Goal: Information Seeking & Learning: Learn about a topic

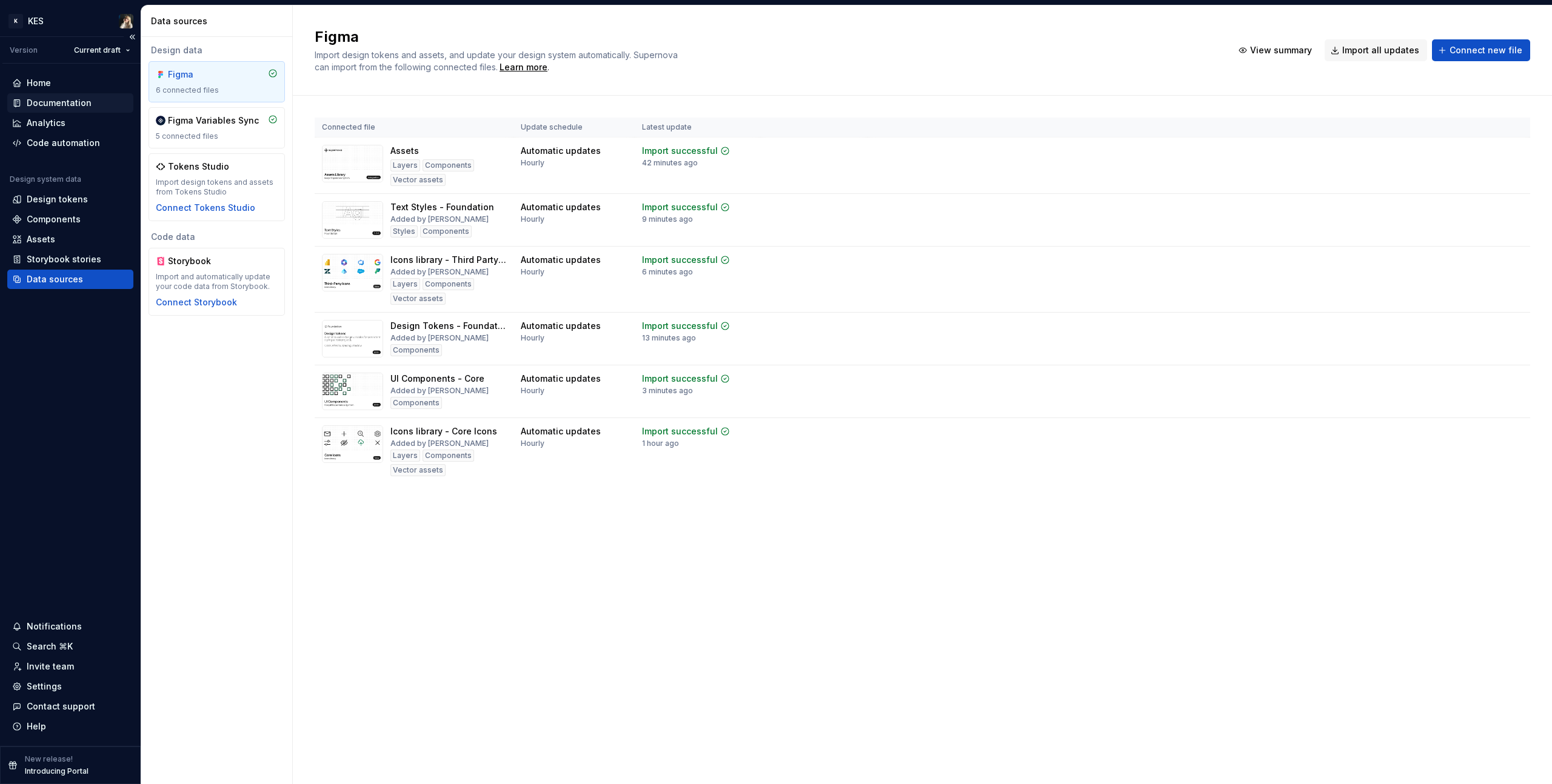
click at [76, 100] on div "Documentation" at bounding box center [59, 103] width 65 height 12
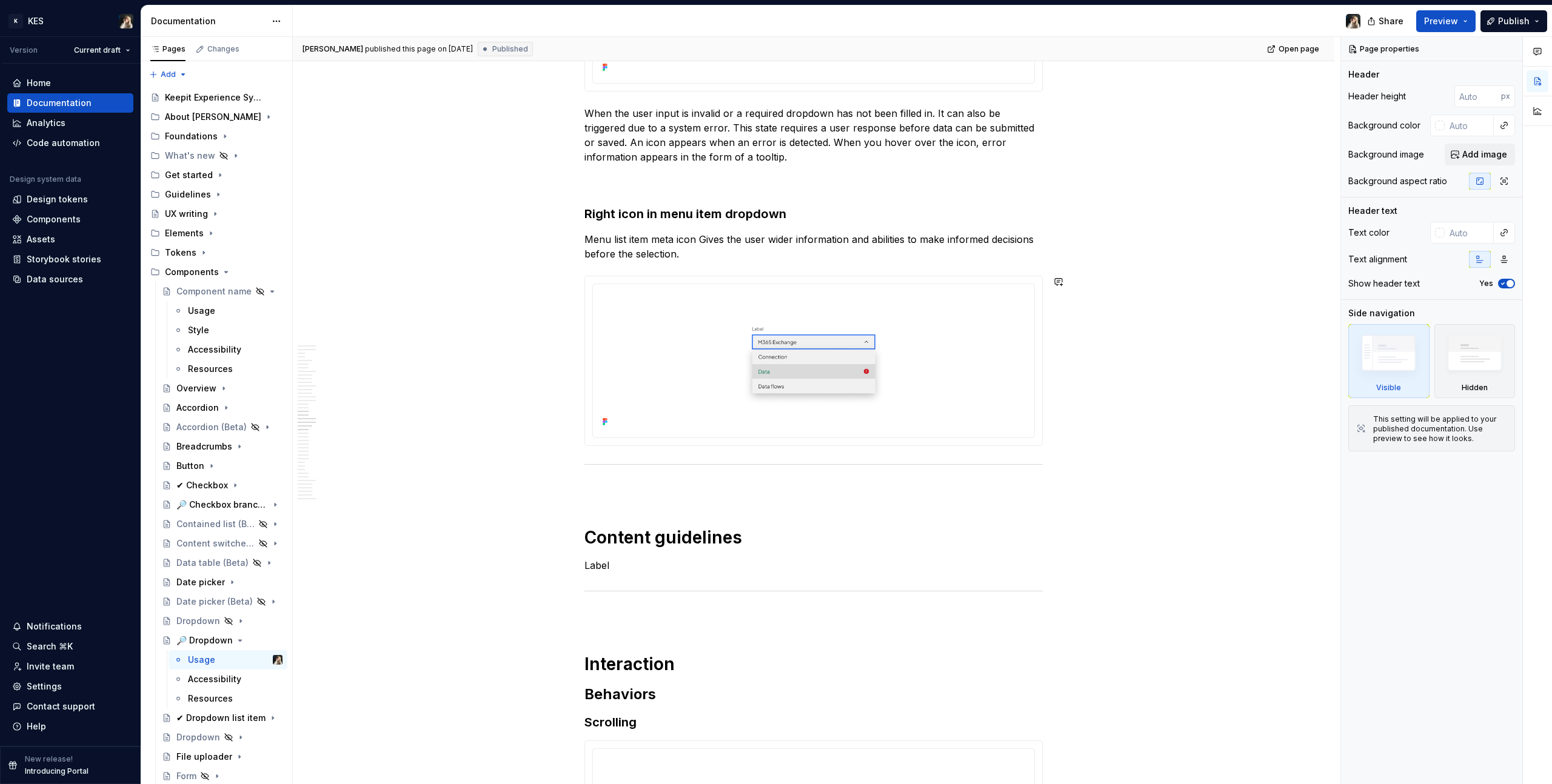
scroll to position [5540, 0]
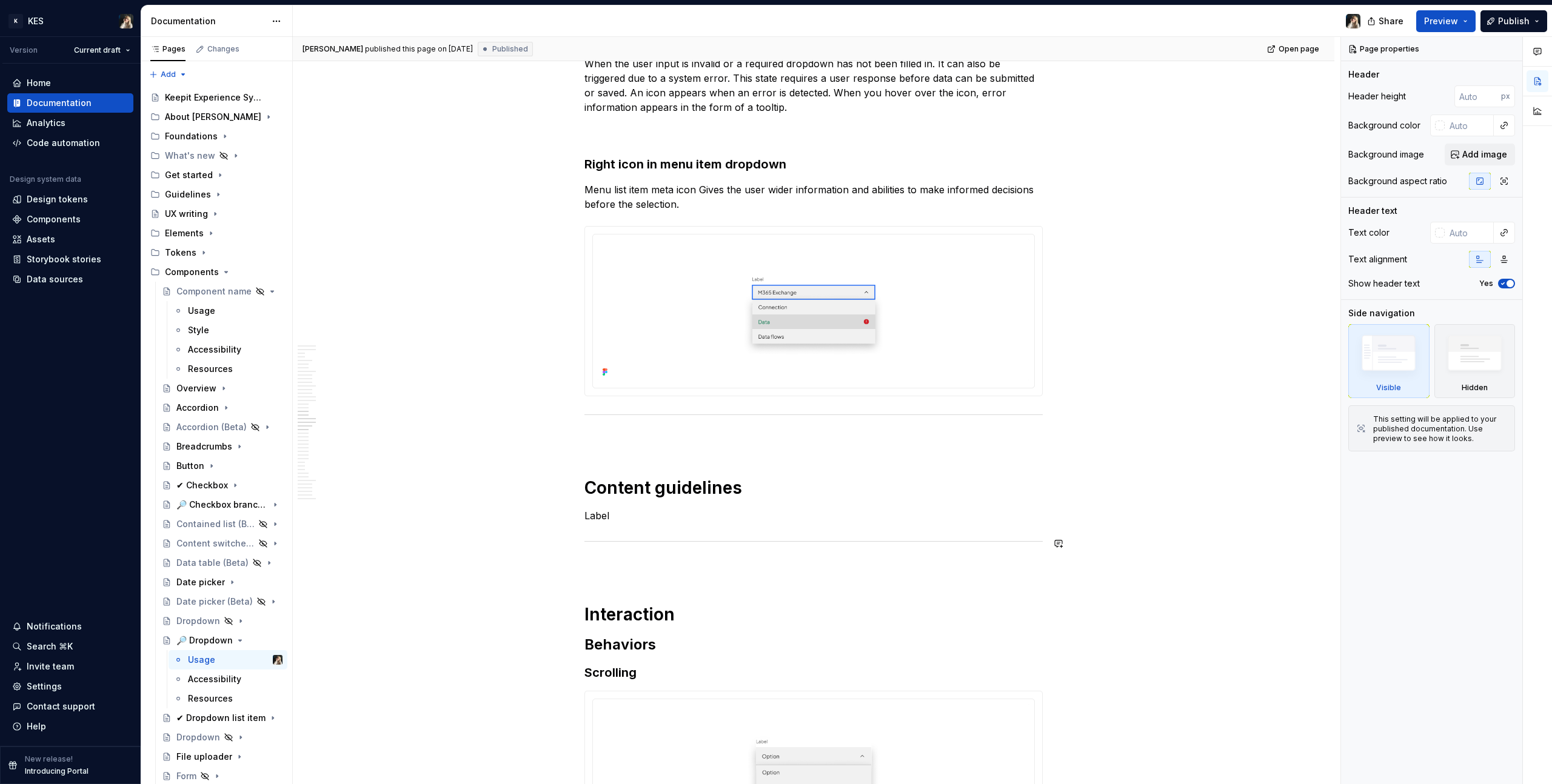
click at [682, 517] on p "Label" at bounding box center [813, 515] width 458 height 14
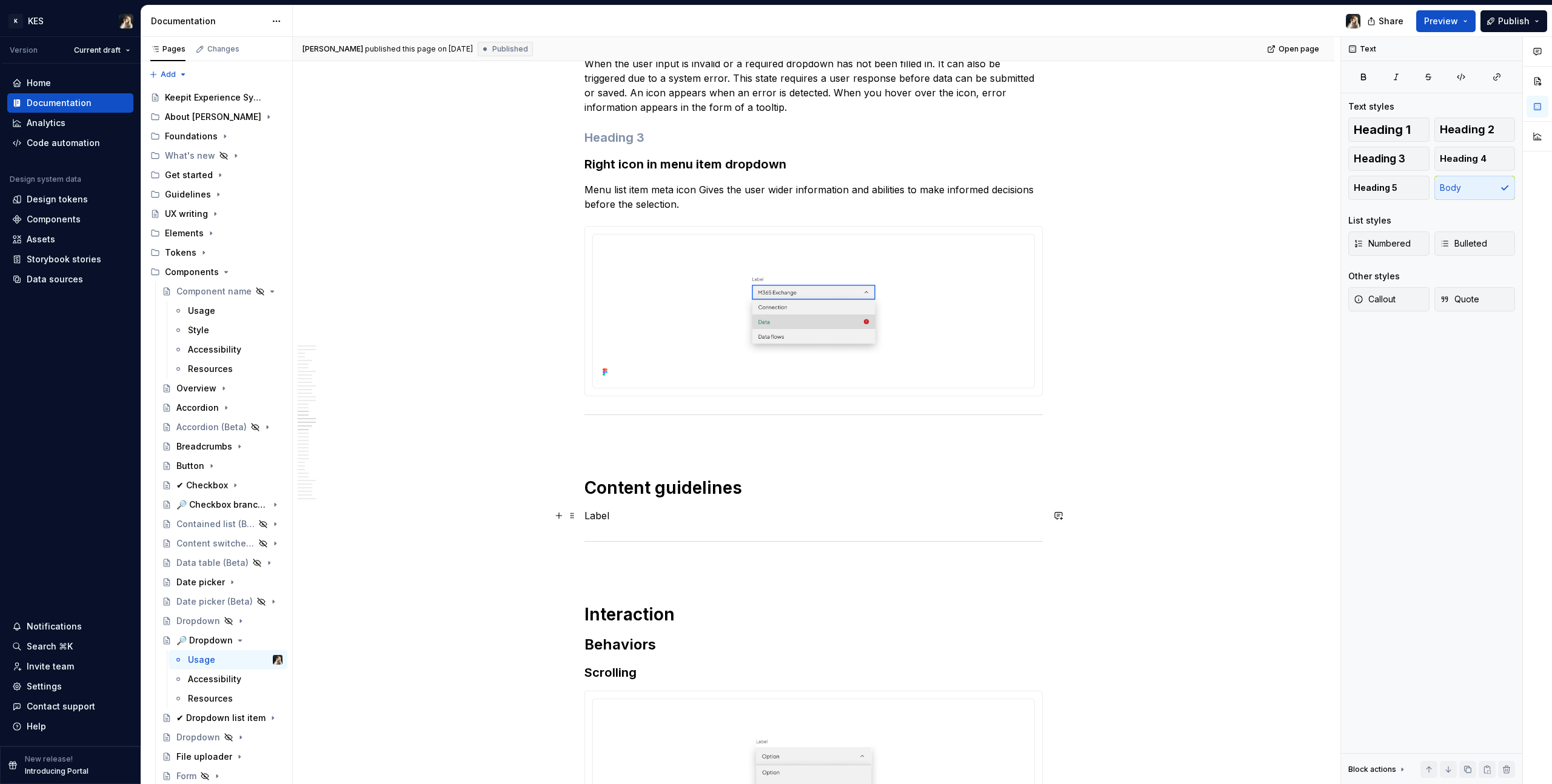
click at [678, 515] on p "Label" at bounding box center [813, 515] width 458 height 14
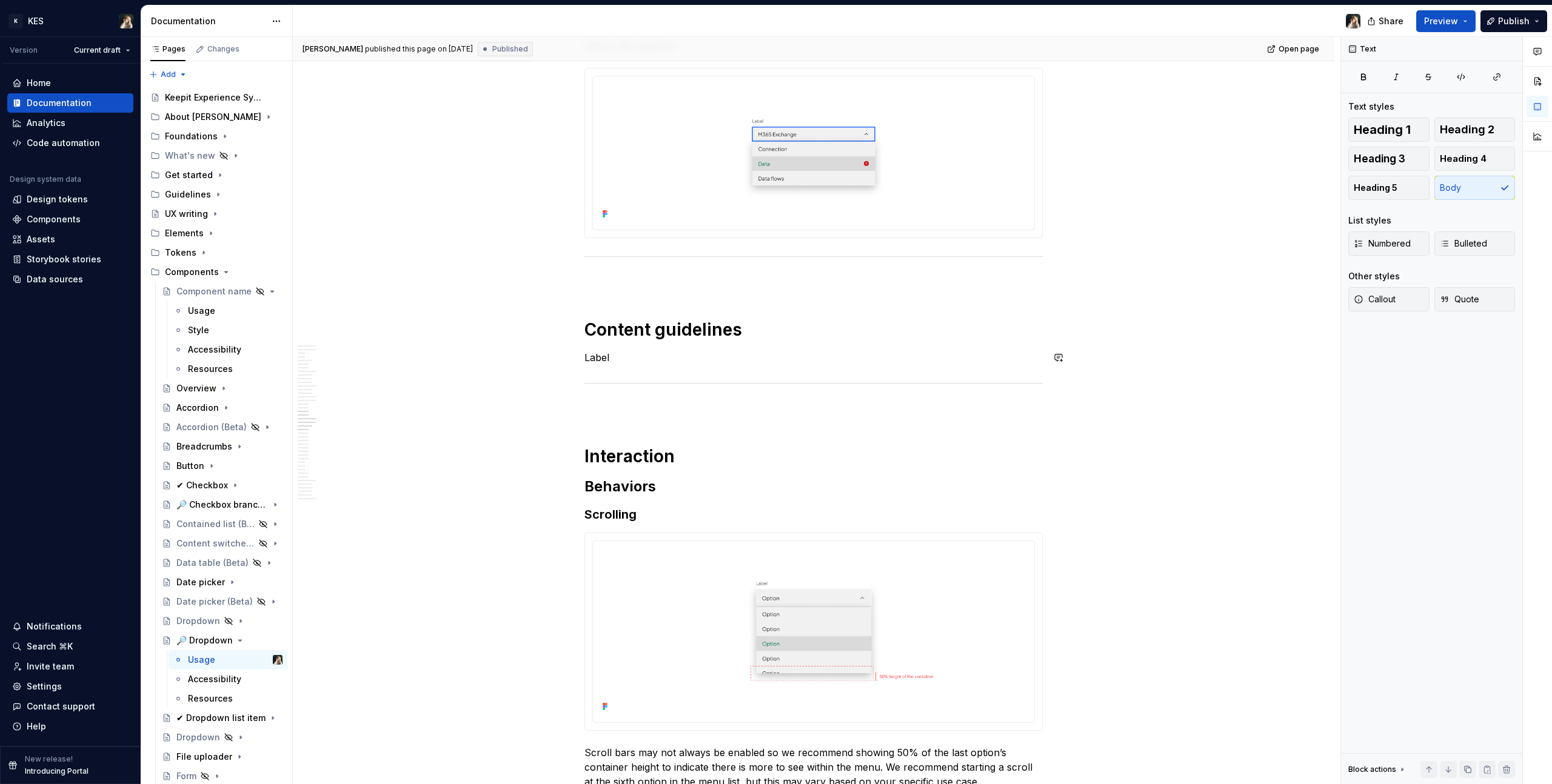
scroll to position [5731, 0]
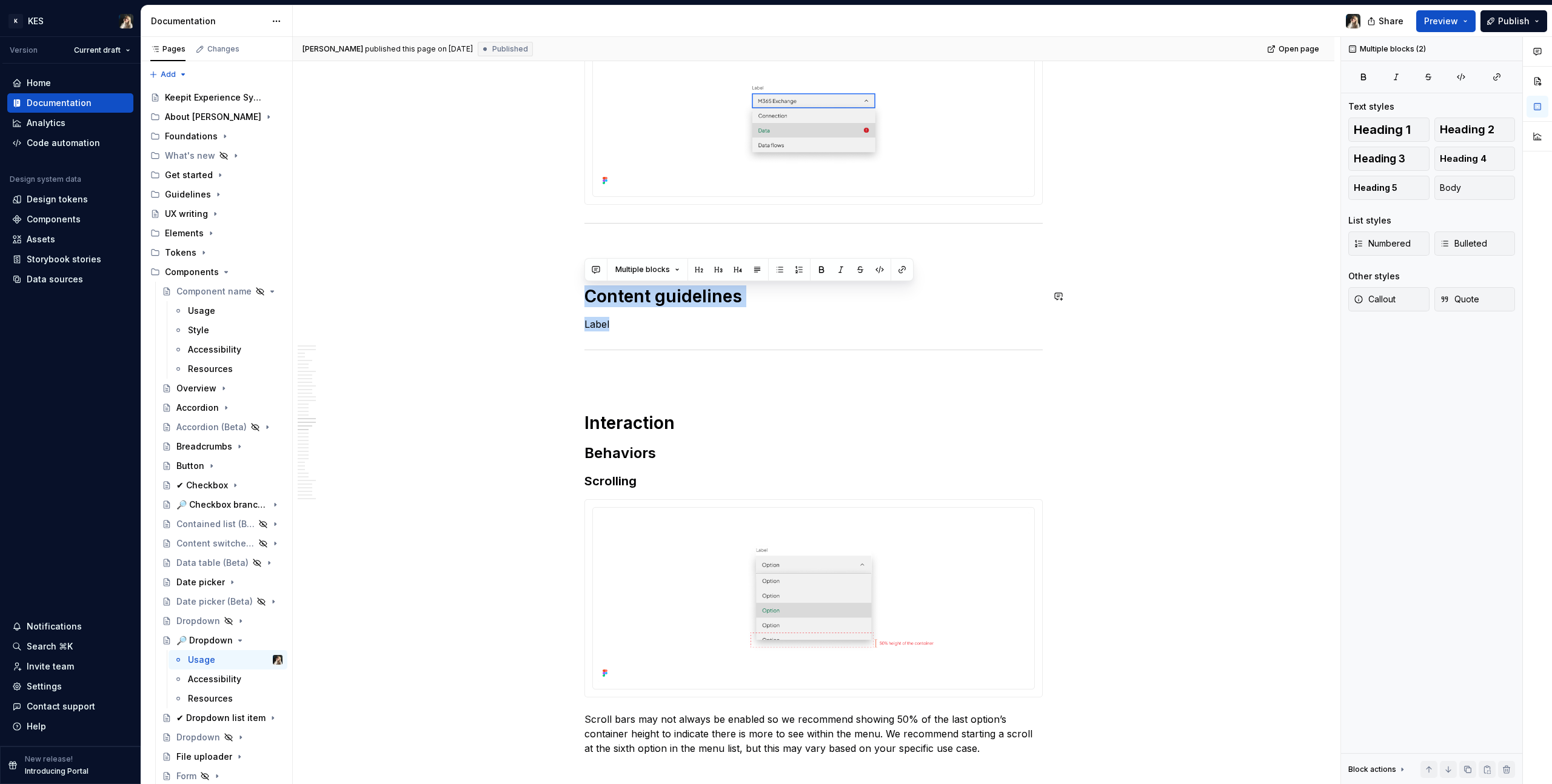
drag, startPoint x: 586, startPoint y: 292, endPoint x: 634, endPoint y: 324, distance: 57.7
click at [634, 324] on p "Label" at bounding box center [813, 324] width 458 height 14
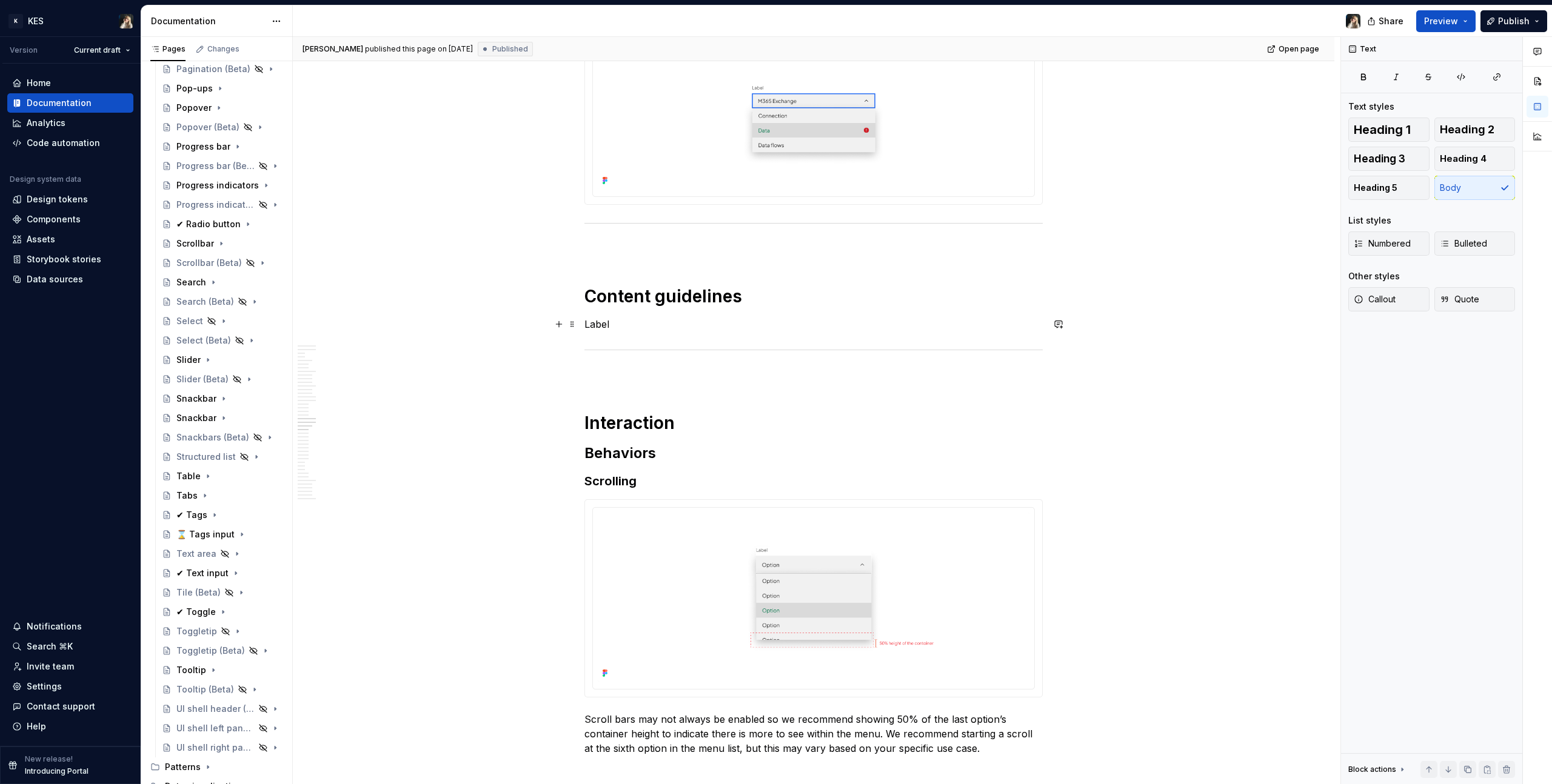
click at [596, 321] on p "Label" at bounding box center [813, 324] width 458 height 14
click at [596, 321] on p "Label" at bounding box center [813, 324] width 458 height 14
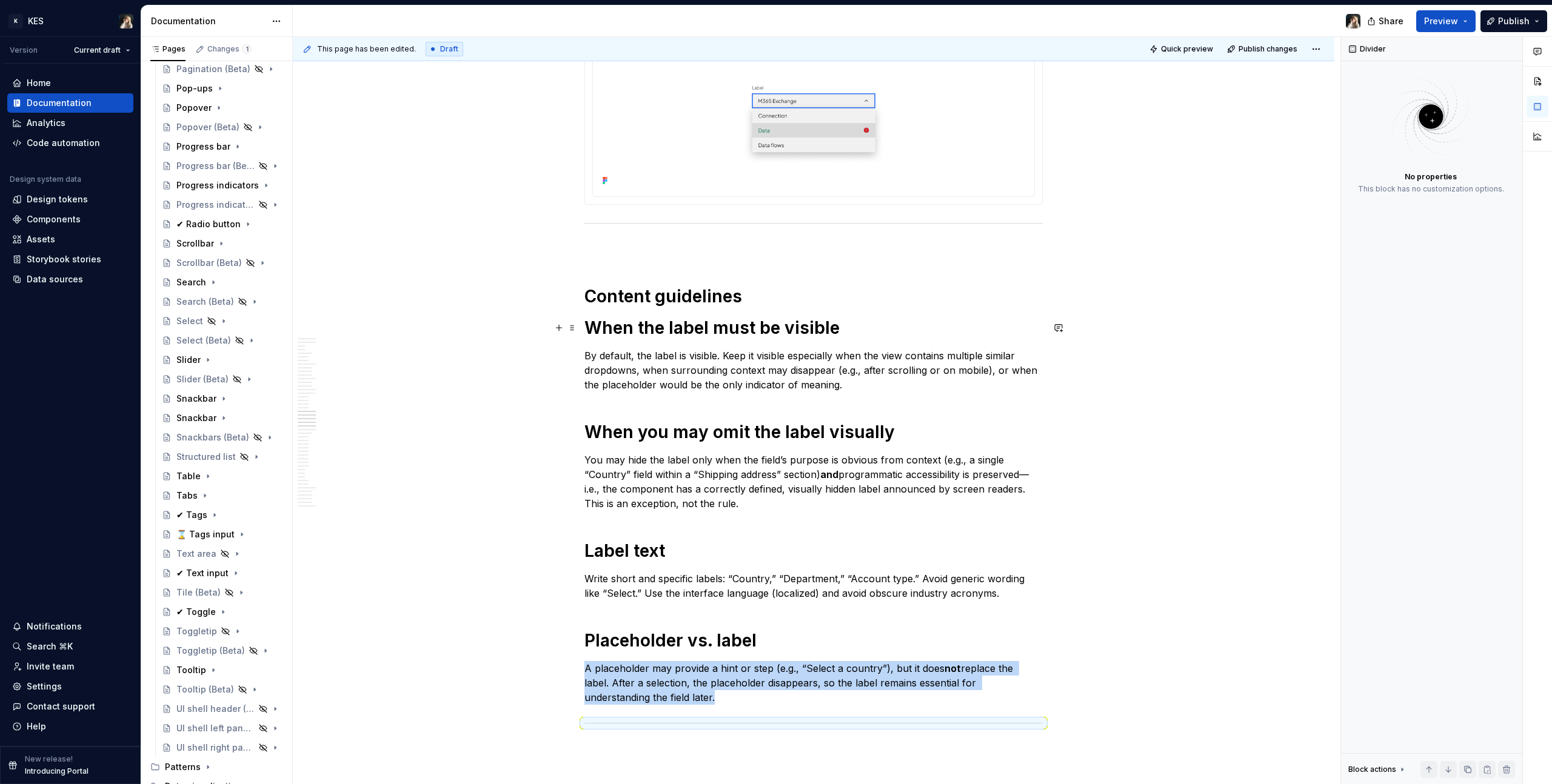
click at [642, 298] on h1 "Content guidelines" at bounding box center [813, 296] width 458 height 22
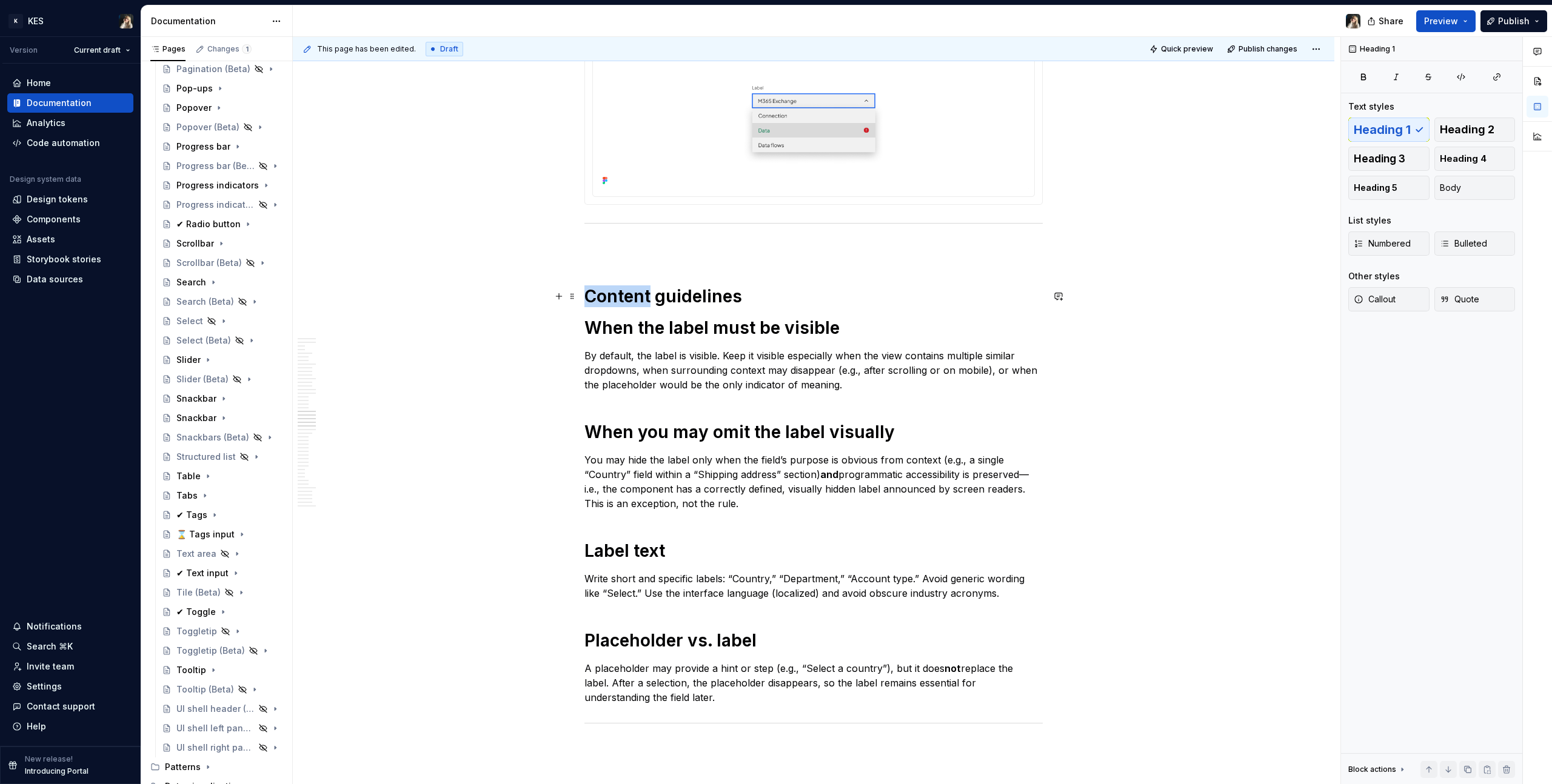
click at [642, 298] on h1 "Content guidelines" at bounding box center [813, 296] width 458 height 22
click at [639, 331] on h1 "When the label must be visible" at bounding box center [813, 328] width 458 height 22
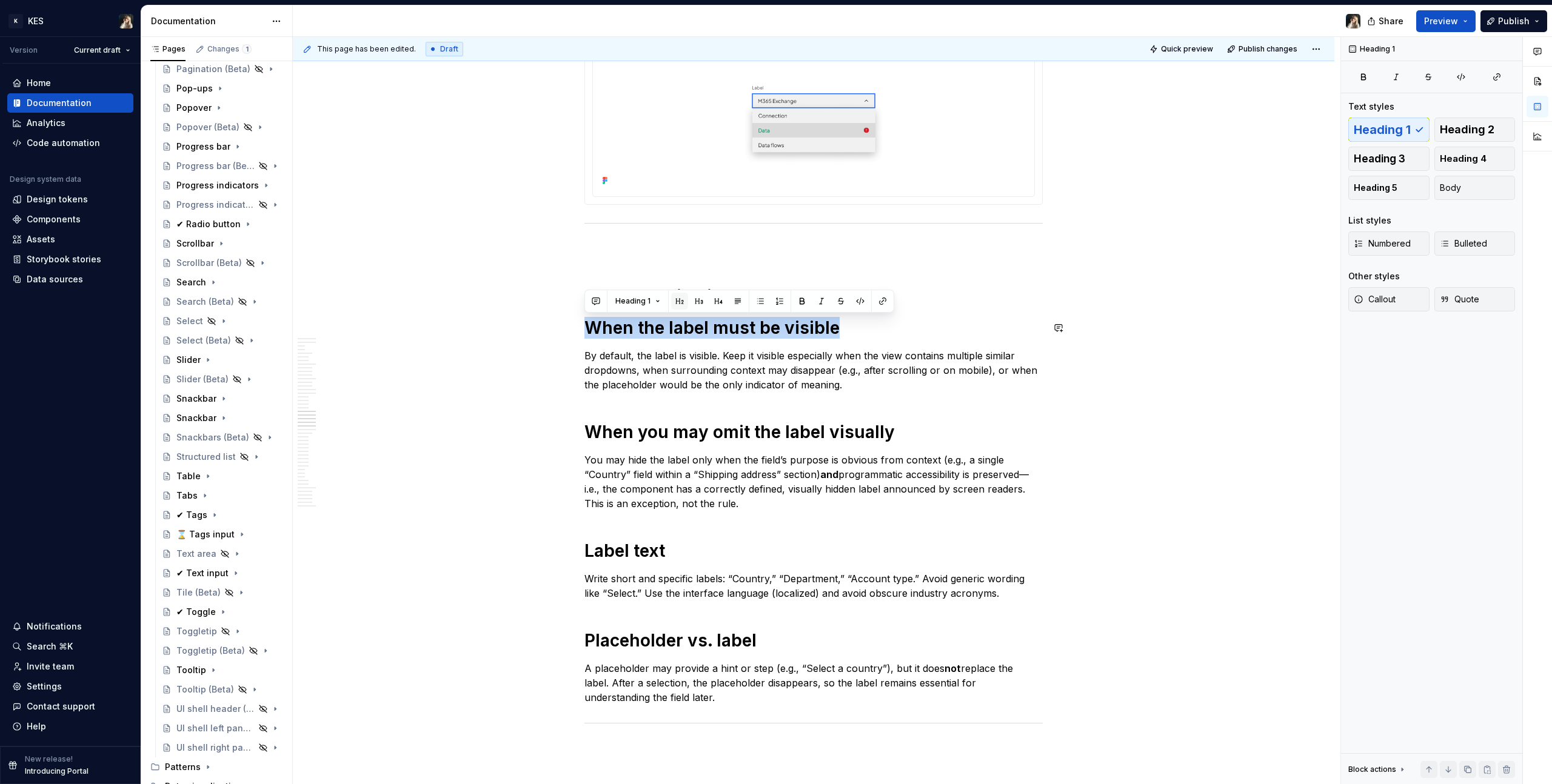
click at [672, 298] on button "button" at bounding box center [679, 301] width 17 height 17
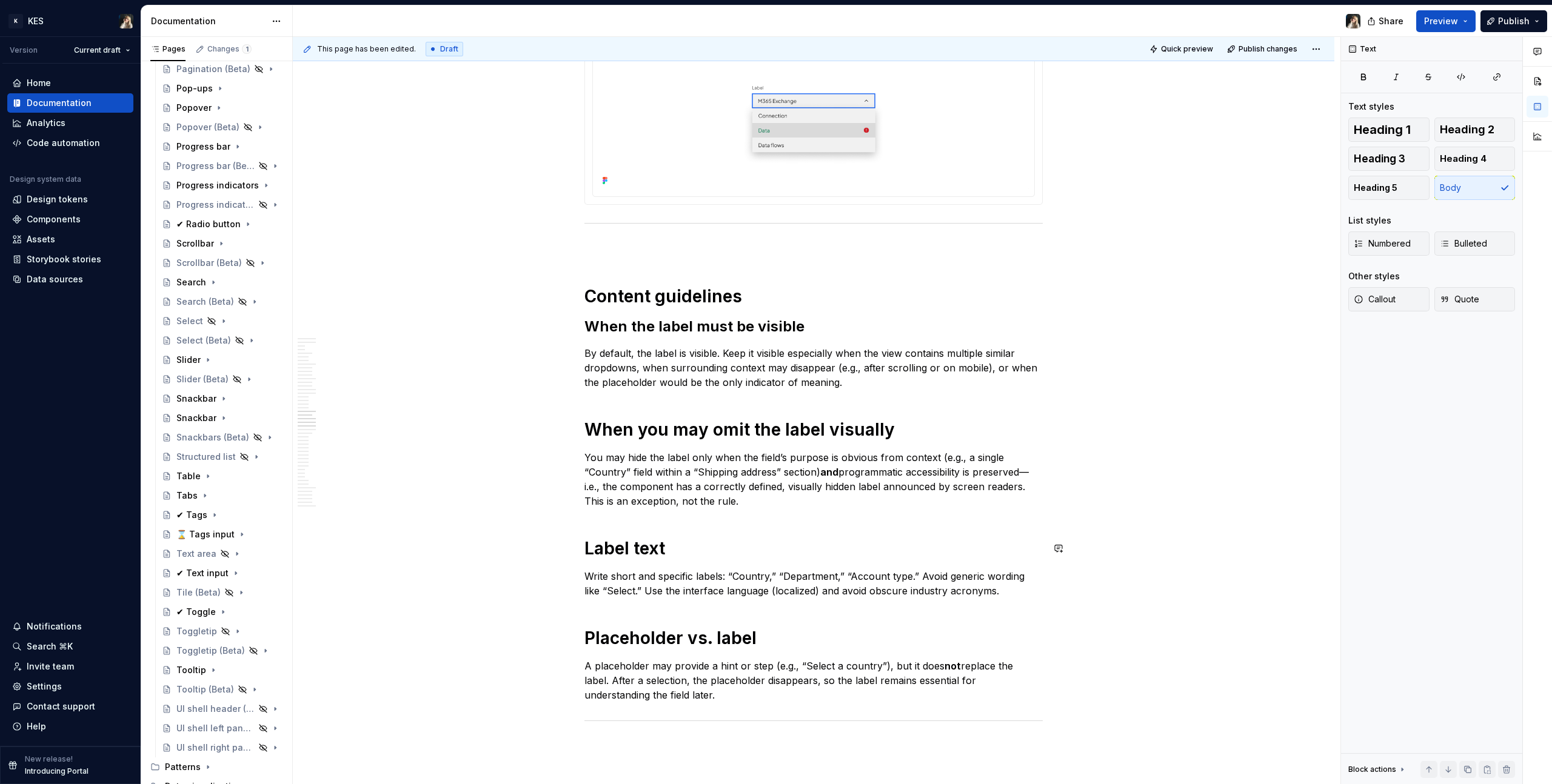
click at [599, 539] on h1 "Label text" at bounding box center [813, 548] width 458 height 22
click at [681, 522] on button "button" at bounding box center [679, 521] width 17 height 17
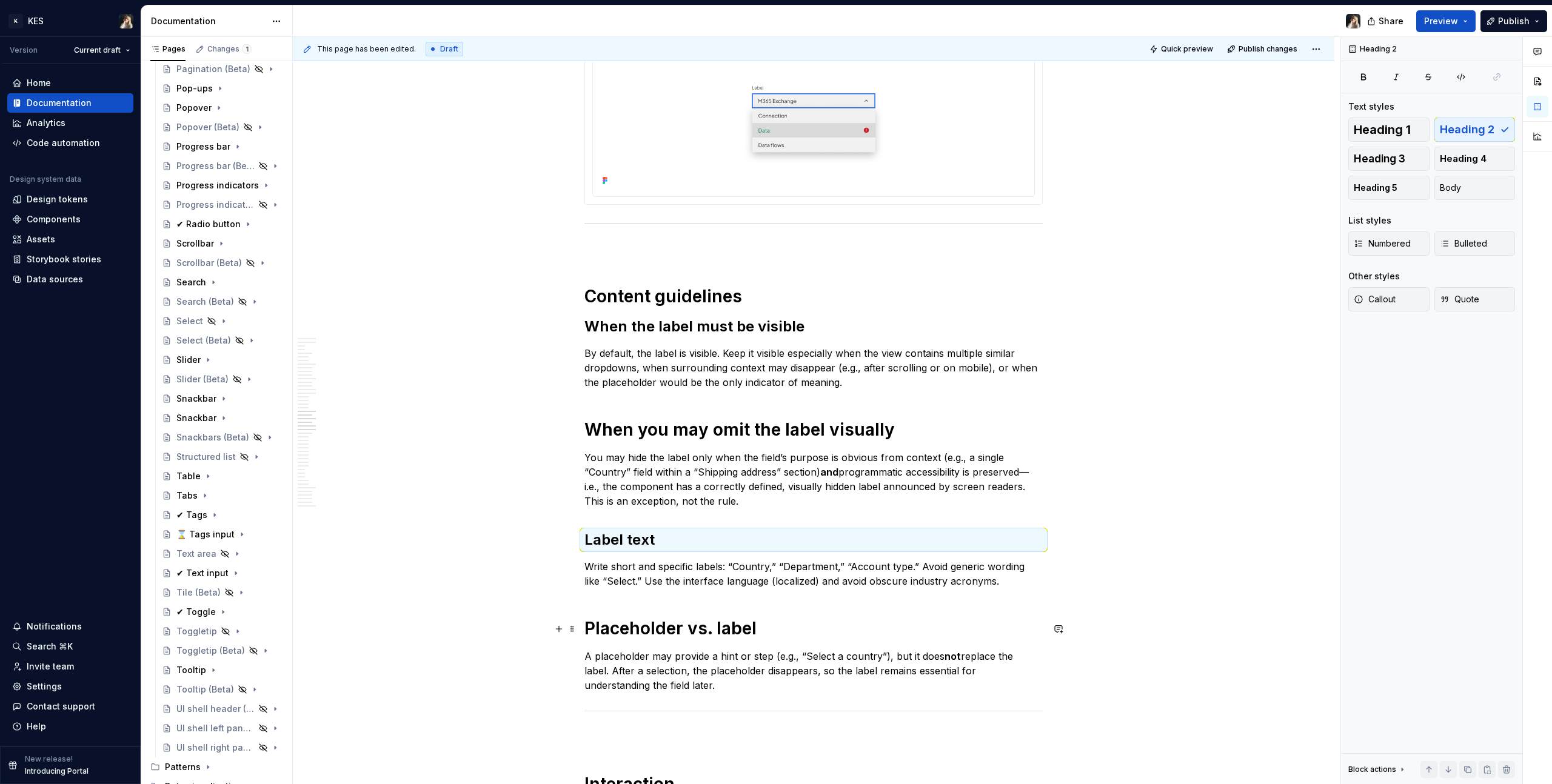
click at [978, 619] on h1 "Placeholder vs. label" at bounding box center [813, 628] width 458 height 22
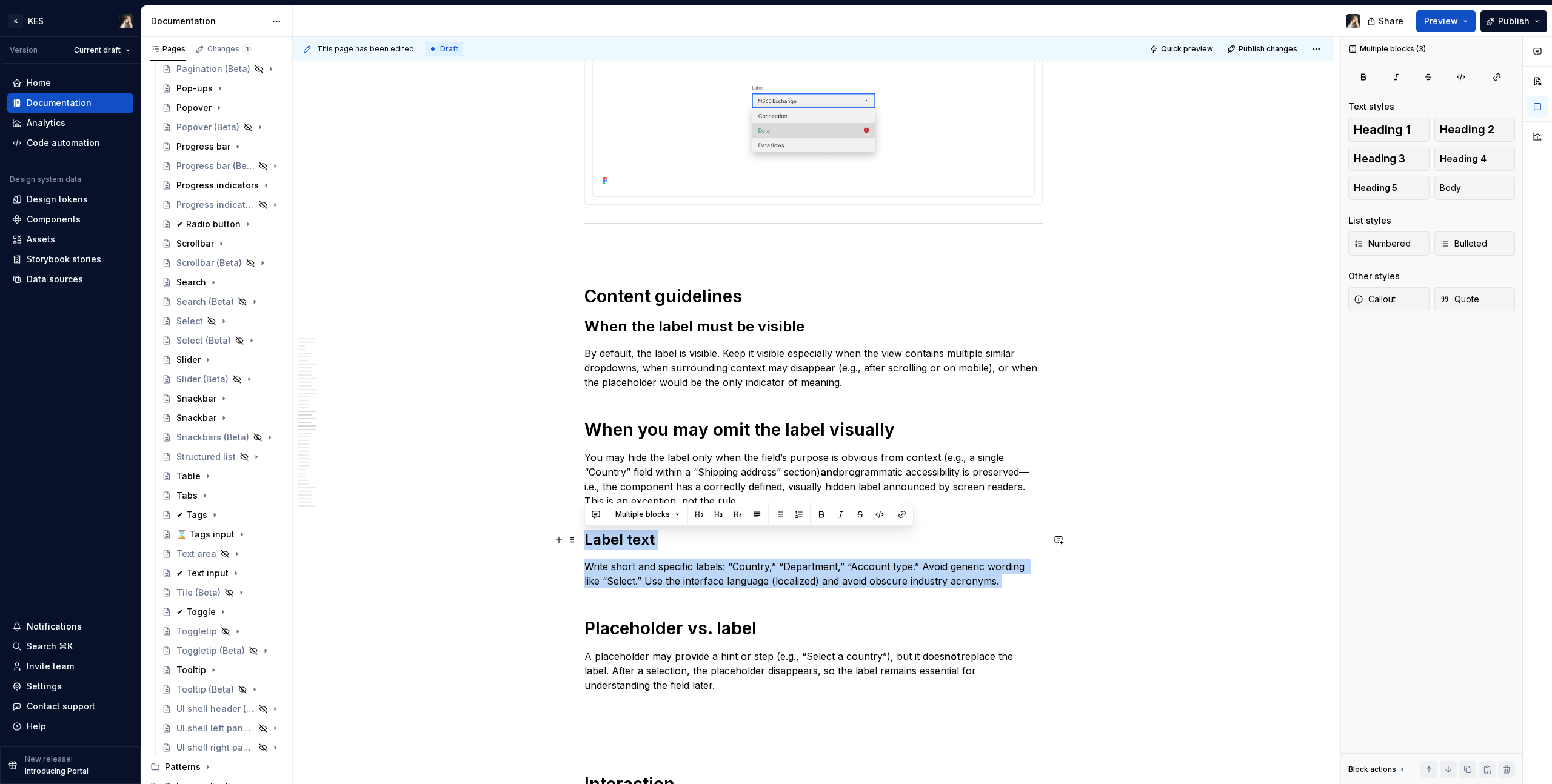
drag, startPoint x: 988, startPoint y: 591, endPoint x: 583, endPoint y: 542, distance: 408.0
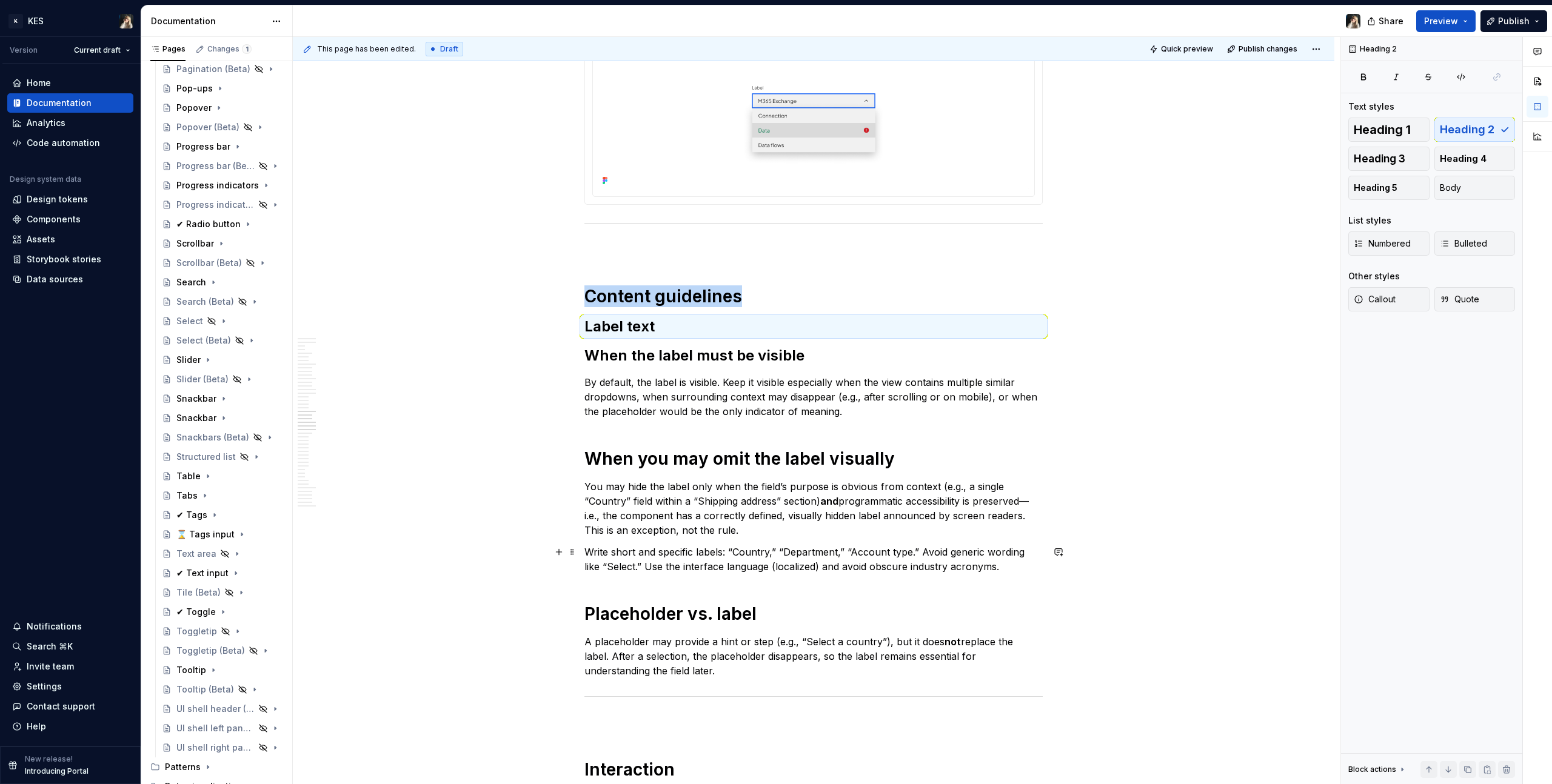
click at [682, 567] on p "Write short and specific labels: “Country,” “Department,” “Account type.” Avoid…" at bounding box center [813, 559] width 458 height 29
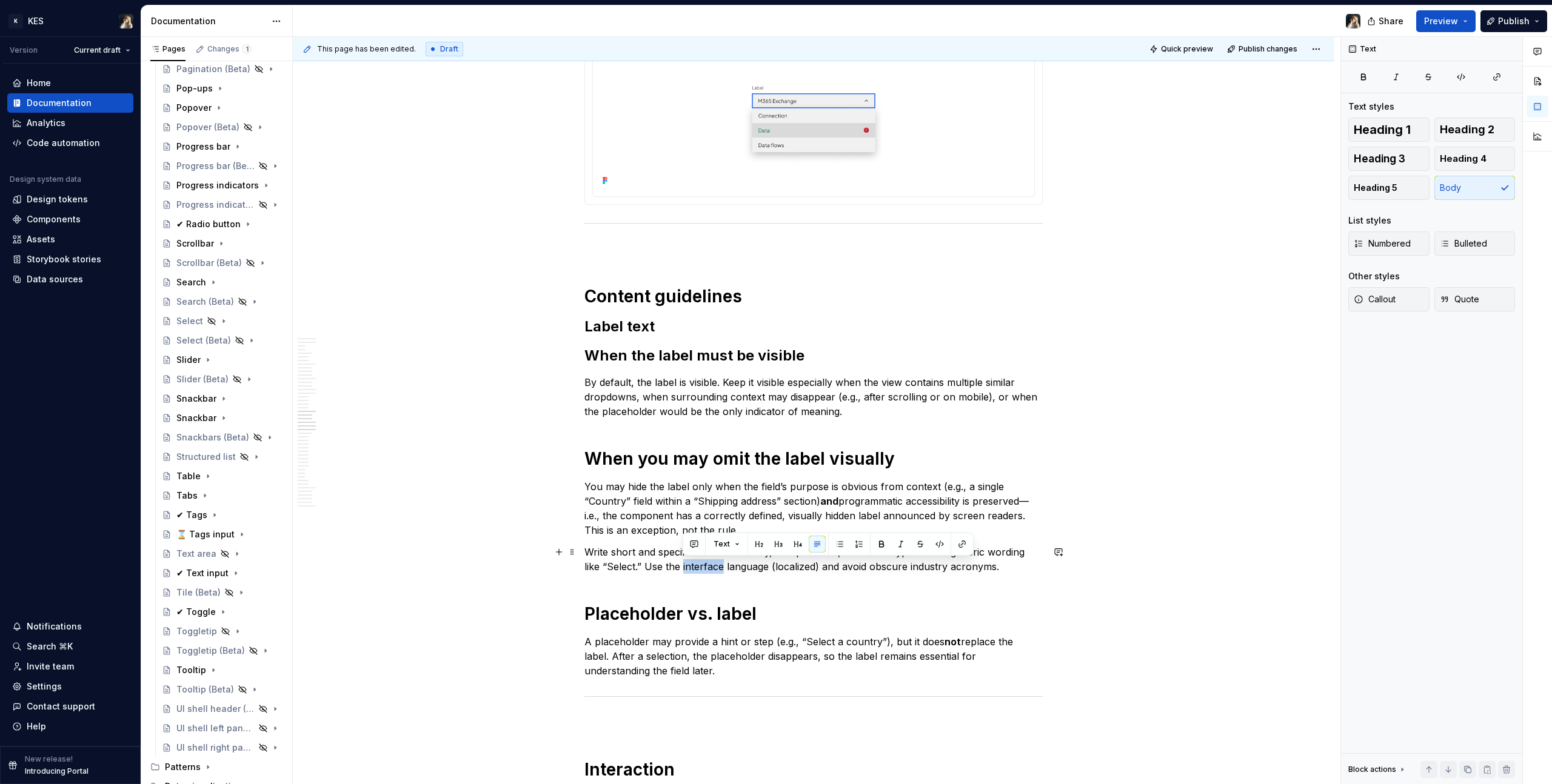
click at [682, 567] on p "Write short and specific labels: “Country,” “Department,” “Account type.” Avoid…" at bounding box center [813, 559] width 458 height 29
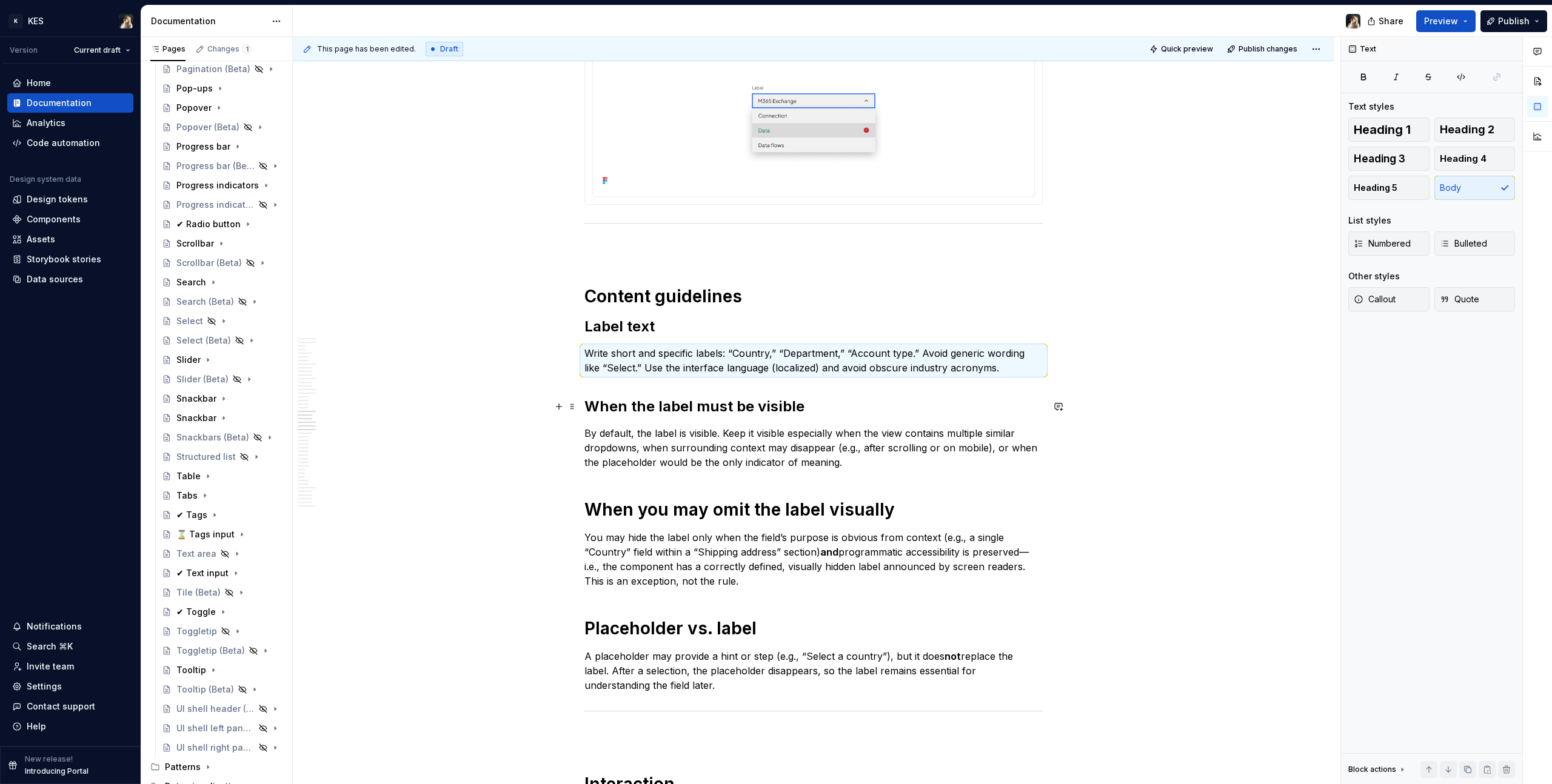
click at [836, 400] on h2 "When the label must be visible" at bounding box center [813, 406] width 458 height 19
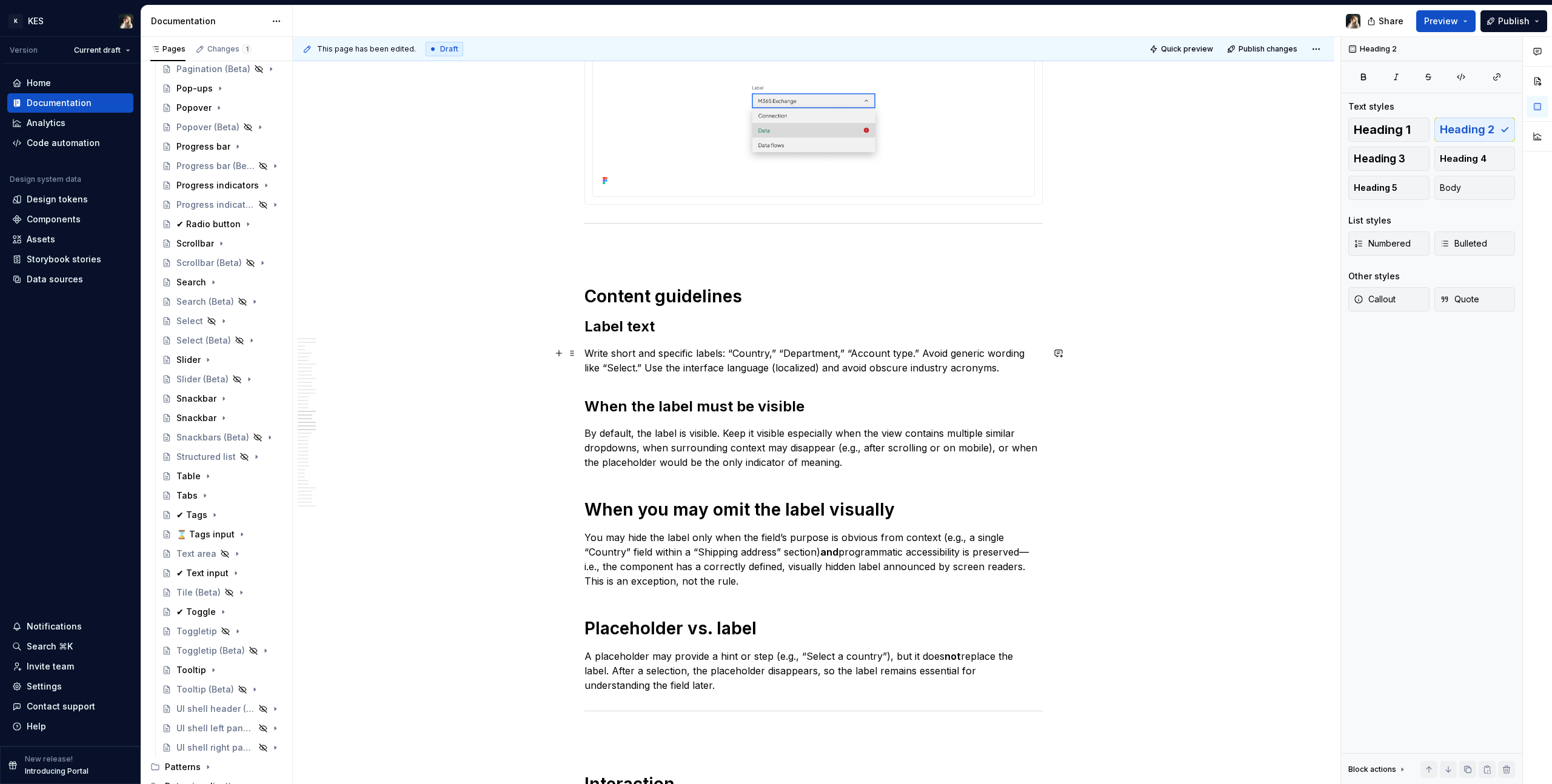
click at [1006, 366] on p "Write short and specific labels: “Country,” “Department,” “Account type.” Avoid…" at bounding box center [813, 360] width 458 height 29
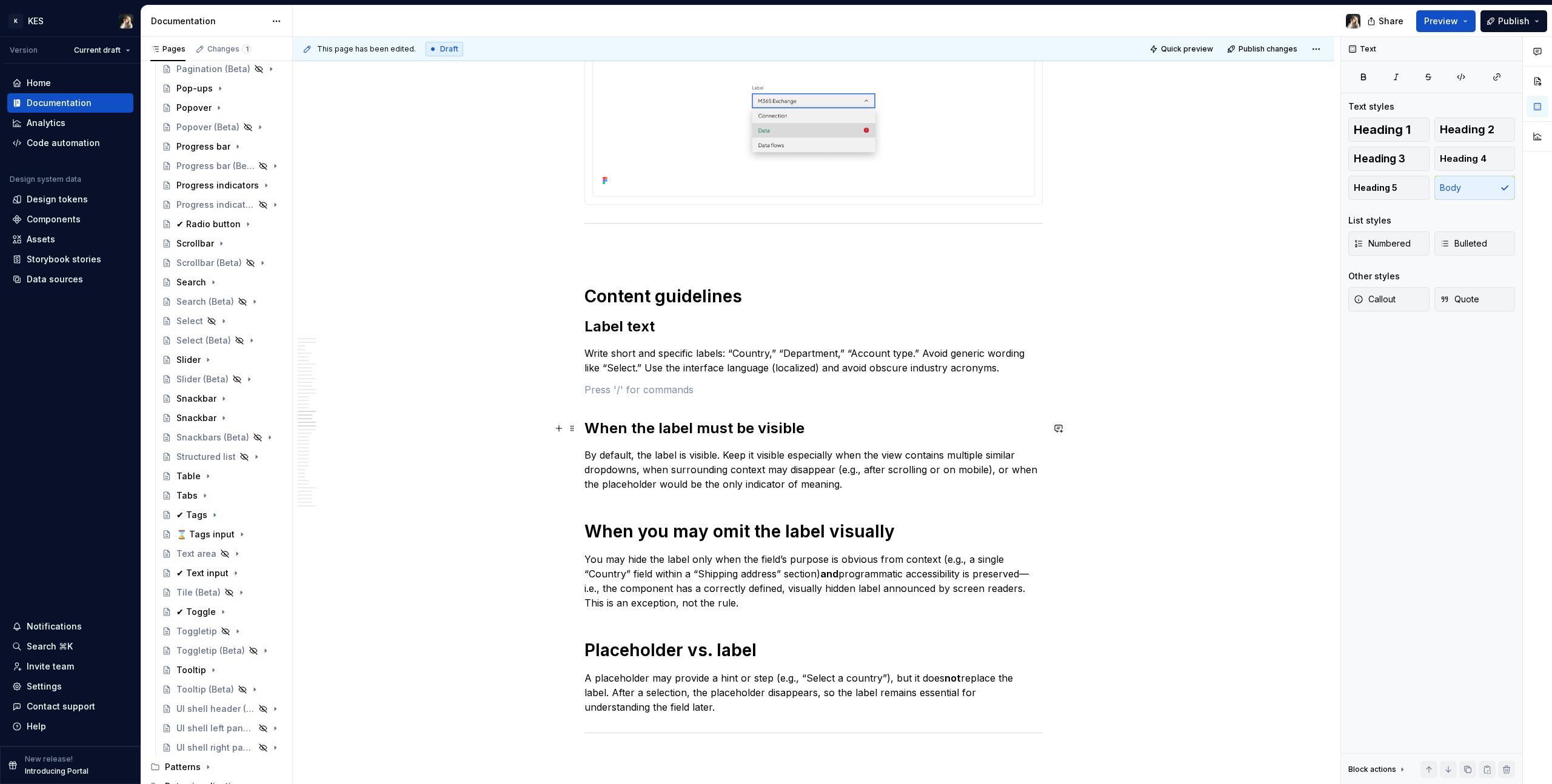
click at [685, 432] on h2 "When the label must be visible" at bounding box center [813, 428] width 458 height 19
click at [695, 525] on h1 "When you may omit the label visually" at bounding box center [813, 531] width 458 height 22
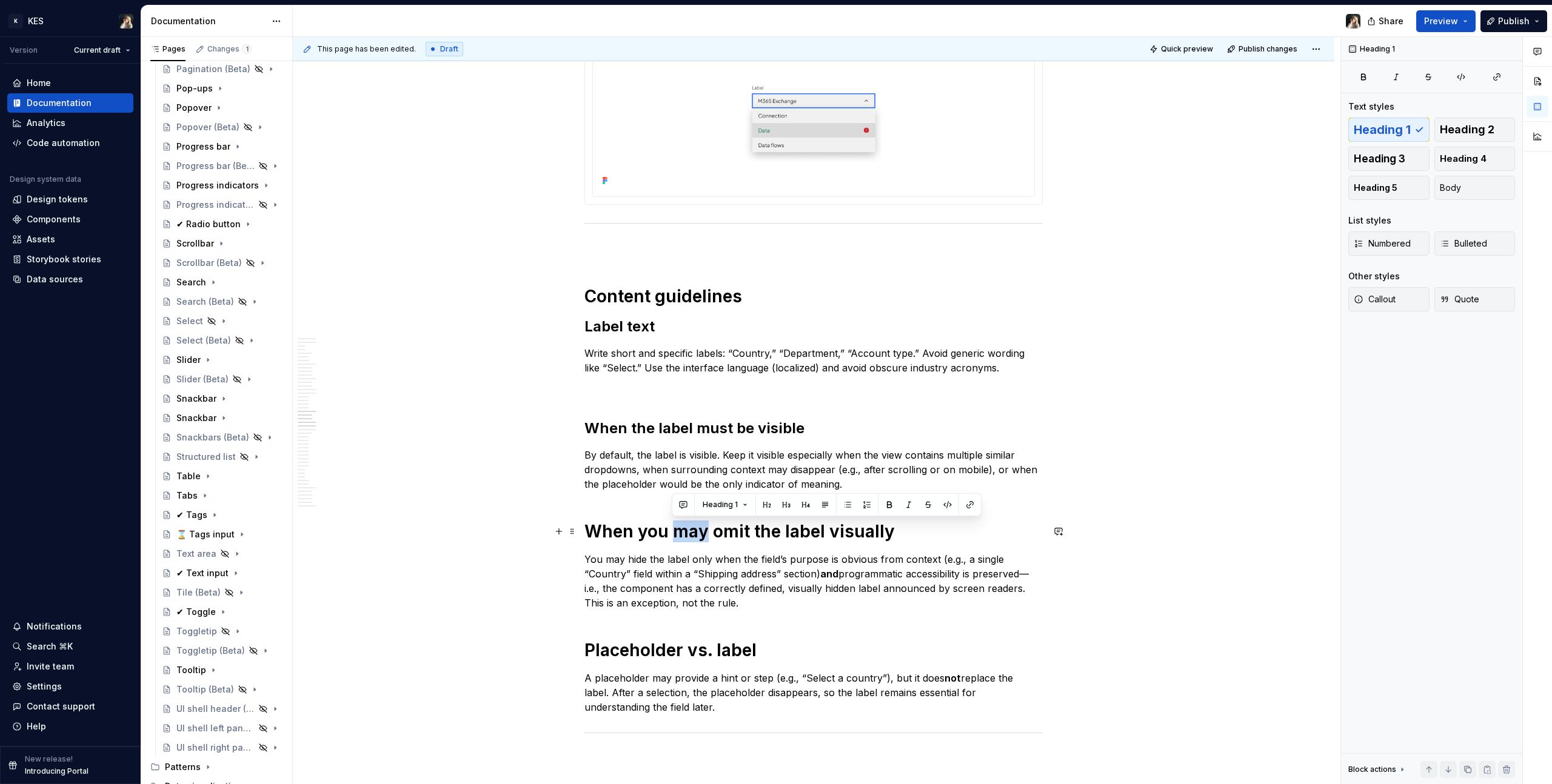
click at [695, 525] on h1 "When you may omit the label visually" at bounding box center [813, 531] width 458 height 22
click at [683, 505] on button "button" at bounding box center [679, 504] width 17 height 17
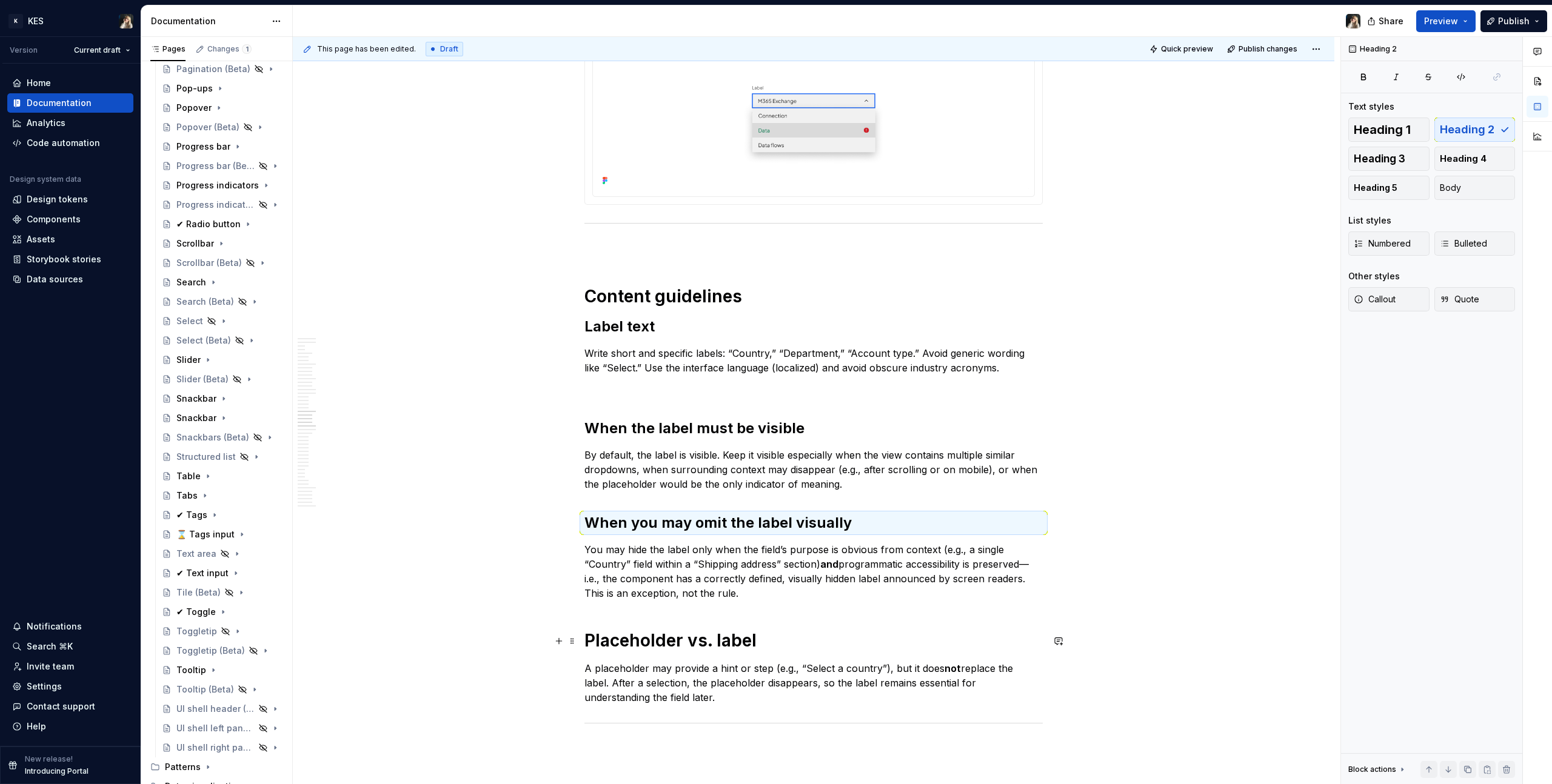
click at [647, 642] on h1 "Placeholder vs. label" at bounding box center [813, 640] width 458 height 22
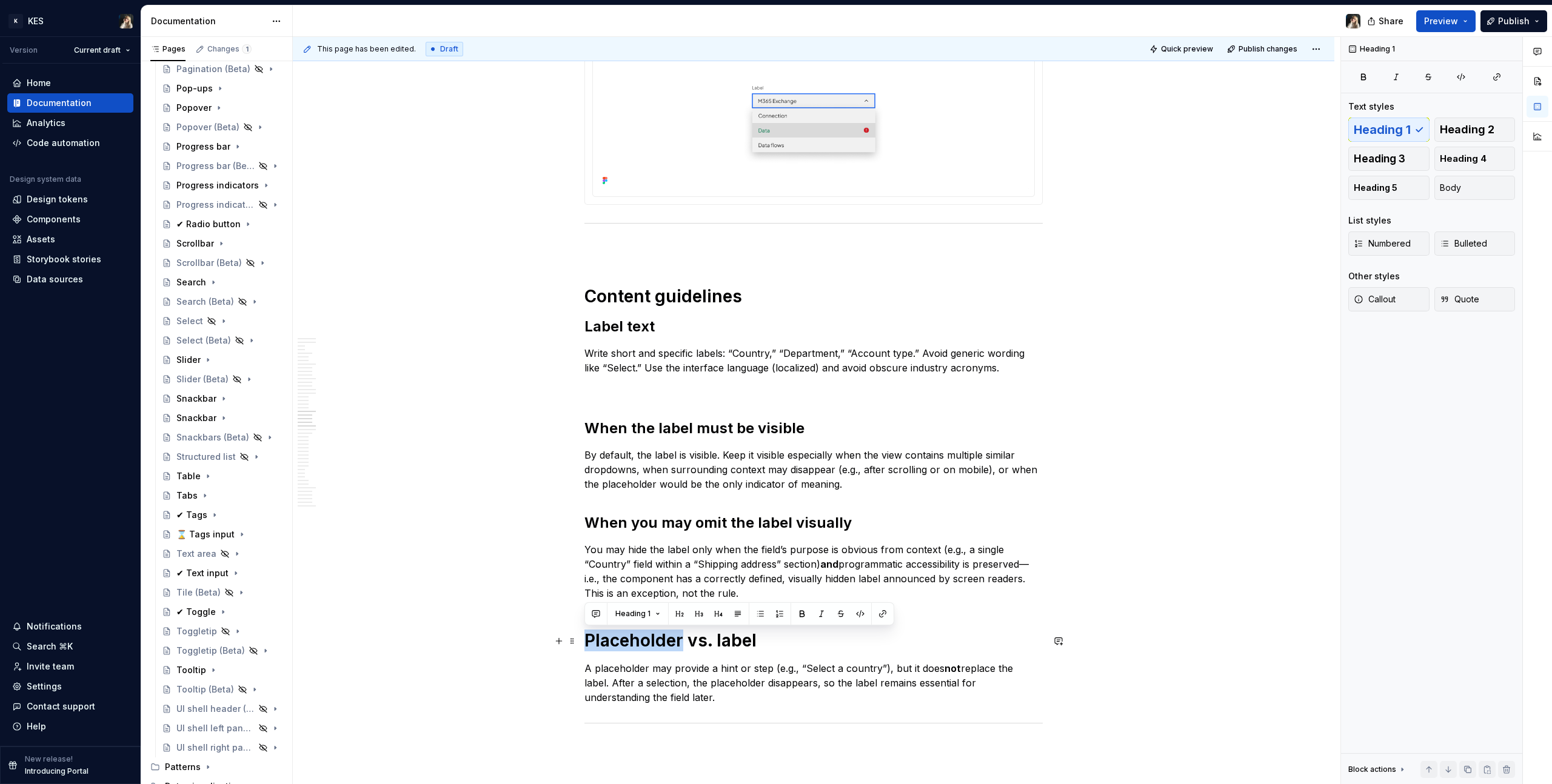
click at [647, 642] on h1 "Placeholder vs. label" at bounding box center [813, 640] width 458 height 22
click at [681, 616] on button "button" at bounding box center [679, 613] width 17 height 17
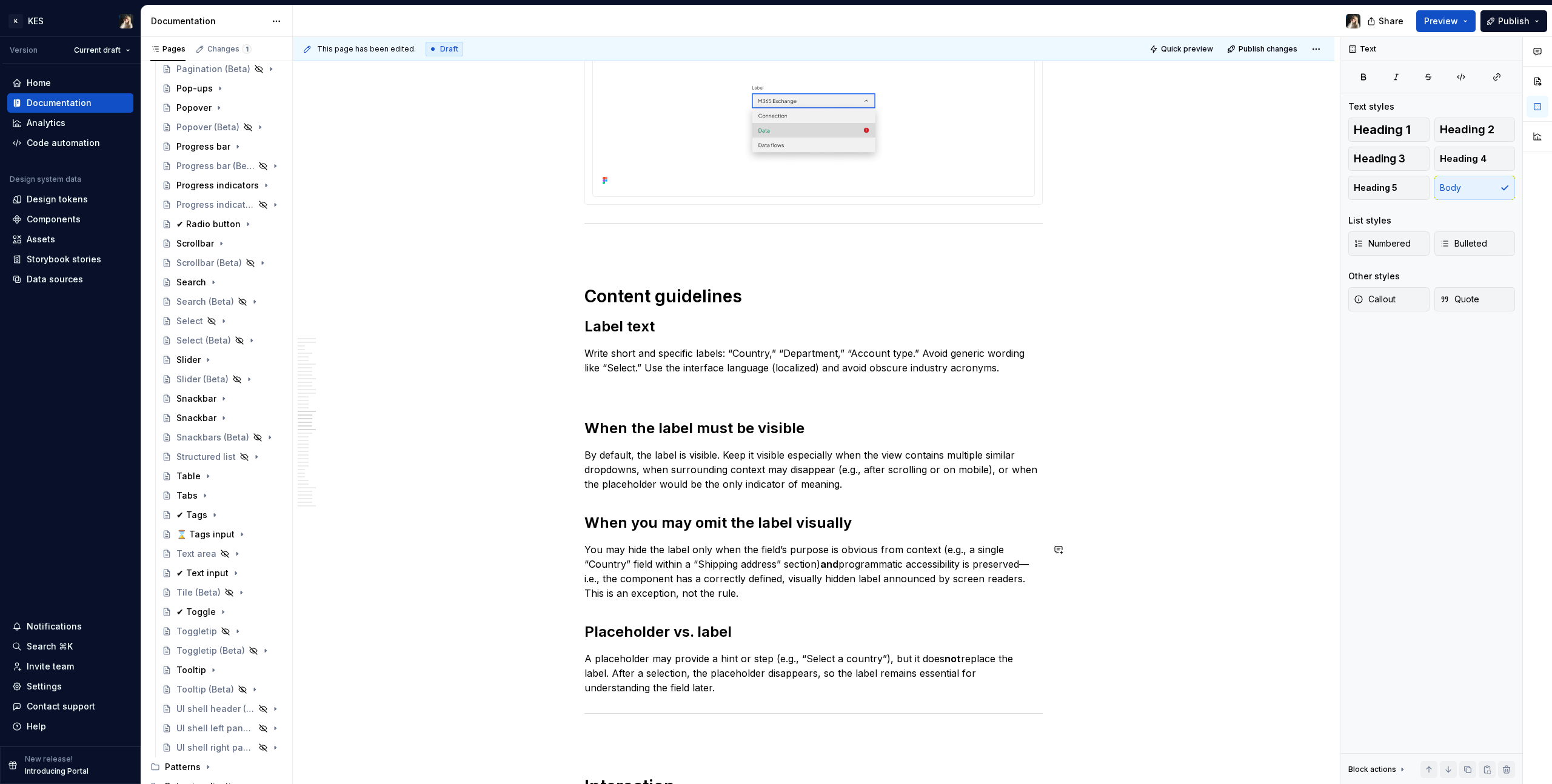
click at [947, 475] on p "By default, the label is visible. Keep it visible especially when the view cont…" at bounding box center [813, 469] width 458 height 43
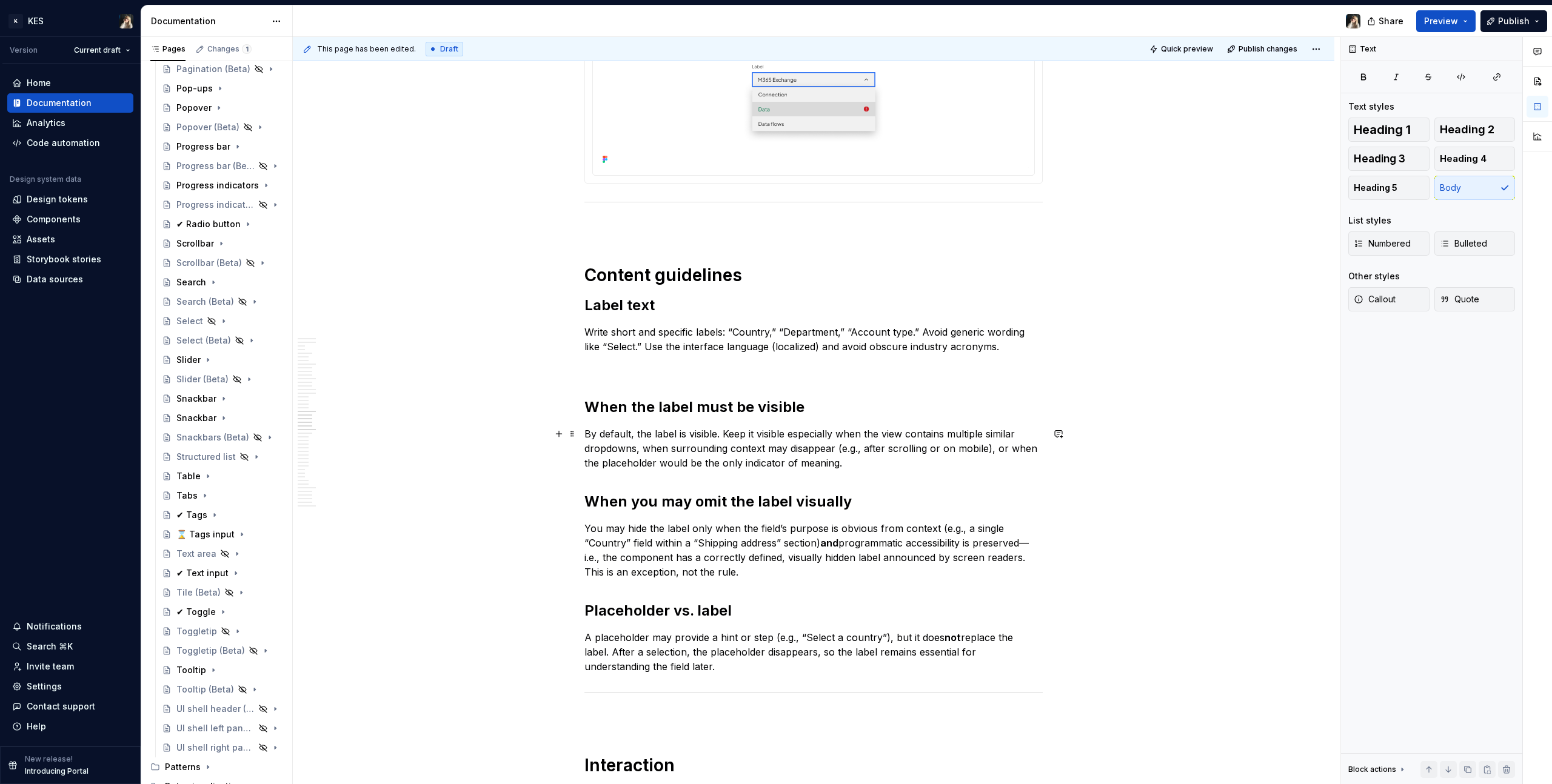
scroll to position [5762, 0]
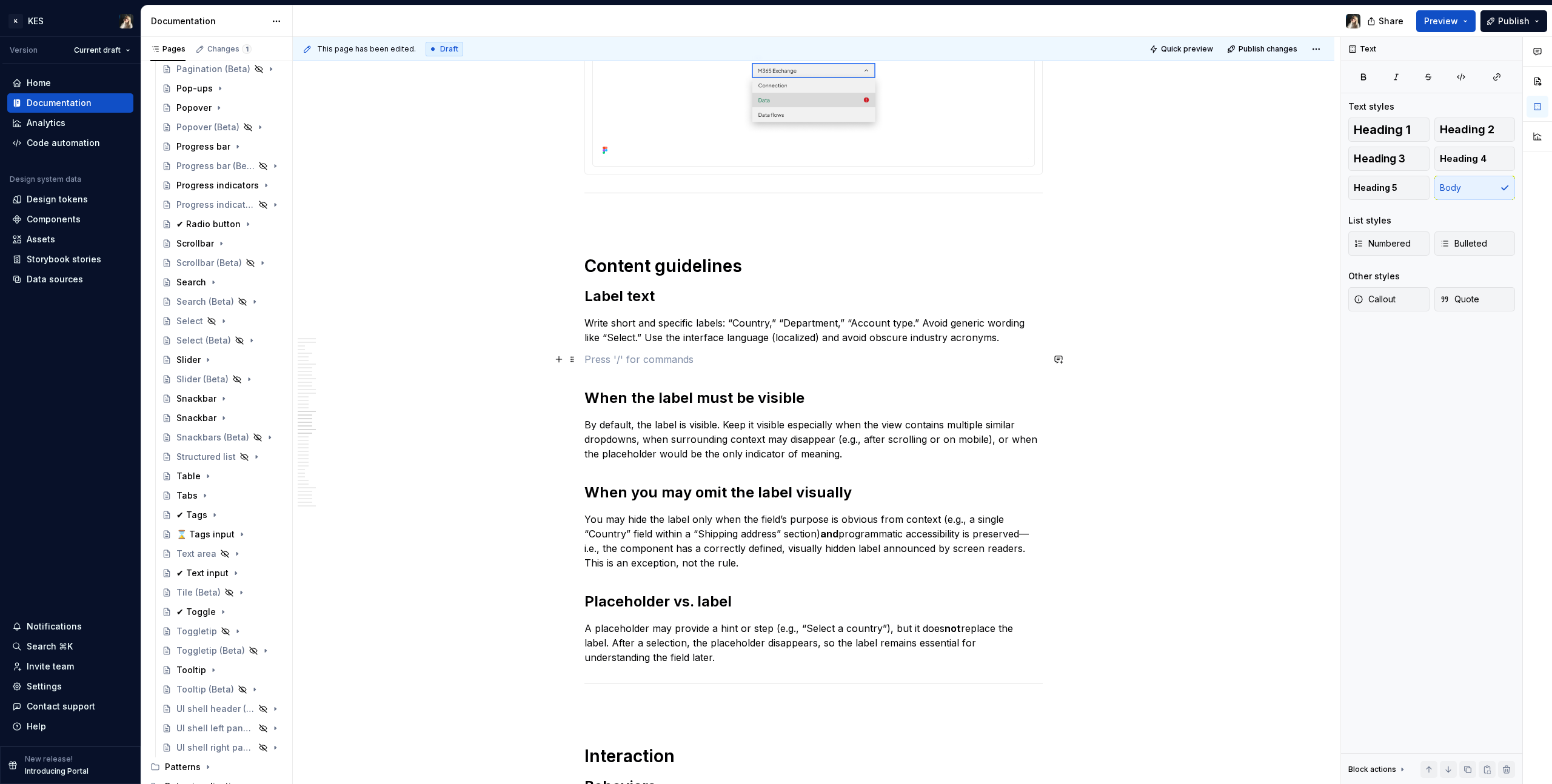
click at [633, 359] on p at bounding box center [813, 359] width 458 height 14
click at [892, 461] on p "By default, the label is visible. Keep it visible especially when the view cont…" at bounding box center [813, 439] width 458 height 43
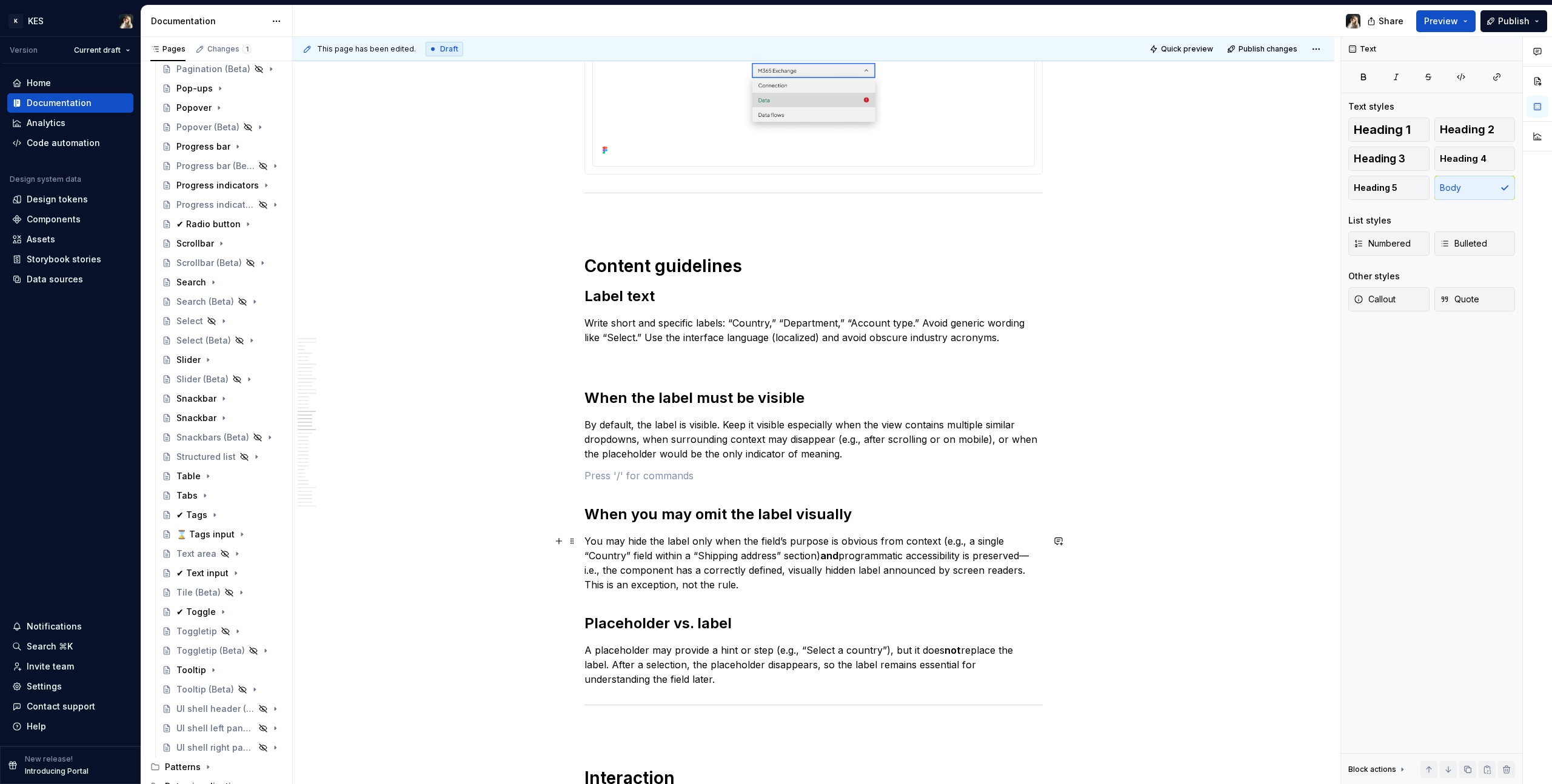
click at [819, 577] on p "You may hide the label only when the field’s purpose is obvious from context (e…" at bounding box center [813, 563] width 458 height 58
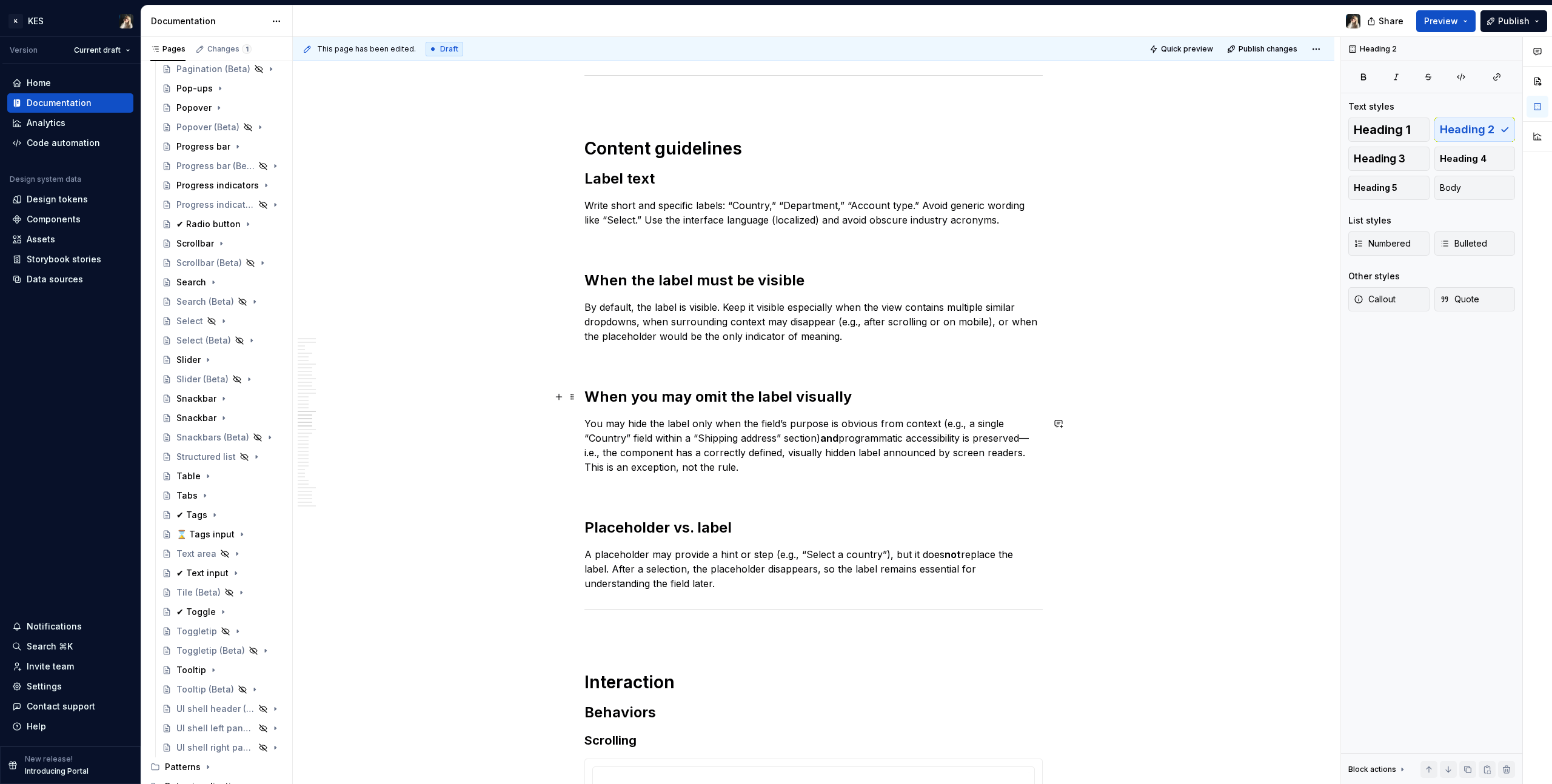
scroll to position [5969, 0]
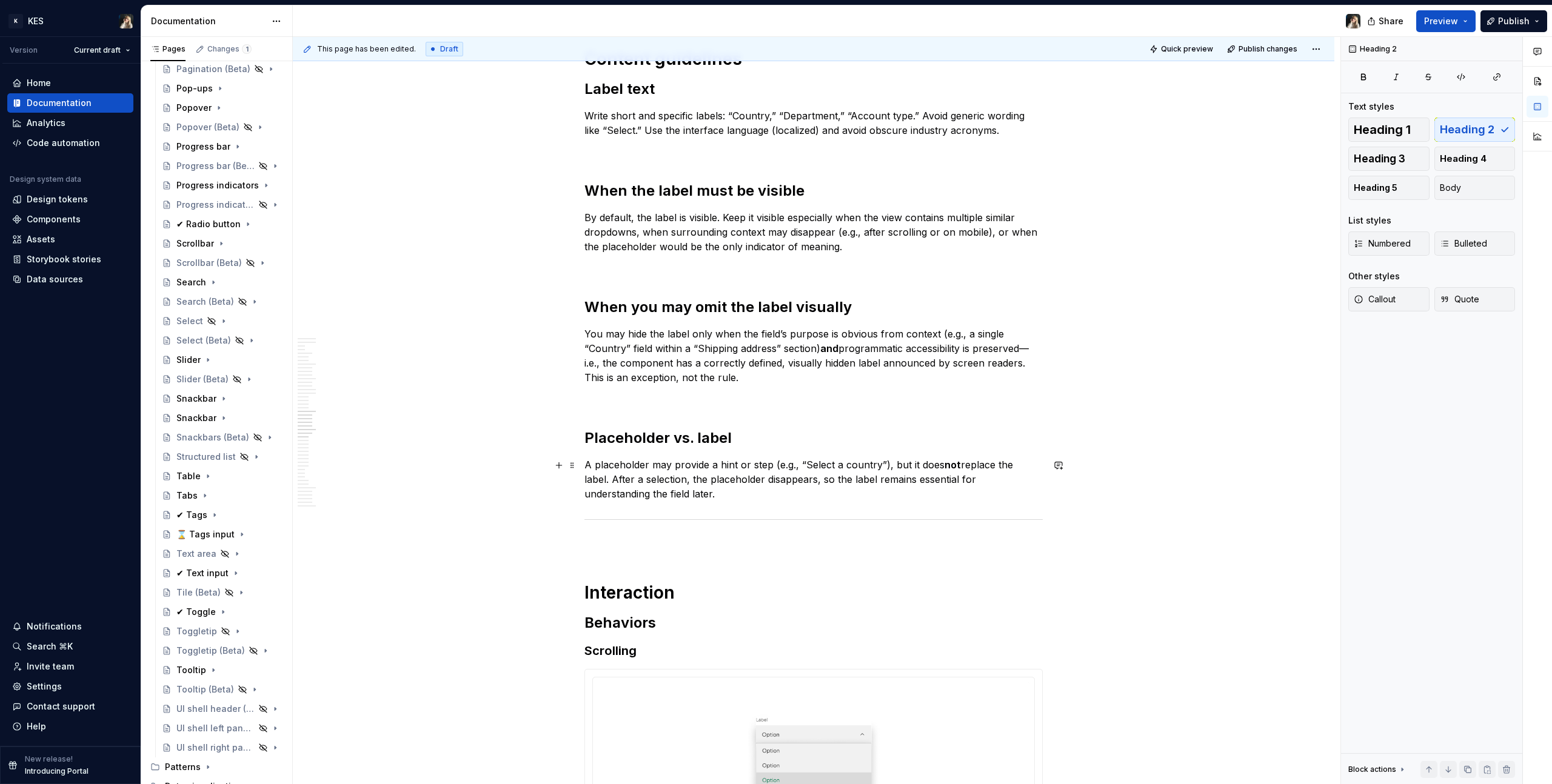
click at [799, 429] on h2 "Placeholder vs. label" at bounding box center [813, 438] width 458 height 19
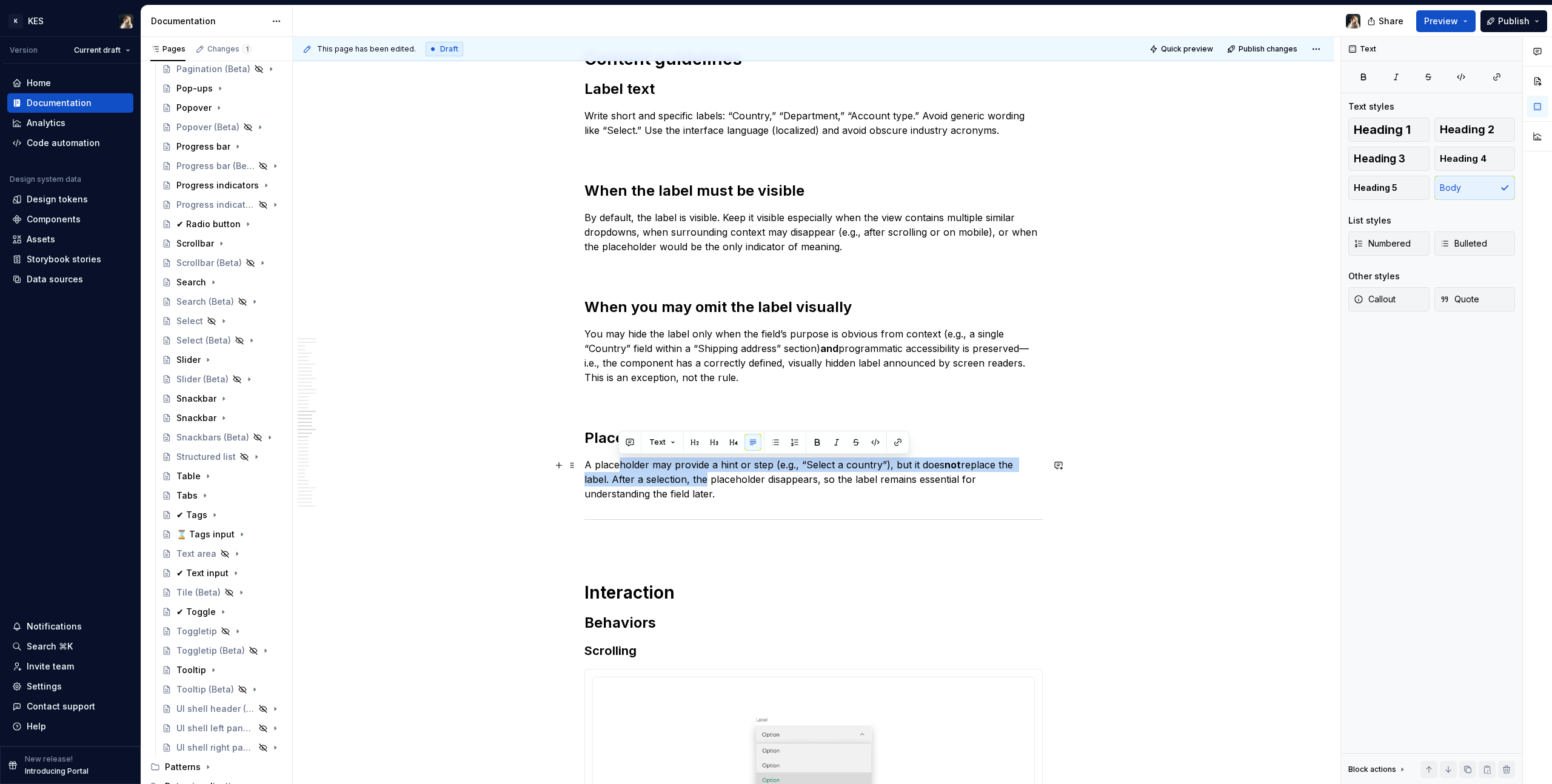
drag, startPoint x: 618, startPoint y: 465, endPoint x: 674, endPoint y: 486, distance: 59.8
click at [675, 486] on p "A placeholder may provide a hint or step (e.g., “Select a country”), but it doe…" at bounding box center [813, 479] width 458 height 43
click at [674, 486] on p "A placeholder may provide a hint or step (e.g., “Select a country”), but it doe…" at bounding box center [813, 479] width 458 height 43
drag, startPoint x: 636, startPoint y: 465, endPoint x: 667, endPoint y: 500, distance: 46.8
click at [667, 500] on p "A placeholder may provide a hint or step (e.g., “Select a country”), but it doe…" at bounding box center [813, 479] width 458 height 43
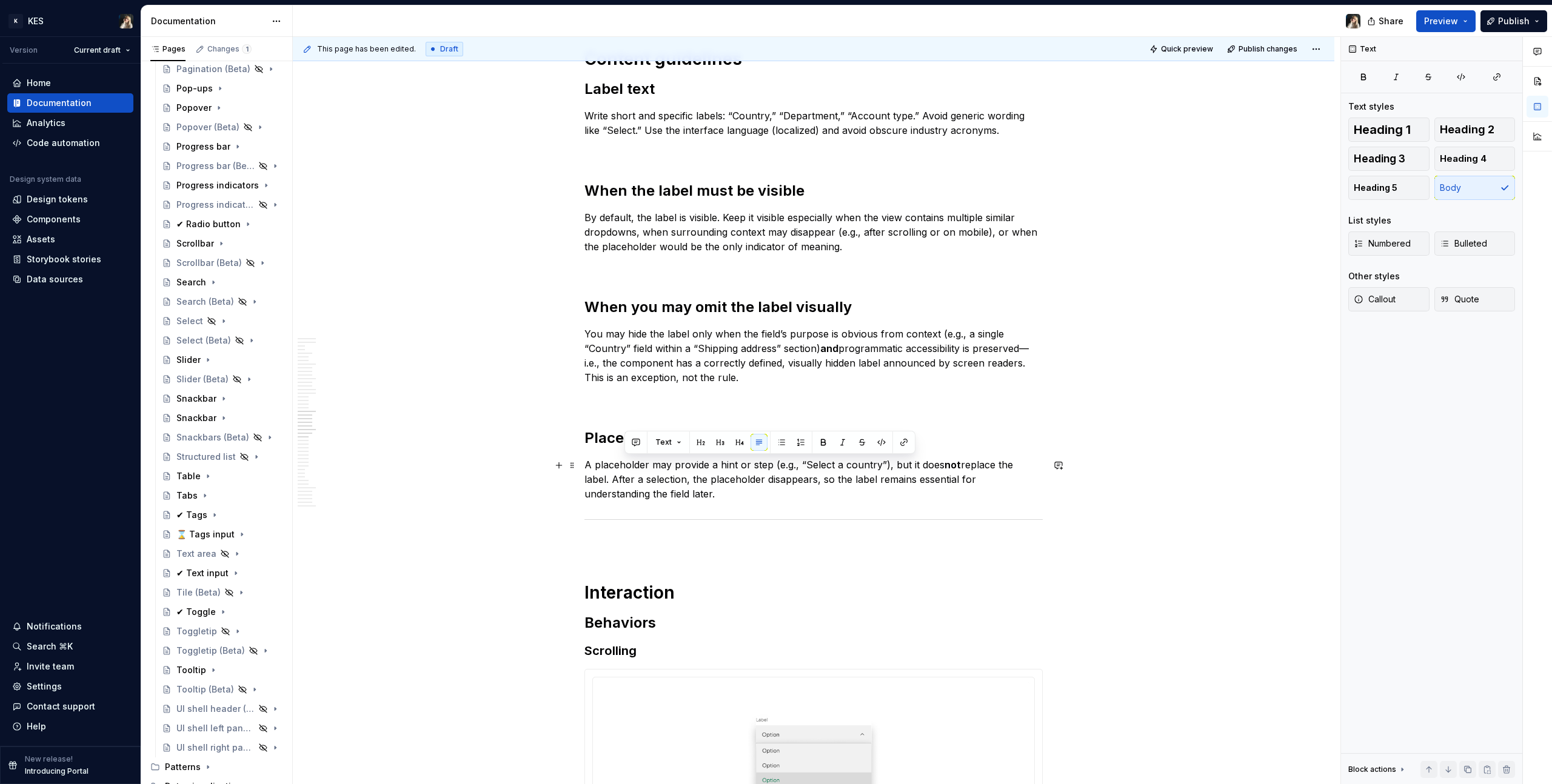
click at [667, 500] on p "A placeholder may provide a hint or step (e.g., “Select a country”), but it doe…" at bounding box center [813, 479] width 458 height 43
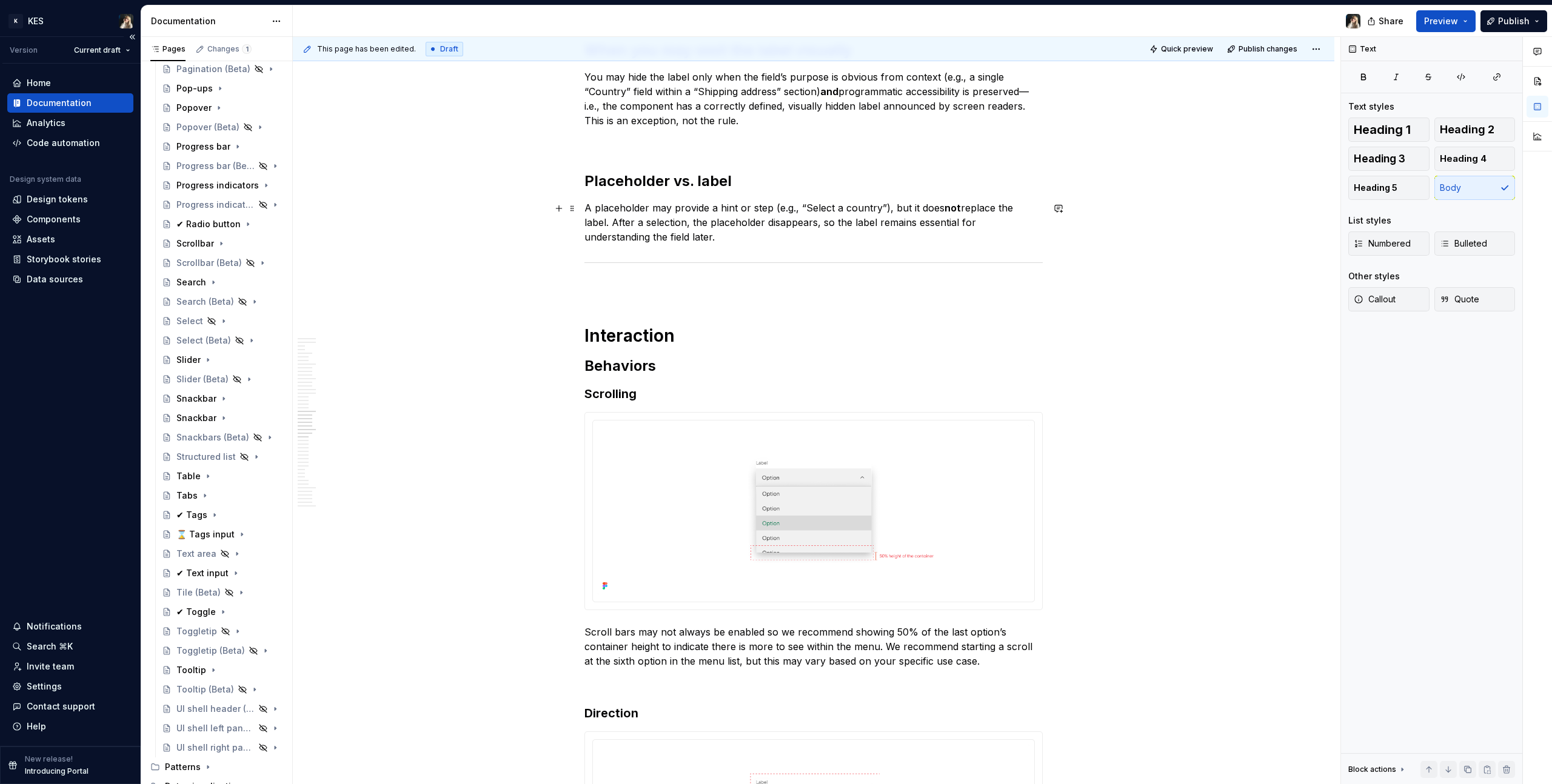
scroll to position [6240, 0]
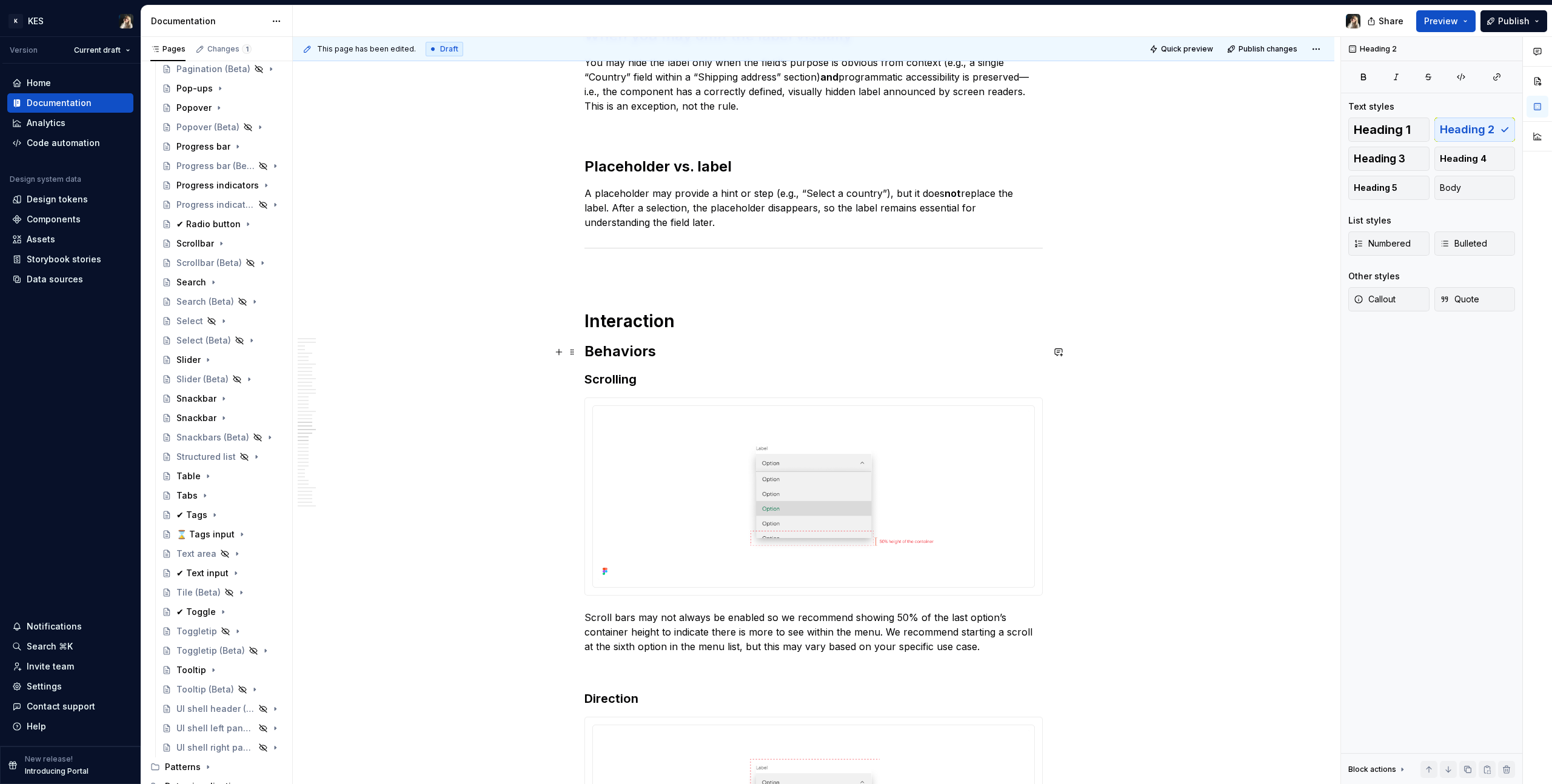
click at [670, 345] on h2 "Behaviors" at bounding box center [813, 351] width 458 height 19
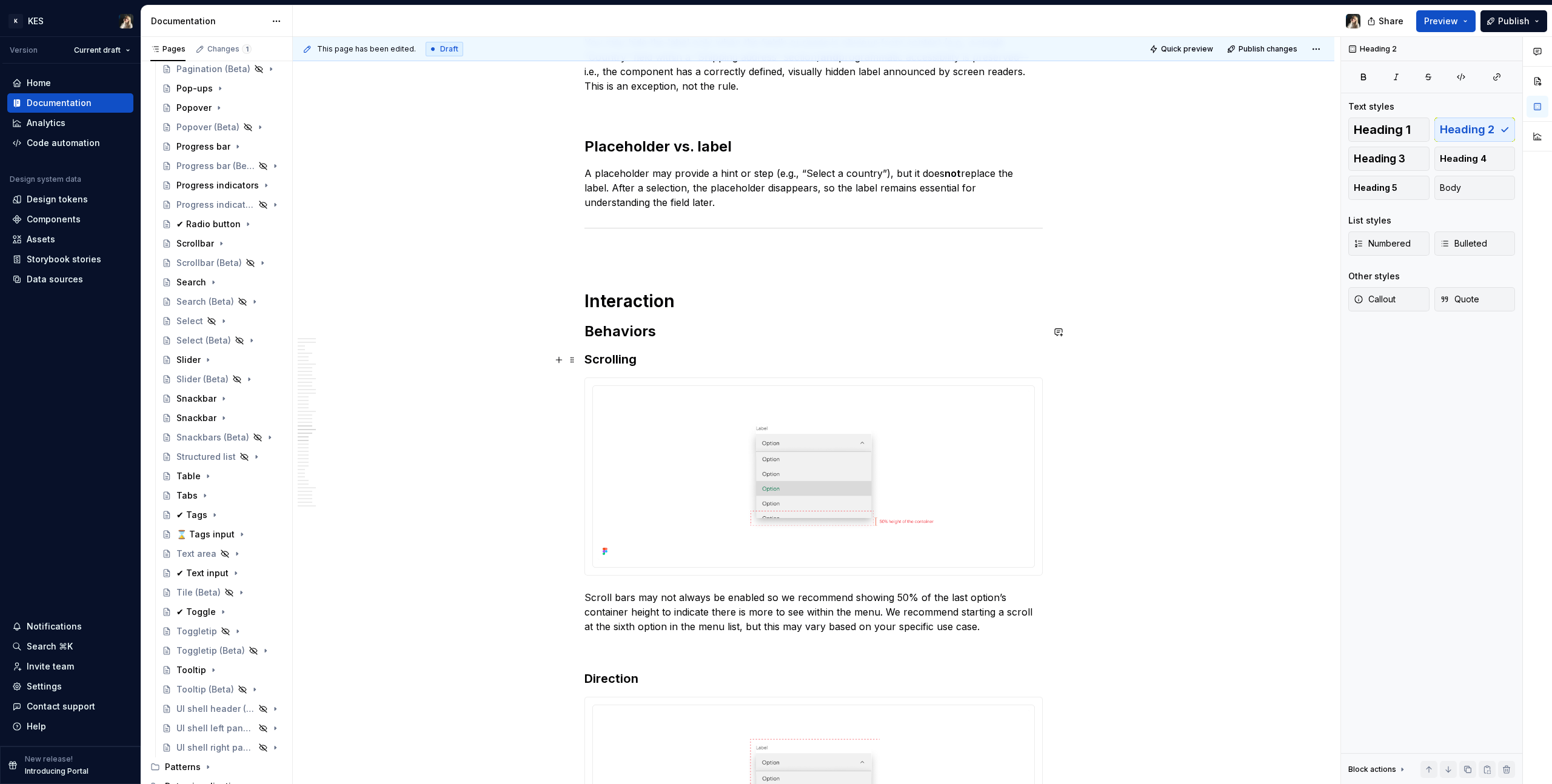
scroll to position [6375, 0]
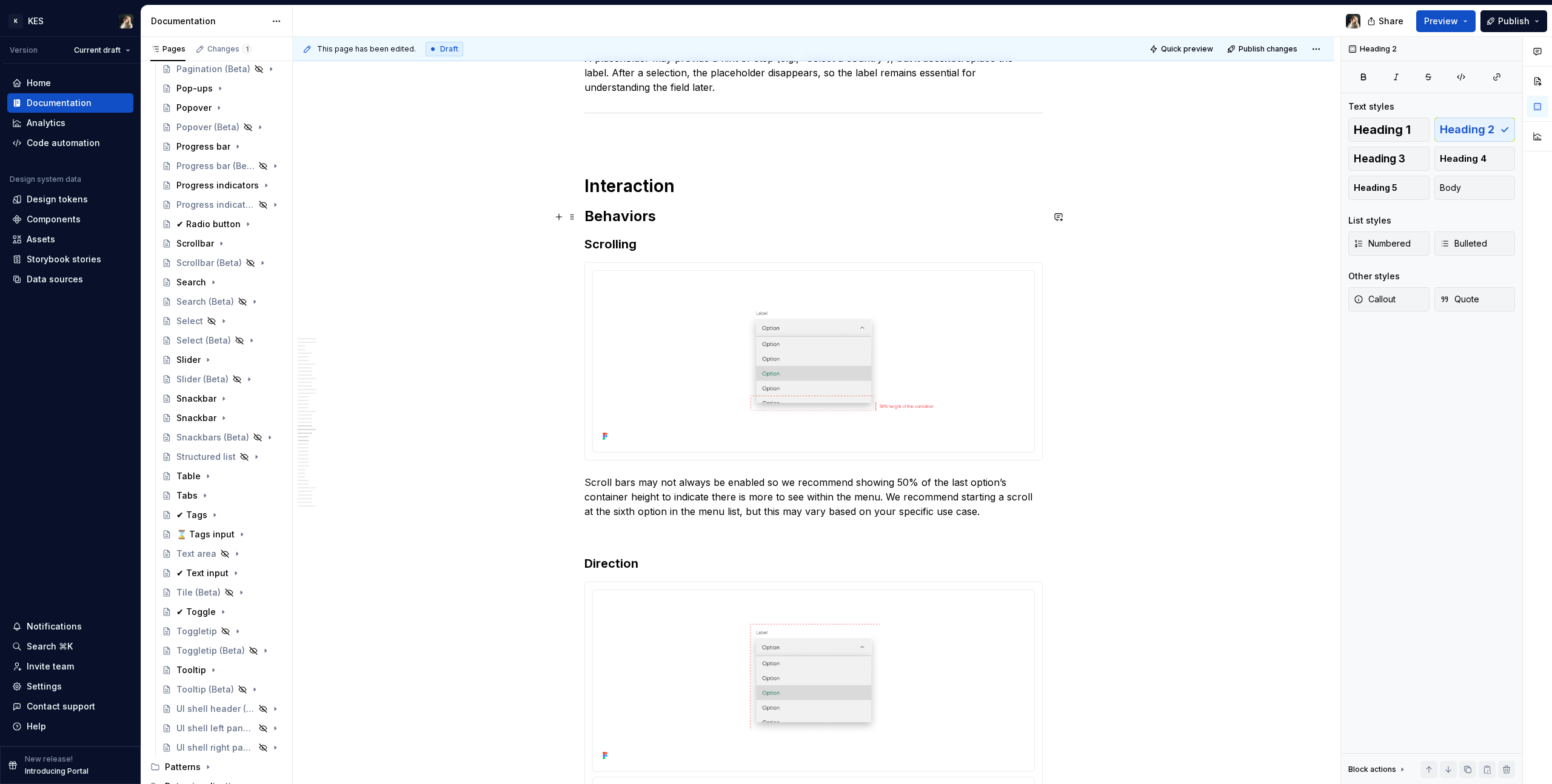
click at [610, 223] on h2 "Behaviors" at bounding box center [813, 216] width 458 height 19
click at [610, 240] on h3 "Scrolling" at bounding box center [813, 244] width 458 height 17
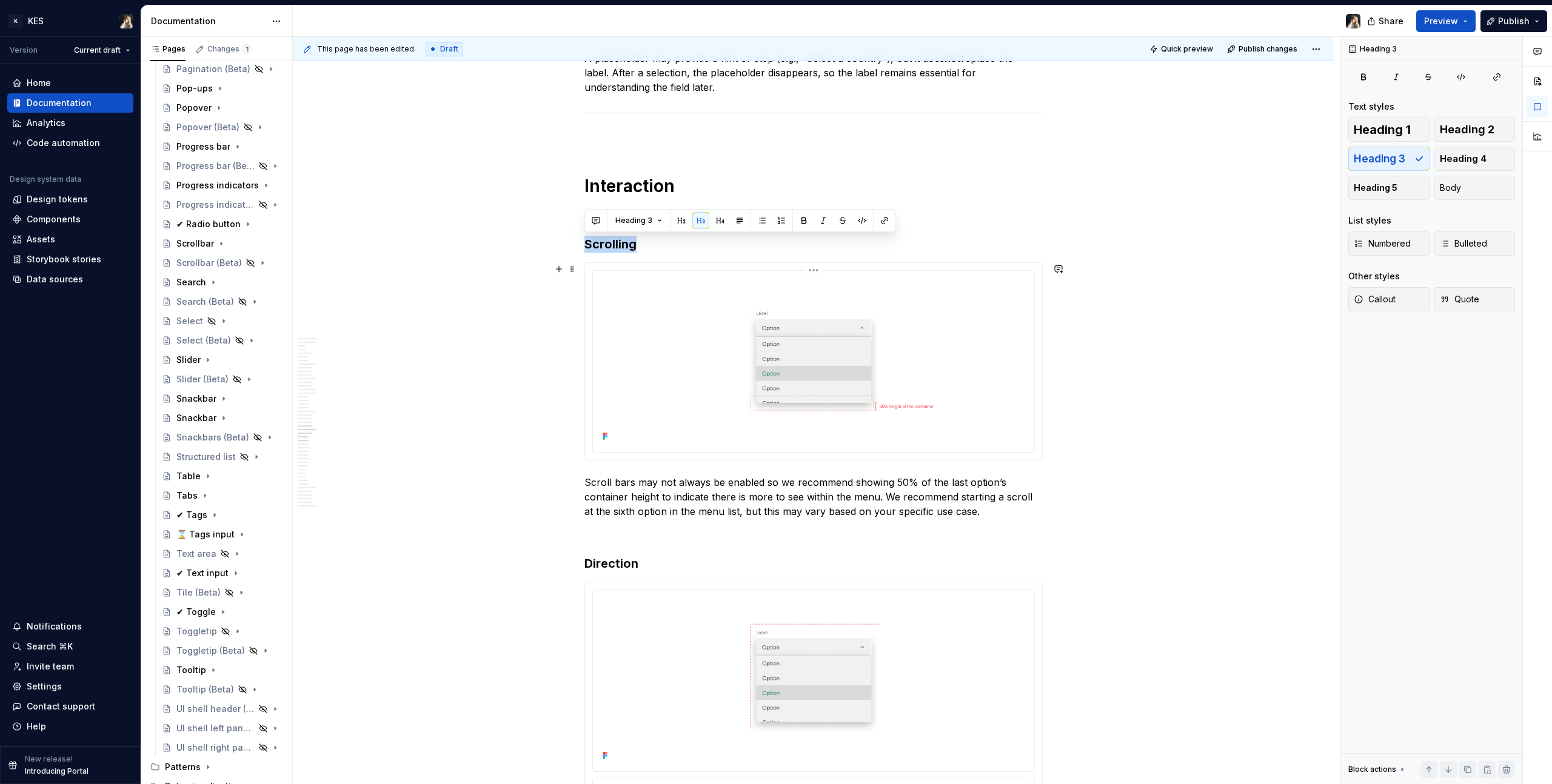
click at [807, 342] on img at bounding box center [813, 360] width 432 height 169
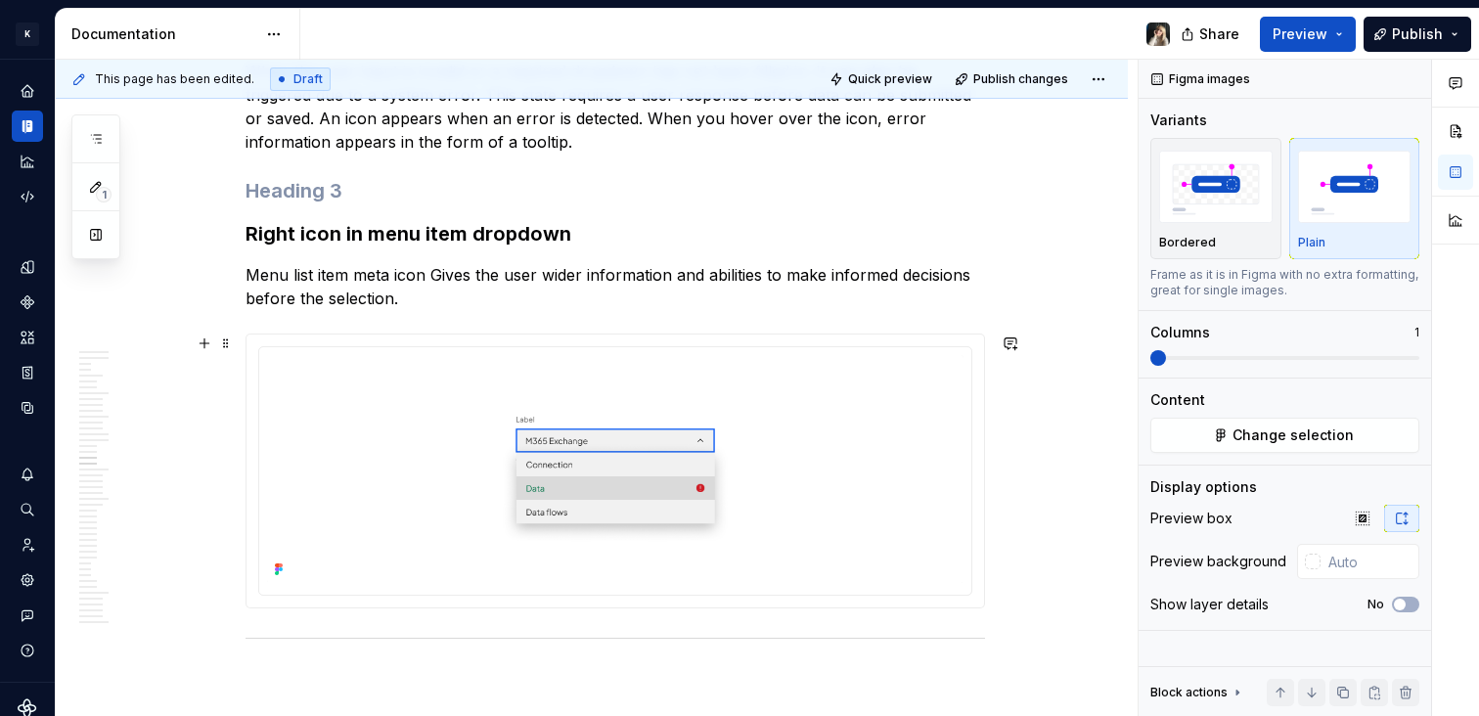
scroll to position [8972, 0]
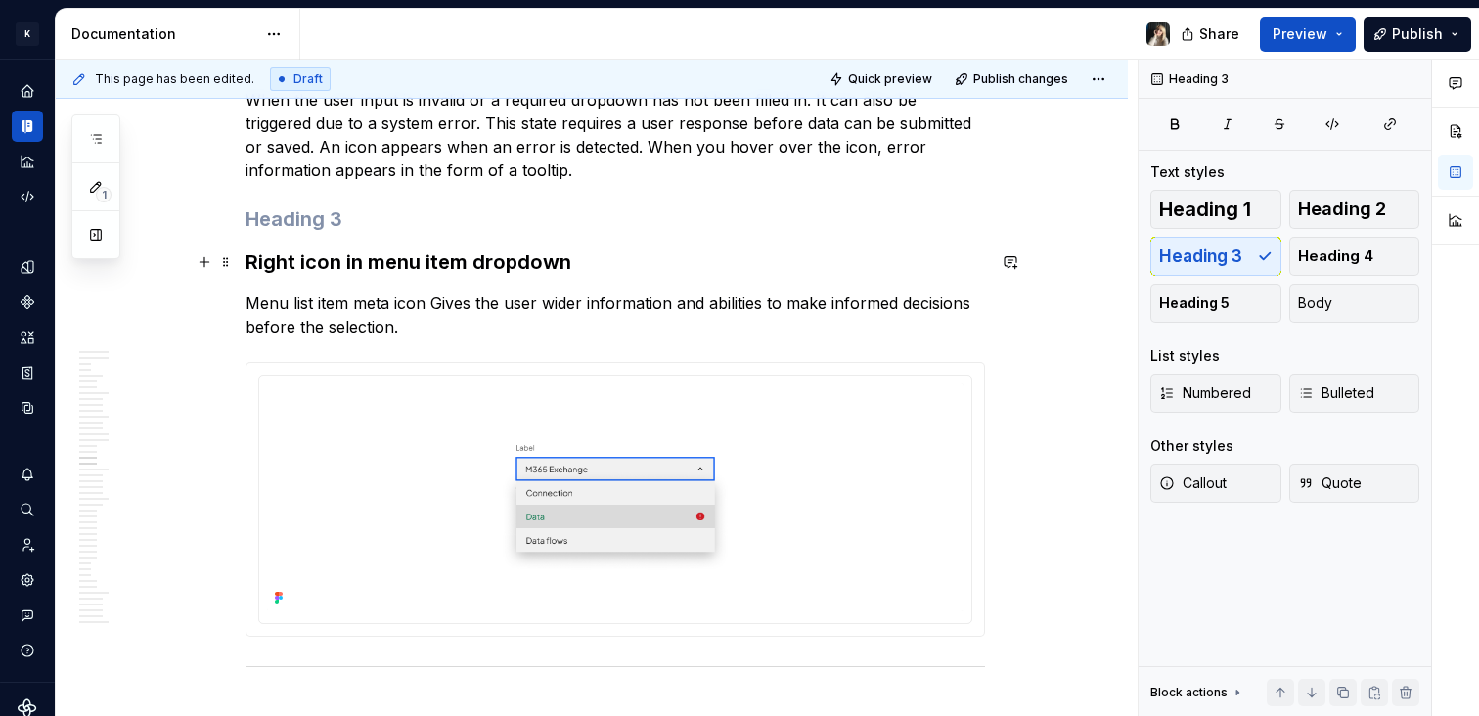
click at [488, 269] on h3 "Right icon in menu item dropdown" at bounding box center [616, 262] width 740 height 27
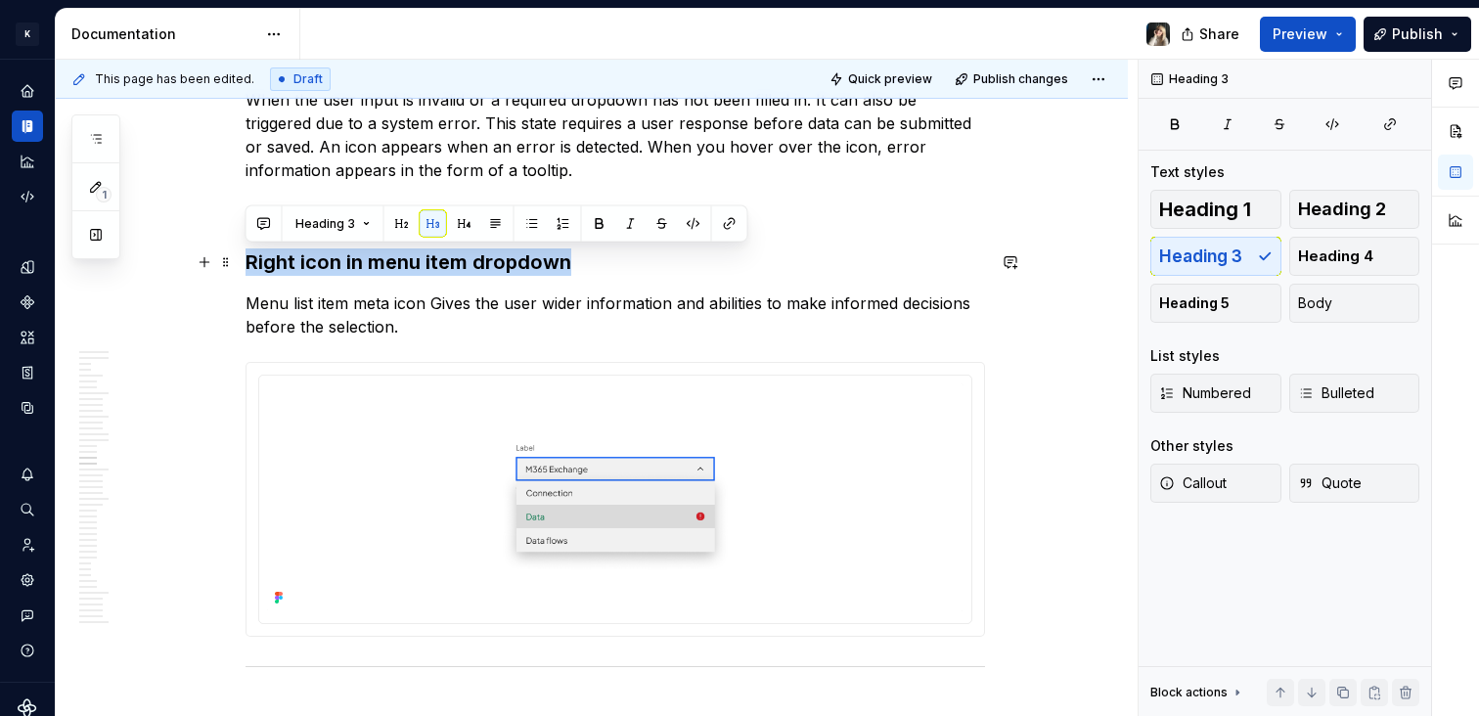
click at [488, 269] on h3 "Right icon in menu item dropdown" at bounding box center [616, 262] width 740 height 27
copy h3 "Right icon in menu item dropdown"
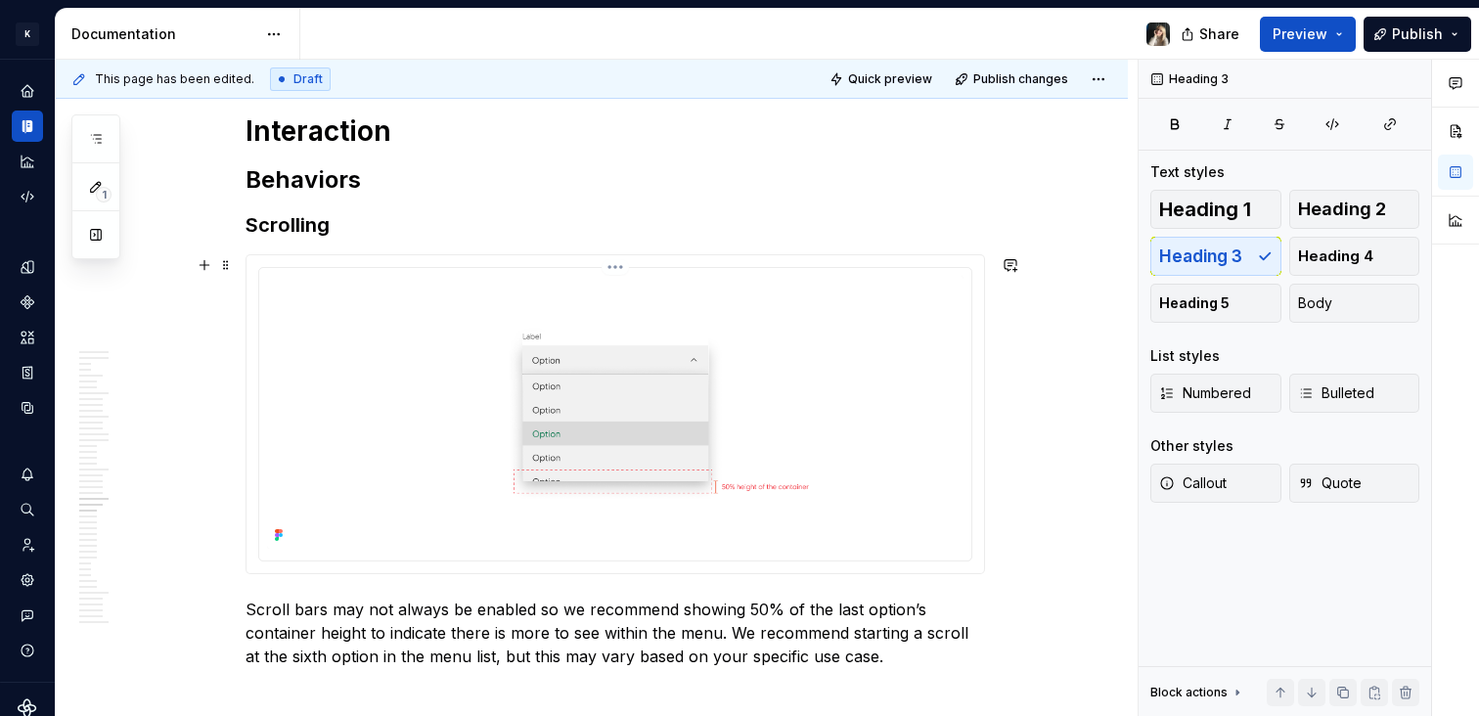
scroll to position [10602, 0]
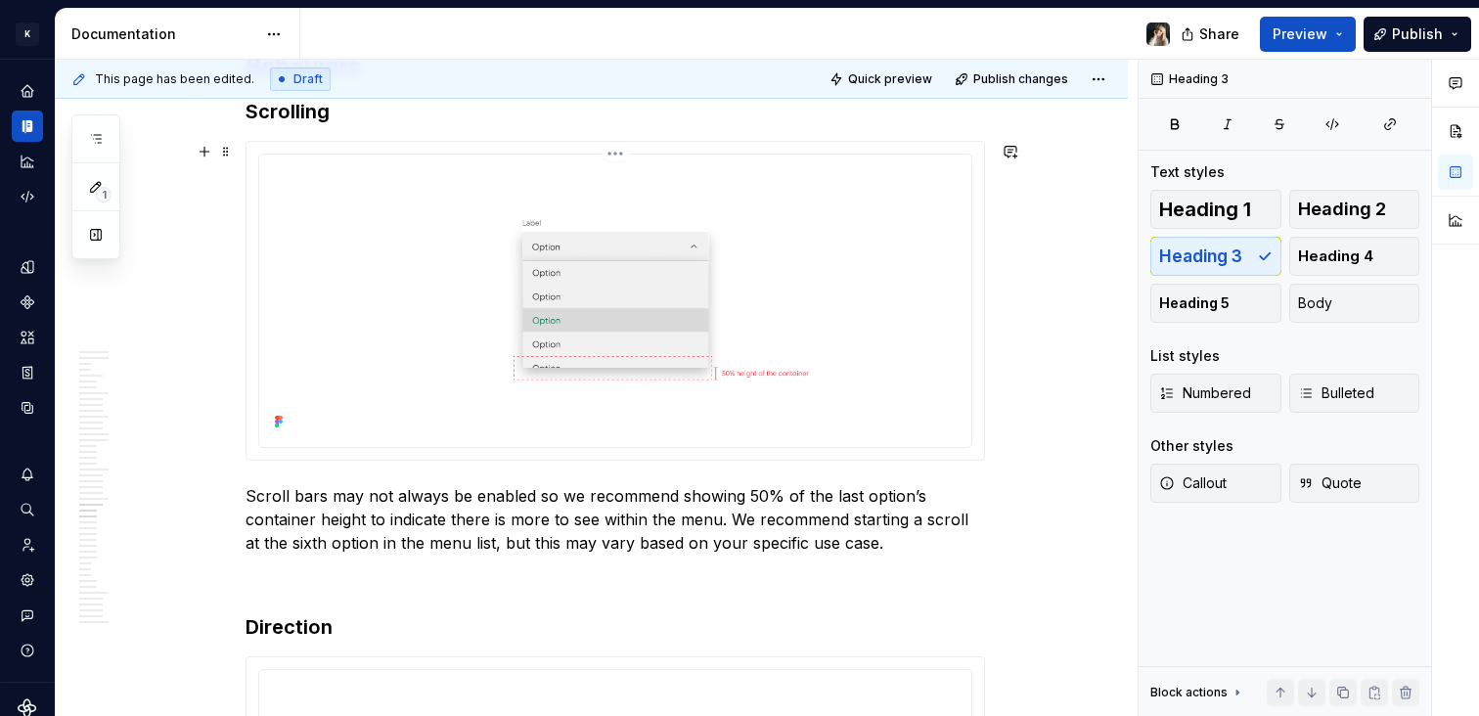
click at [525, 315] on img at bounding box center [615, 298] width 697 height 273
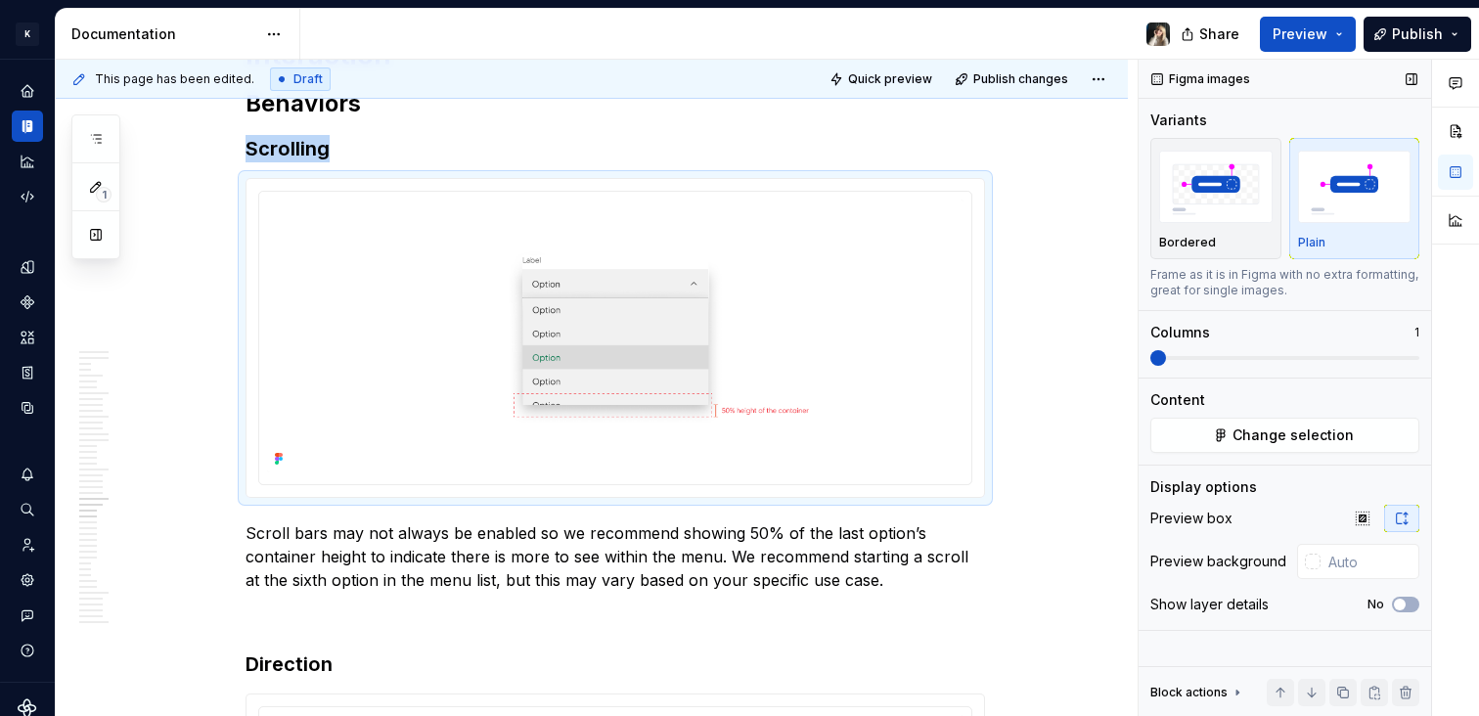
scroll to position [10518, 0]
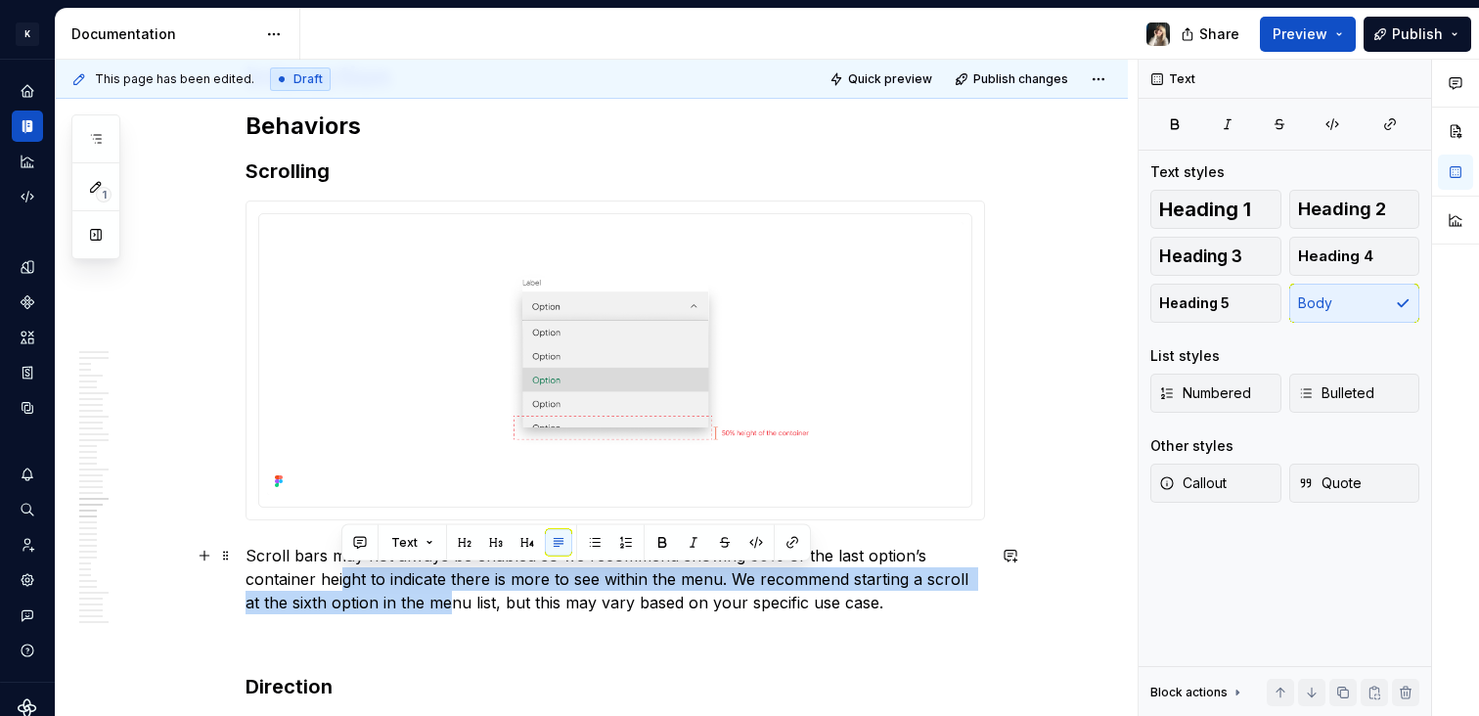
drag, startPoint x: 341, startPoint y: 582, endPoint x: 449, endPoint y: 596, distance: 109.5
click at [449, 596] on p "Scroll bars may not always be enabled so we recommend showing 50% of the last o…" at bounding box center [616, 579] width 740 height 70
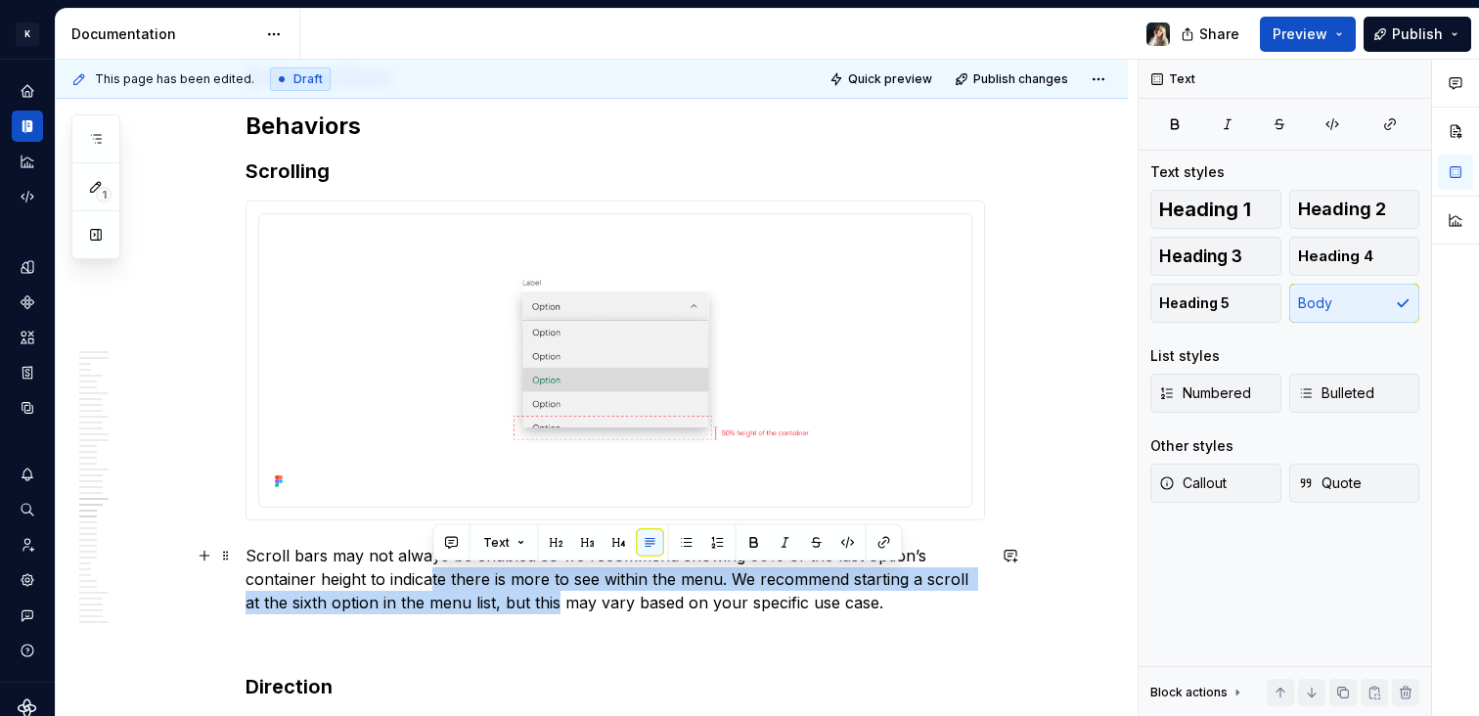
drag, startPoint x: 434, startPoint y: 586, endPoint x: 555, endPoint y: 598, distance: 120.9
click at [555, 598] on p "Scroll bars may not always be enabled so we recommend showing 50% of the last o…" at bounding box center [616, 579] width 740 height 70
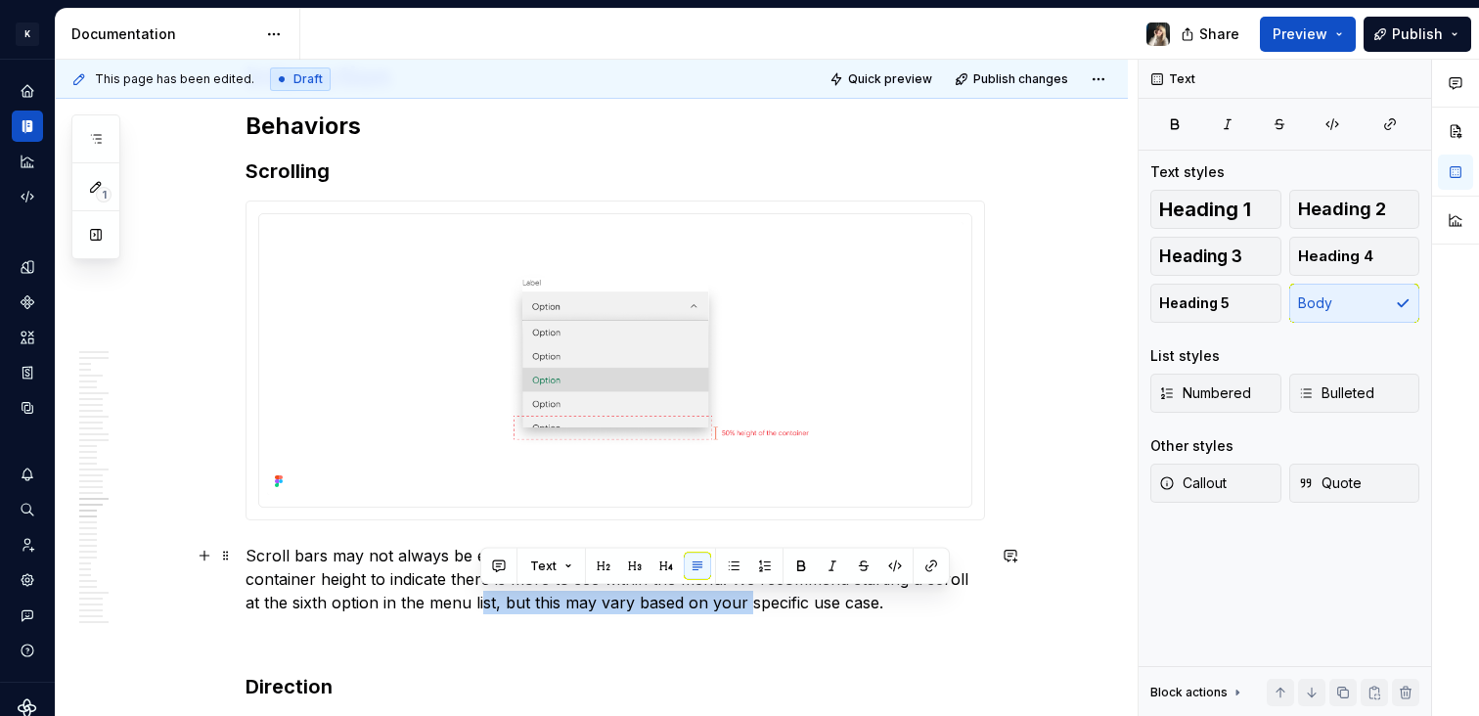
drag, startPoint x: 478, startPoint y: 597, endPoint x: 743, endPoint y: 600, distance: 264.2
click at [743, 600] on p "Scroll bars may not always be enabled so we recommend showing 50% of the last o…" at bounding box center [616, 579] width 740 height 70
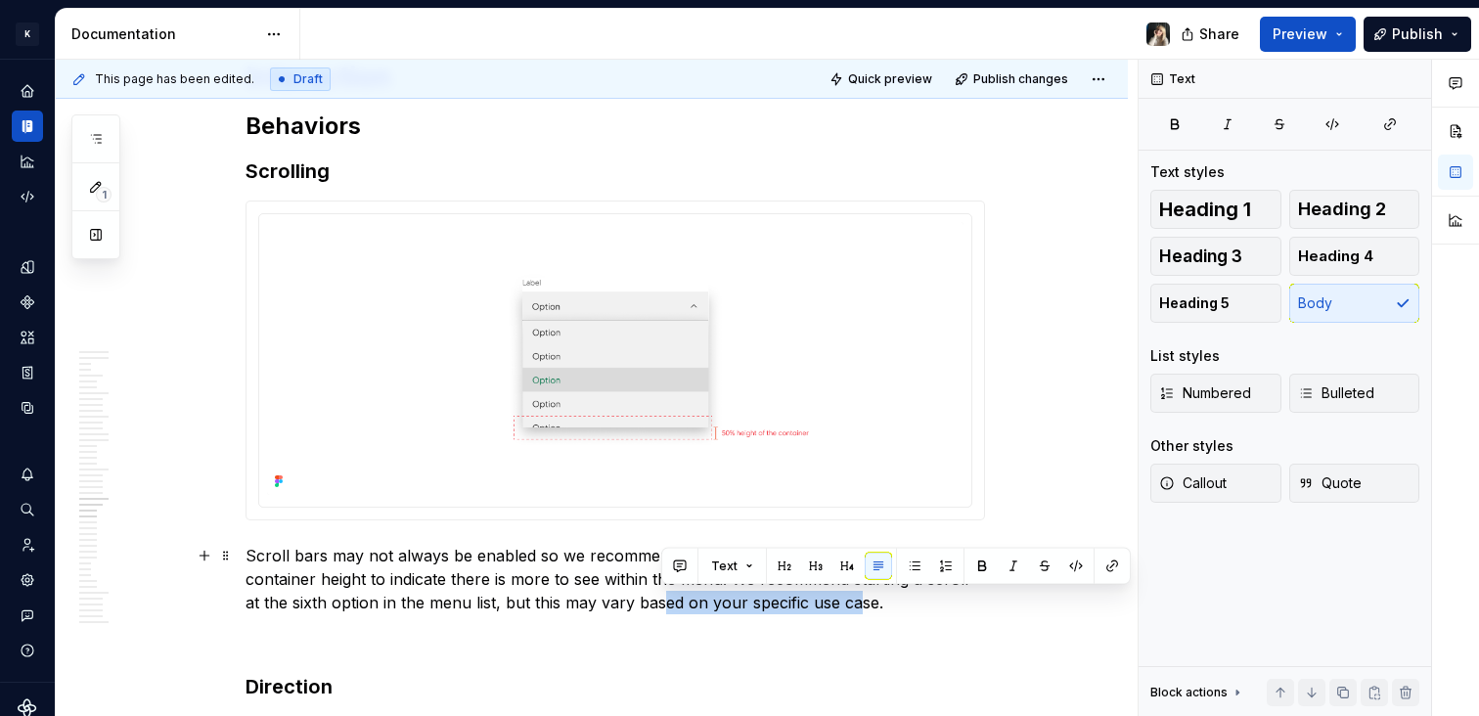
drag, startPoint x: 854, startPoint y: 601, endPoint x: 647, endPoint y: 601, distance: 207.4
click at [647, 601] on p "Scroll bars may not always be enabled so we recommend showing 50% of the last o…" at bounding box center [616, 579] width 740 height 70
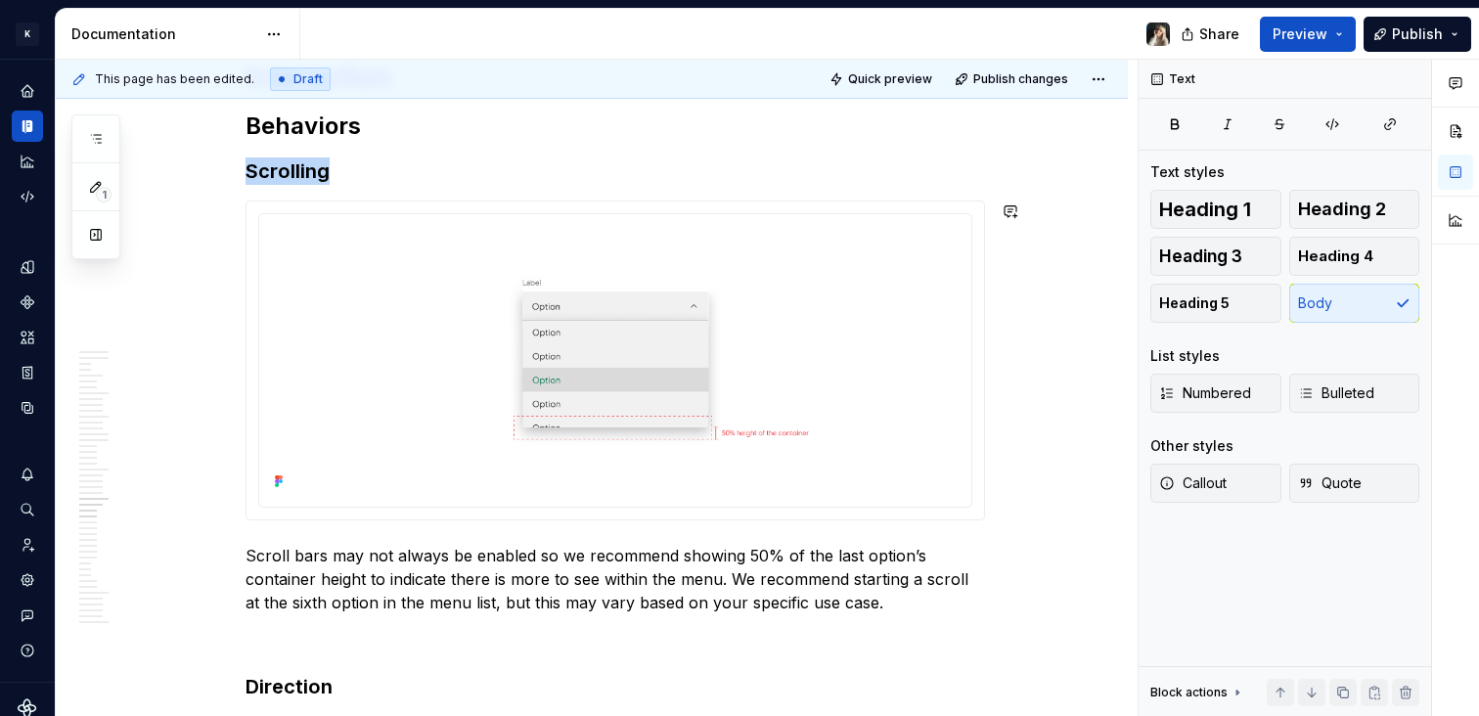
click at [643, 324] on img at bounding box center [615, 358] width 697 height 273
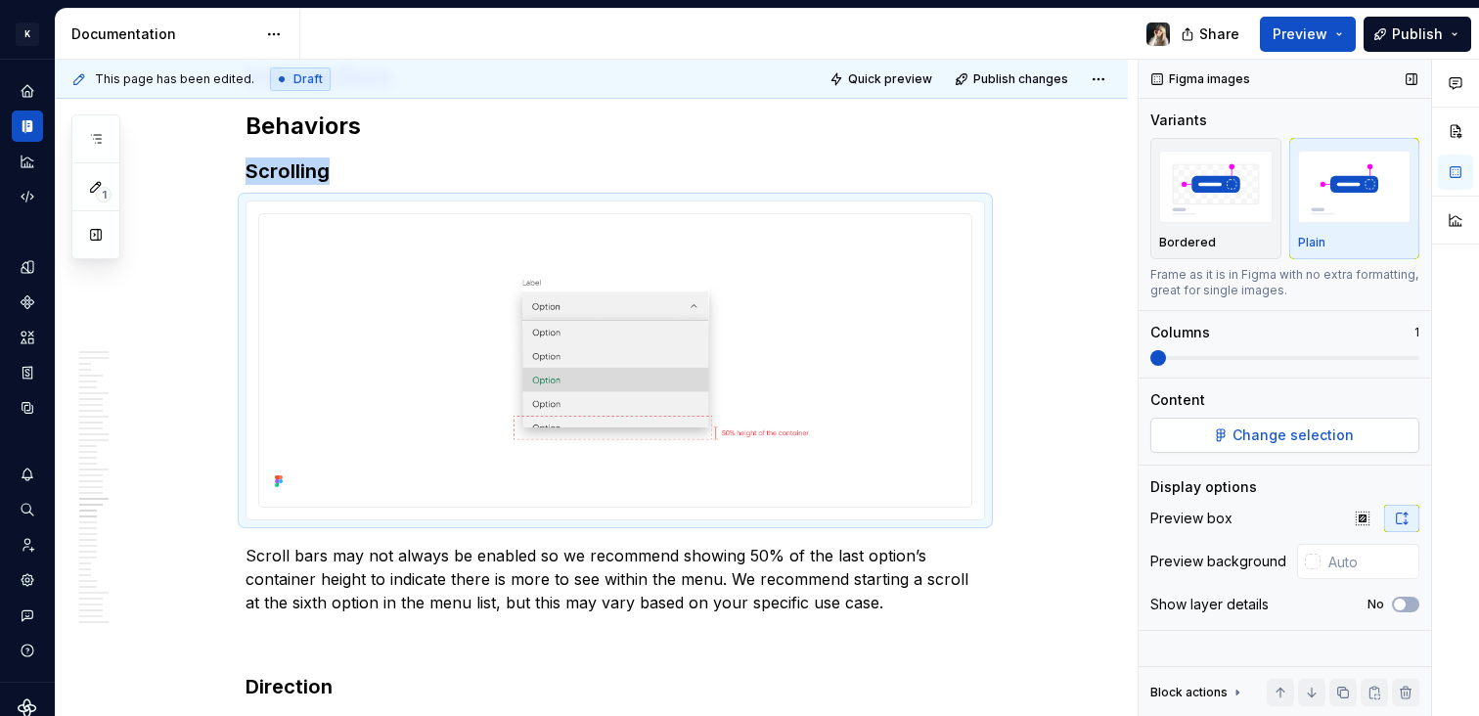
click at [1272, 445] on button "Change selection" at bounding box center [1285, 435] width 269 height 35
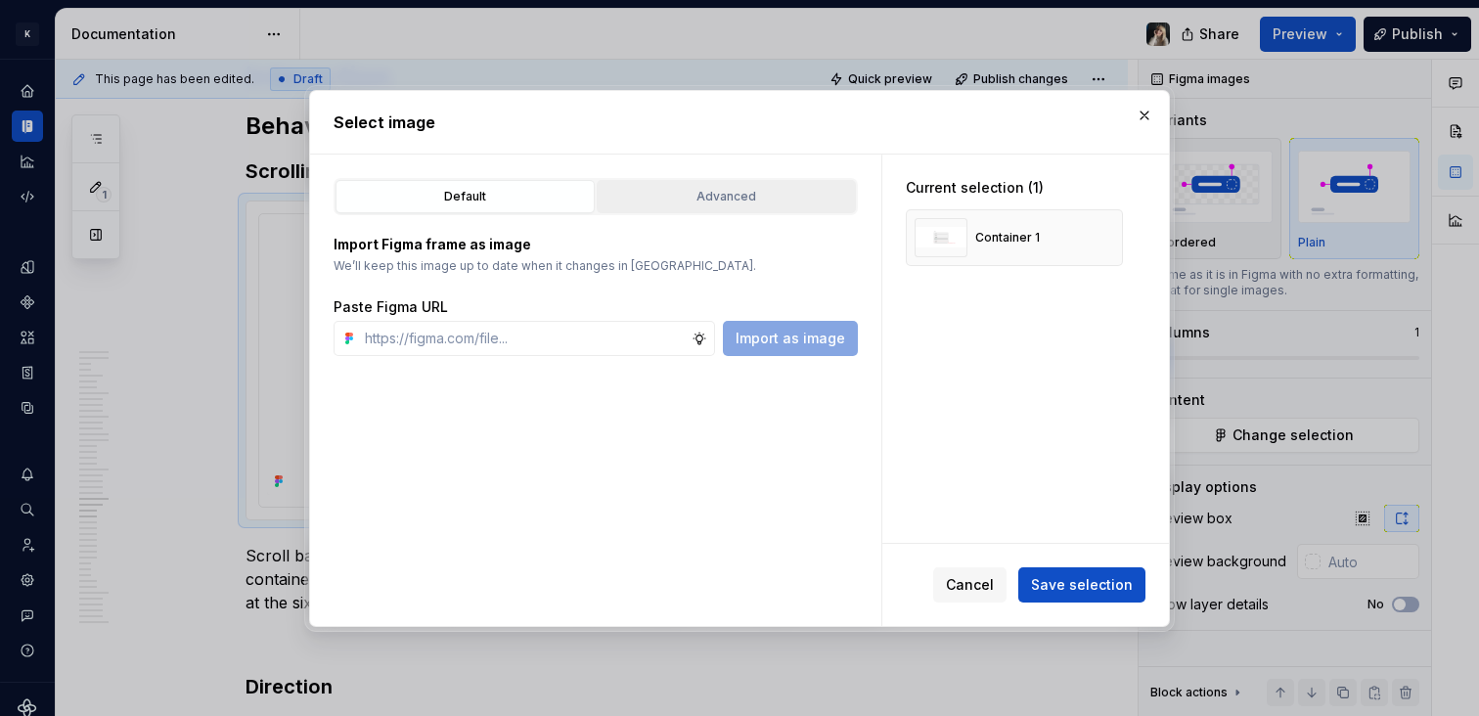
type textarea "*"
click at [710, 194] on div "Advanced" at bounding box center [727, 197] width 246 height 20
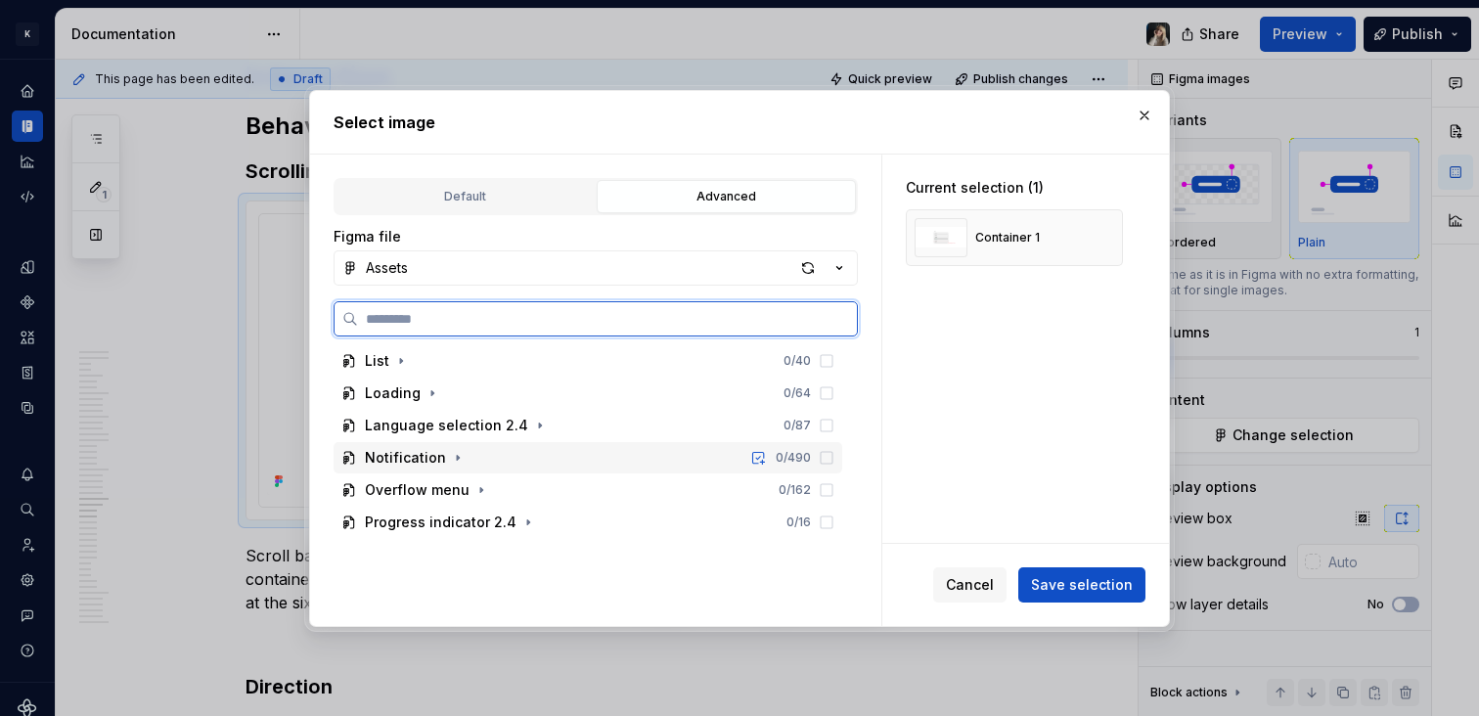
scroll to position [374, 0]
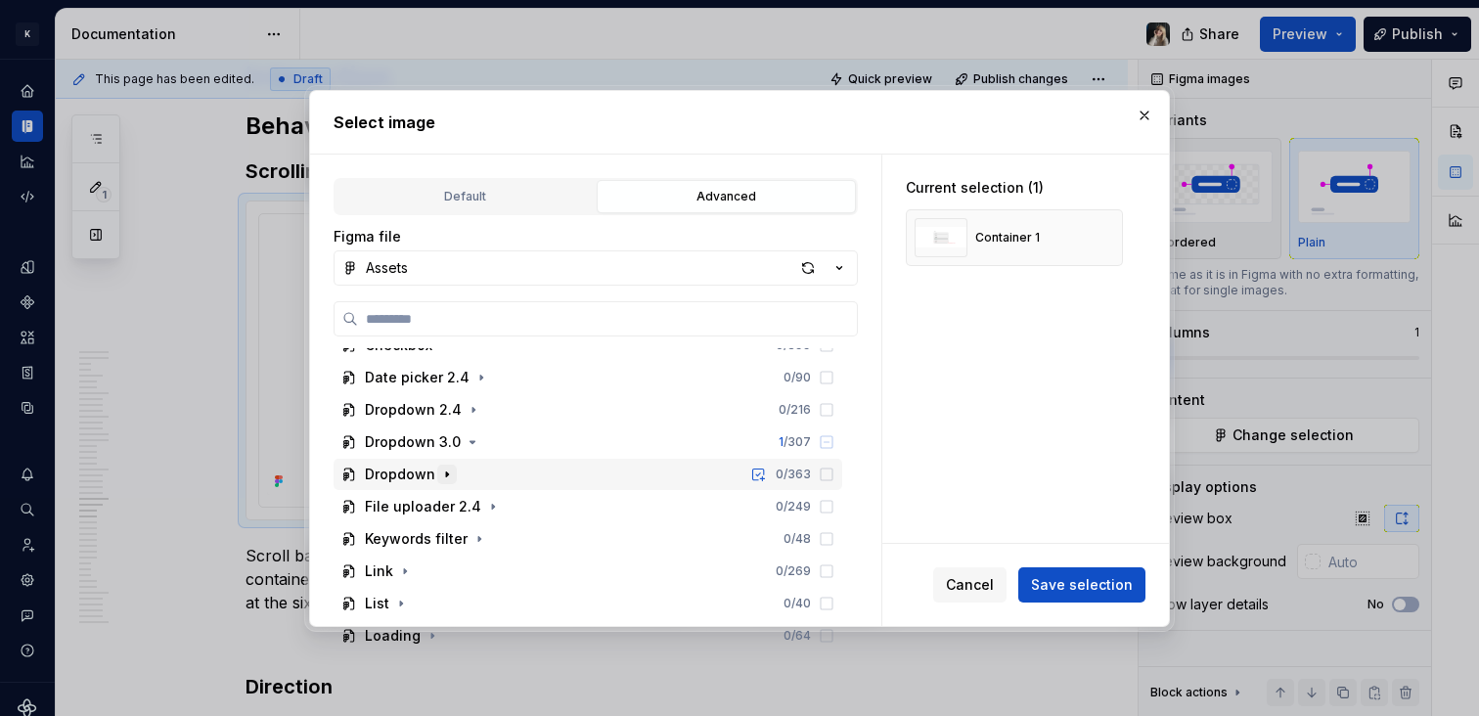
click at [439, 473] on icon "button" at bounding box center [447, 475] width 16 height 16
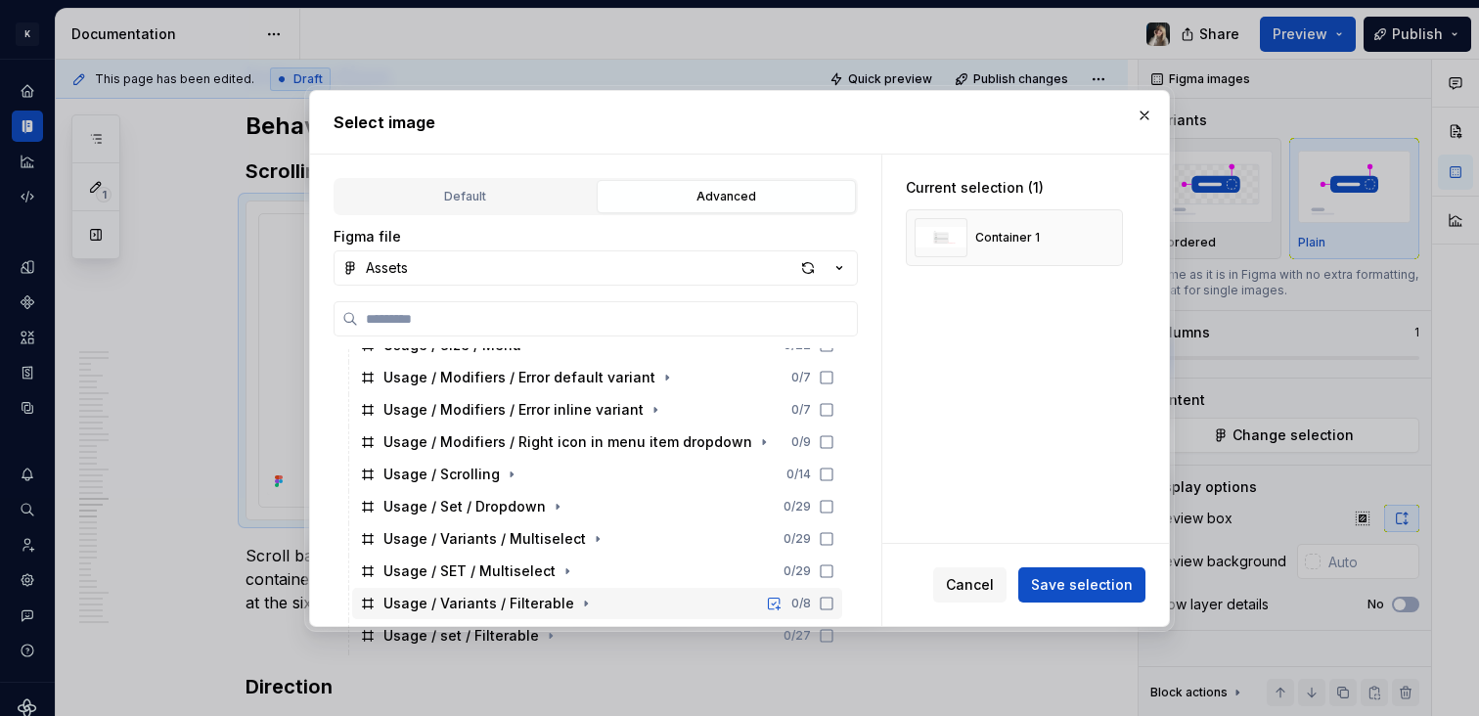
scroll to position [611, 0]
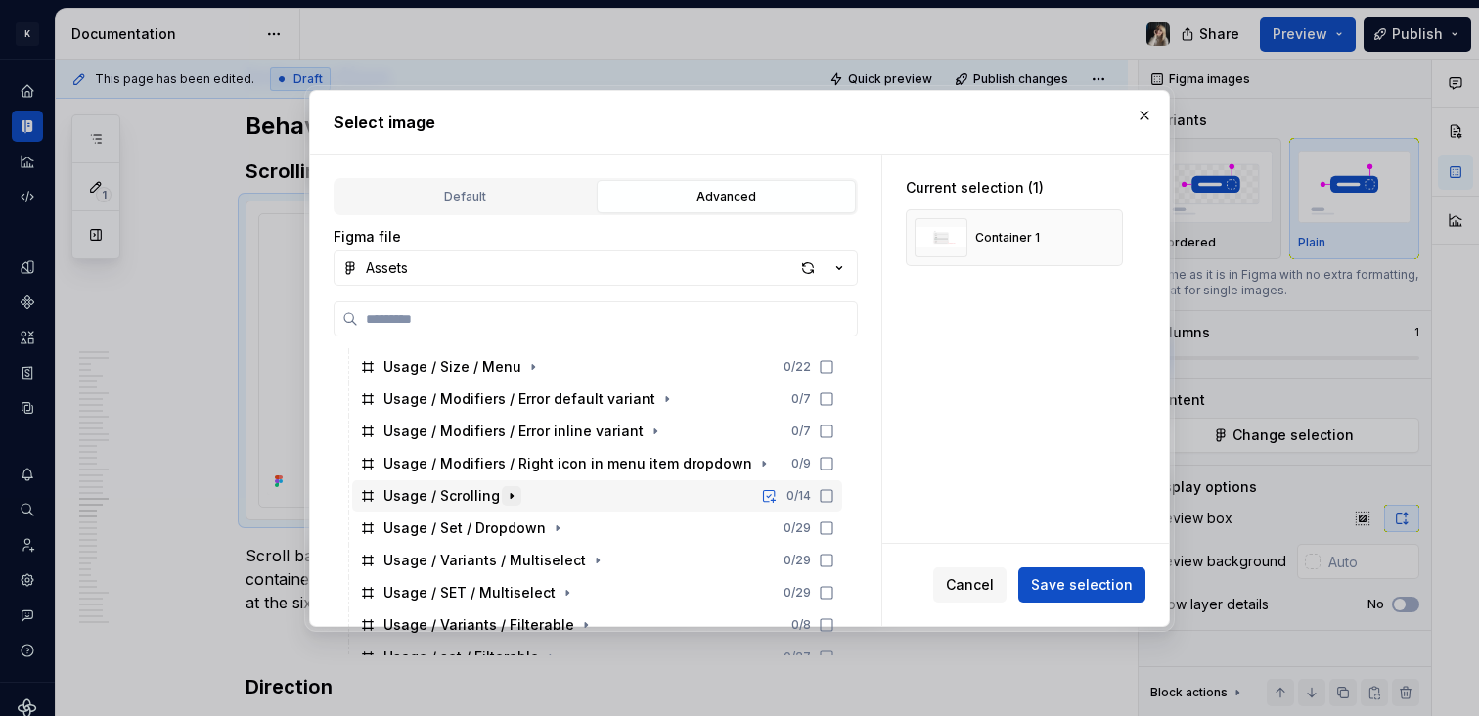
click at [505, 495] on icon "button" at bounding box center [512, 496] width 16 height 16
click at [502, 494] on button "button" at bounding box center [512, 496] width 20 height 20
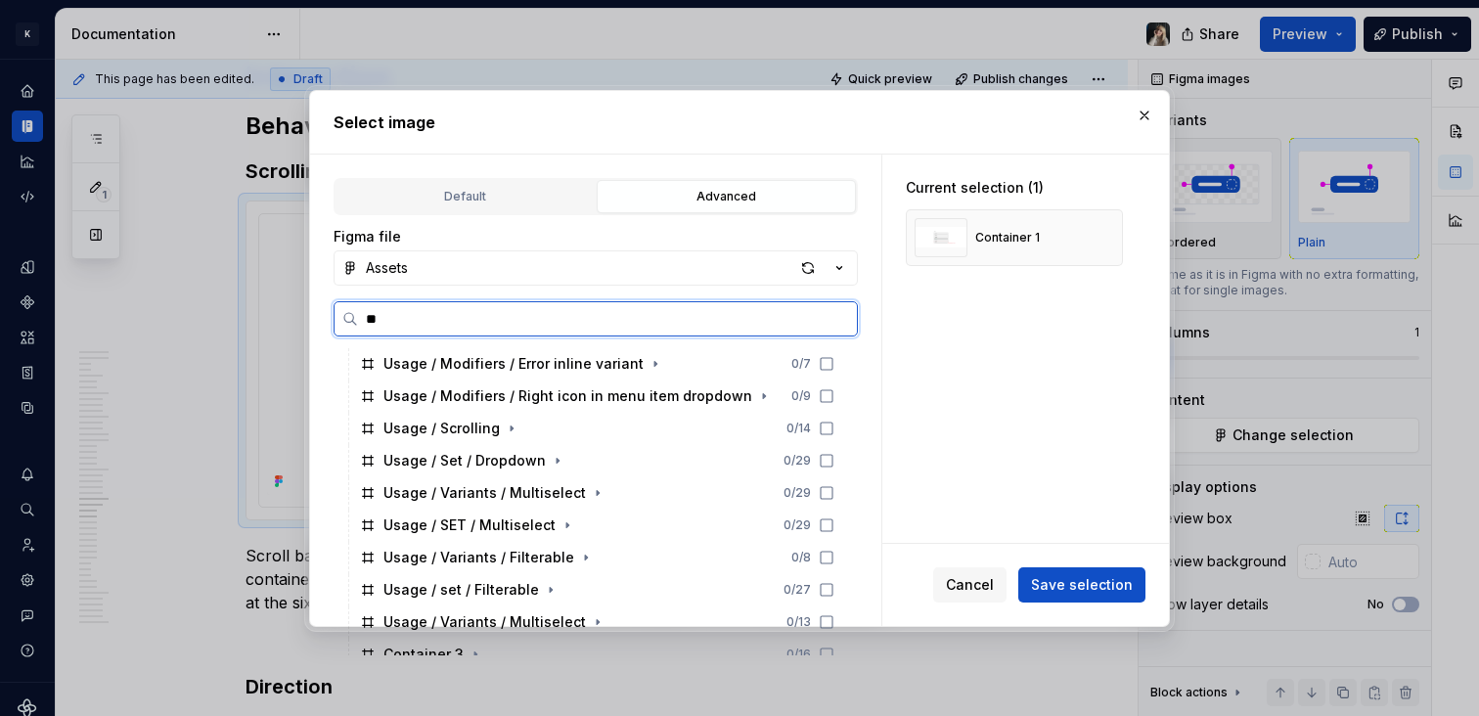
scroll to position [0, 0]
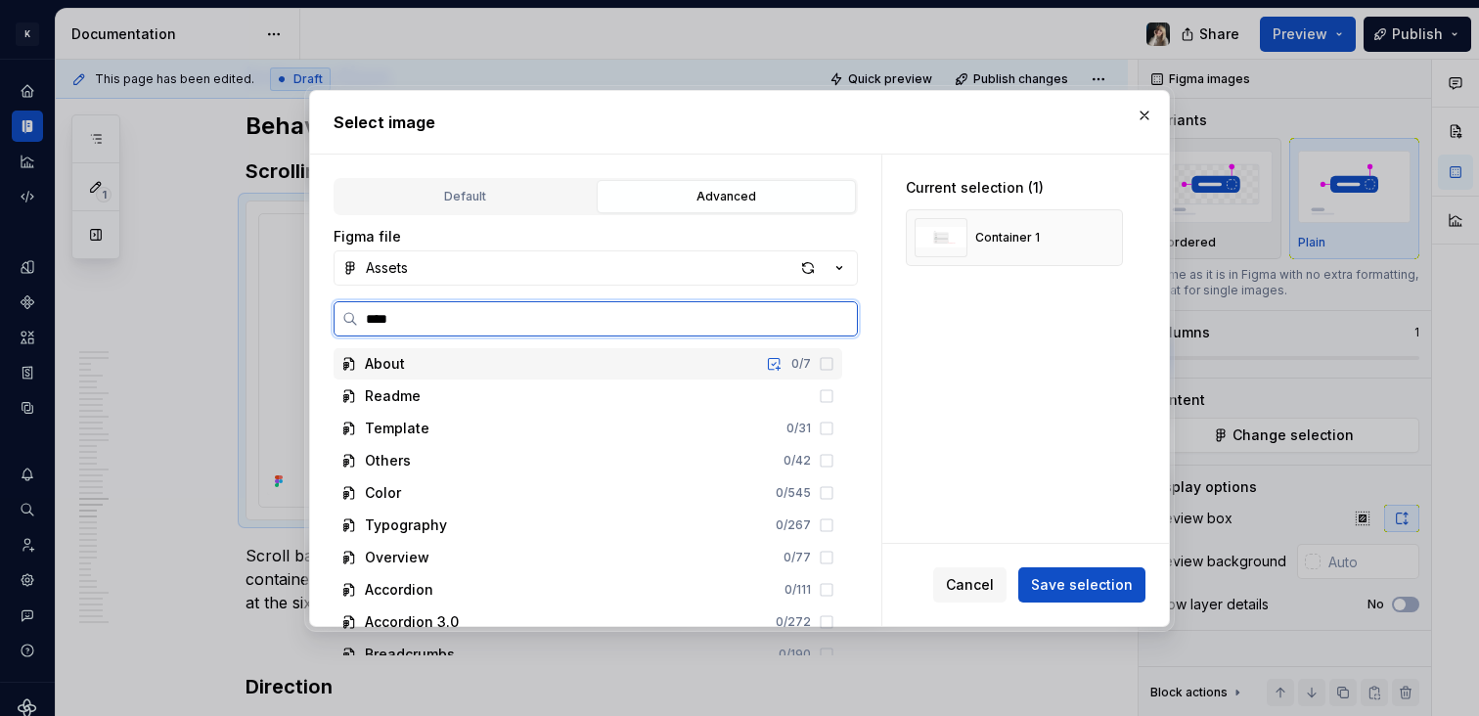
type input "*****"
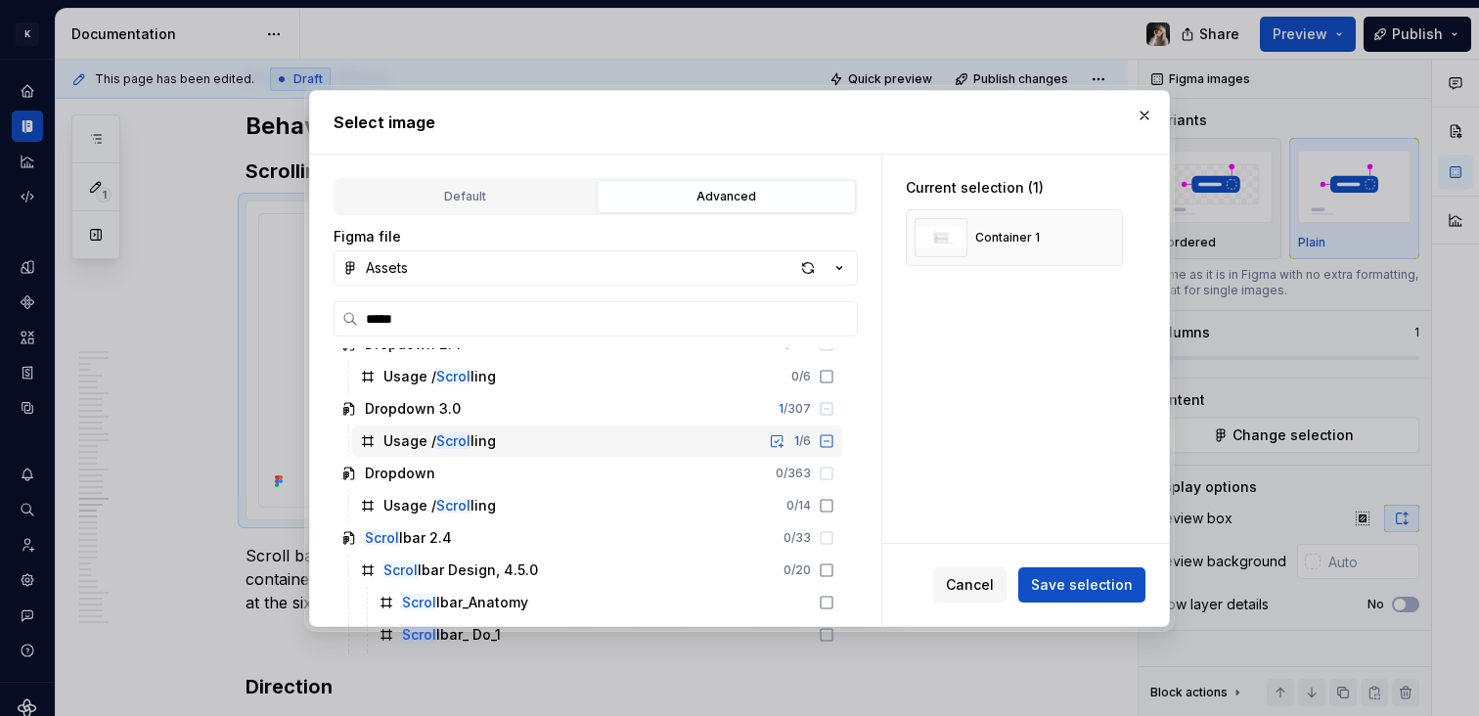
scroll to position [104, 0]
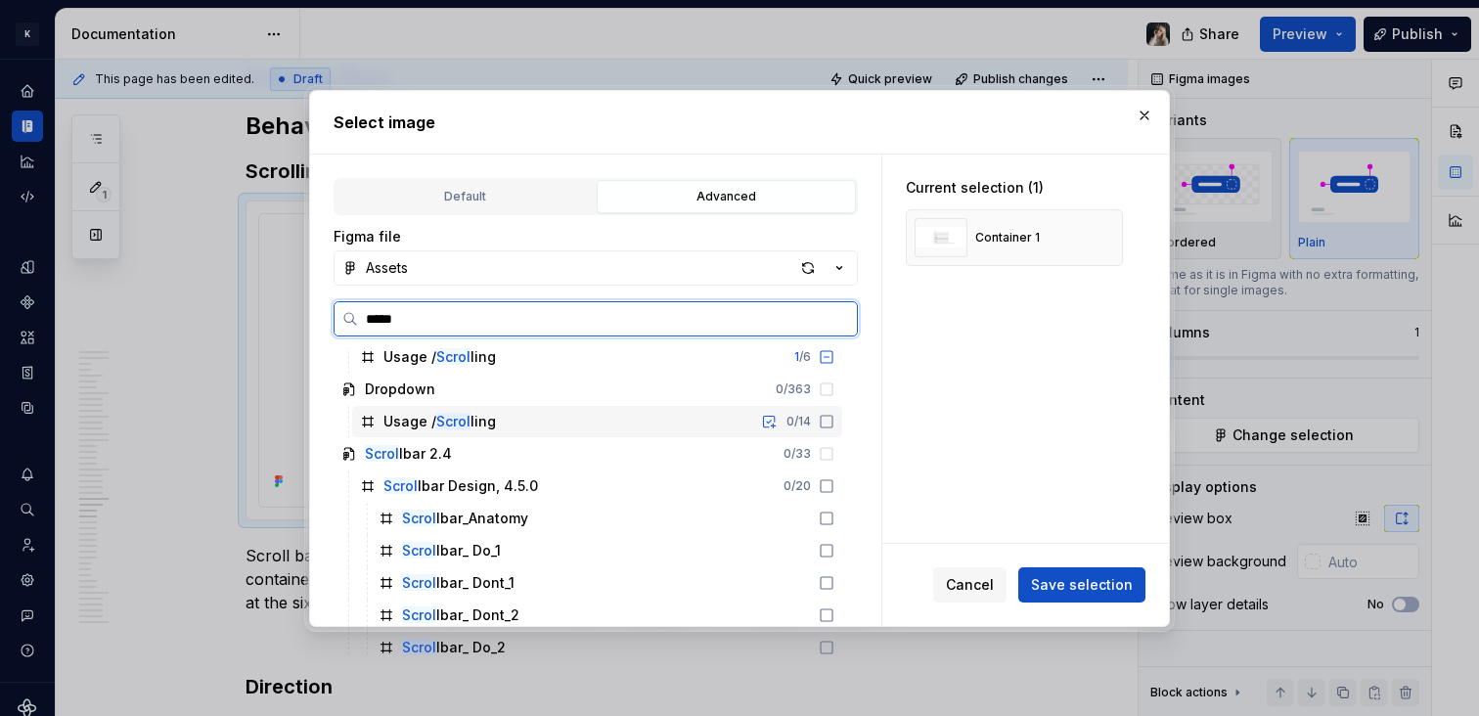
click at [507, 423] on div "Usage / Scrol ling 0 / 14" at bounding box center [597, 421] width 490 height 31
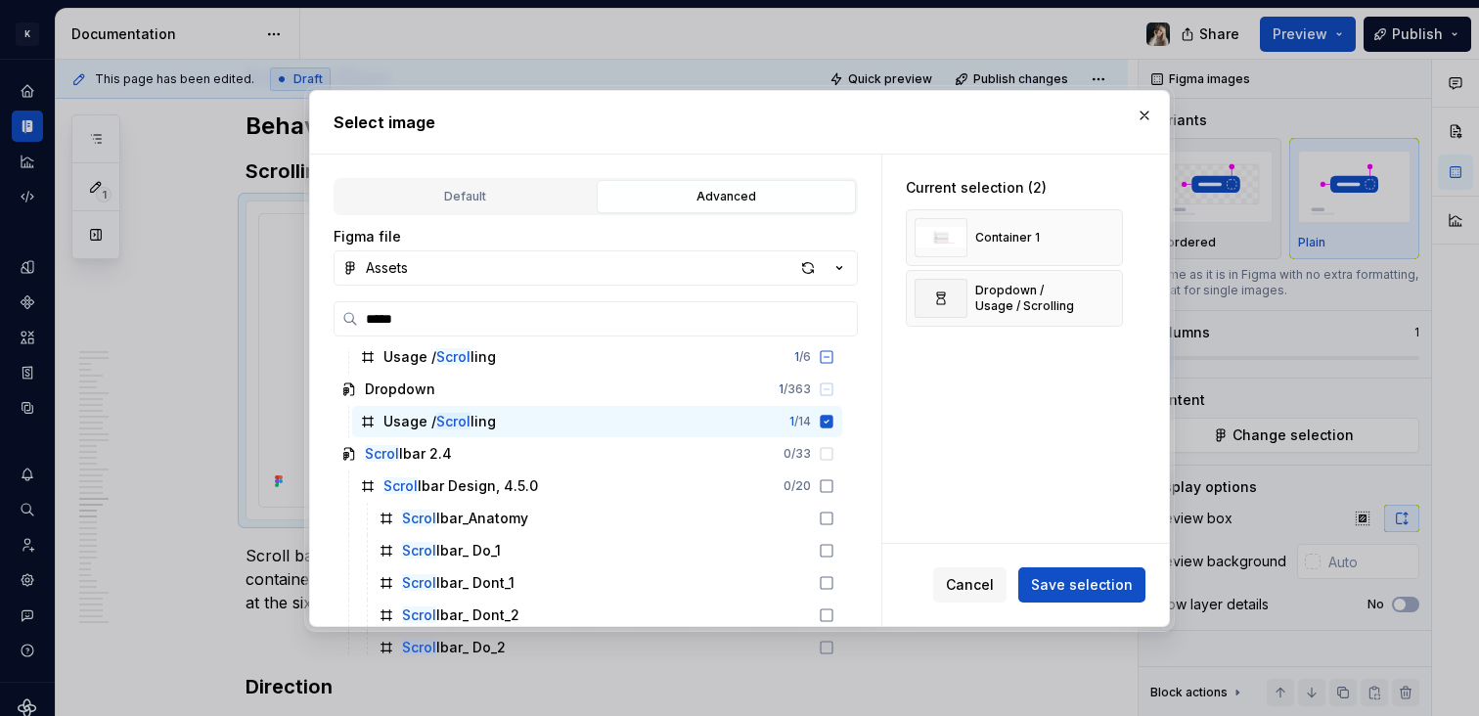
click at [1078, 585] on span "Save selection" at bounding box center [1082, 585] width 102 height 20
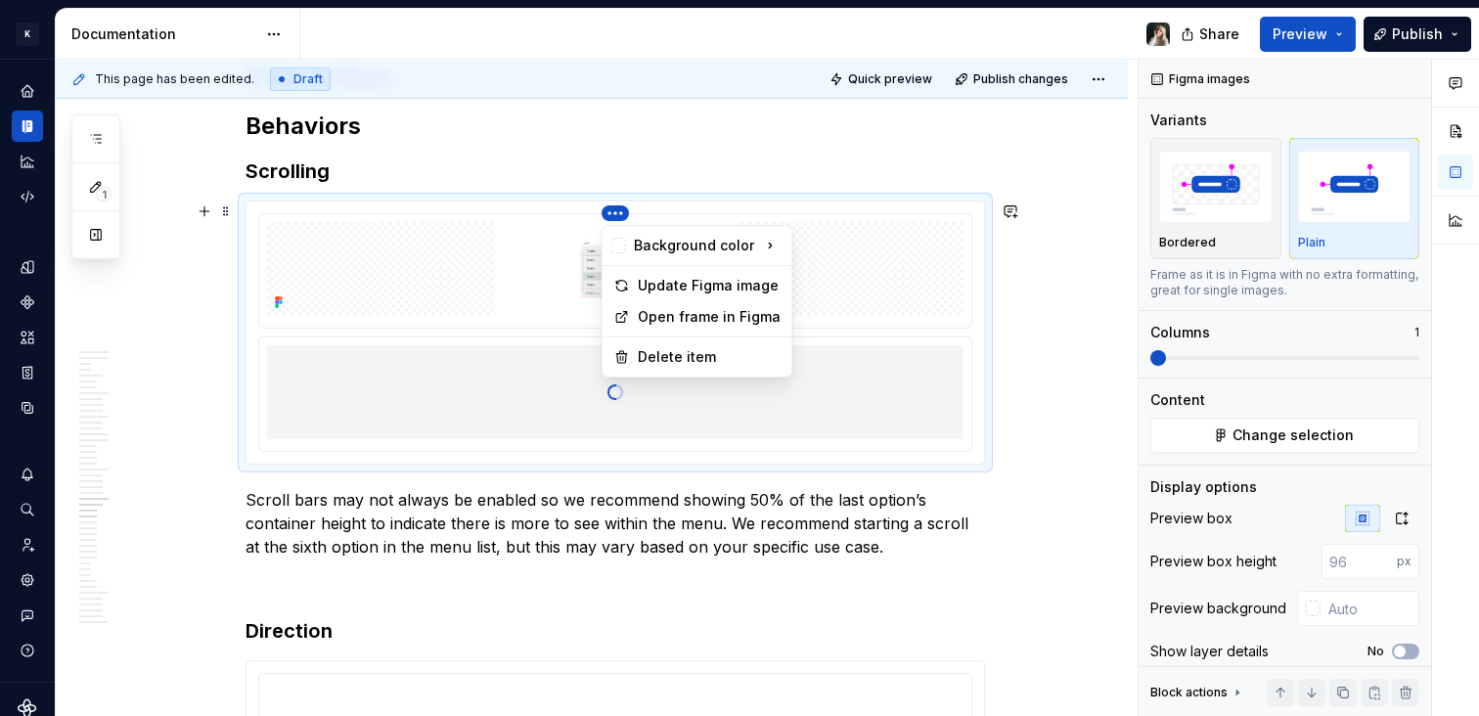
click at [619, 215] on html "K KES Design system data Documentation Share Preview Publish 1 Pages Add Access…" at bounding box center [739, 358] width 1479 height 716
click at [717, 357] on div "Delete item" at bounding box center [709, 357] width 143 height 20
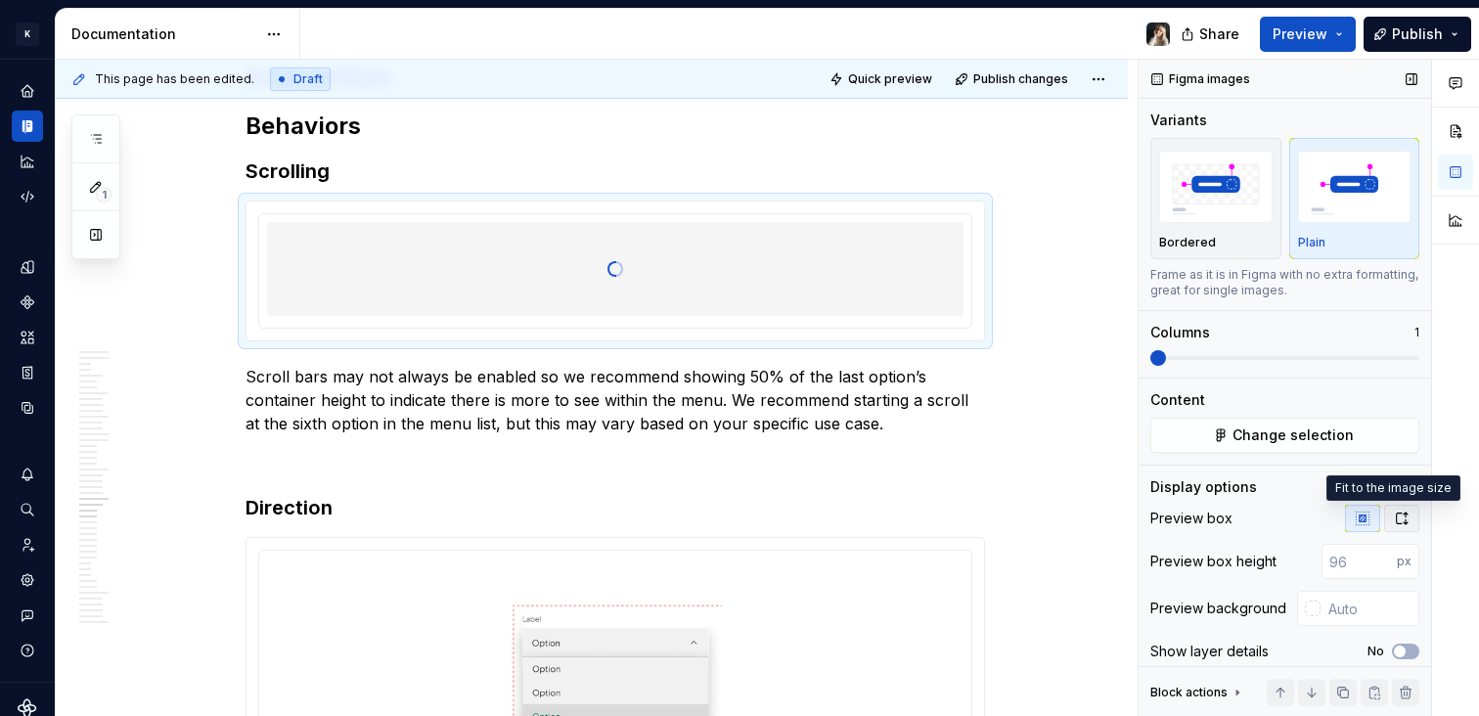
click at [1394, 521] on icon "button" at bounding box center [1402, 519] width 16 height 16
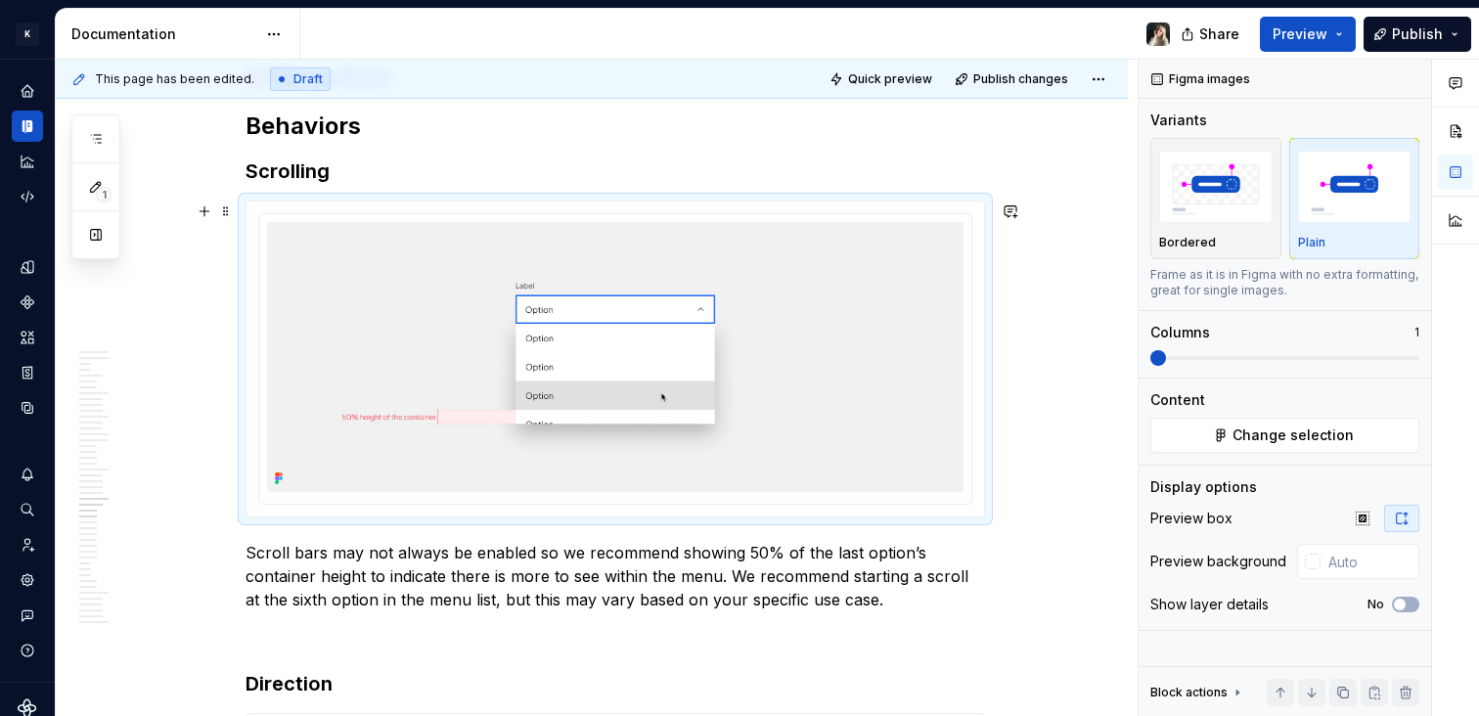
click at [1002, 432] on div "This page has been edited. Draft Quick preview Publish changes 🔎 Dropdown Dropd…" at bounding box center [597, 389] width 1082 height 658
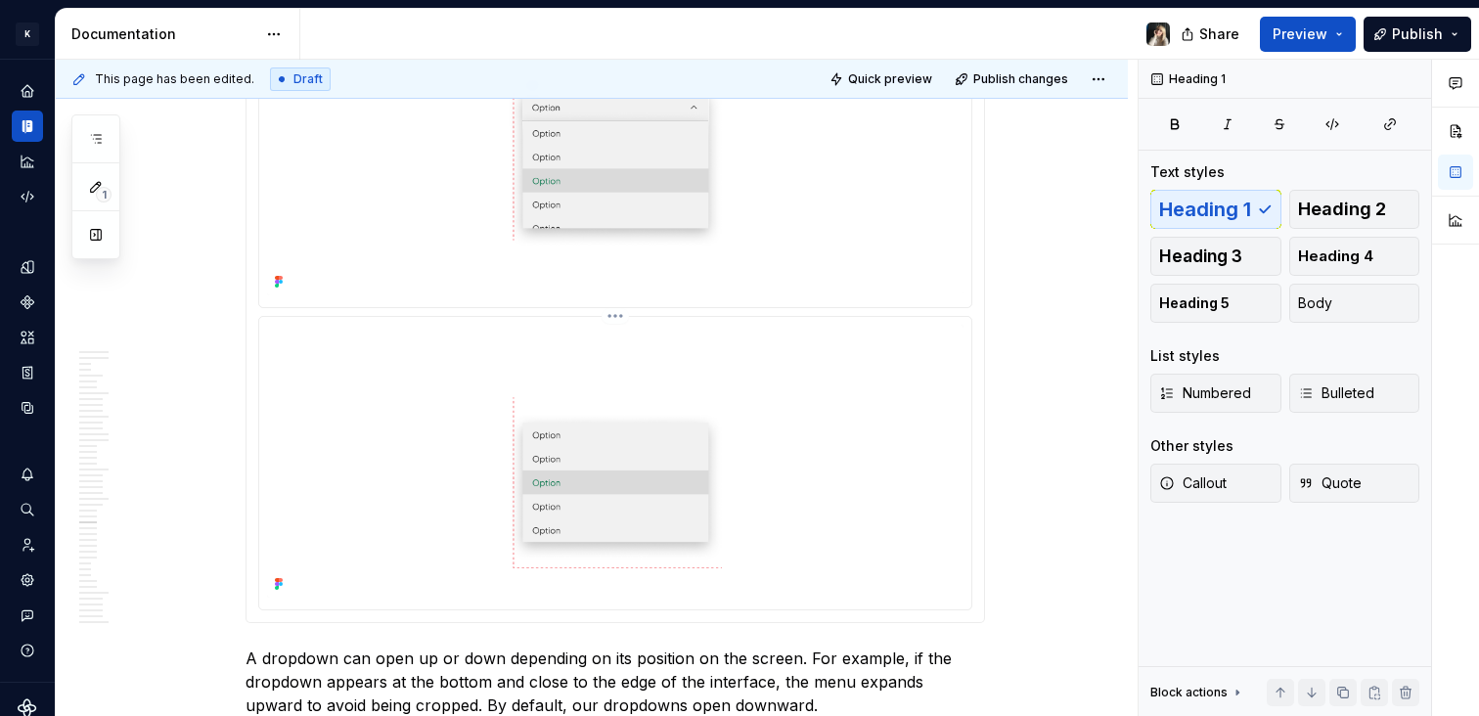
scroll to position [11349, 0]
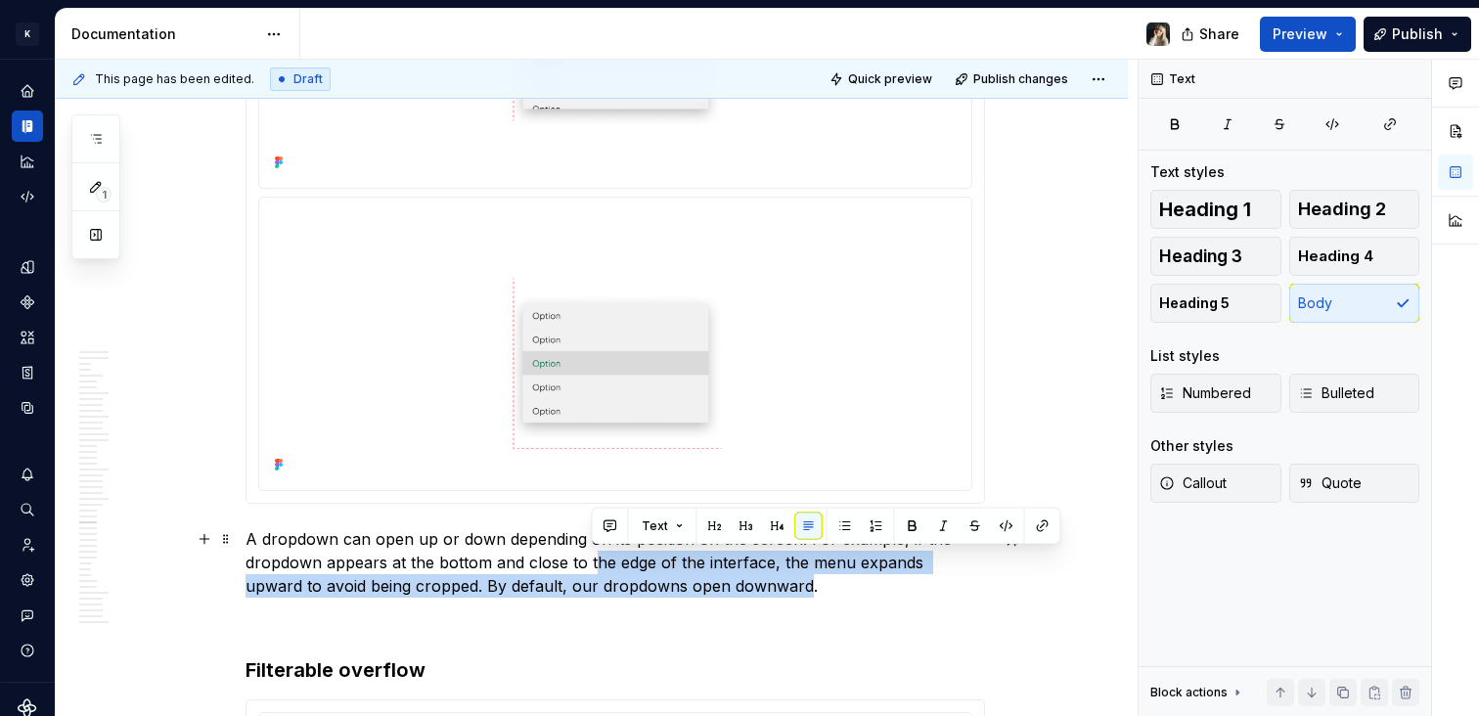
drag, startPoint x: 583, startPoint y: 563, endPoint x: 742, endPoint y: 586, distance: 160.2
click at [742, 586] on p "A dropdown can open up or down depending on its position on the screen. For exa…" at bounding box center [616, 562] width 740 height 70
drag, startPoint x: 752, startPoint y: 577, endPoint x: 672, endPoint y: 557, distance: 82.8
click at [672, 557] on p "A dropdown can open up or down depending on its position on the screen. For exa…" at bounding box center [616, 562] width 740 height 70
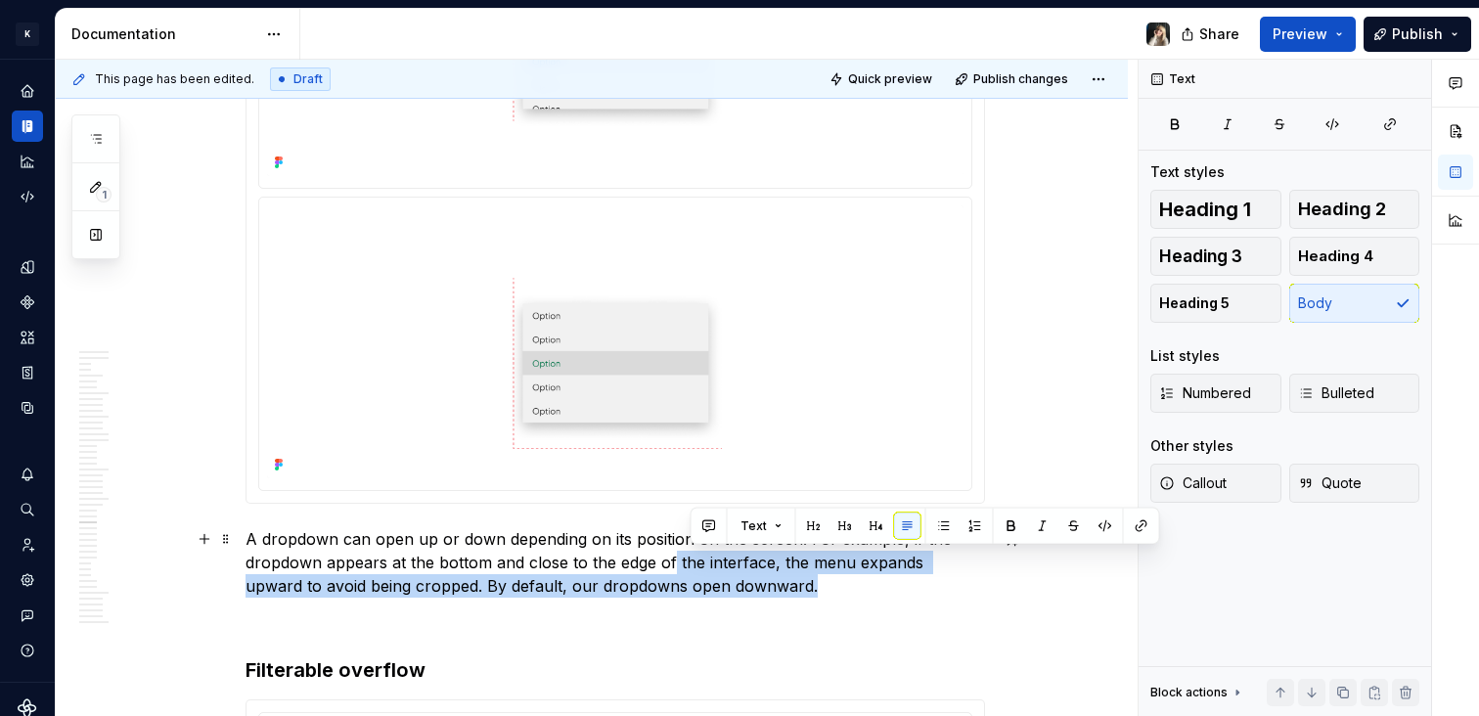
click at [672, 557] on p "A dropdown can open up or down depending on its position on the screen. For exa…" at bounding box center [616, 562] width 740 height 70
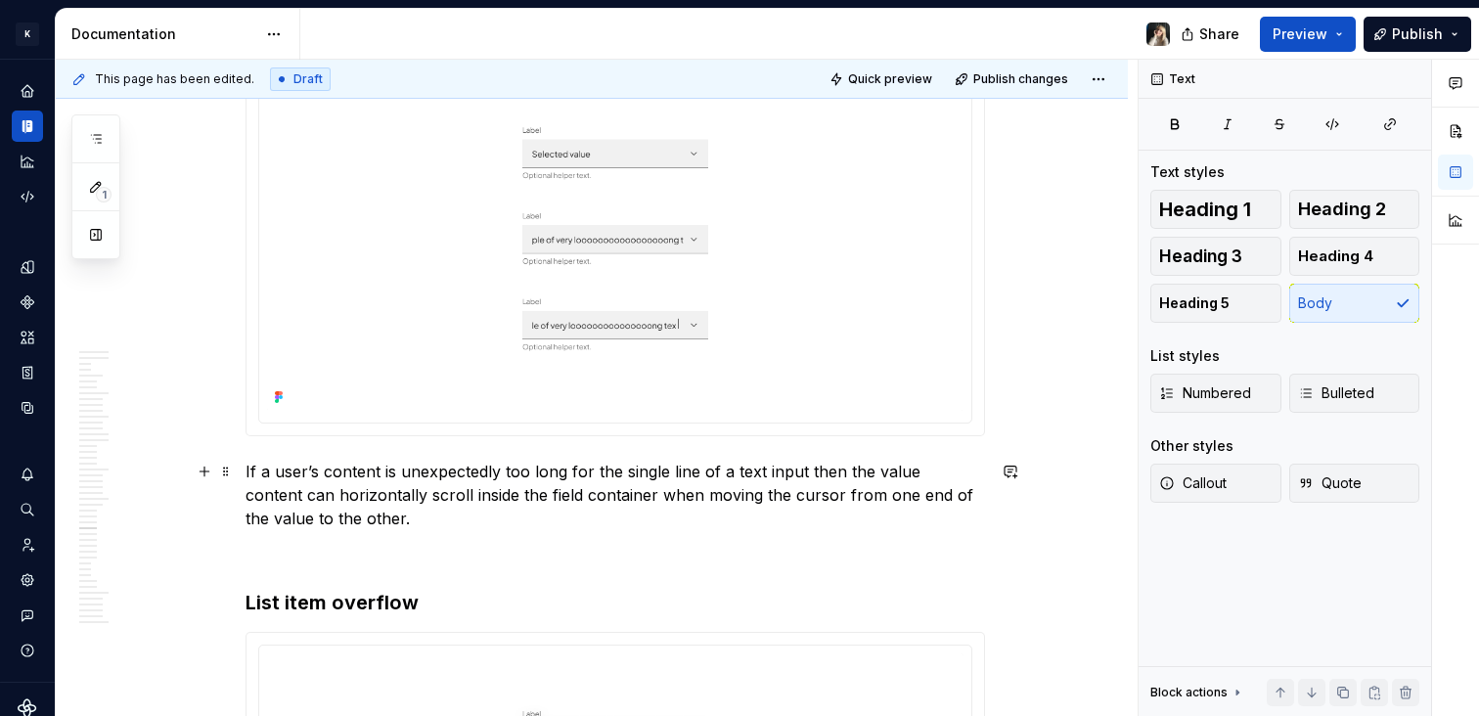
scroll to position [12001, 0]
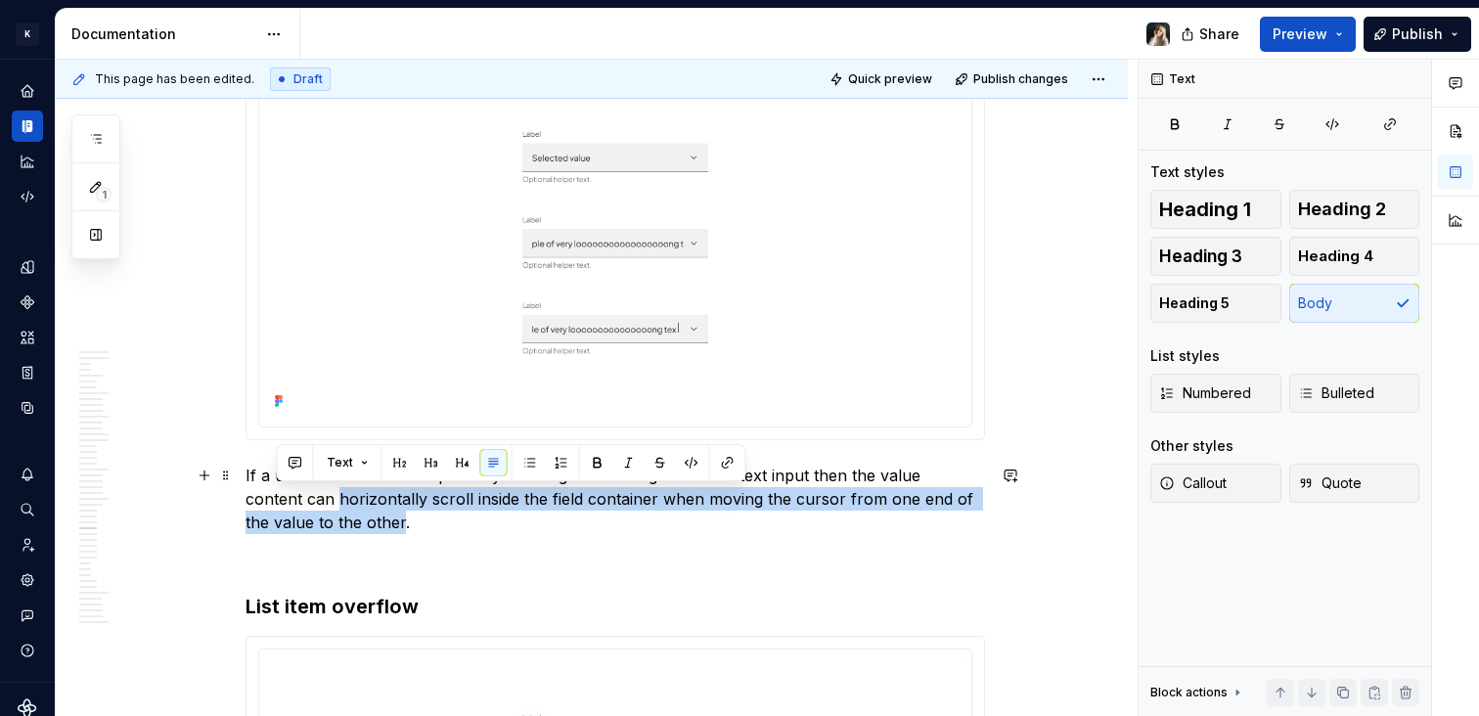
drag, startPoint x: 290, startPoint y: 498, endPoint x: 330, endPoint y: 529, distance: 50.9
click at [330, 529] on p "If a user’s content is unexpectedly too long for the single line of a text inpu…" at bounding box center [616, 499] width 740 height 70
click at [329, 529] on p "If a user’s content is unexpectedly too long for the single line of a text inpu…" at bounding box center [616, 499] width 740 height 70
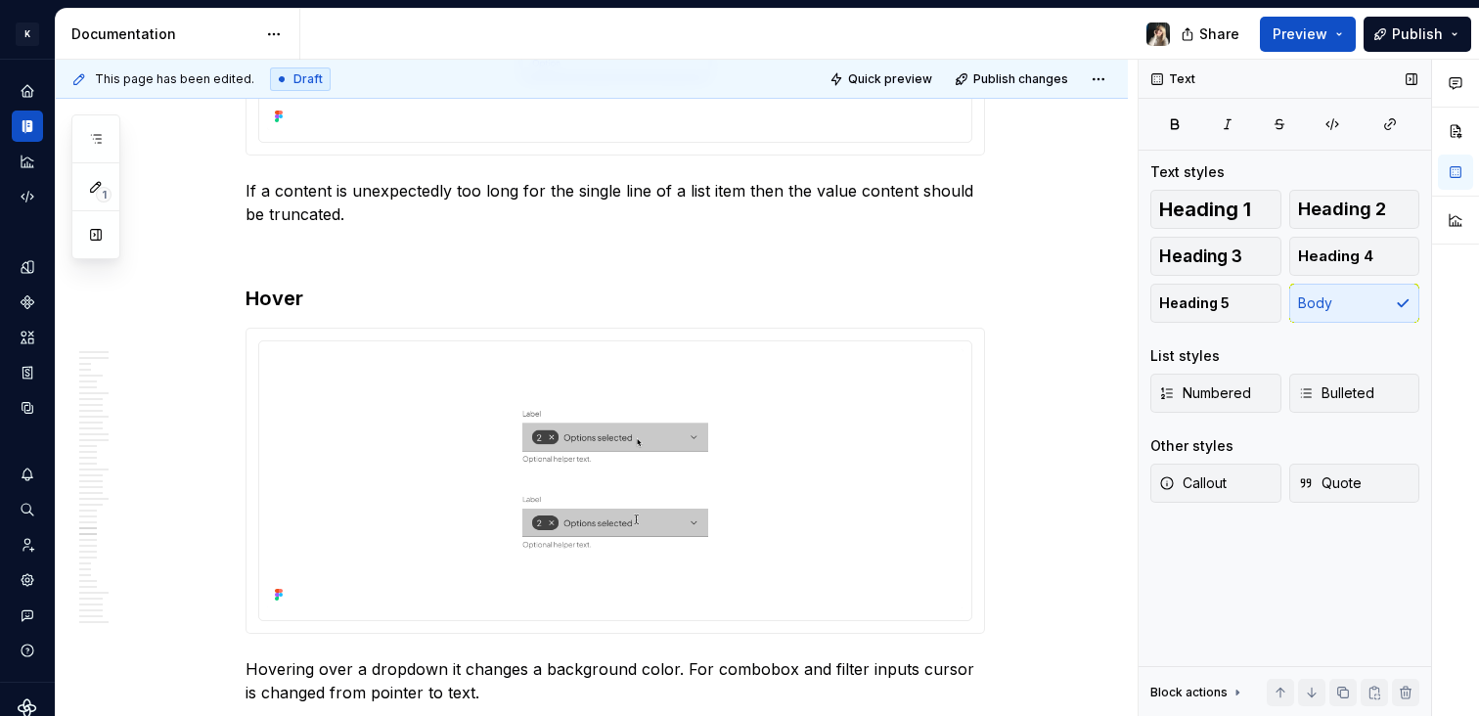
scroll to position [13026, 0]
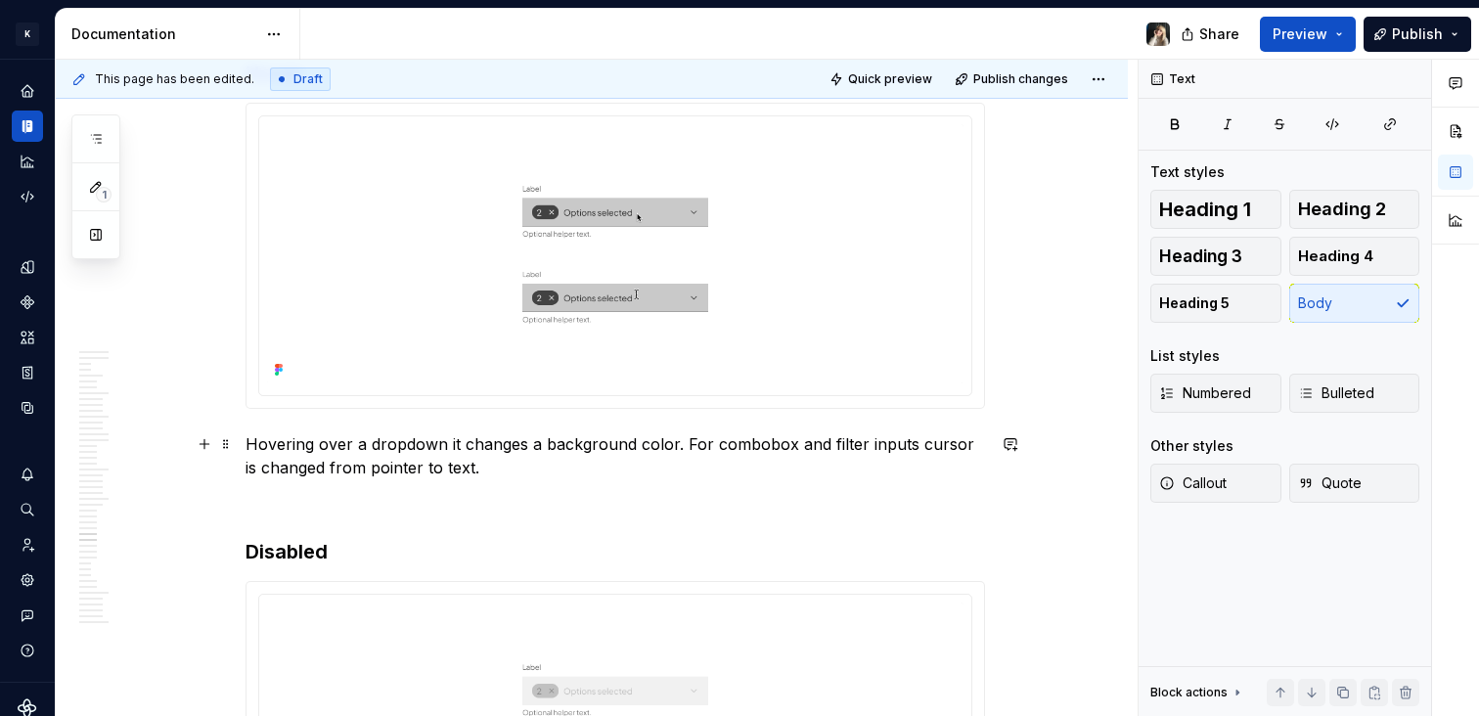
drag, startPoint x: 338, startPoint y: 435, endPoint x: 622, endPoint y: 467, distance: 286.4
click at [622, 467] on p "Hovering over a dropdown it changes a background color. For combobox and filter…" at bounding box center [616, 455] width 740 height 47
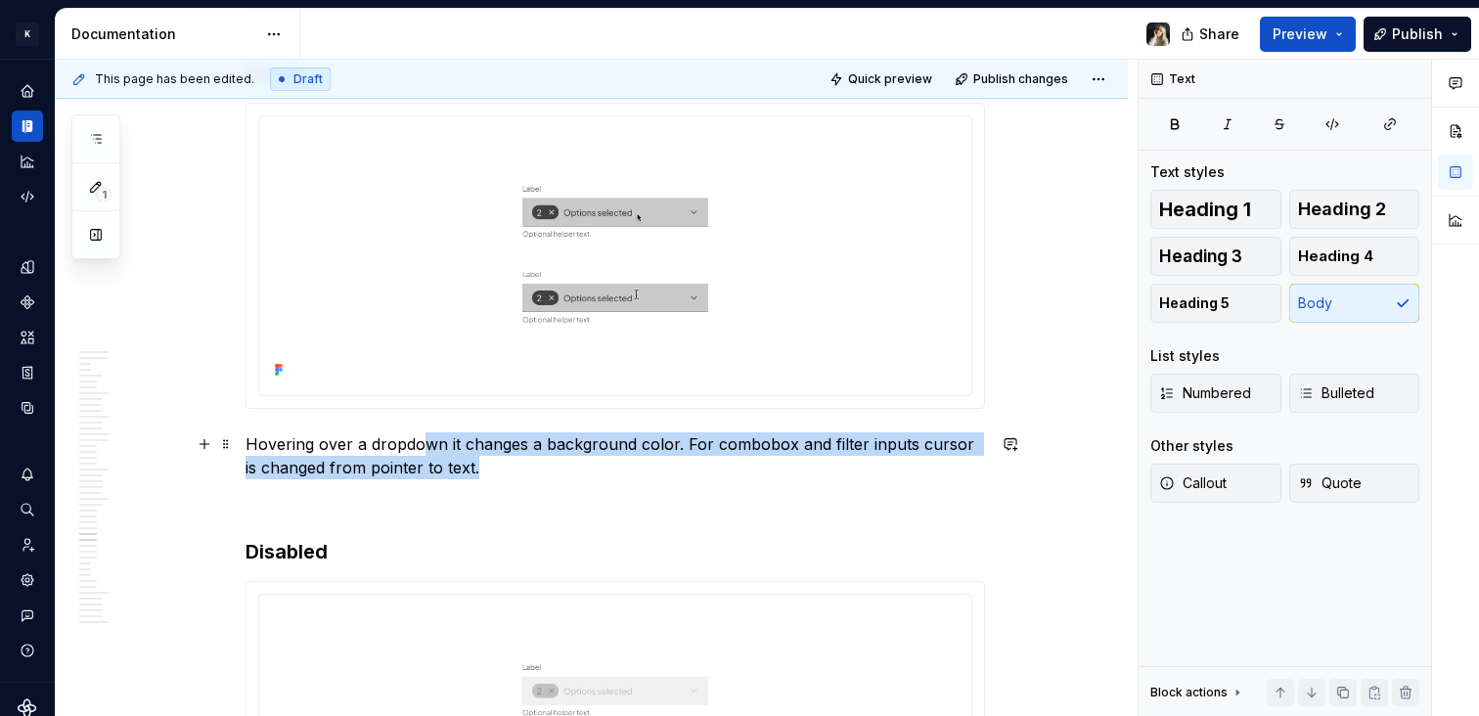
drag, startPoint x: 523, startPoint y: 463, endPoint x: 425, endPoint y: 446, distance: 100.2
click at [425, 446] on p "Hovering over a dropdown it changes a background color. For combobox and filter…" at bounding box center [616, 455] width 740 height 47
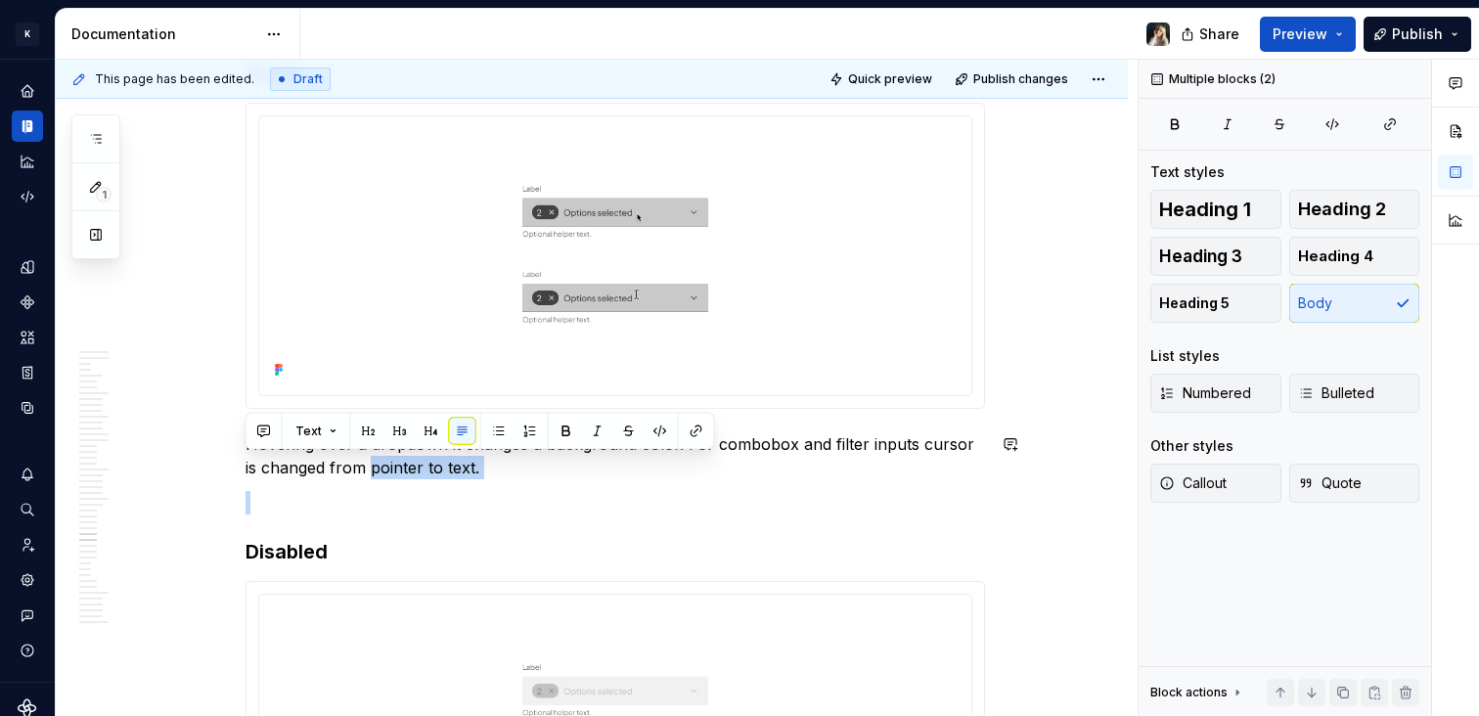
drag, startPoint x: 356, startPoint y: 465, endPoint x: 494, endPoint y: 493, distance: 140.8
click at [494, 493] on p at bounding box center [616, 502] width 740 height 23
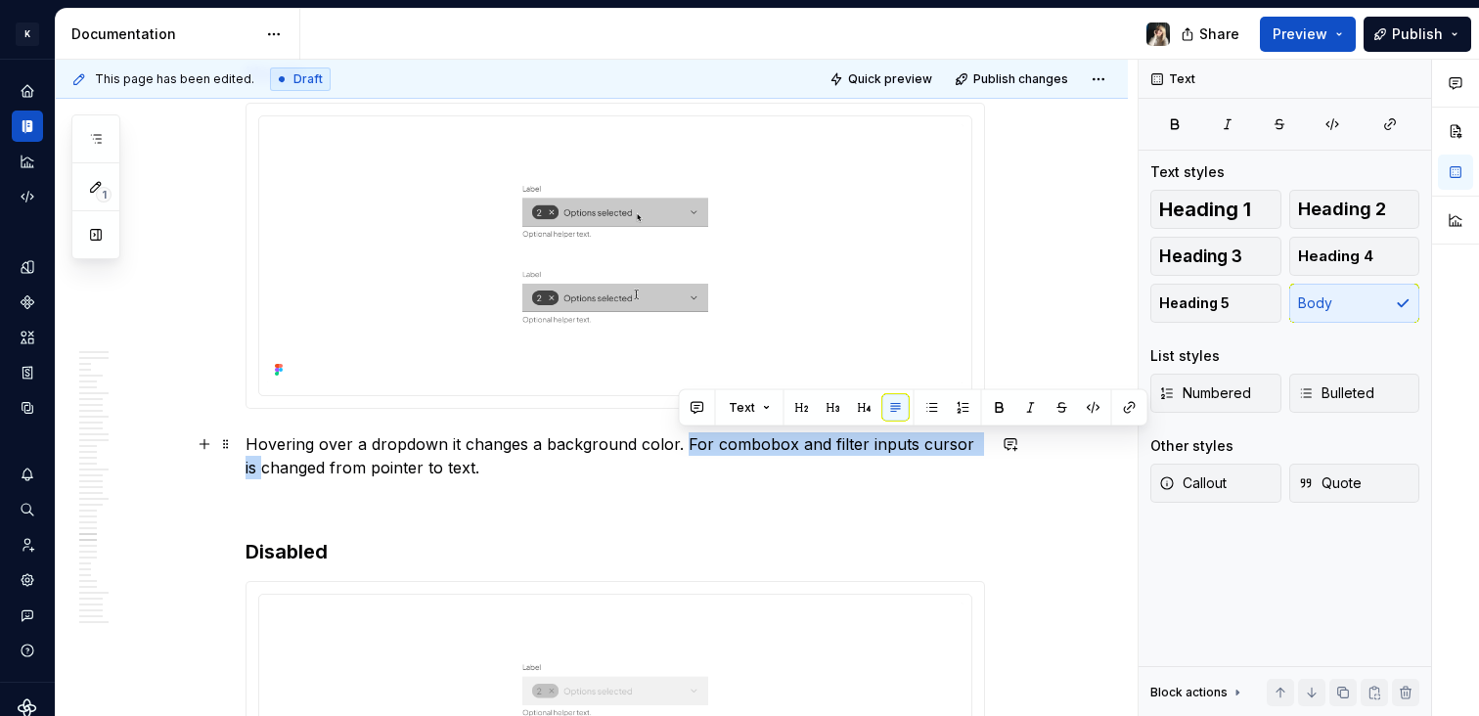
drag, startPoint x: 677, startPoint y: 442, endPoint x: 531, endPoint y: 509, distance: 160.3
click at [540, 513] on p at bounding box center [616, 502] width 740 height 23
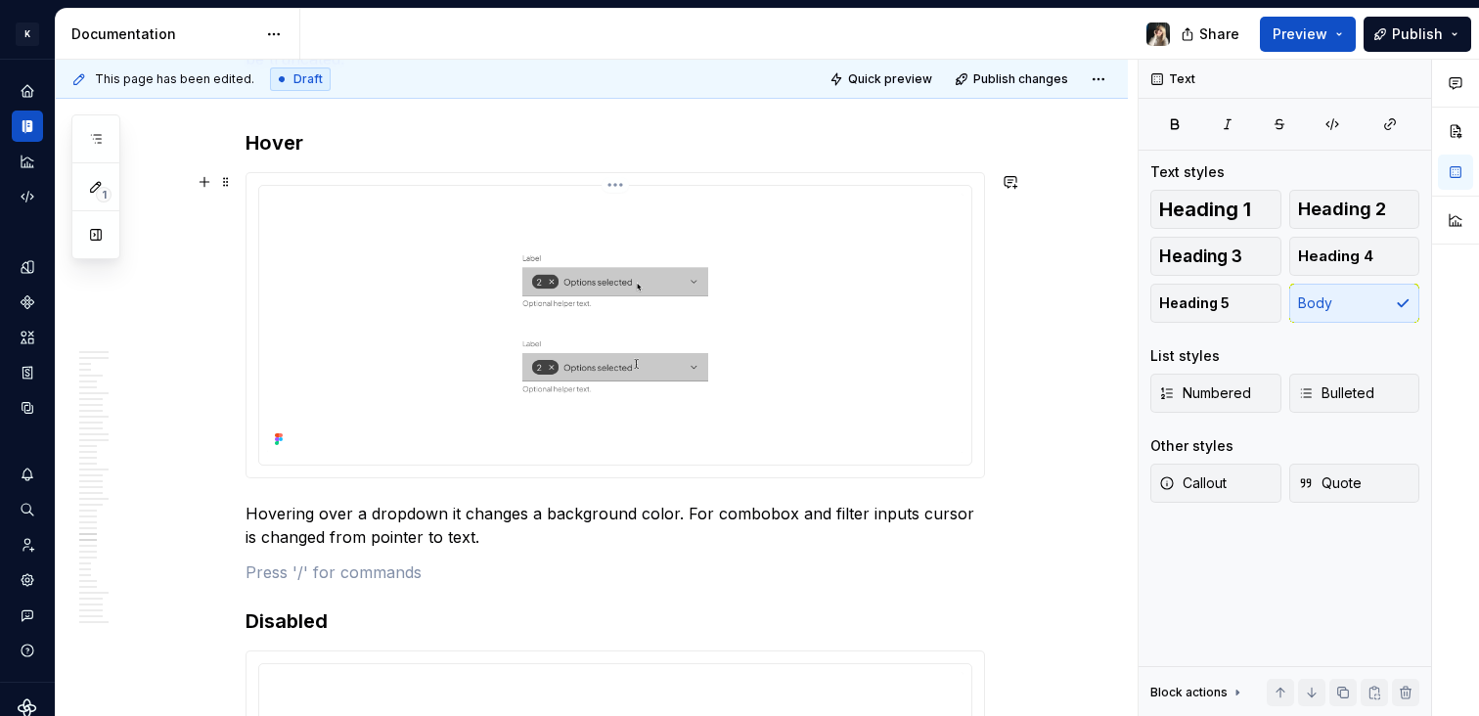
click at [706, 296] on img at bounding box center [615, 323] width 697 height 259
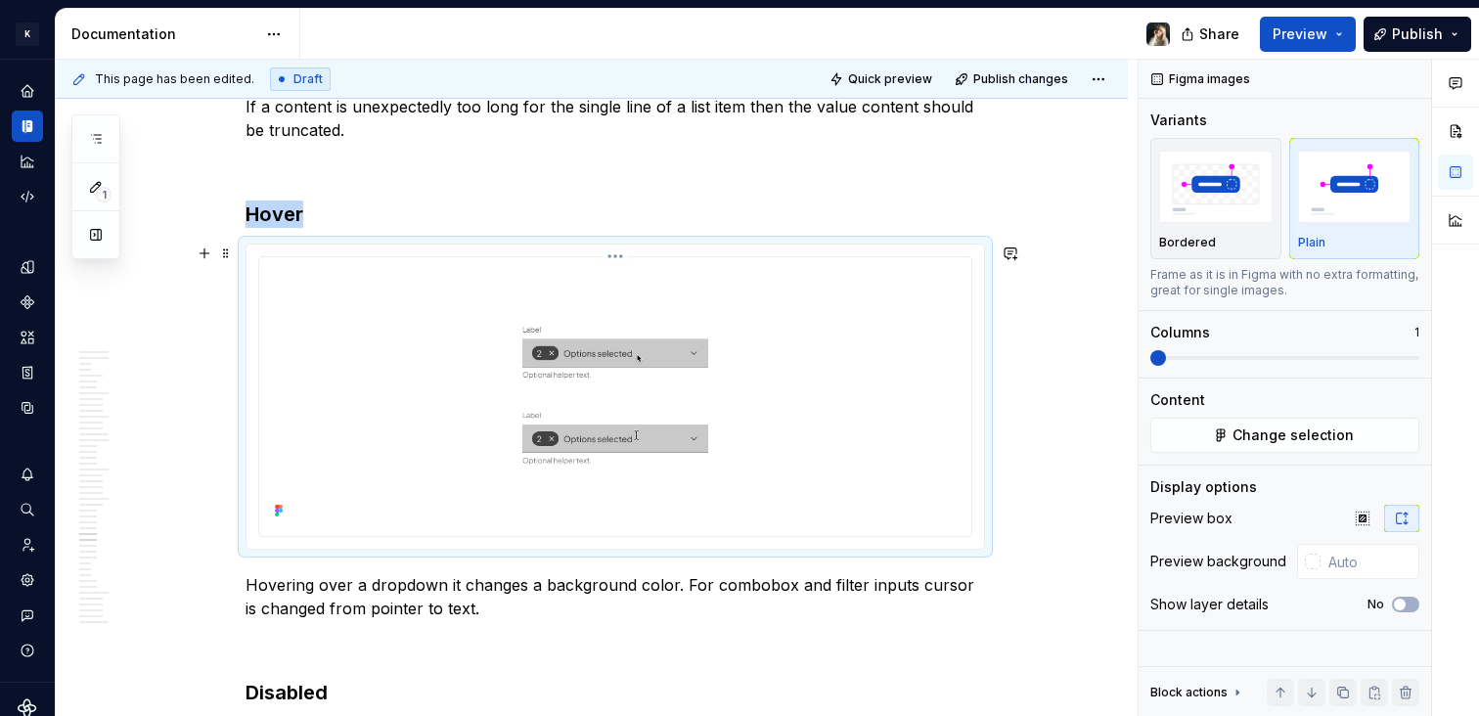
scroll to position [12559, 0]
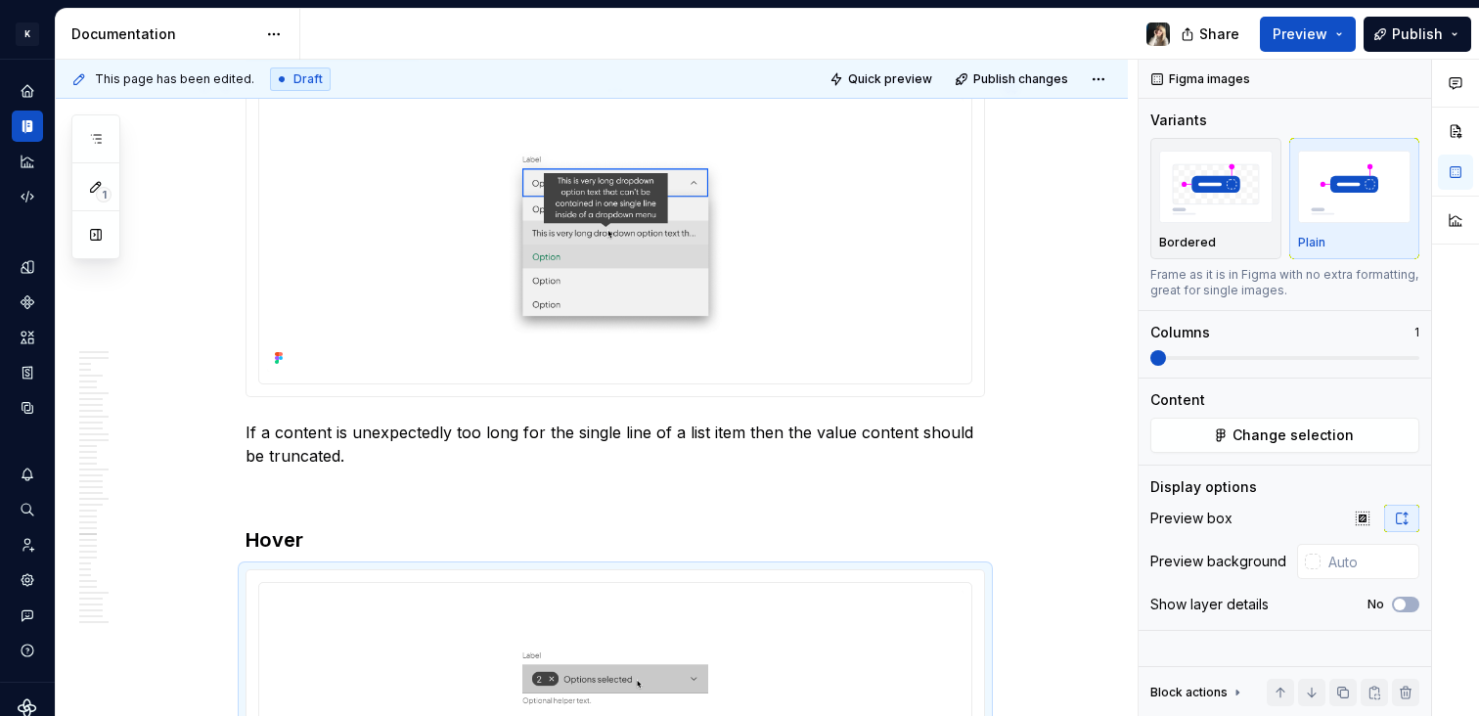
click at [845, 303] on img at bounding box center [615, 235] width 697 height 273
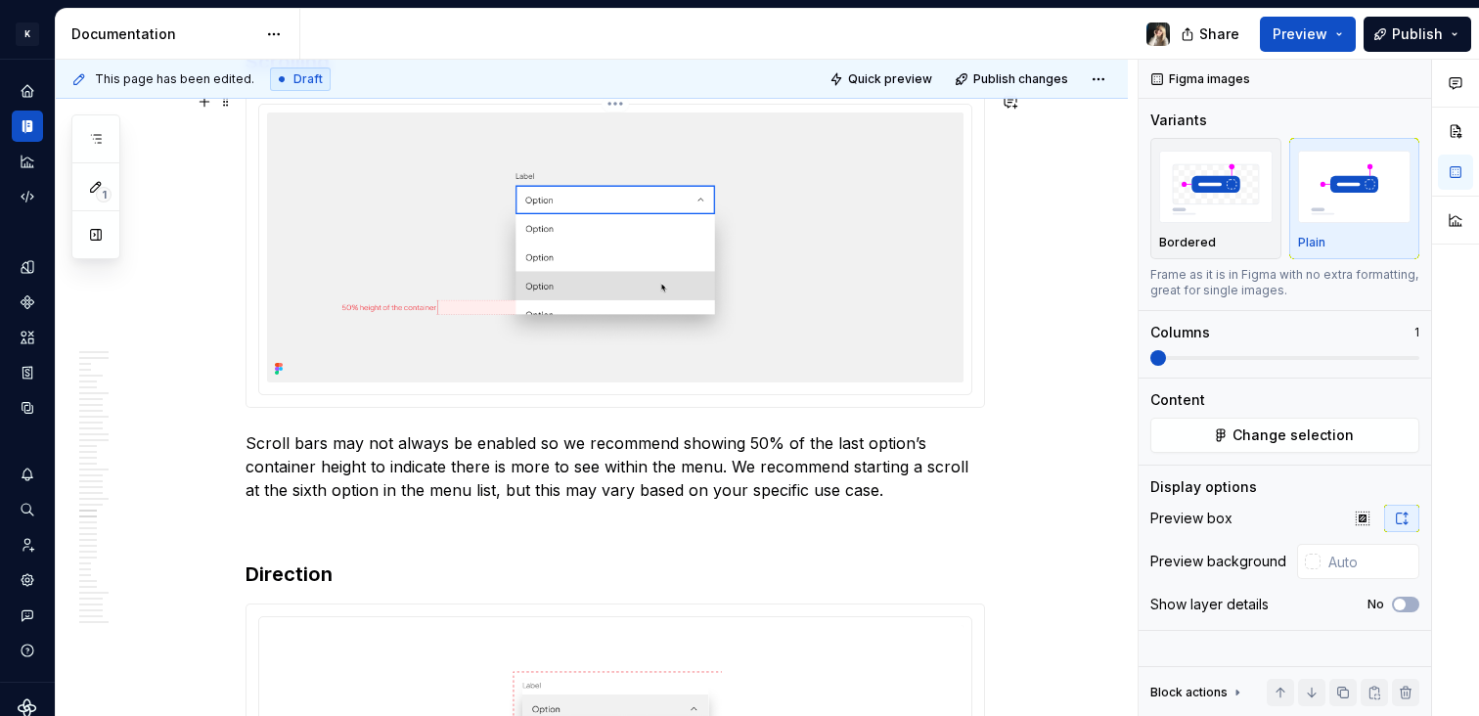
click at [776, 192] on img at bounding box center [615, 247] width 697 height 269
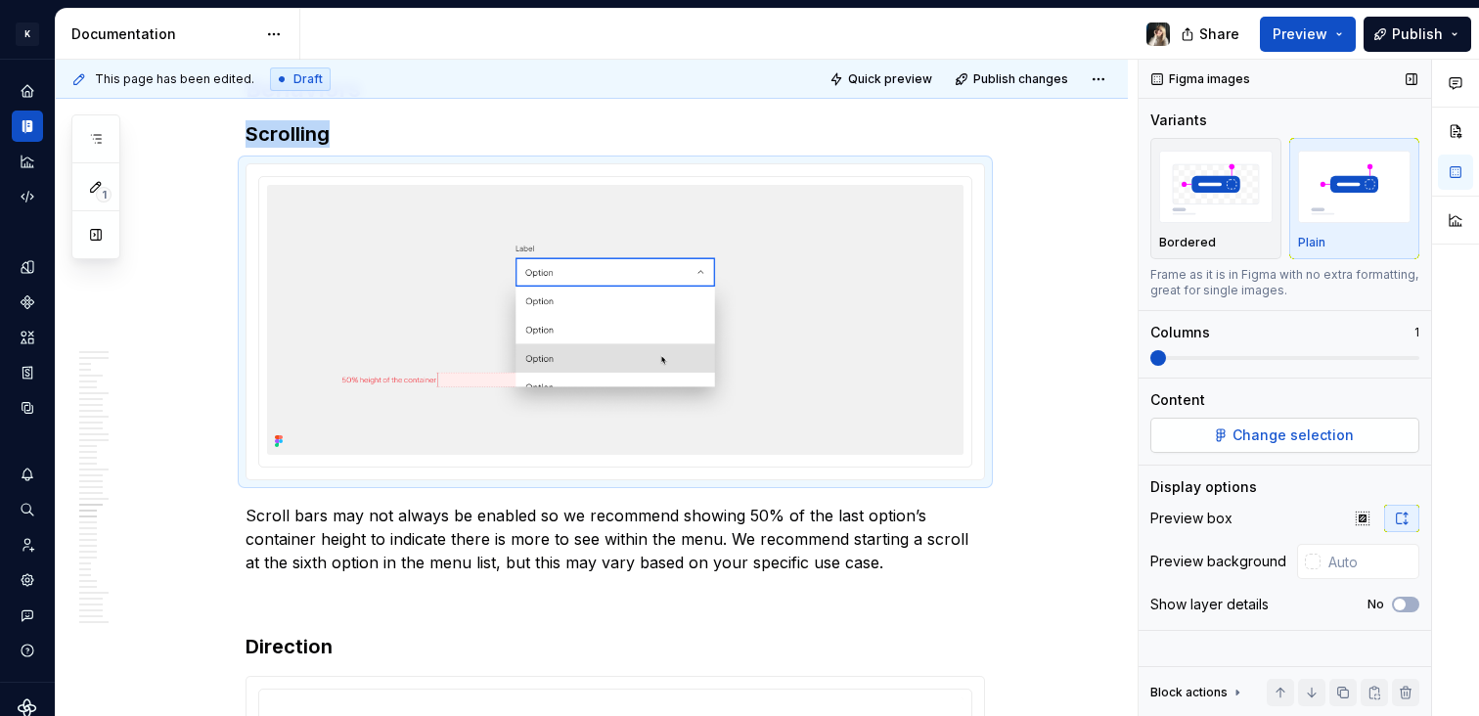
scroll to position [10555, 0]
click at [1256, 435] on span "Change selection" at bounding box center [1293, 436] width 121 height 20
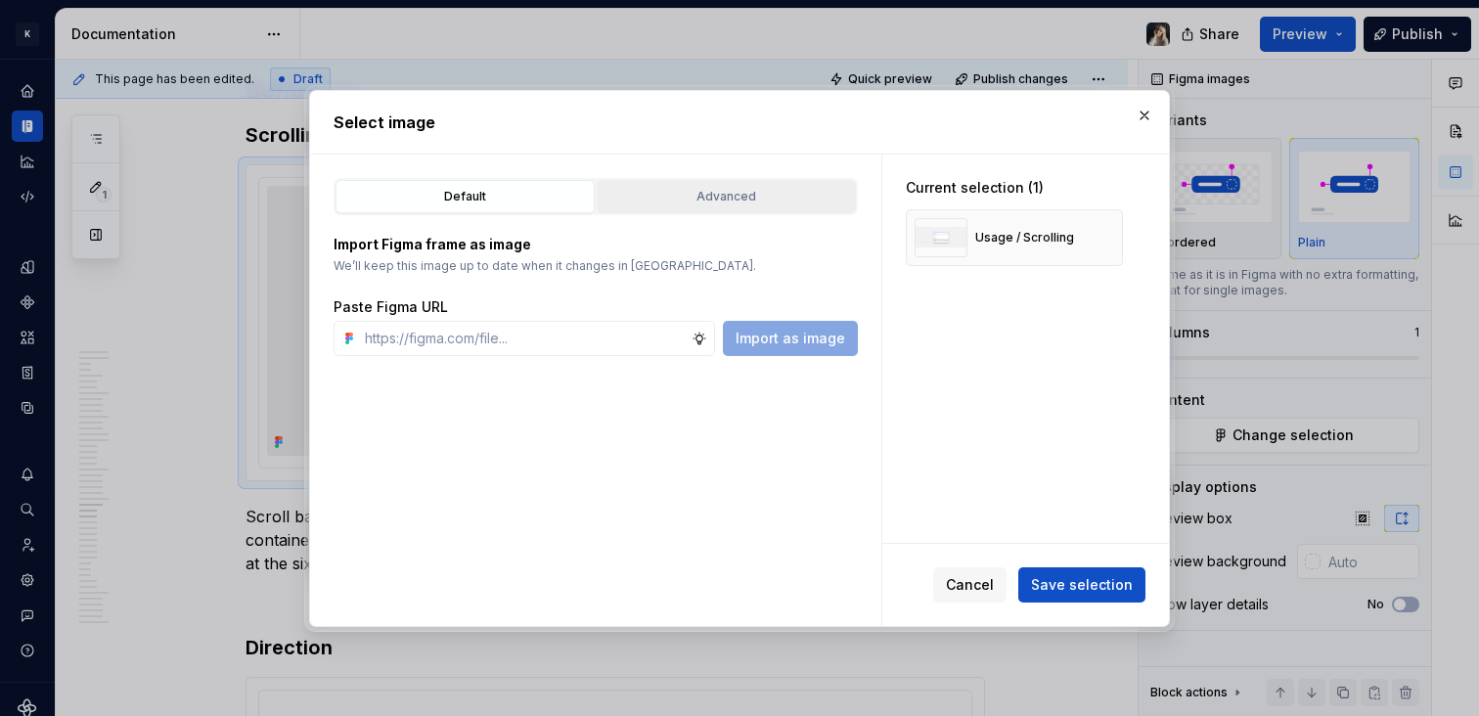
click at [740, 194] on div "Advanced" at bounding box center [727, 197] width 246 height 20
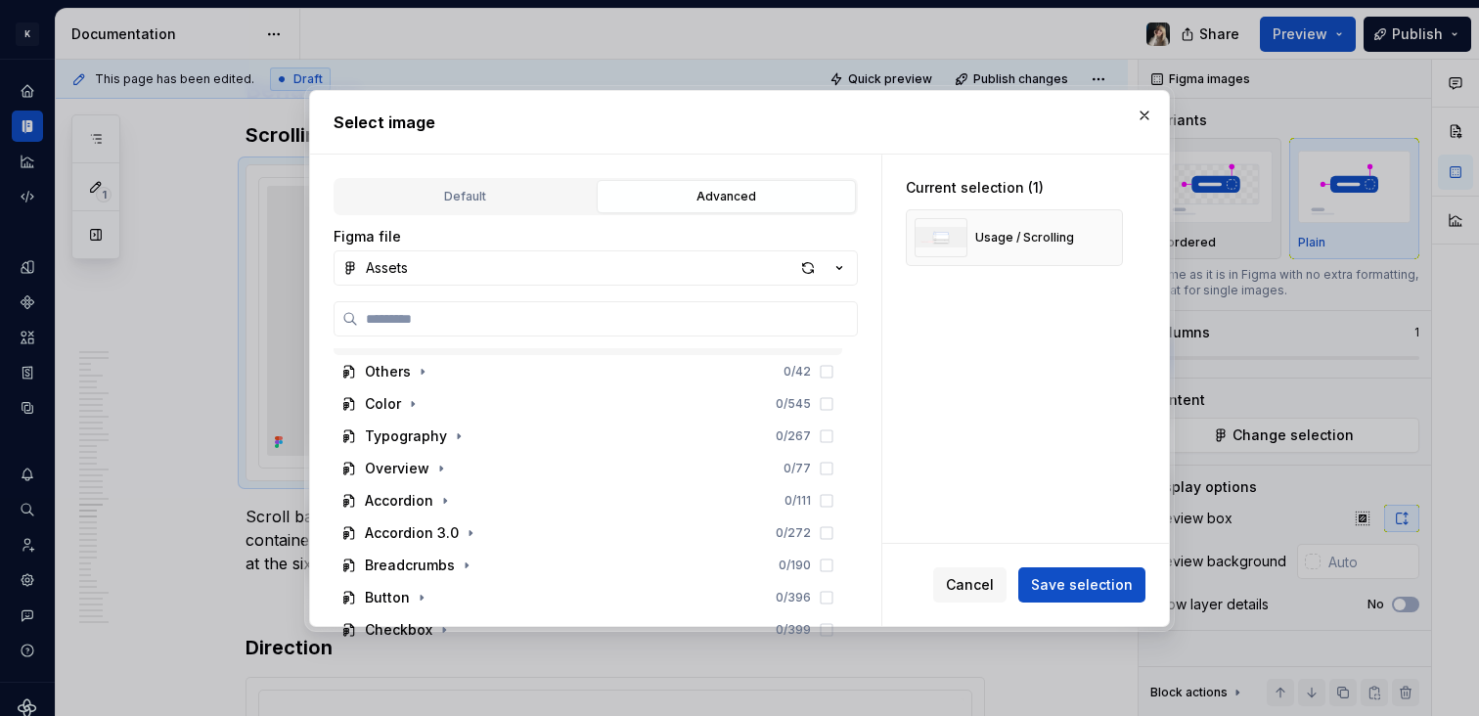
scroll to position [334, 0]
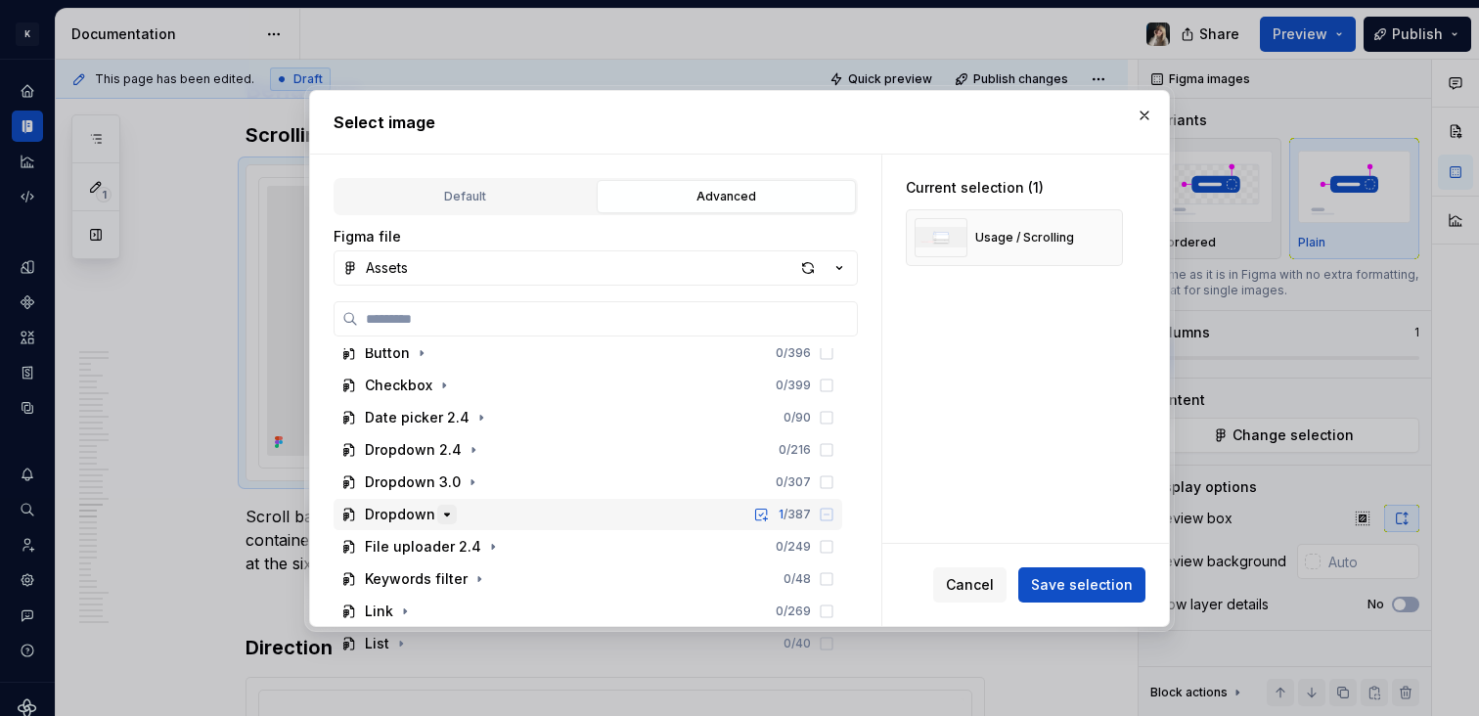
click at [450, 512] on icon "button" at bounding box center [447, 515] width 16 height 16
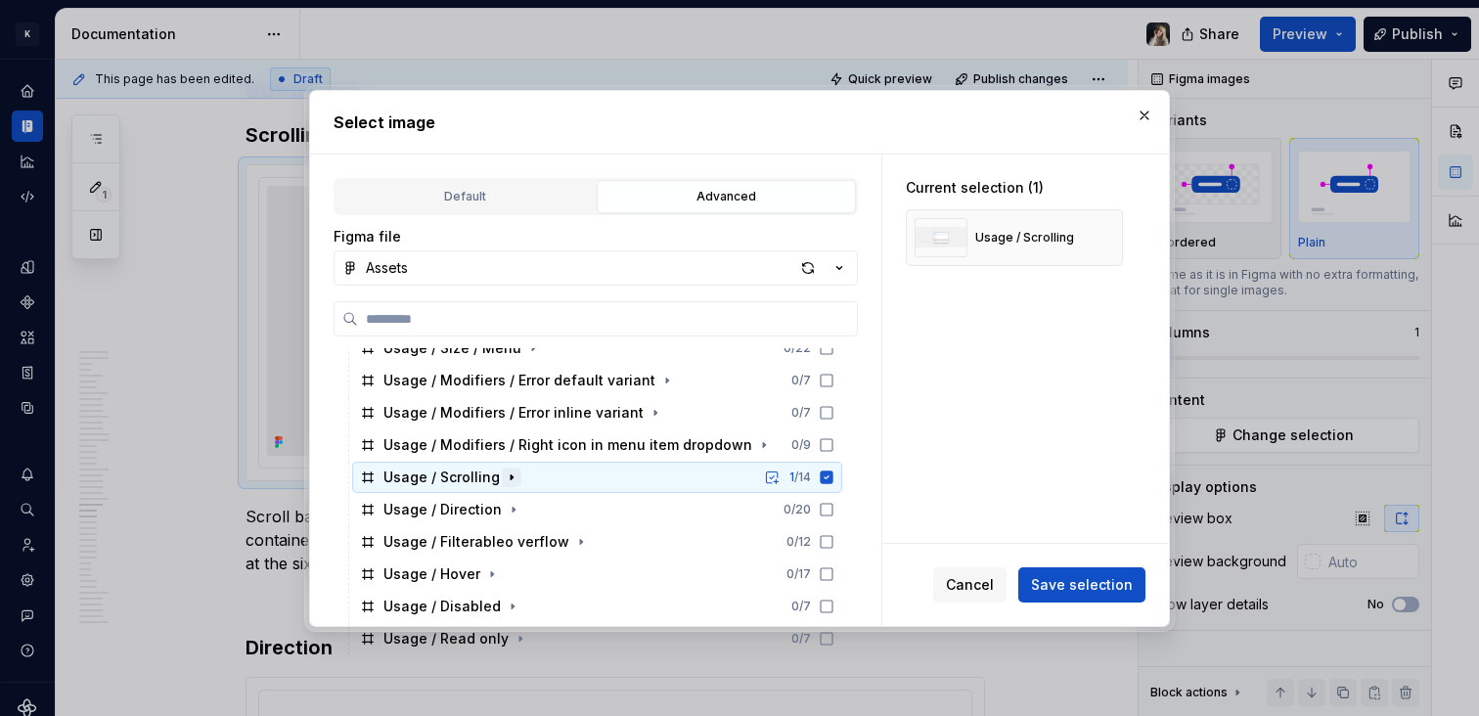
scroll to position [640, 0]
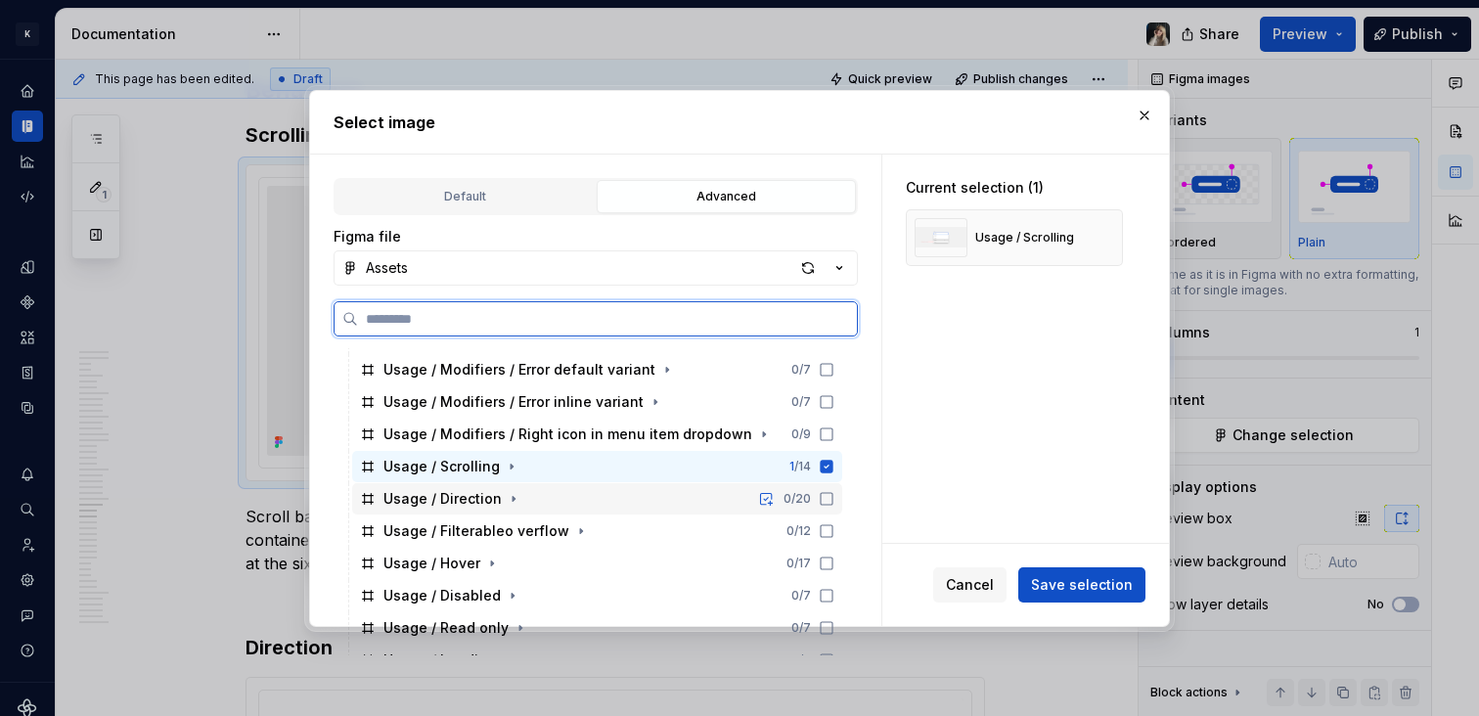
click at [457, 469] on div "Usage / Scrolling" at bounding box center [442, 467] width 116 height 20
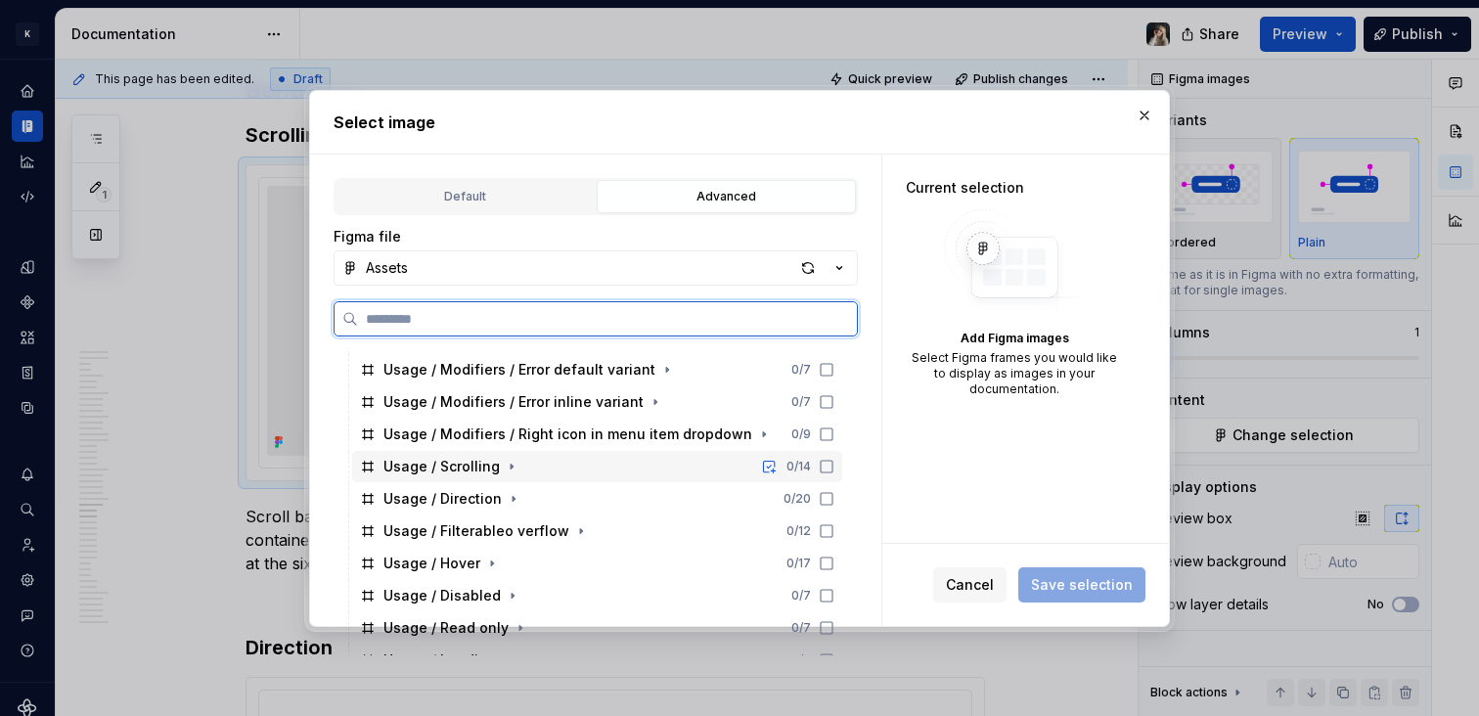
click at [458, 478] on div "Usage / Scrolling 0 / 14" at bounding box center [597, 466] width 490 height 31
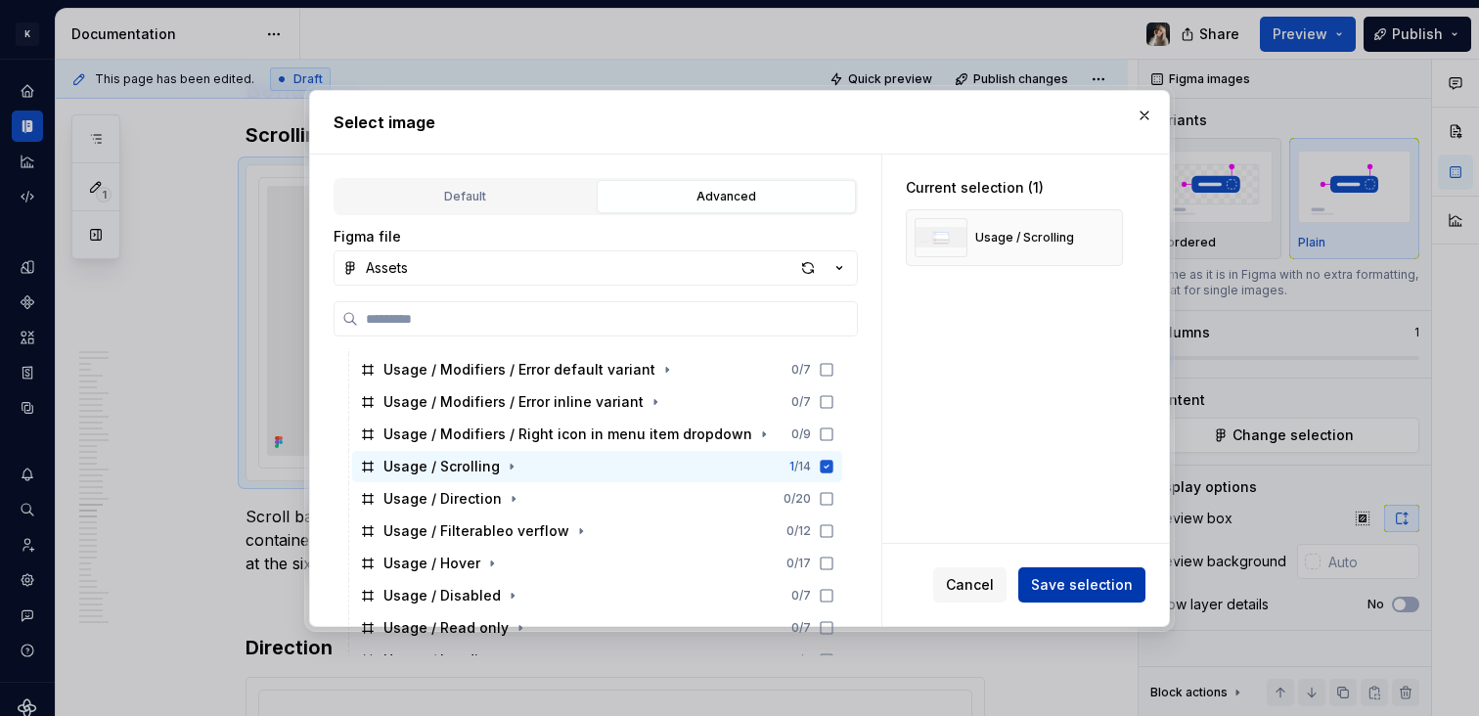
click at [1048, 580] on span "Save selection" at bounding box center [1082, 585] width 102 height 20
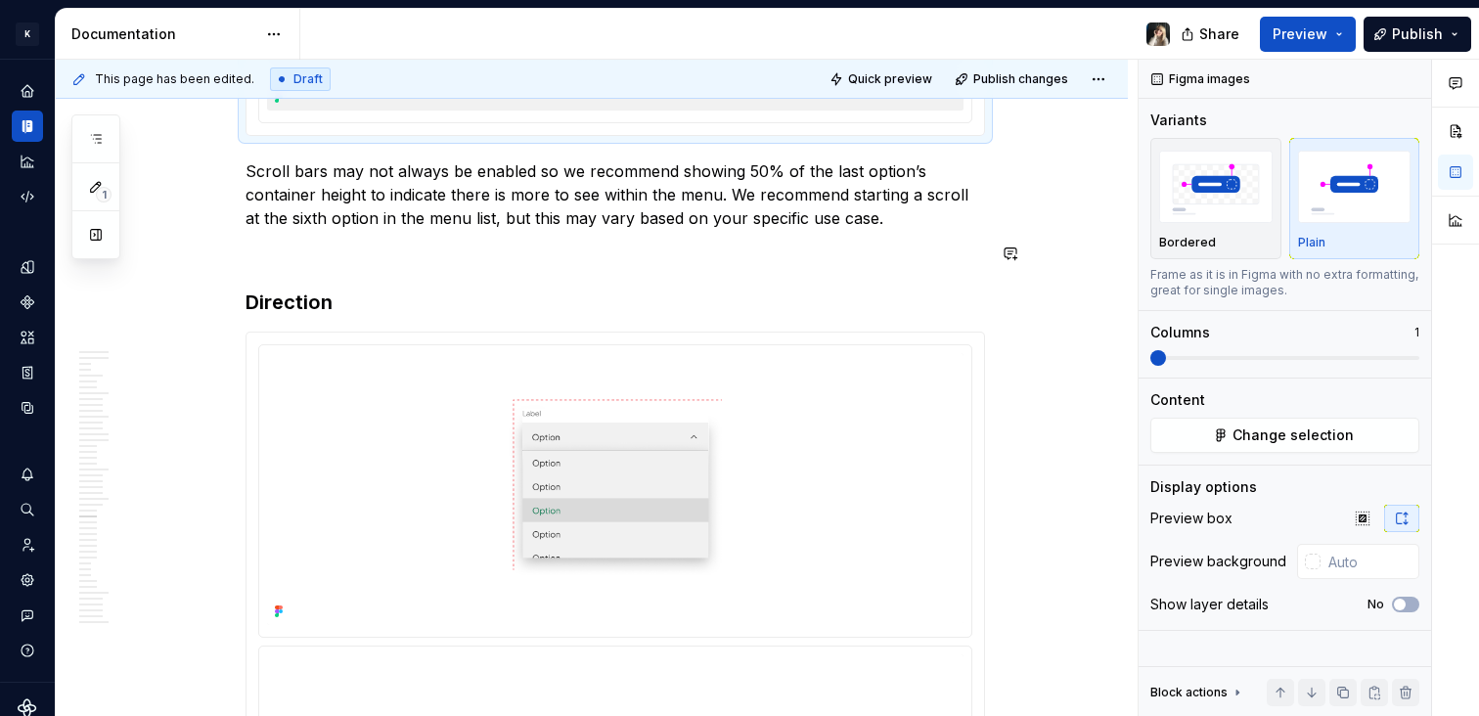
scroll to position [10927, 0]
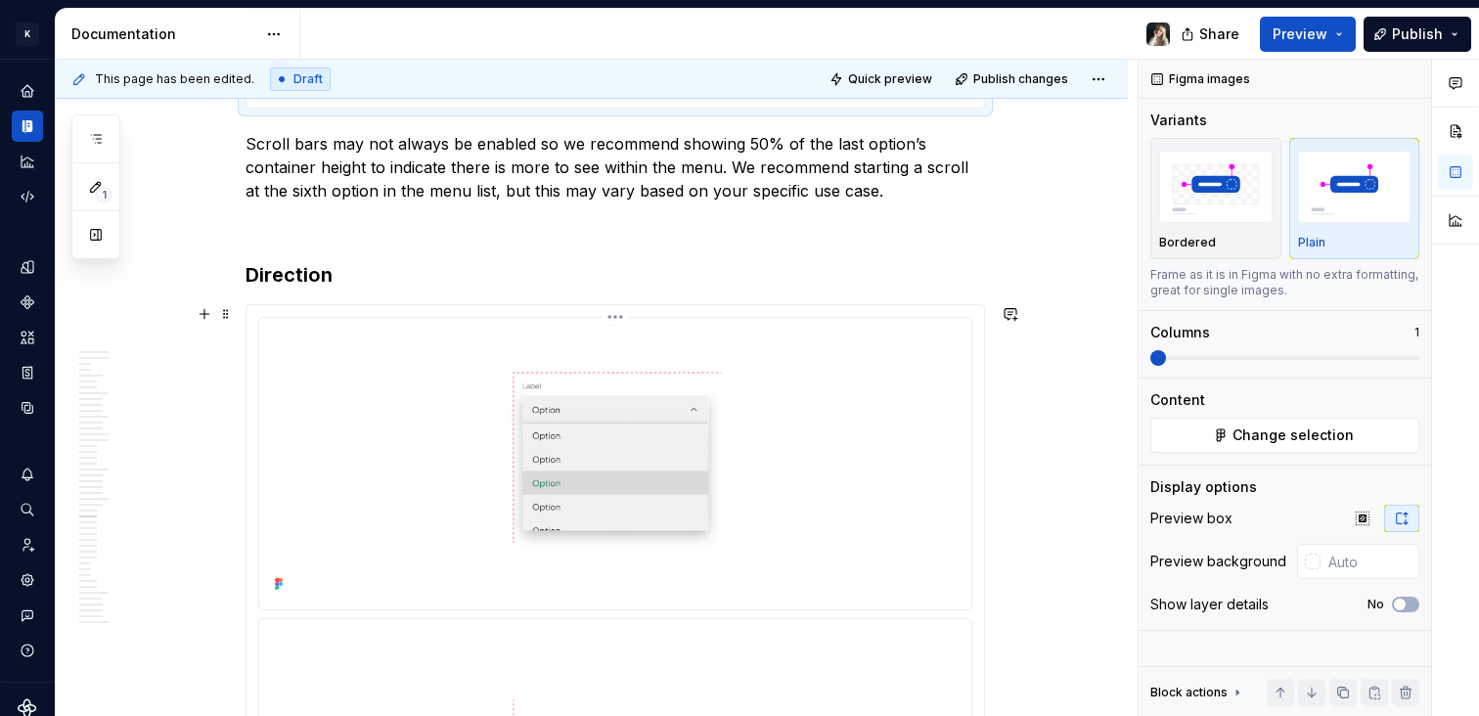
click at [814, 413] on img at bounding box center [615, 462] width 697 height 273
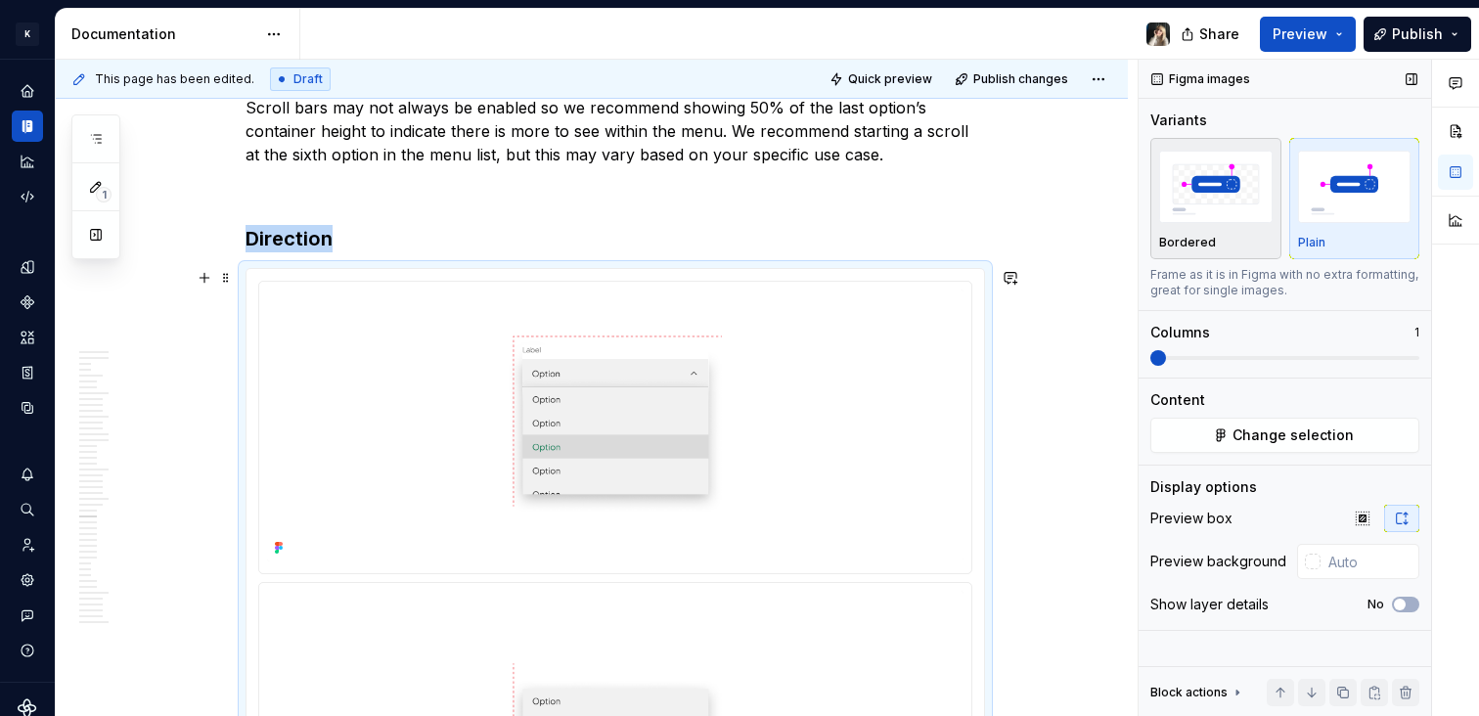
scroll to position [10976, 0]
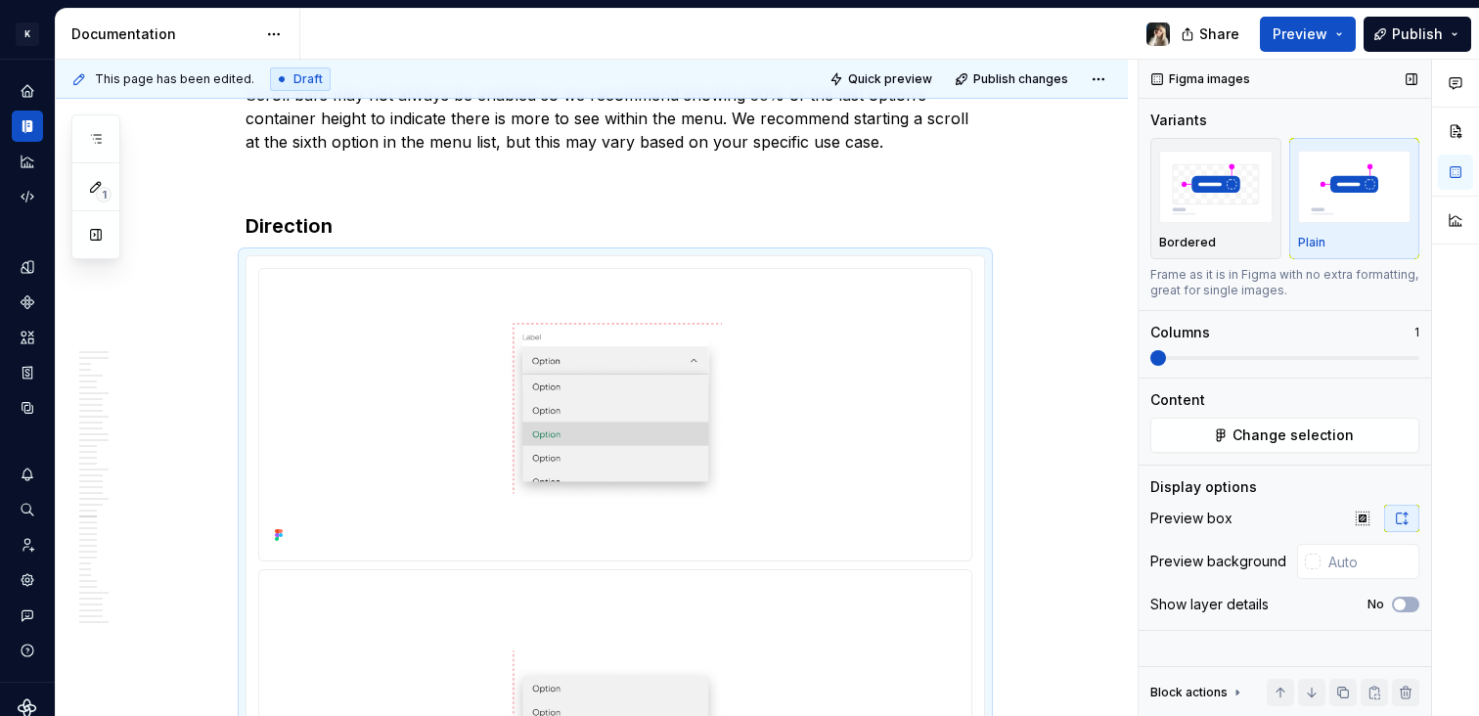
click at [1320, 412] on div "Content Change selection" at bounding box center [1285, 421] width 269 height 63
click at [1320, 418] on button "Change selection" at bounding box center [1285, 435] width 269 height 35
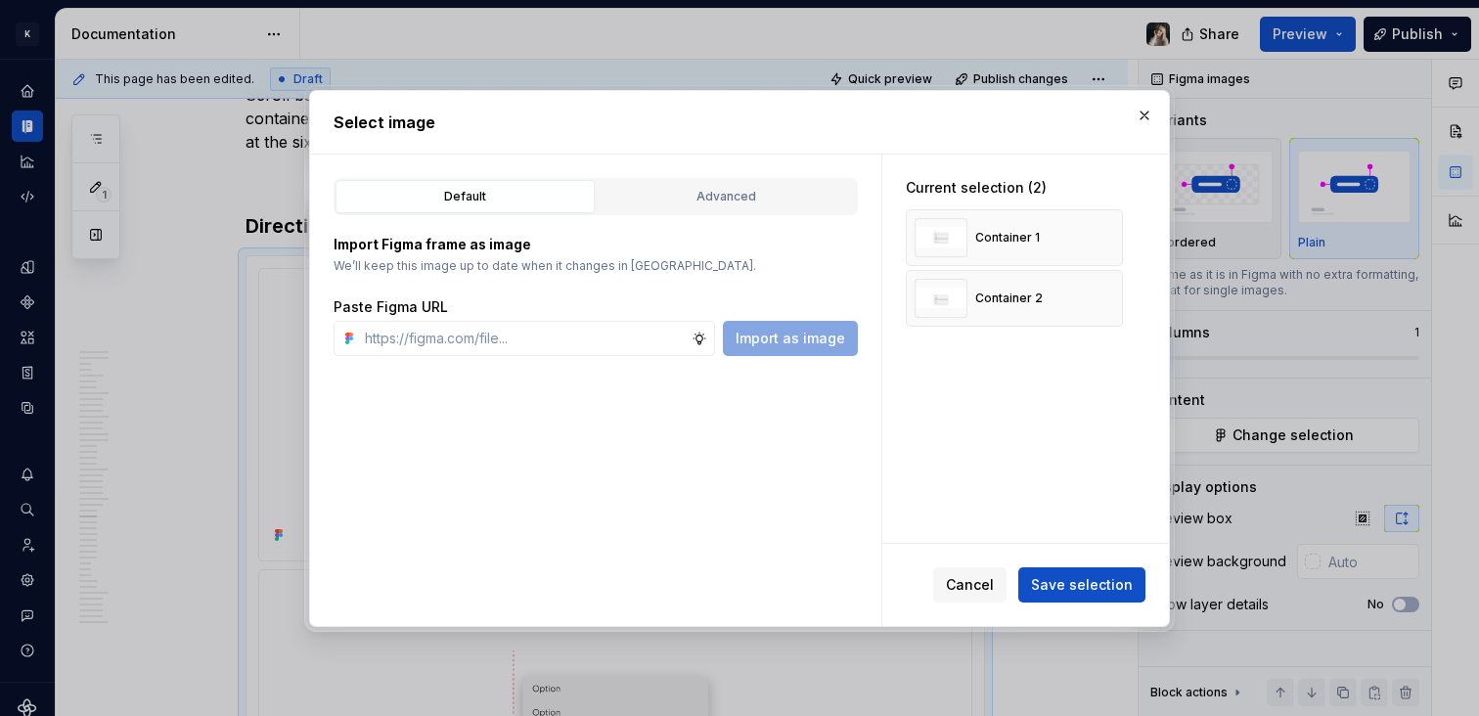
click at [731, 166] on div "Default Advanced Import Figma frame as image We’ll keep this image up to date w…" at bounding box center [595, 391] width 571 height 472
click at [734, 188] on button "Advanced" at bounding box center [726, 196] width 259 height 33
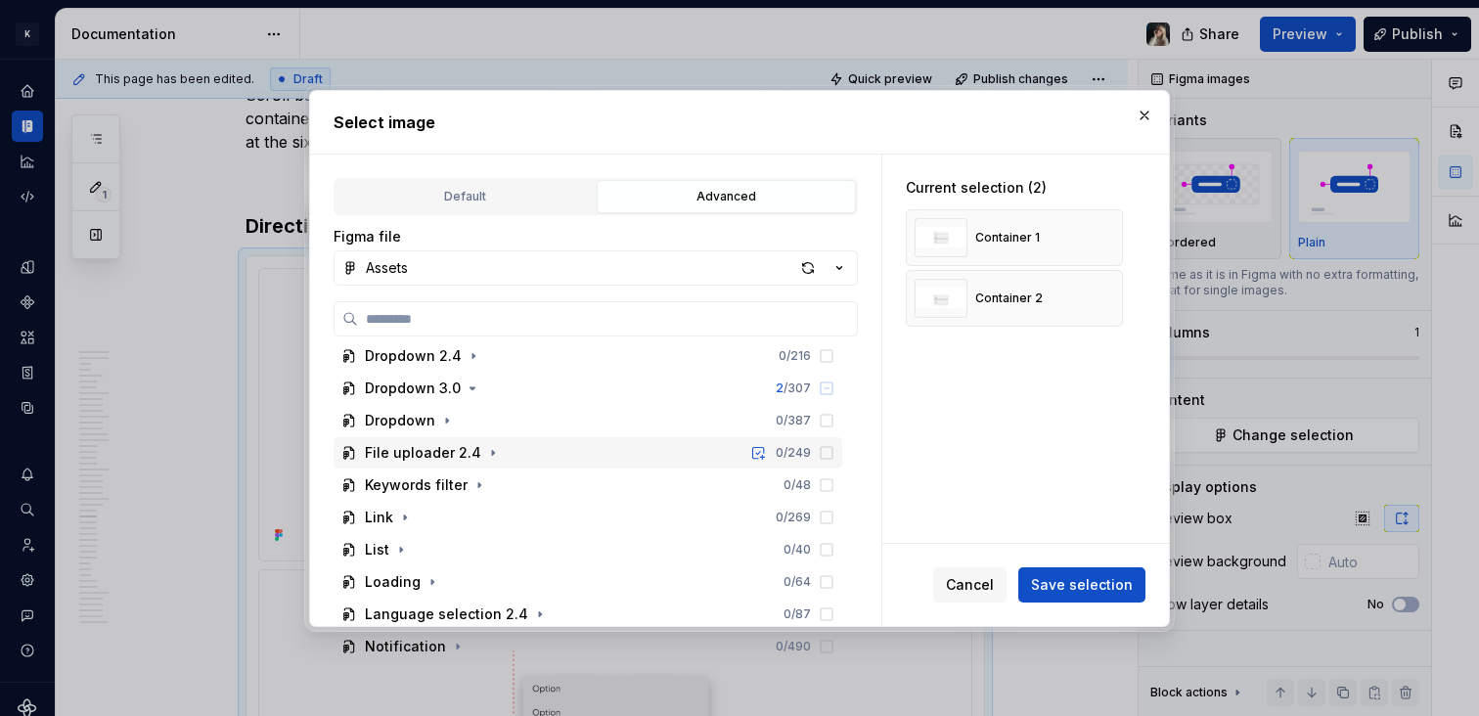
scroll to position [424, 0]
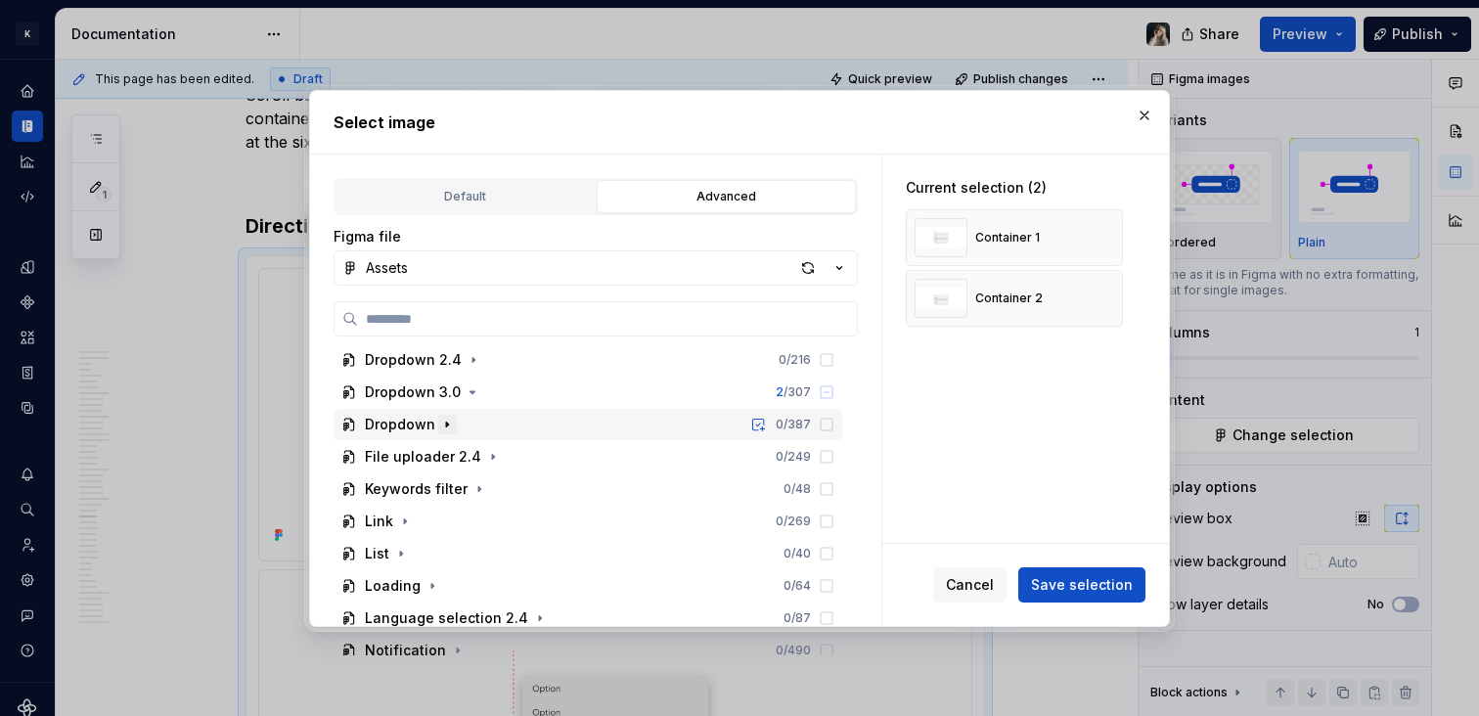
click at [440, 418] on icon "button" at bounding box center [447, 425] width 16 height 16
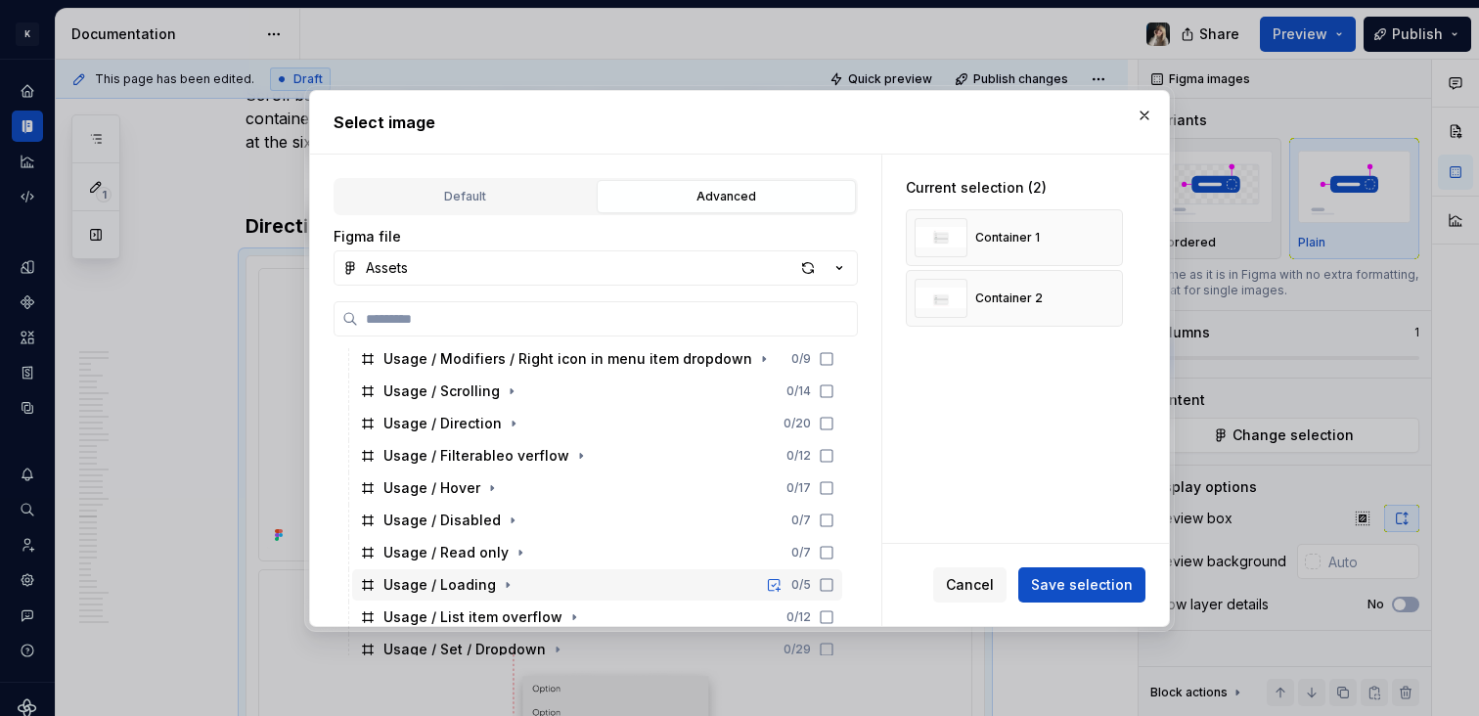
scroll to position [710, 0]
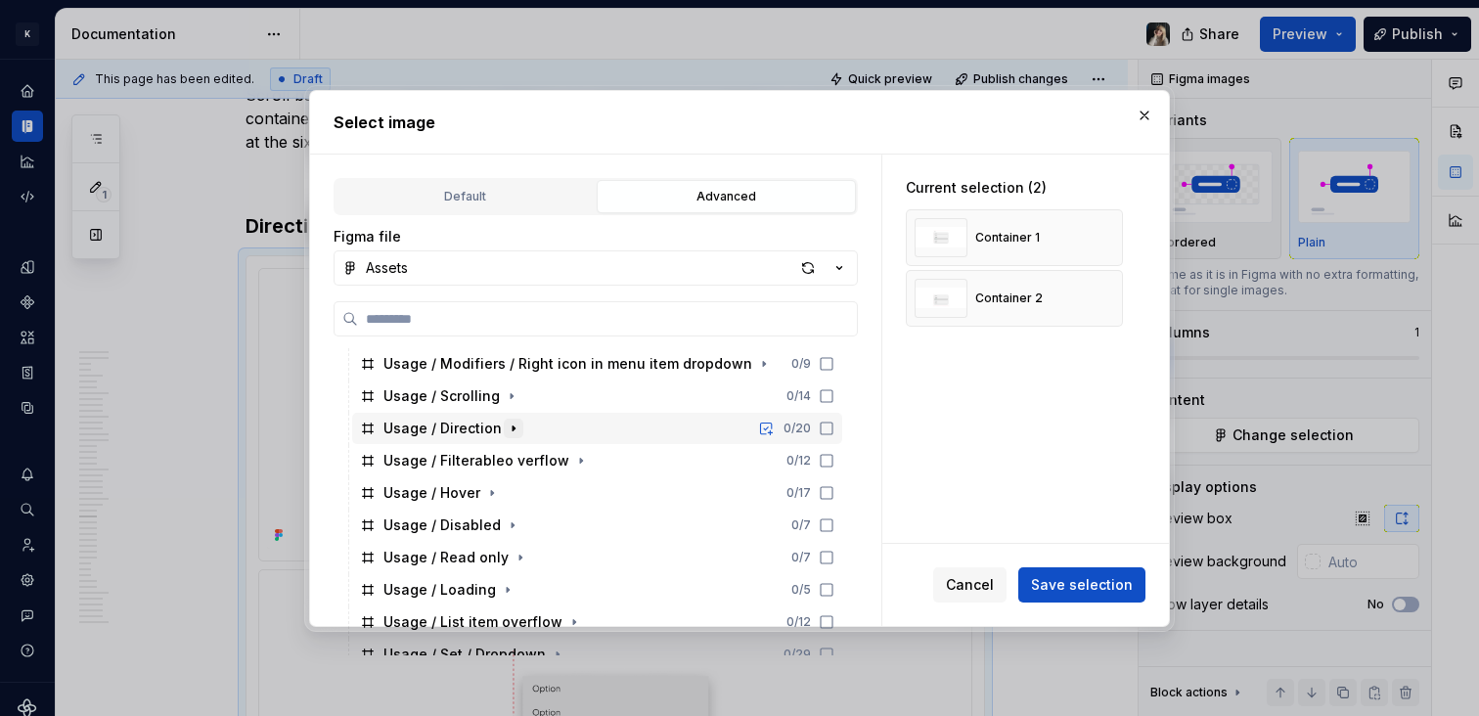
click at [506, 430] on icon "button" at bounding box center [514, 429] width 16 height 16
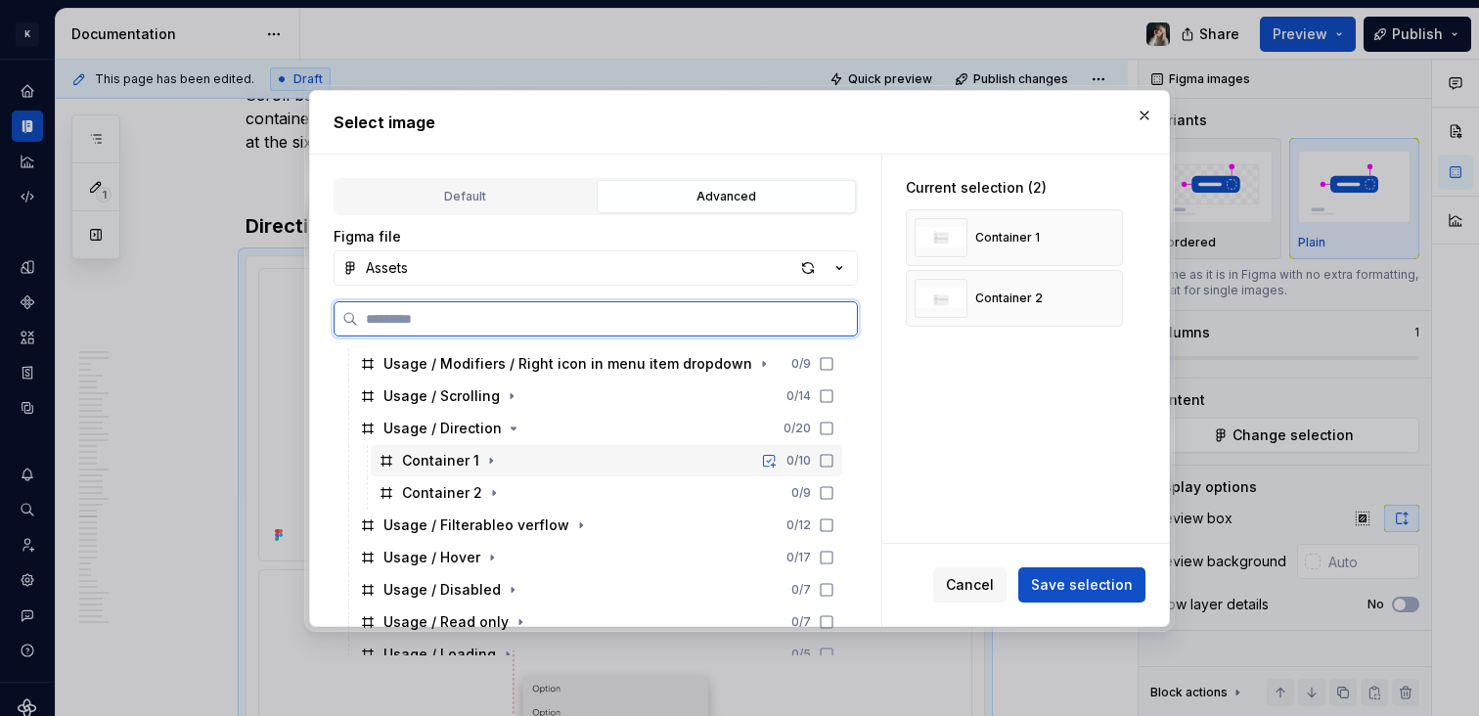
click at [446, 463] on div "Container 1" at bounding box center [440, 461] width 77 height 20
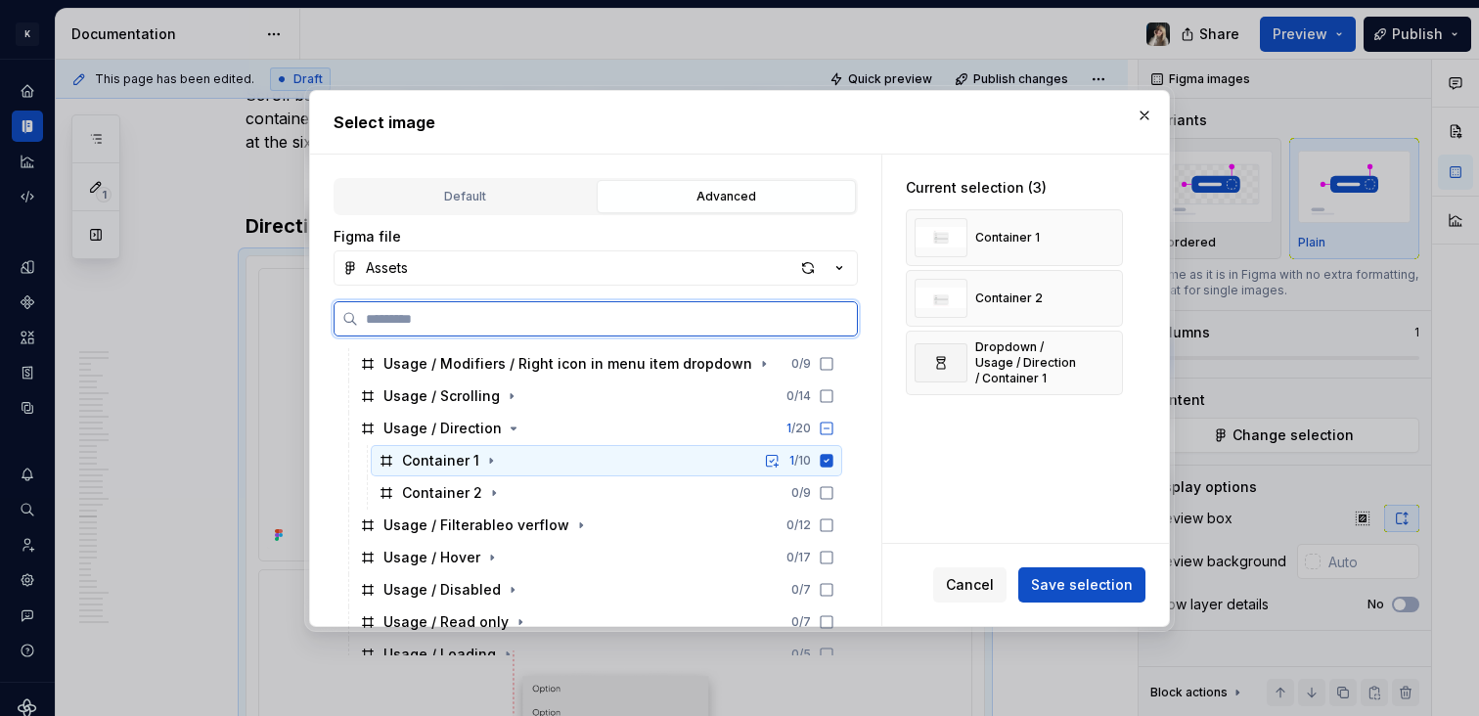
click at [442, 484] on div "Container 2" at bounding box center [442, 493] width 80 height 20
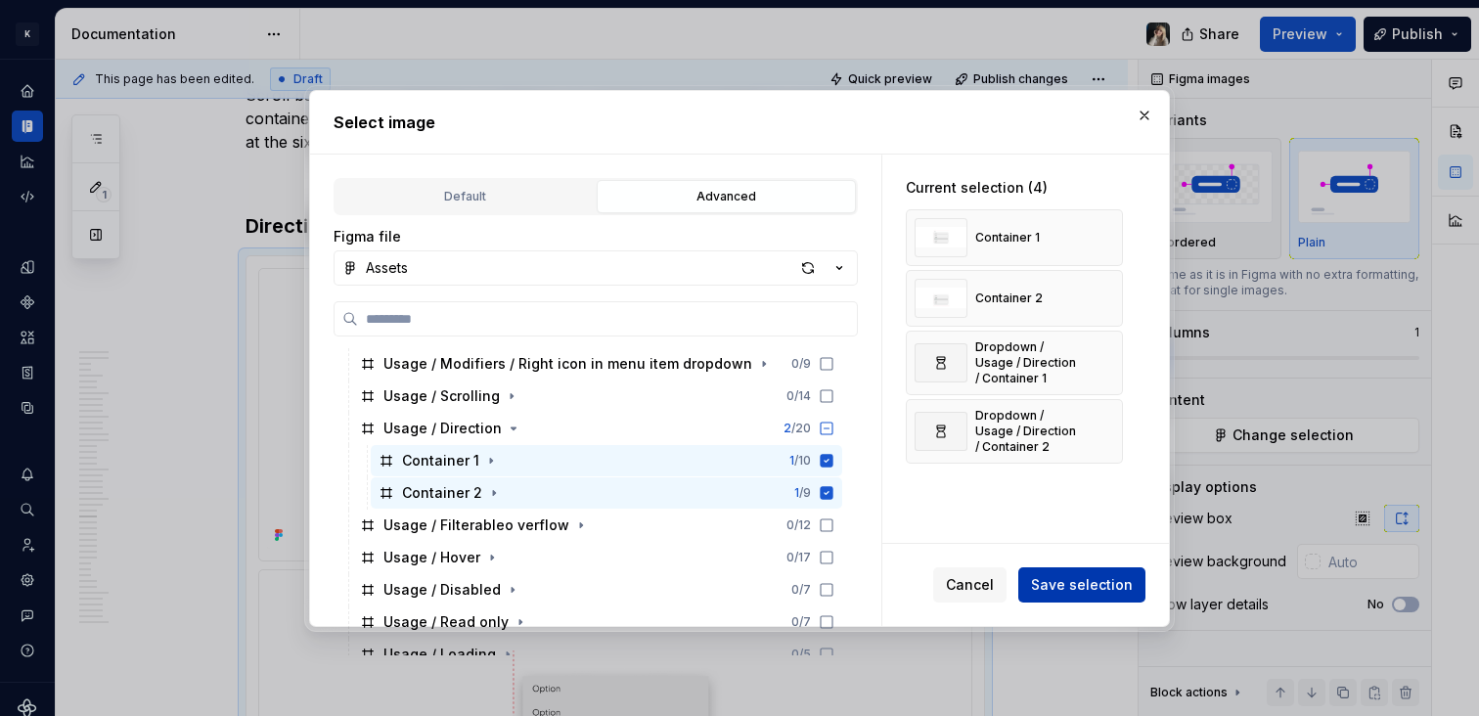
click at [1067, 582] on span "Save selection" at bounding box center [1082, 585] width 102 height 20
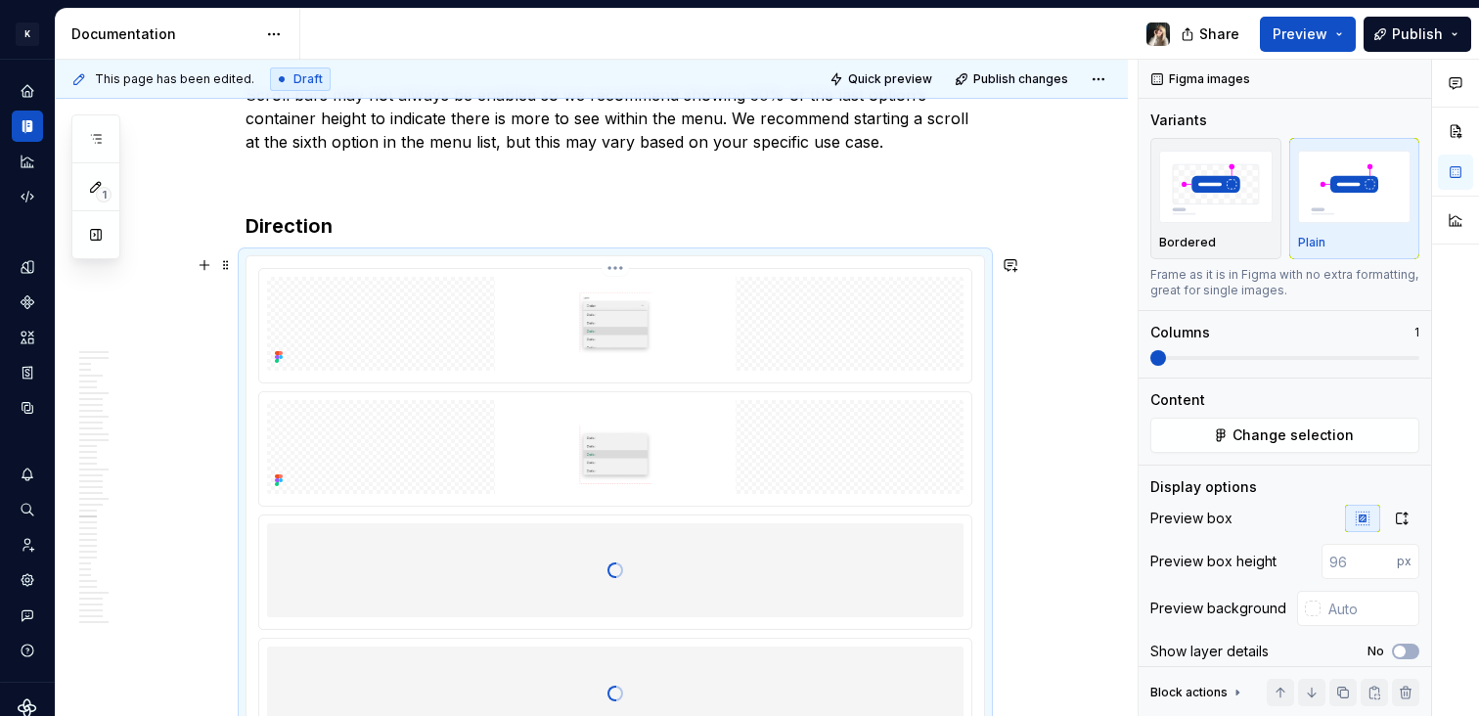
click at [613, 265] on html "K KES Design system data Documentation Share Preview Publish 1 Pages Add Access…" at bounding box center [739, 358] width 1479 height 716
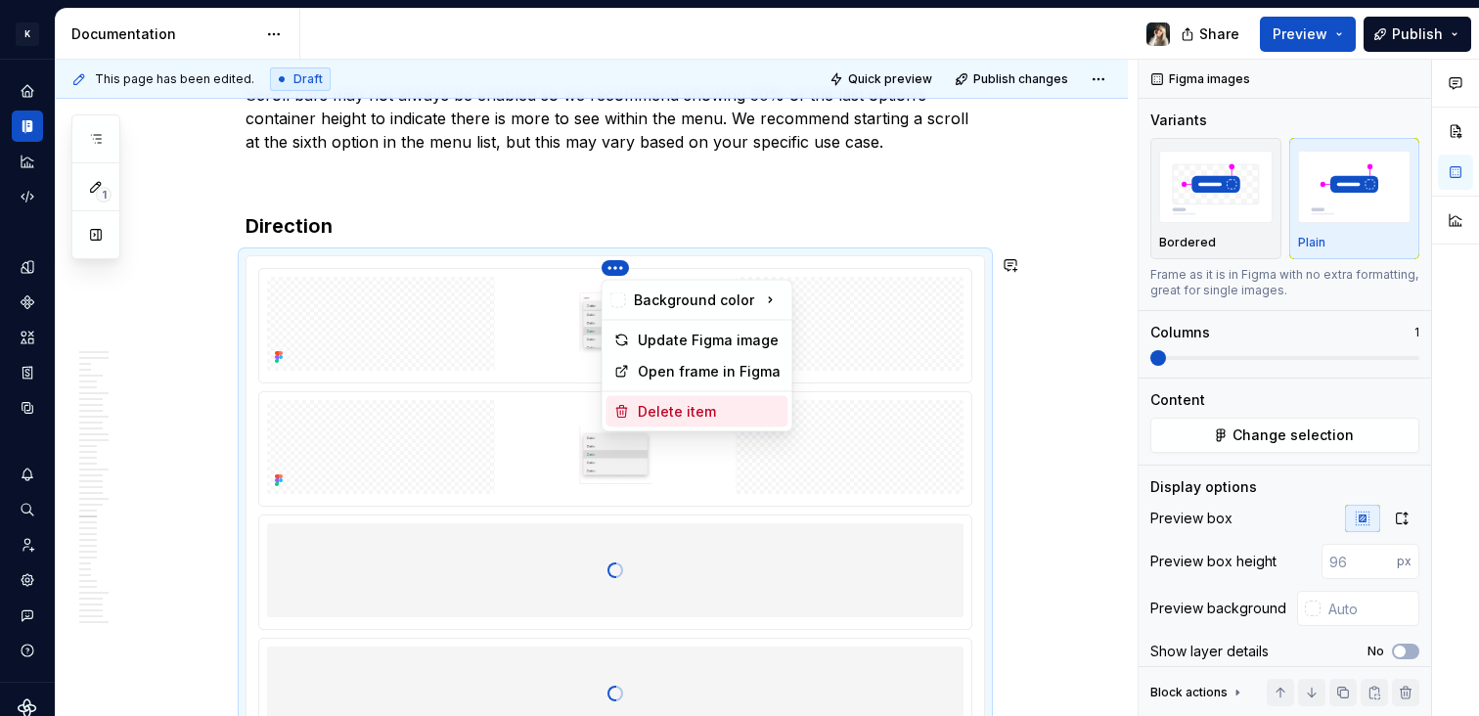
click at [682, 411] on div "Delete item" at bounding box center [709, 412] width 143 height 20
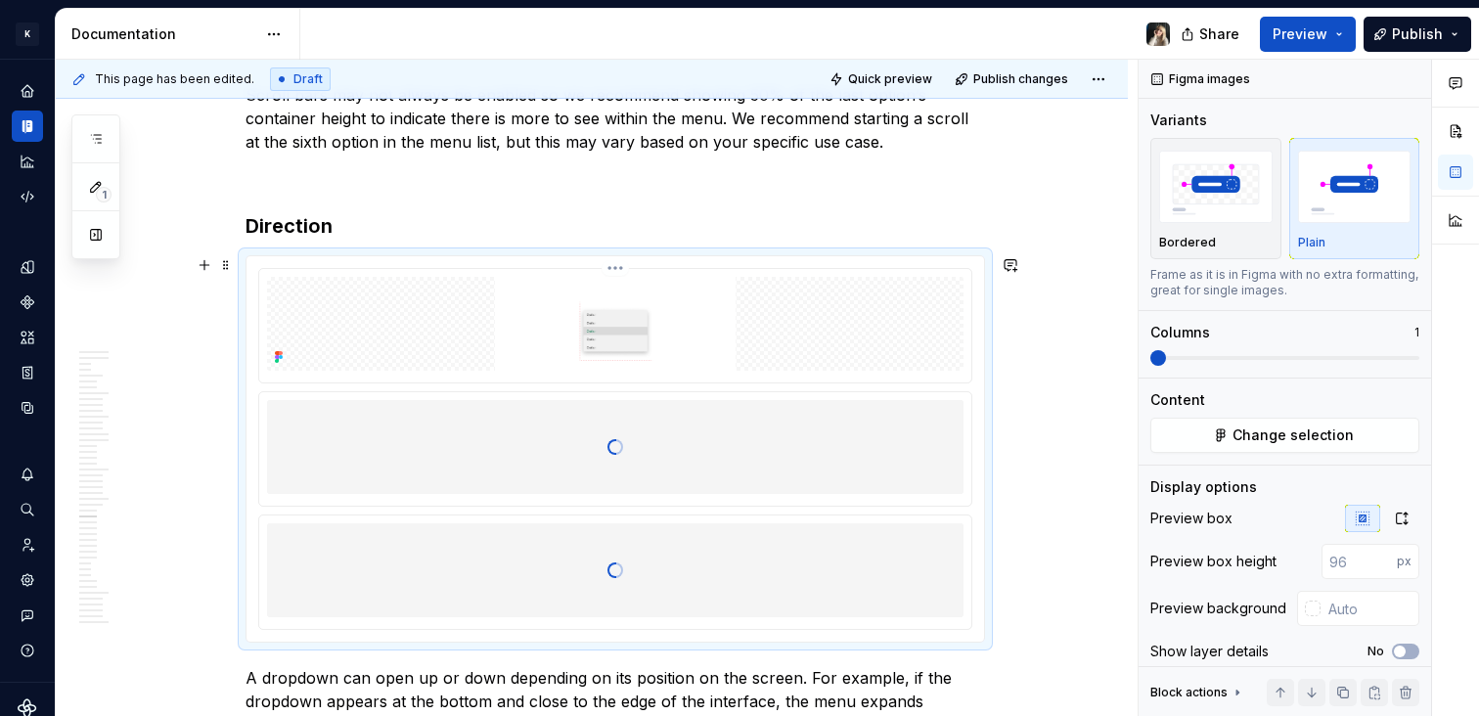
click at [623, 262] on html "K KES Design system data Documentation Share Preview Publish 1 Pages Add Access…" at bounding box center [739, 358] width 1479 height 716
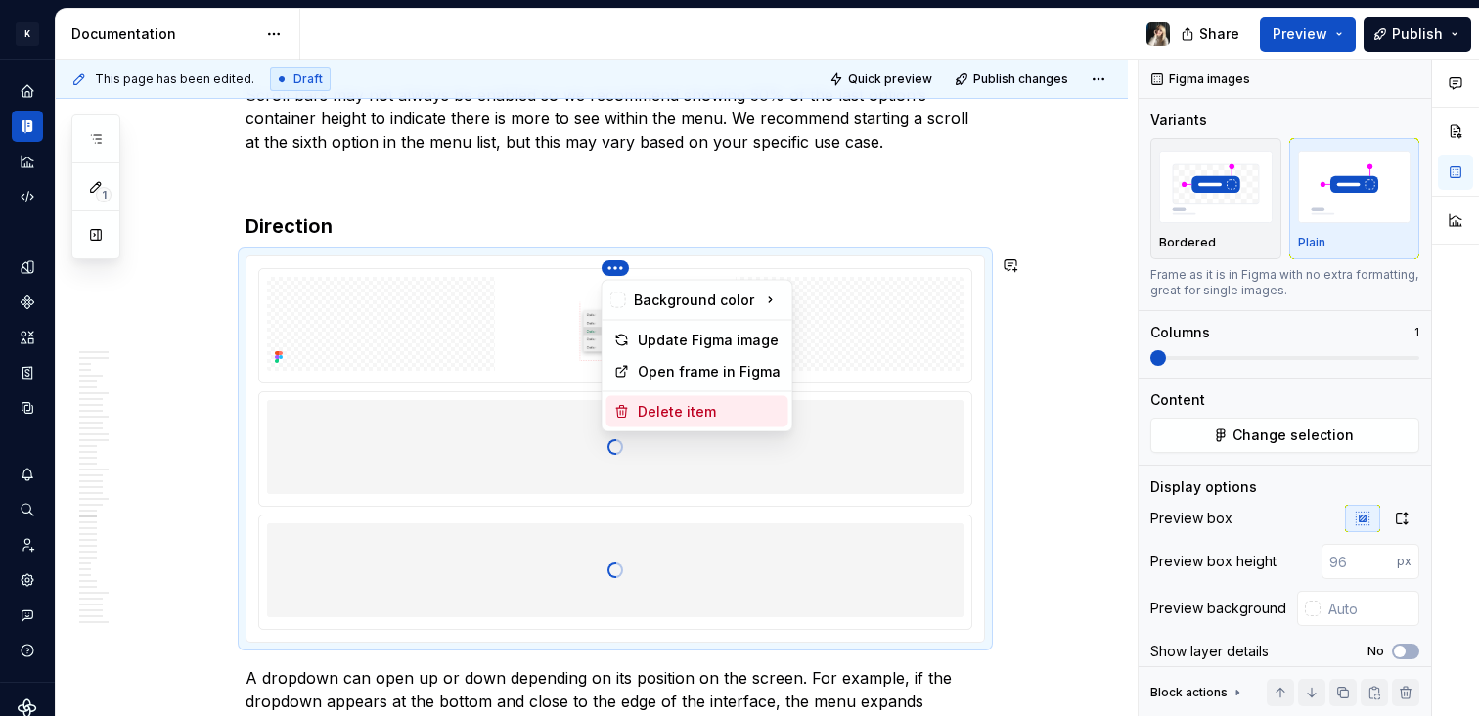
click at [697, 414] on div "Delete item" at bounding box center [709, 412] width 143 height 20
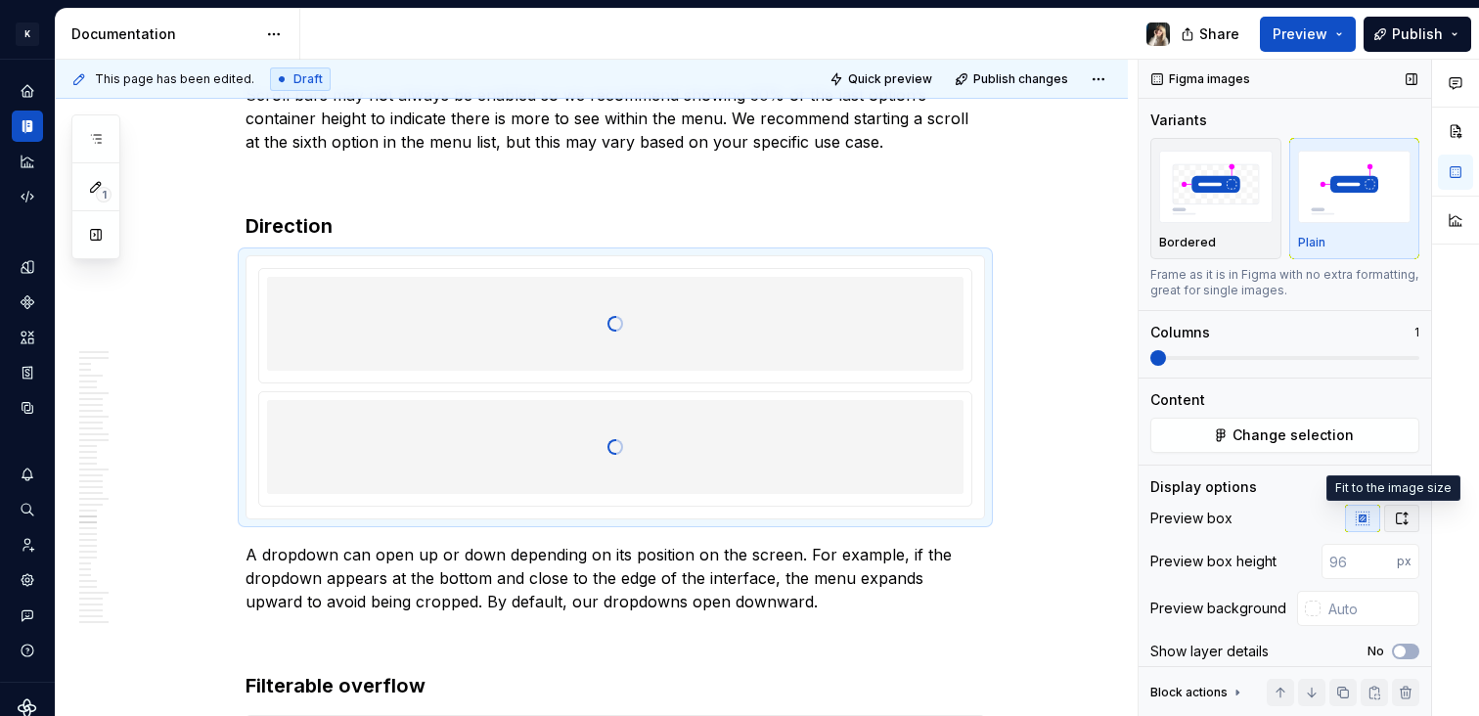
click at [1401, 522] on button "button" at bounding box center [1402, 518] width 35 height 27
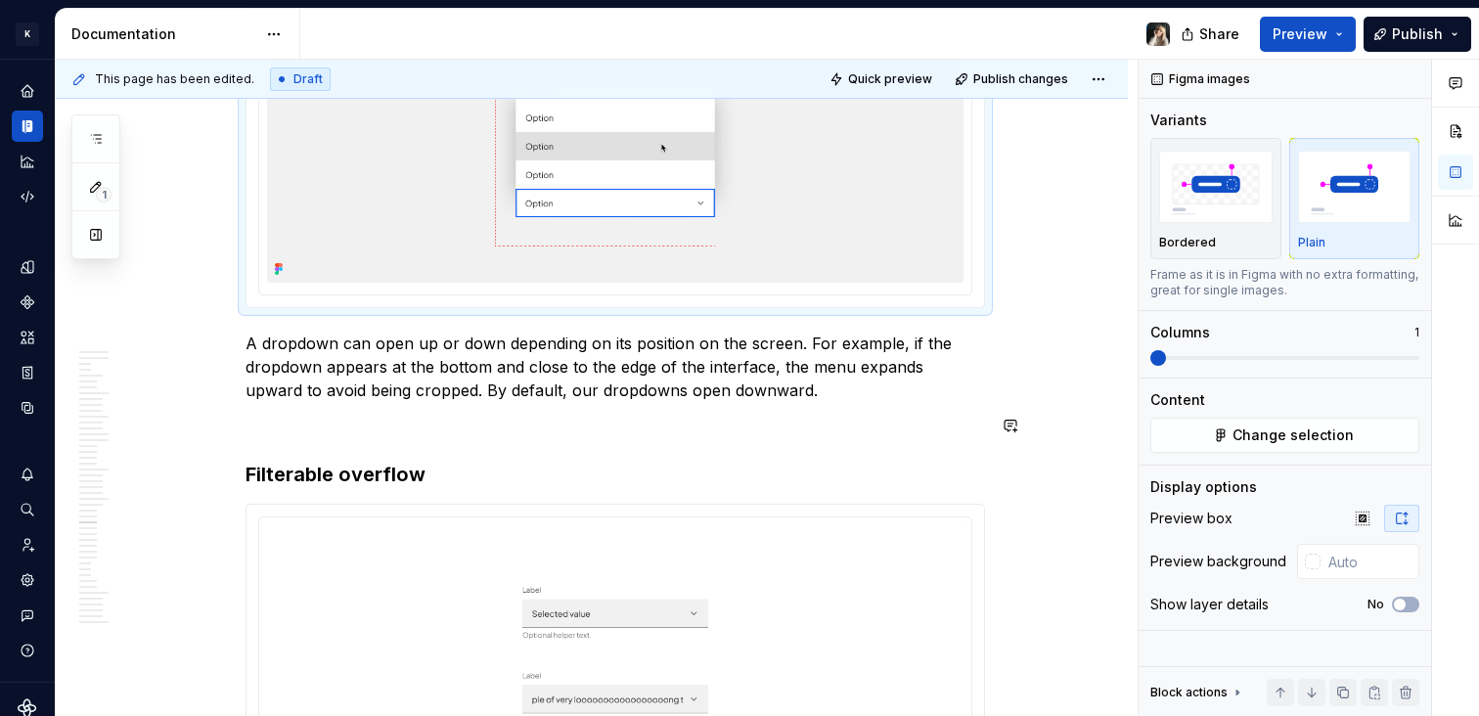
scroll to position [11737, 0]
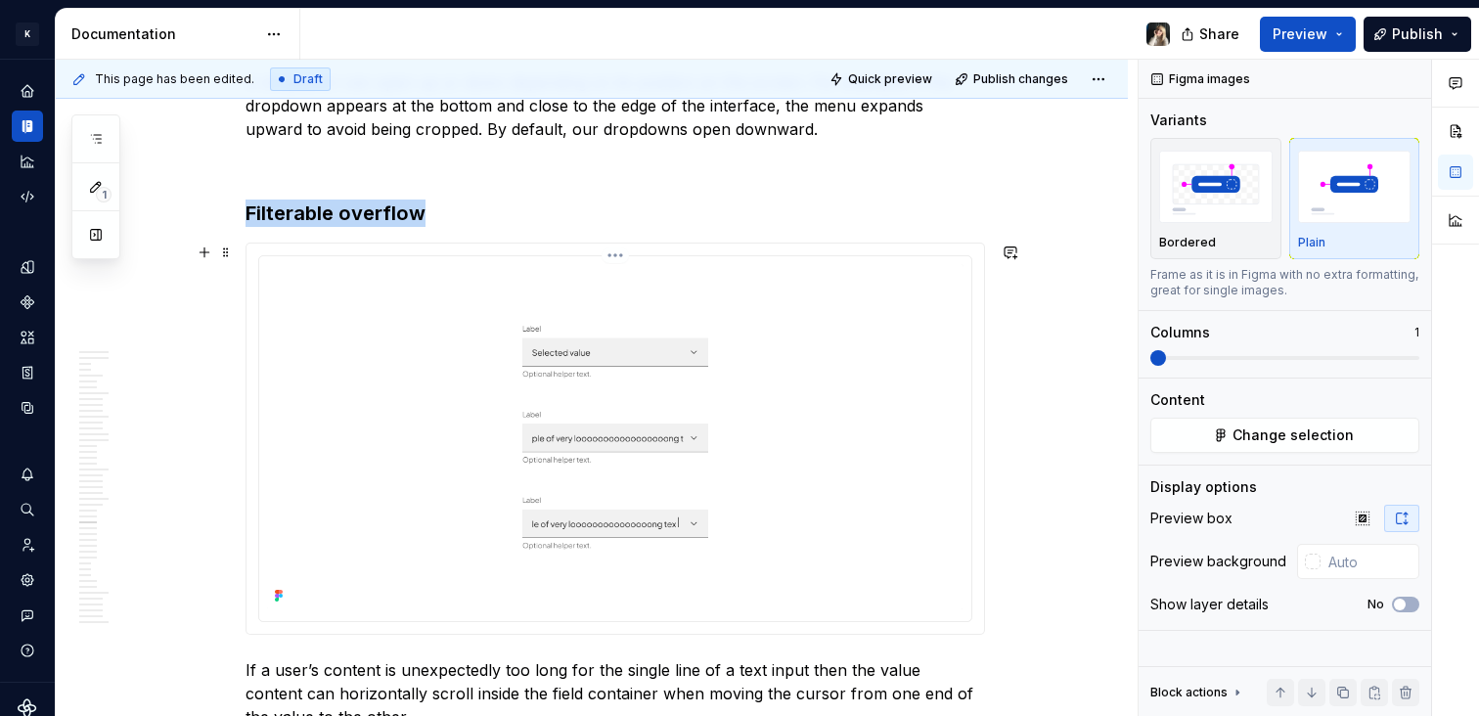
click at [863, 319] on img at bounding box center [615, 436] width 697 height 345
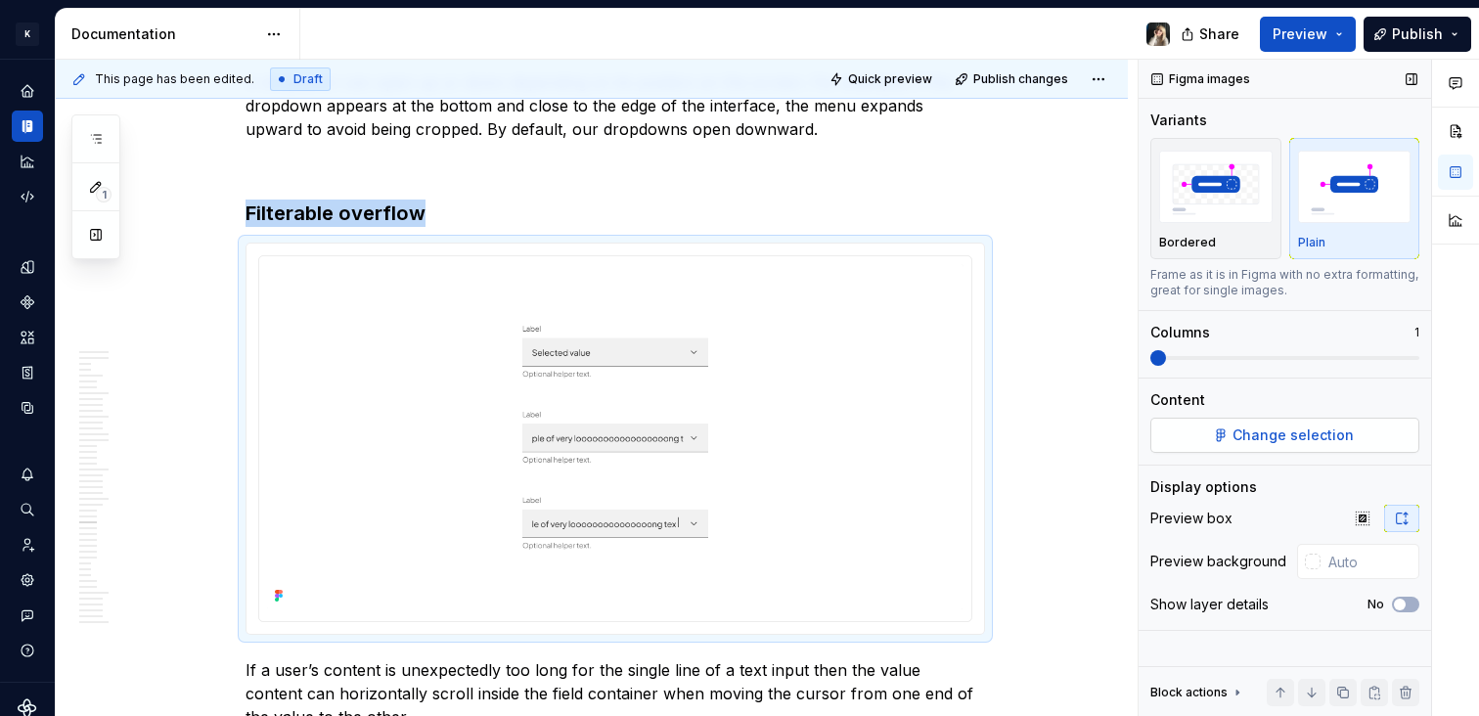
click at [1319, 442] on span "Change selection" at bounding box center [1293, 436] width 121 height 20
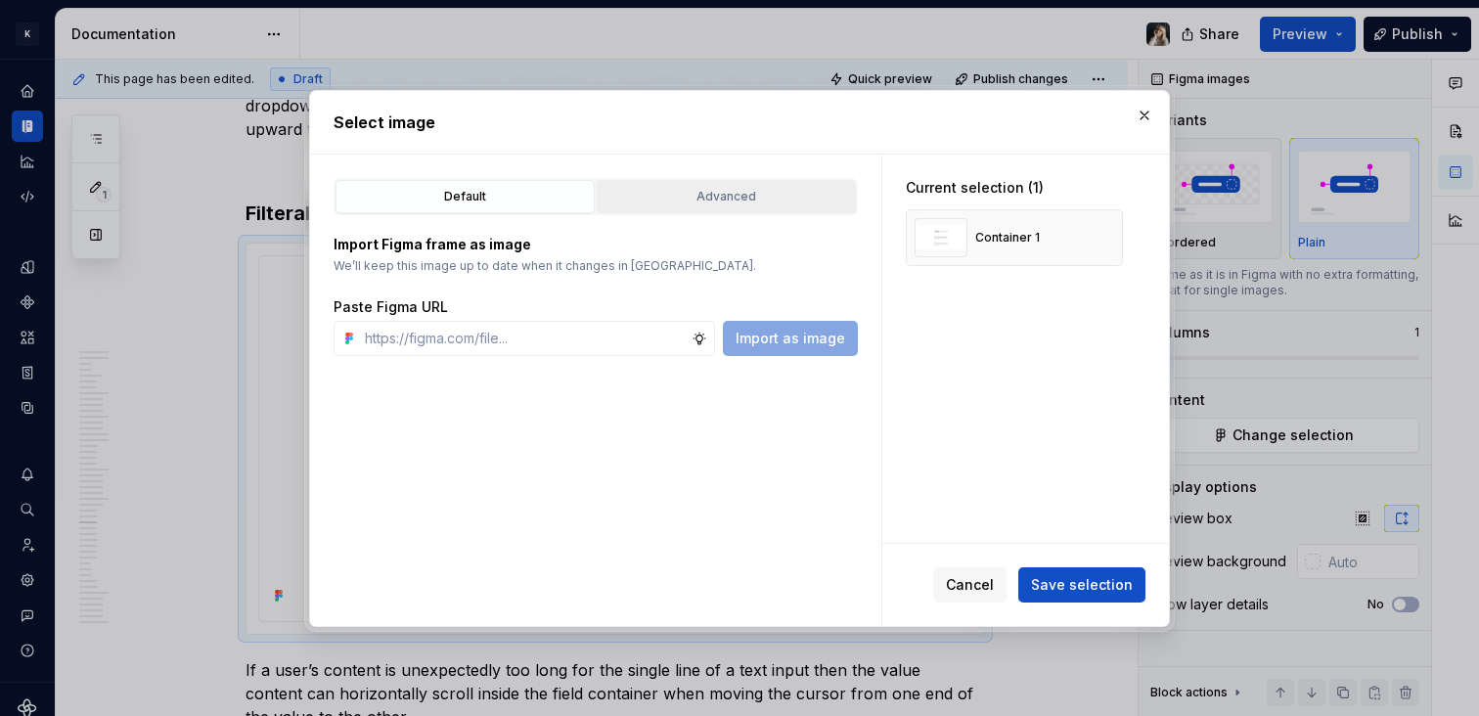
click at [743, 208] on button "Advanced" at bounding box center [726, 196] width 259 height 33
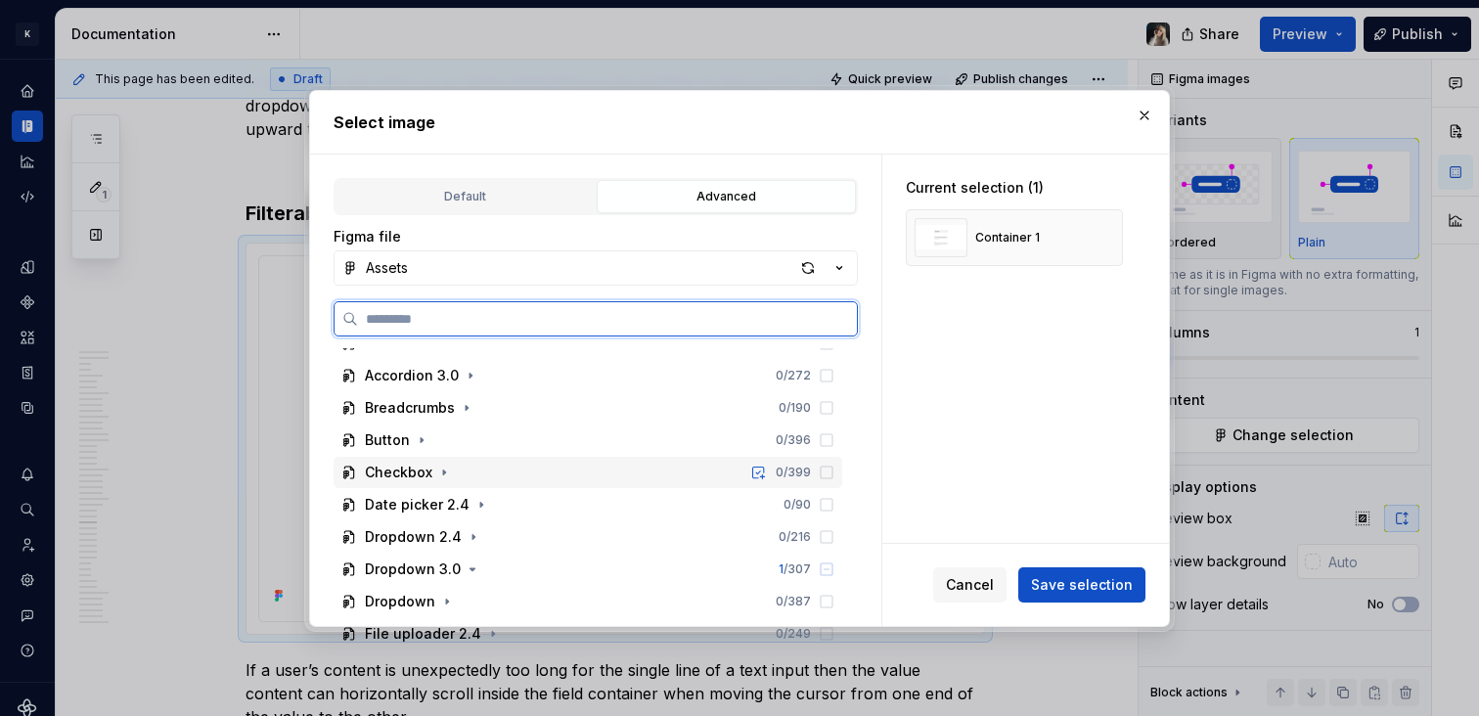
scroll to position [344, 0]
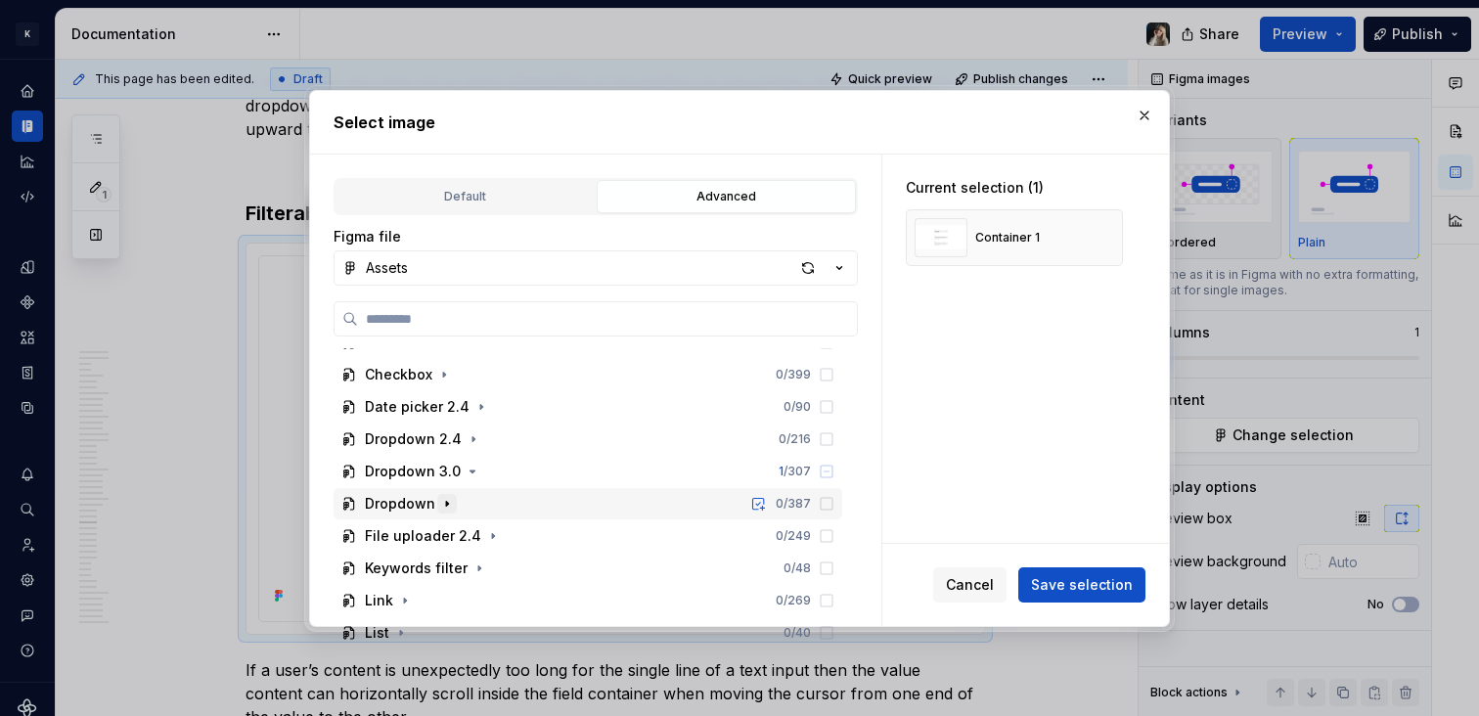
click at [449, 497] on icon "button" at bounding box center [447, 504] width 16 height 16
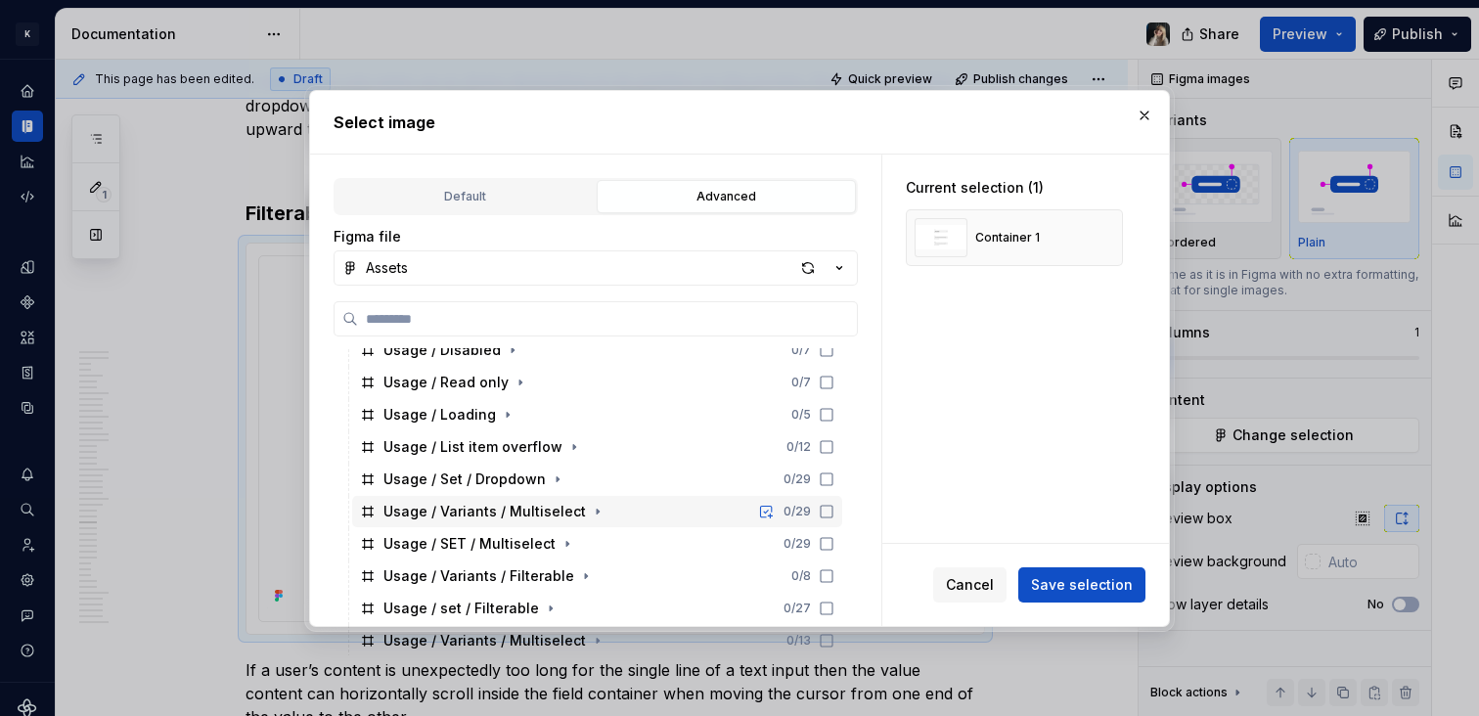
scroll to position [660, 0]
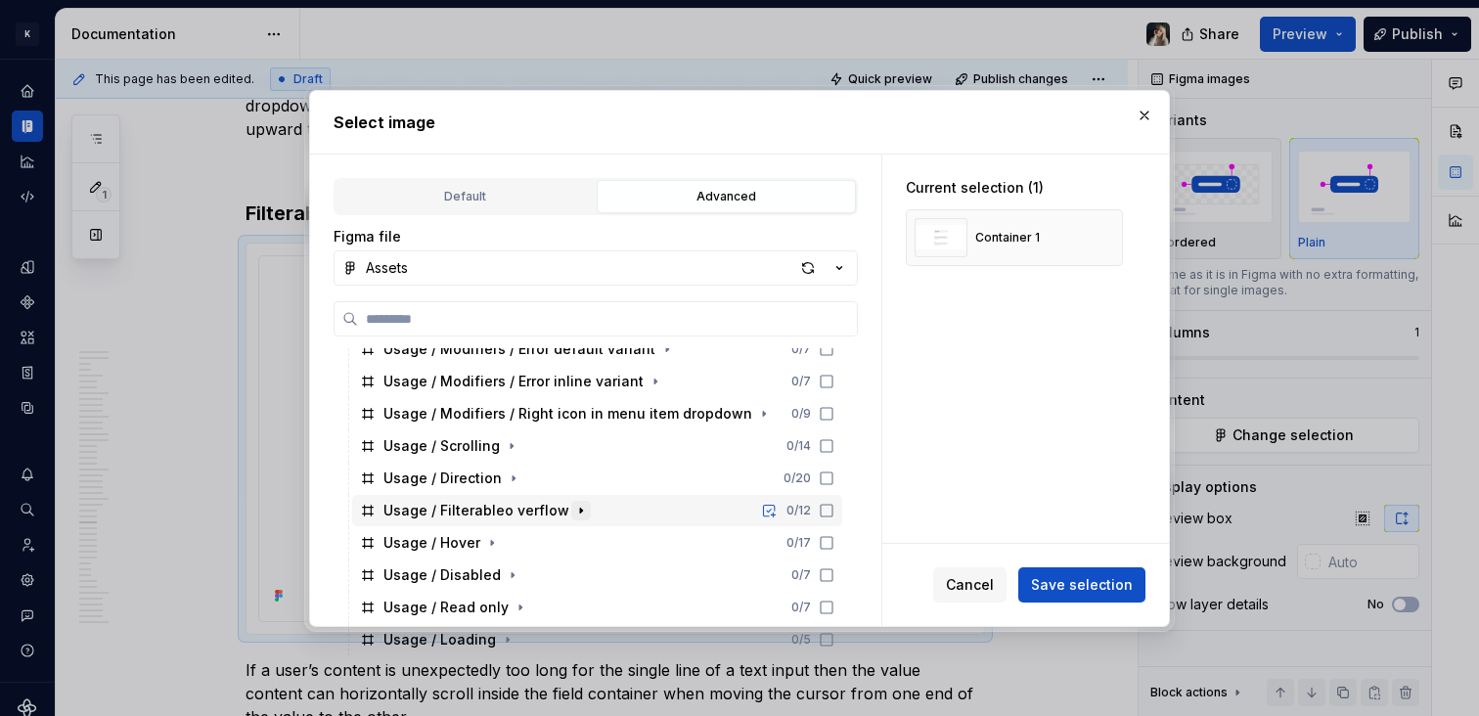
click at [573, 511] on icon "button" at bounding box center [581, 511] width 16 height 16
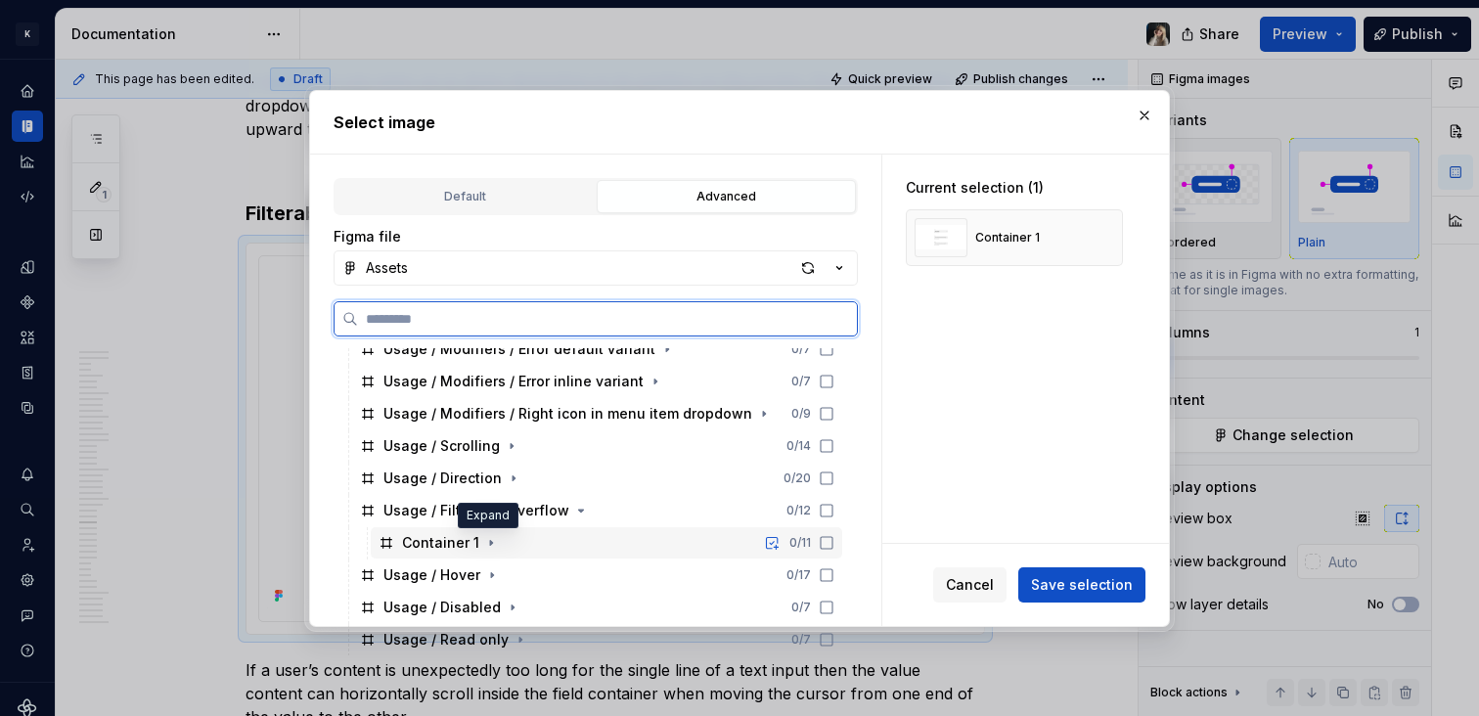
click at [418, 539] on div "Container 1" at bounding box center [440, 543] width 77 height 20
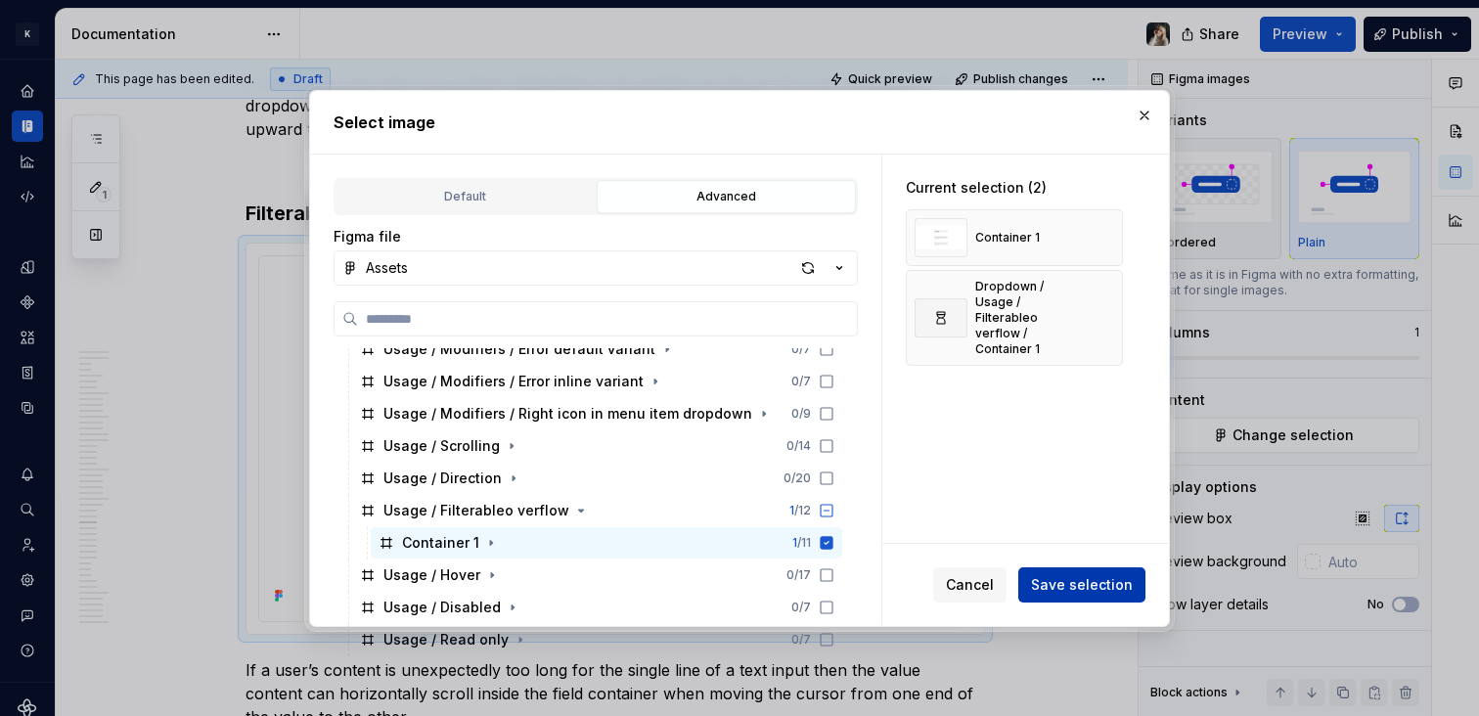
click at [1113, 580] on span "Save selection" at bounding box center [1082, 585] width 102 height 20
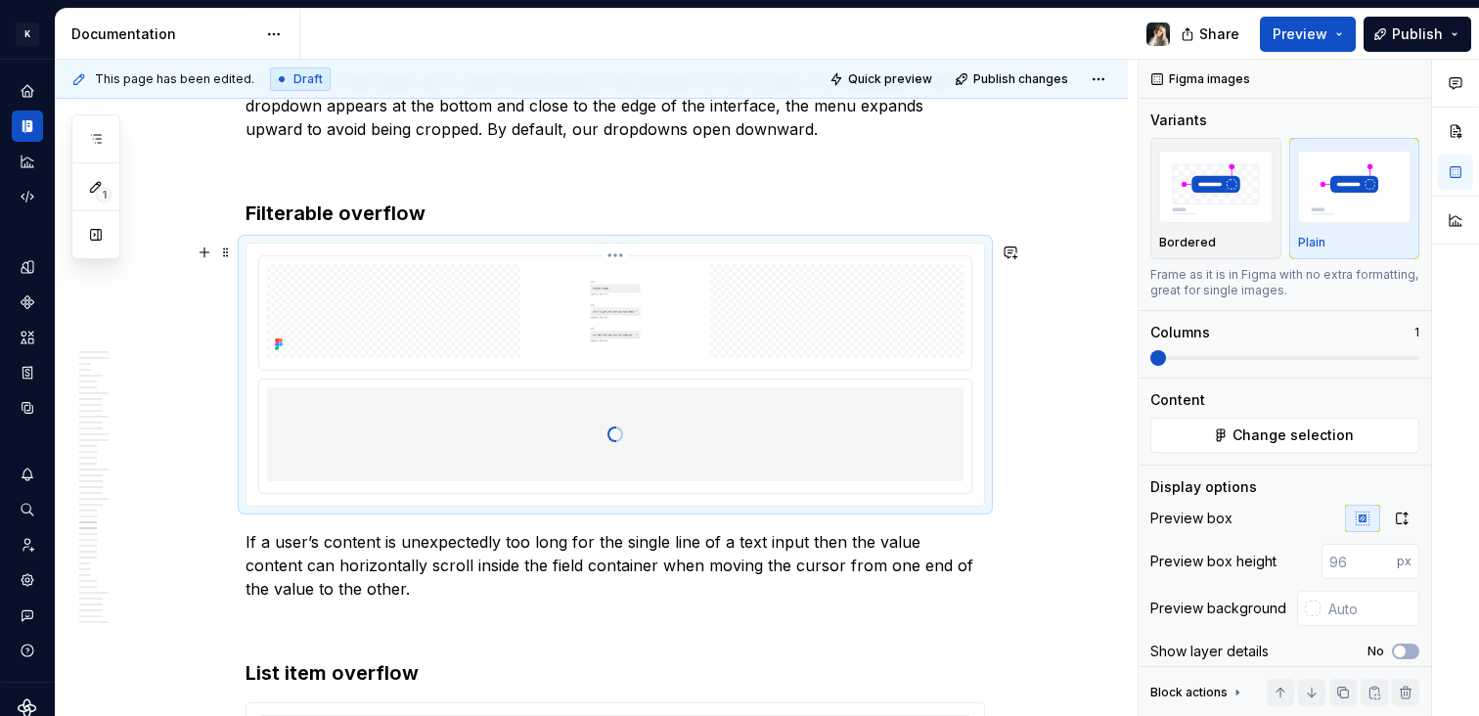
click at [616, 252] on html "K KES Design system data Documentation Share Preview Publish 1 Pages Add Access…" at bounding box center [739, 358] width 1479 height 716
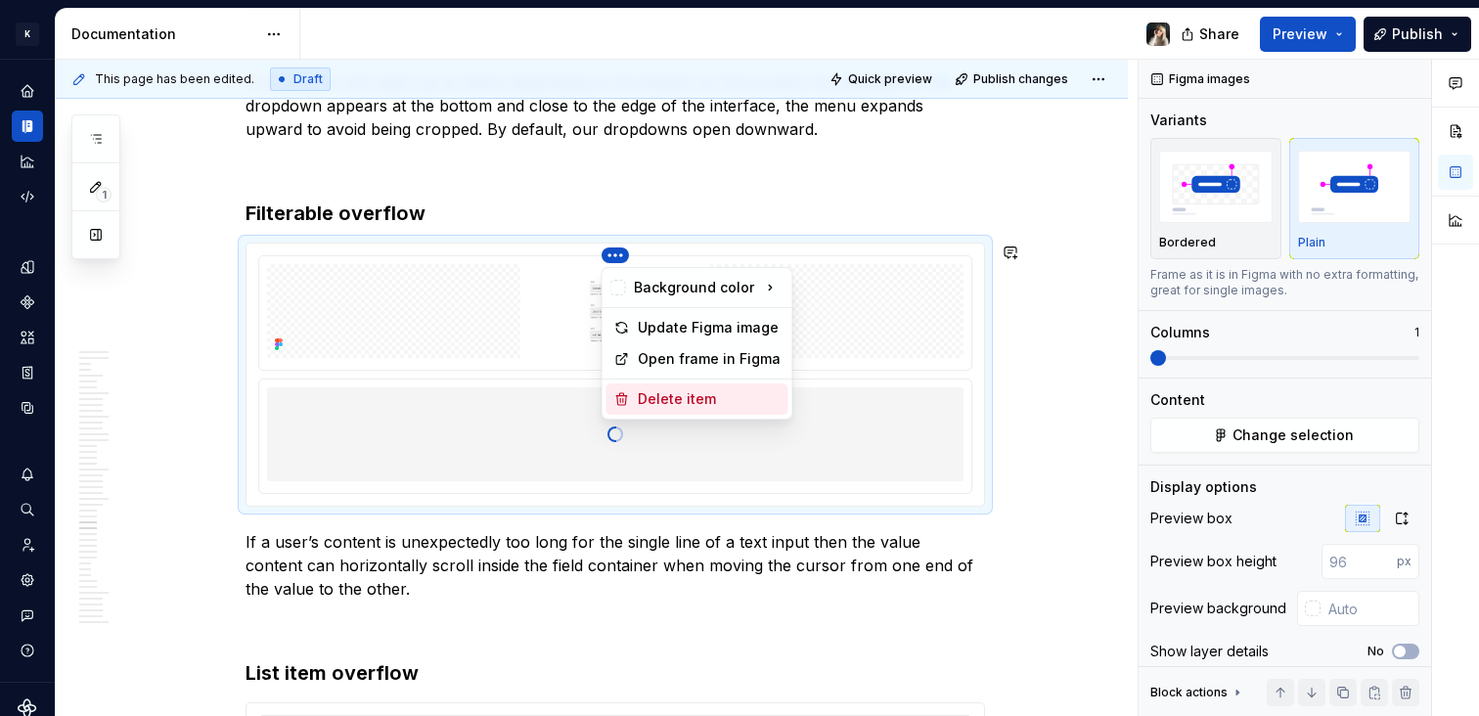
click at [673, 403] on div "Delete item" at bounding box center [709, 399] width 143 height 20
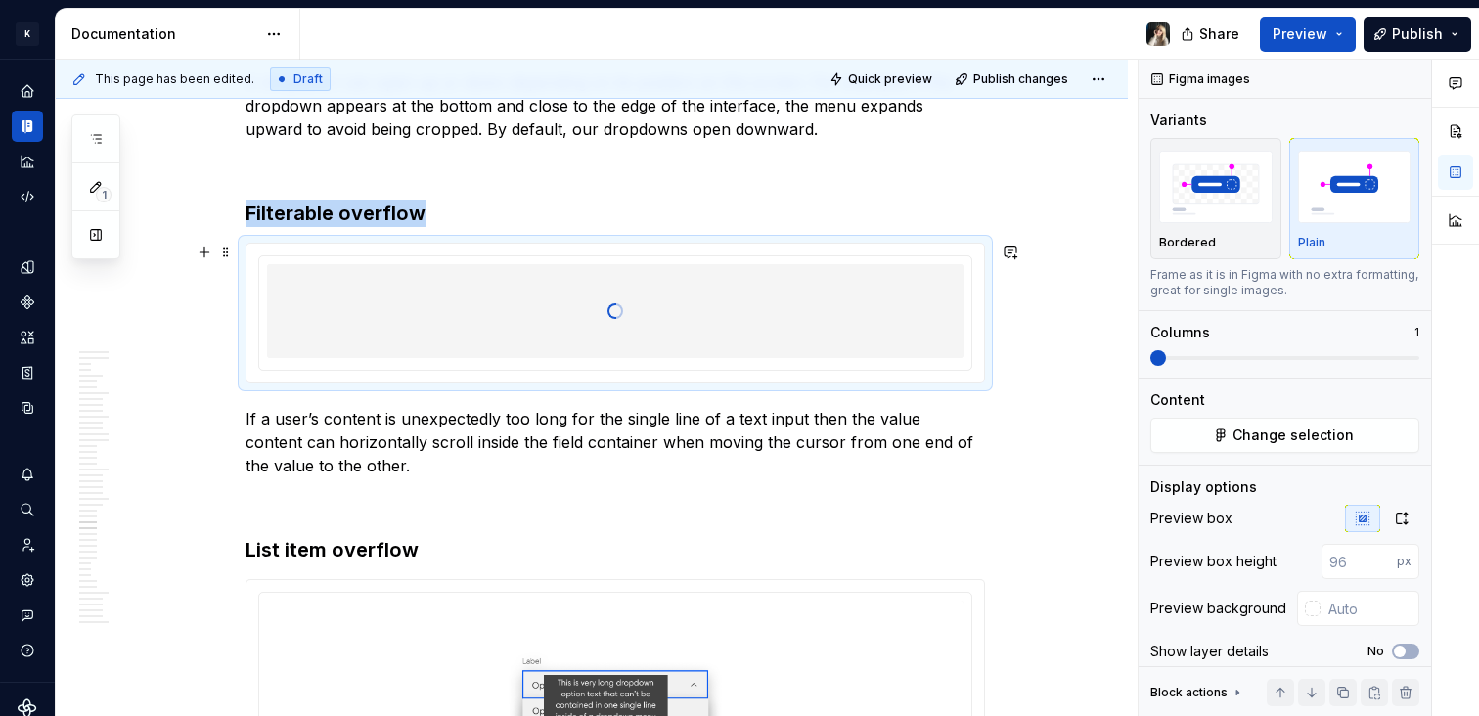
click at [774, 318] on div at bounding box center [615, 311] width 697 height 196
click at [1394, 514] on icon "button" at bounding box center [1402, 519] width 16 height 16
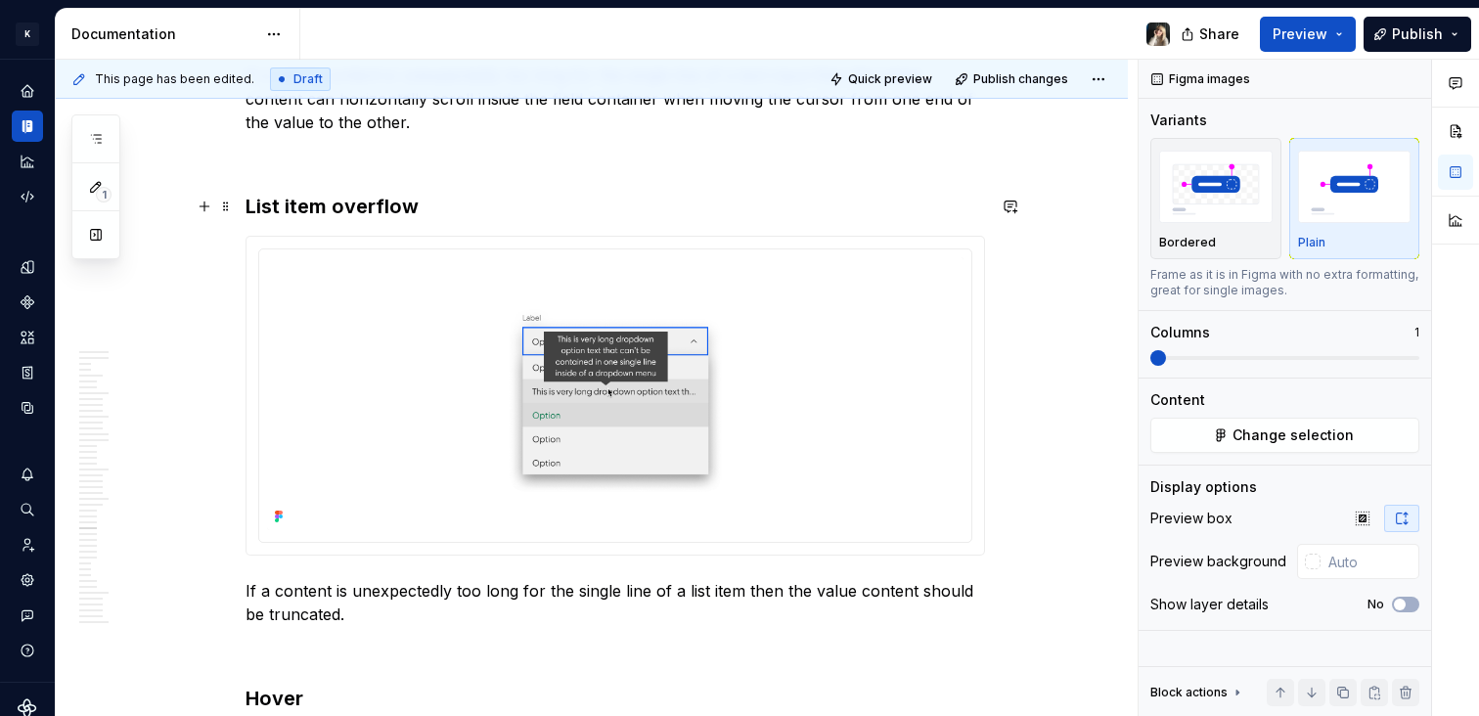
scroll to position [12240, 0]
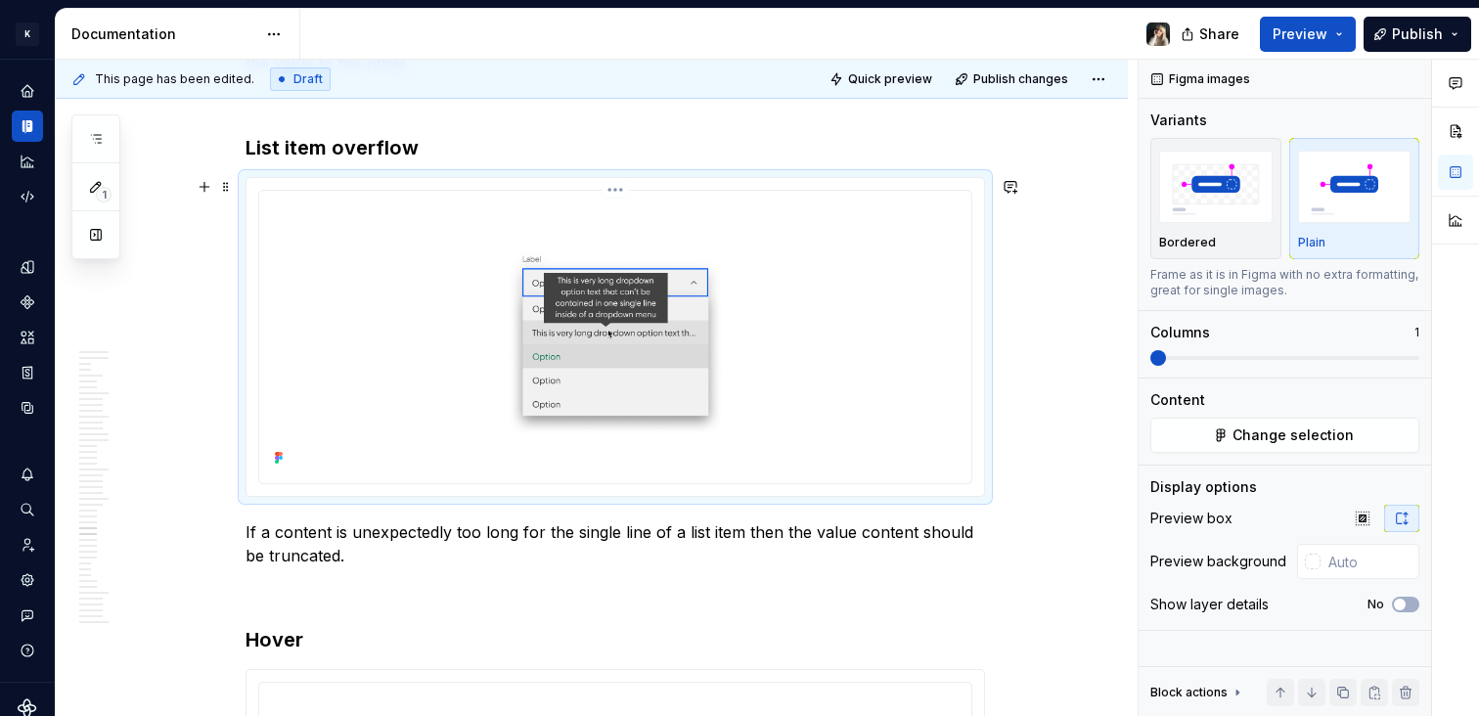
click at [878, 345] on img at bounding box center [615, 335] width 697 height 273
click at [1377, 431] on button "Change selection" at bounding box center [1285, 435] width 269 height 35
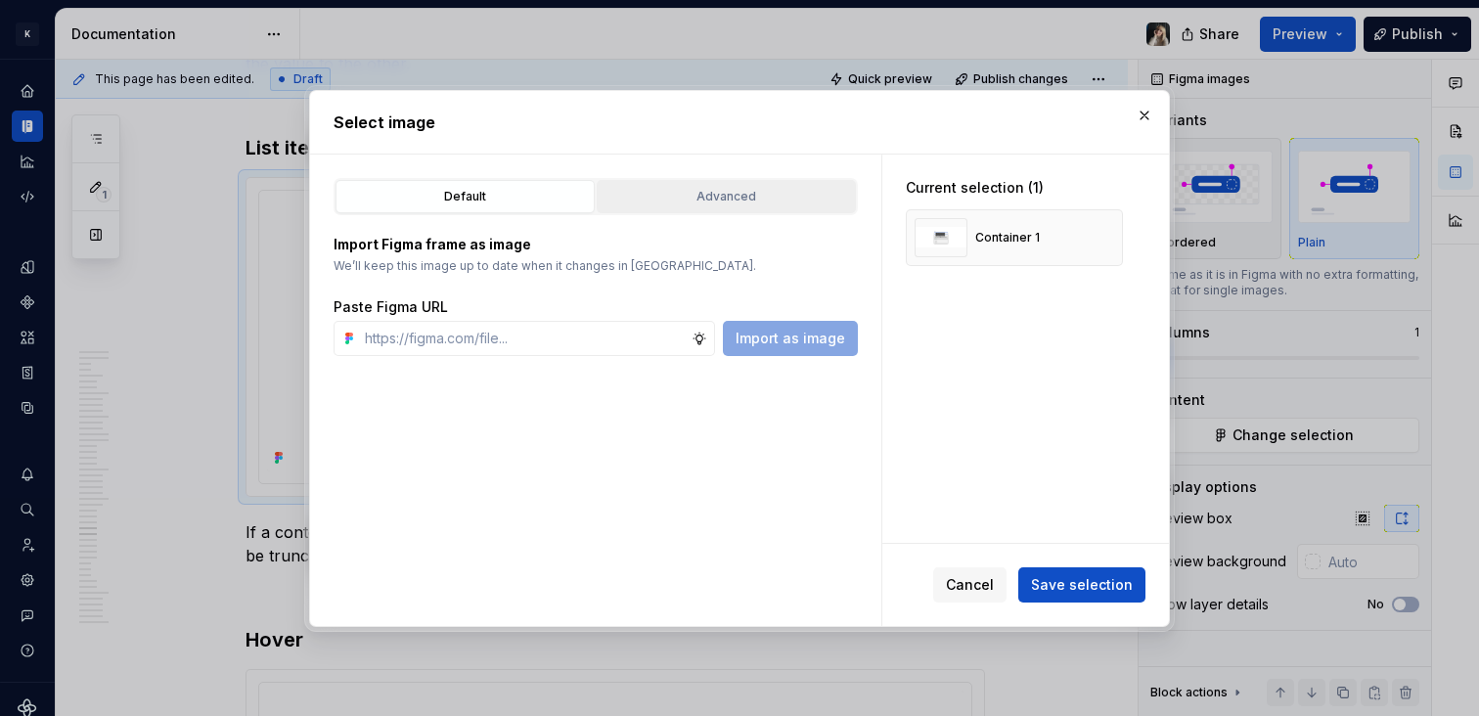
click at [694, 184] on div "Default Advanced" at bounding box center [596, 196] width 524 height 37
click at [716, 187] on div "Advanced" at bounding box center [727, 197] width 246 height 20
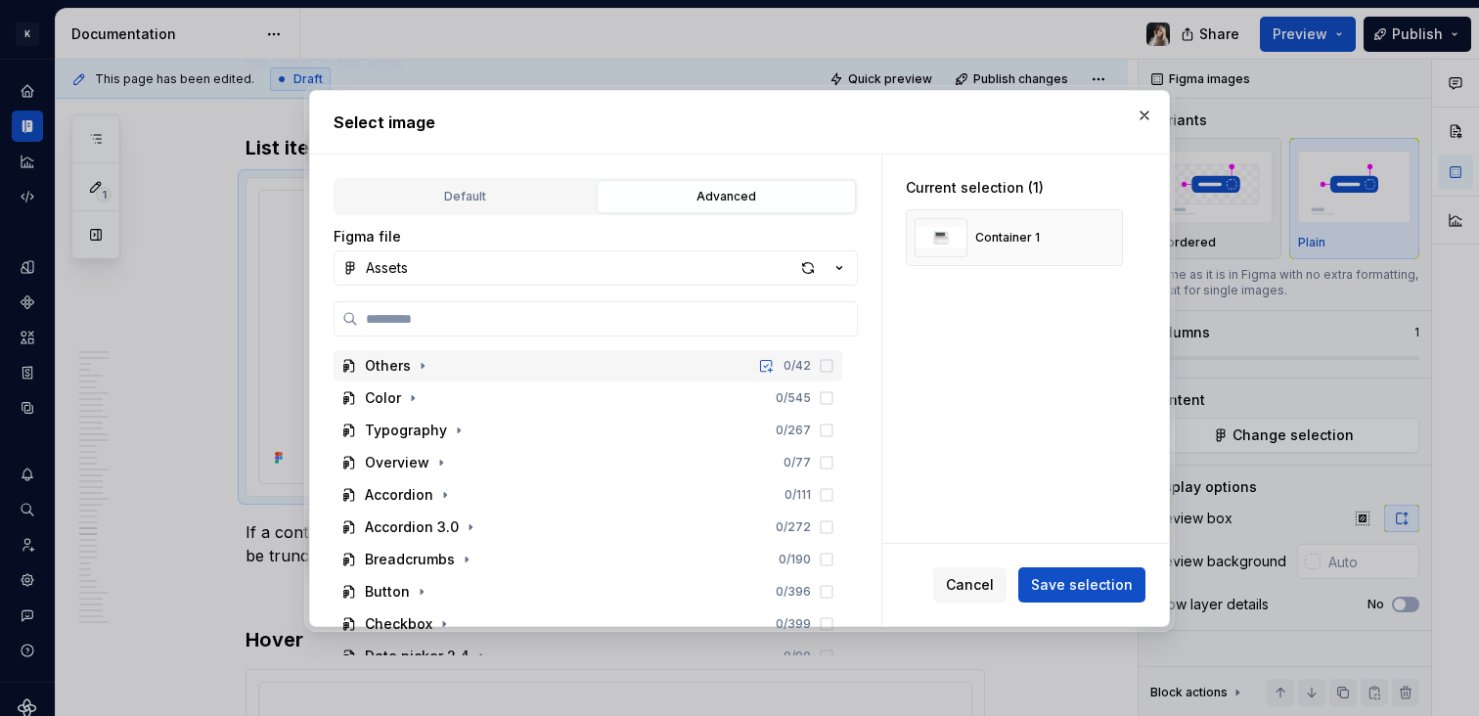
scroll to position [425, 0]
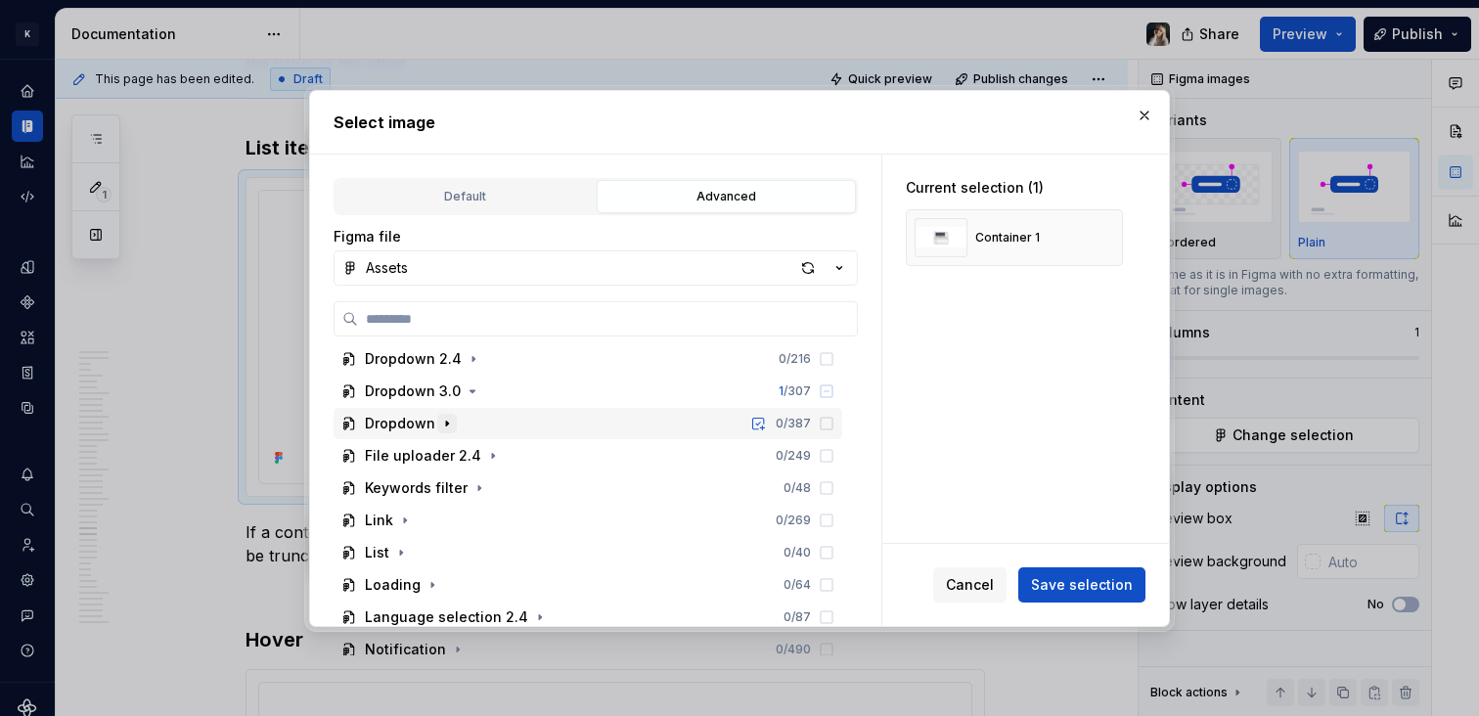
click at [444, 429] on icon "button" at bounding box center [447, 424] width 16 height 16
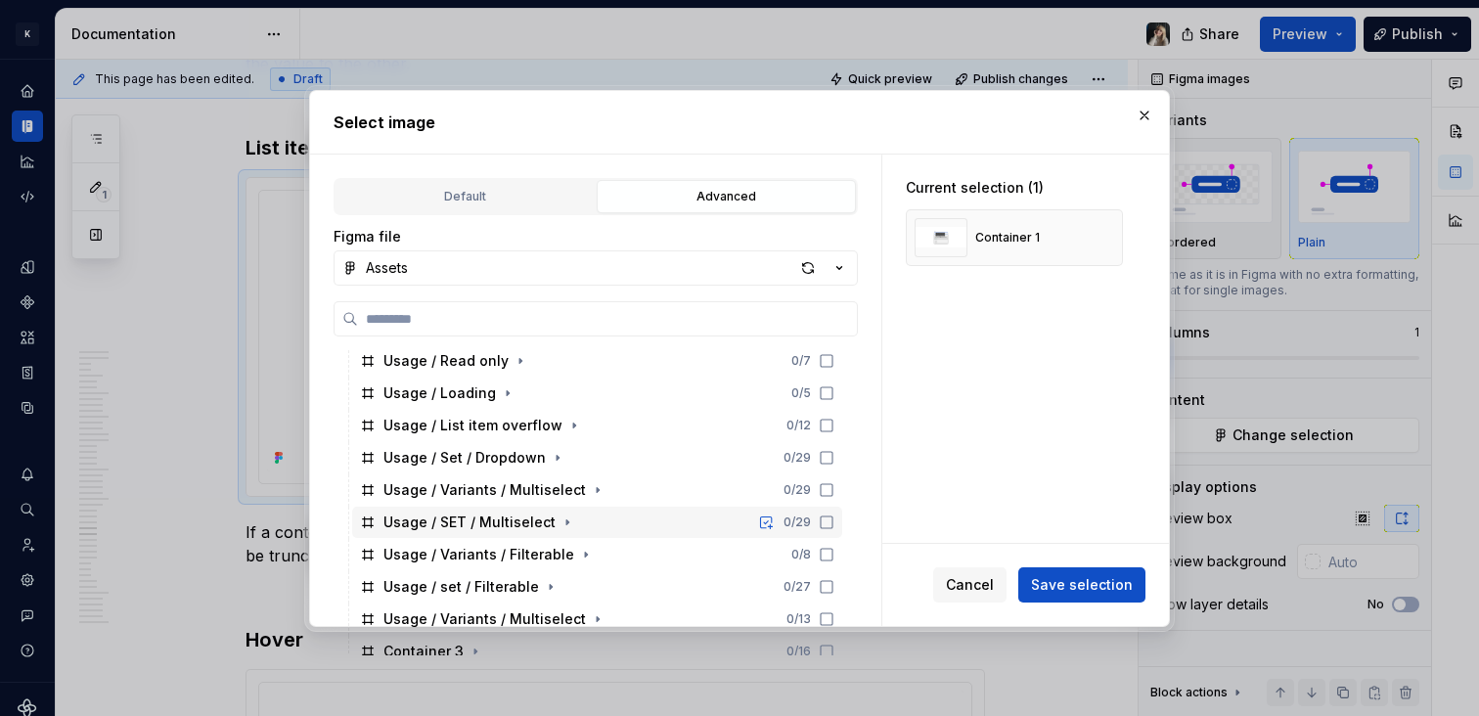
scroll to position [903, 0]
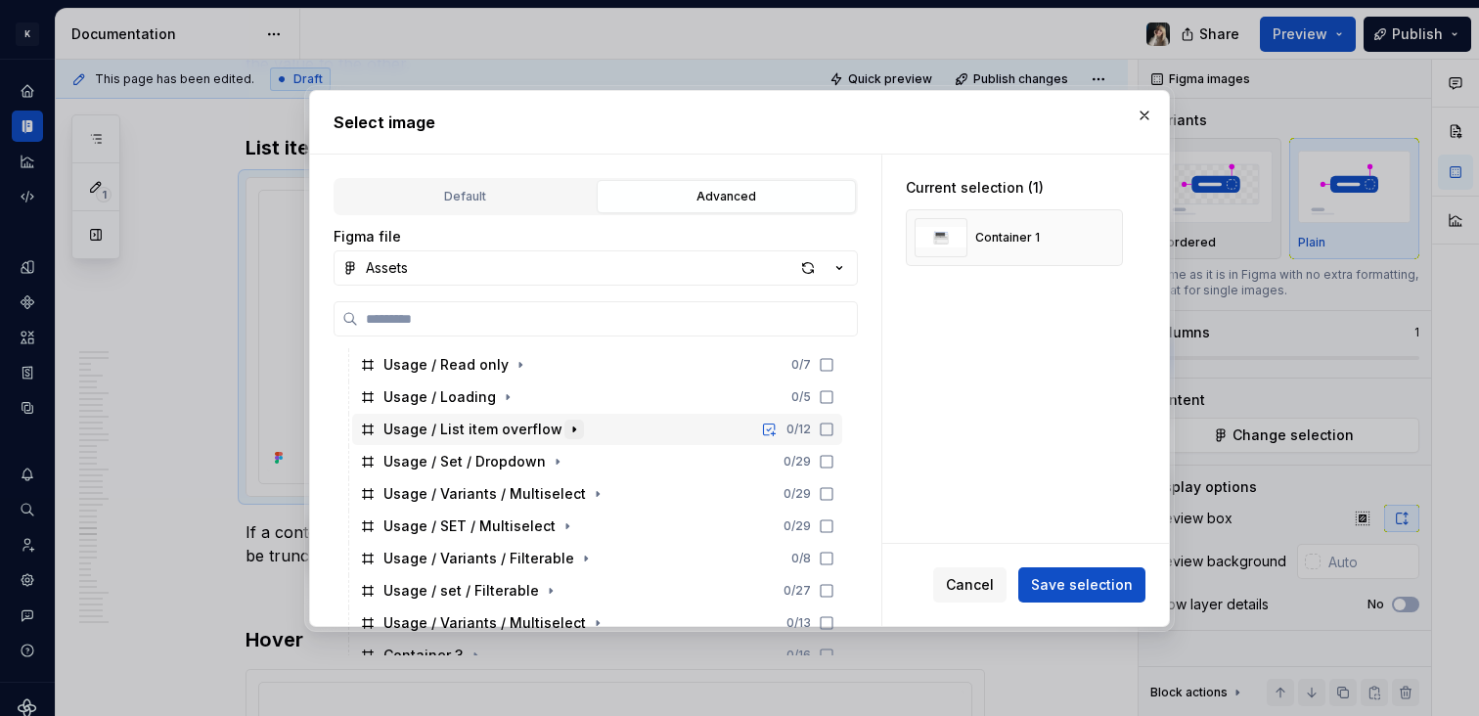
click at [571, 429] on icon "button" at bounding box center [575, 430] width 16 height 16
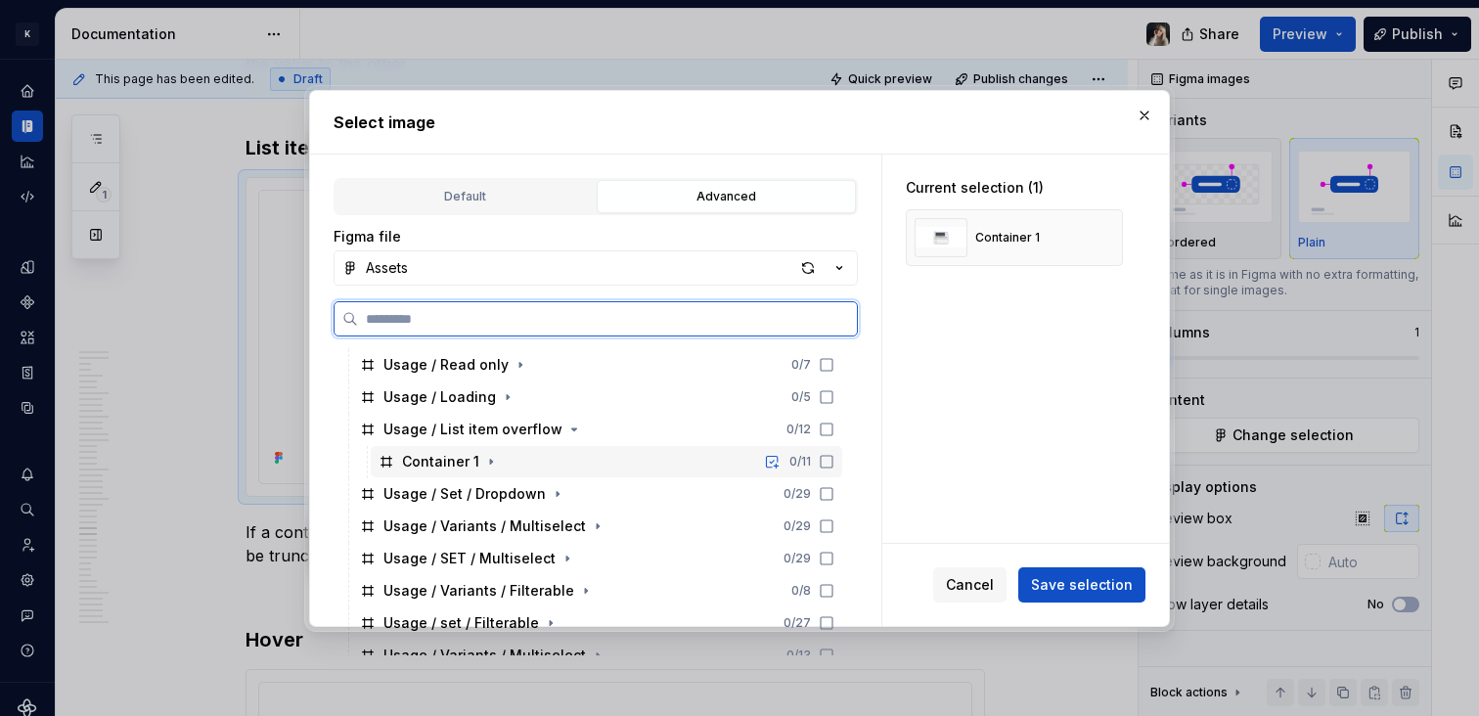
click at [431, 457] on div "Container 1" at bounding box center [440, 462] width 77 height 20
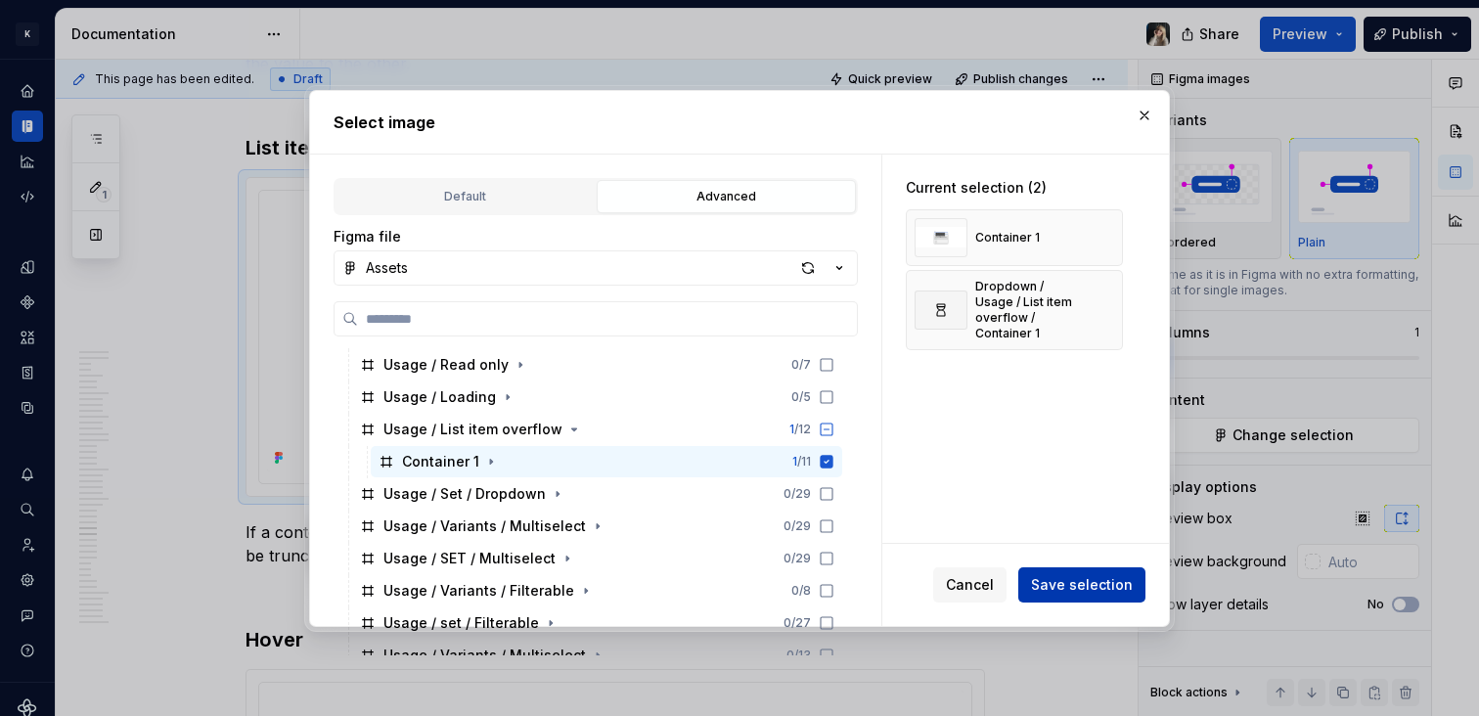
click at [1066, 590] on span "Save selection" at bounding box center [1082, 585] width 102 height 20
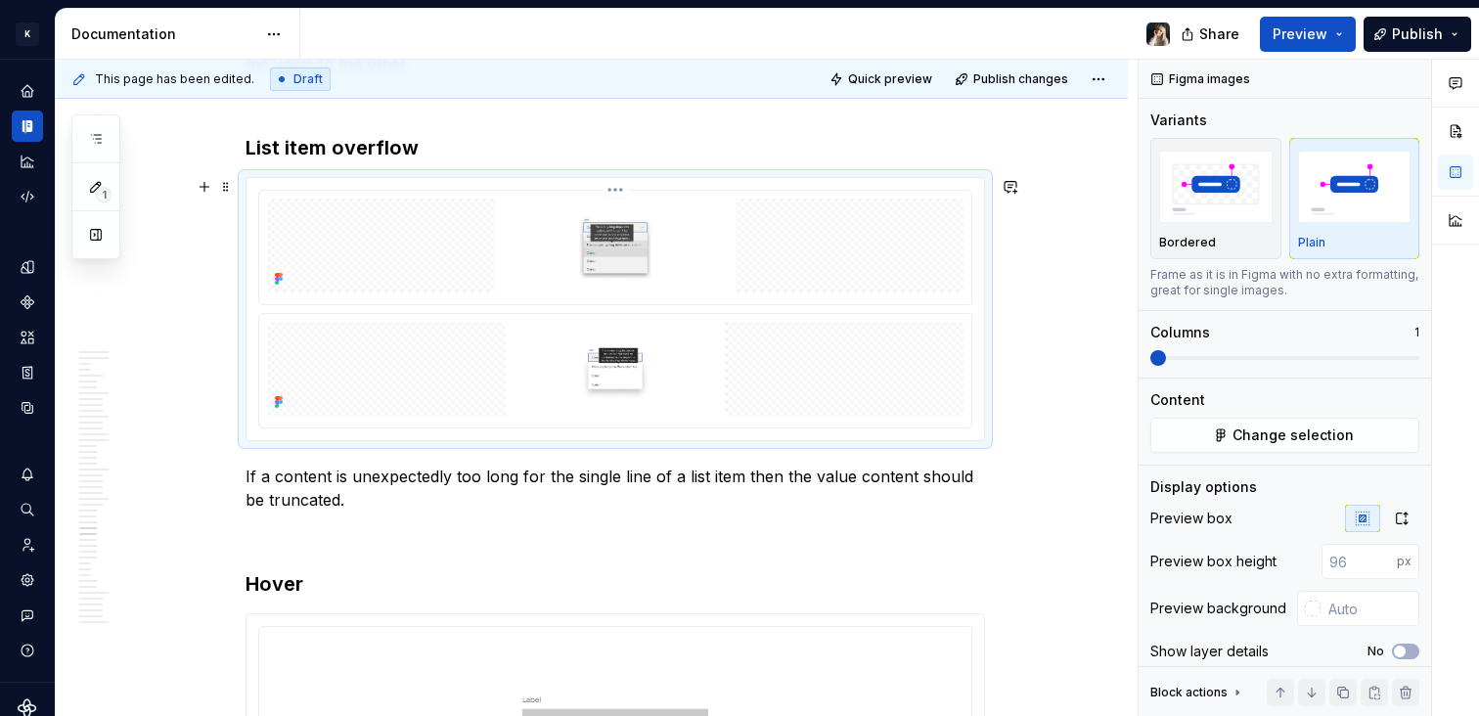
click at [626, 191] on html "K KES Design system data Documentation Share Preview Publish 1 Pages Add Access…" at bounding box center [739, 358] width 1479 height 716
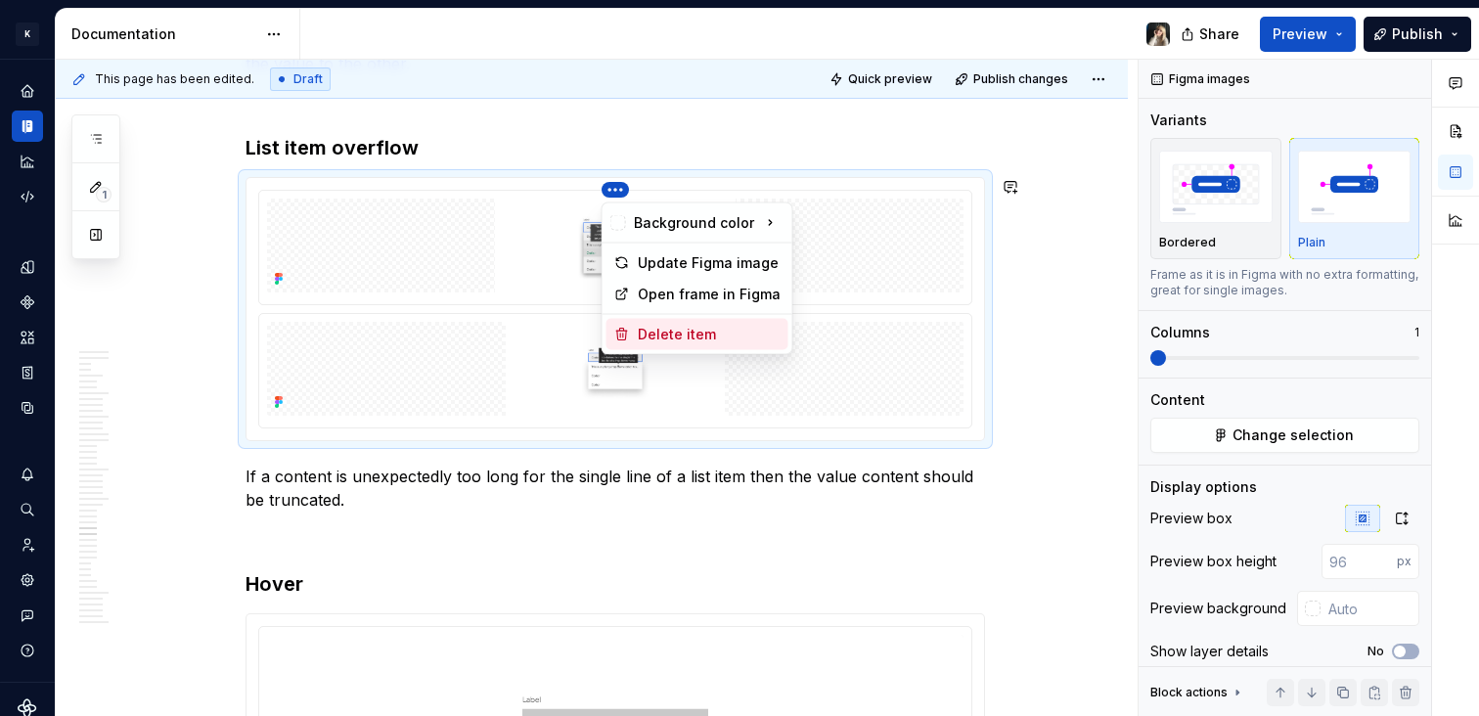
click at [692, 336] on div "Delete item" at bounding box center [709, 335] width 143 height 20
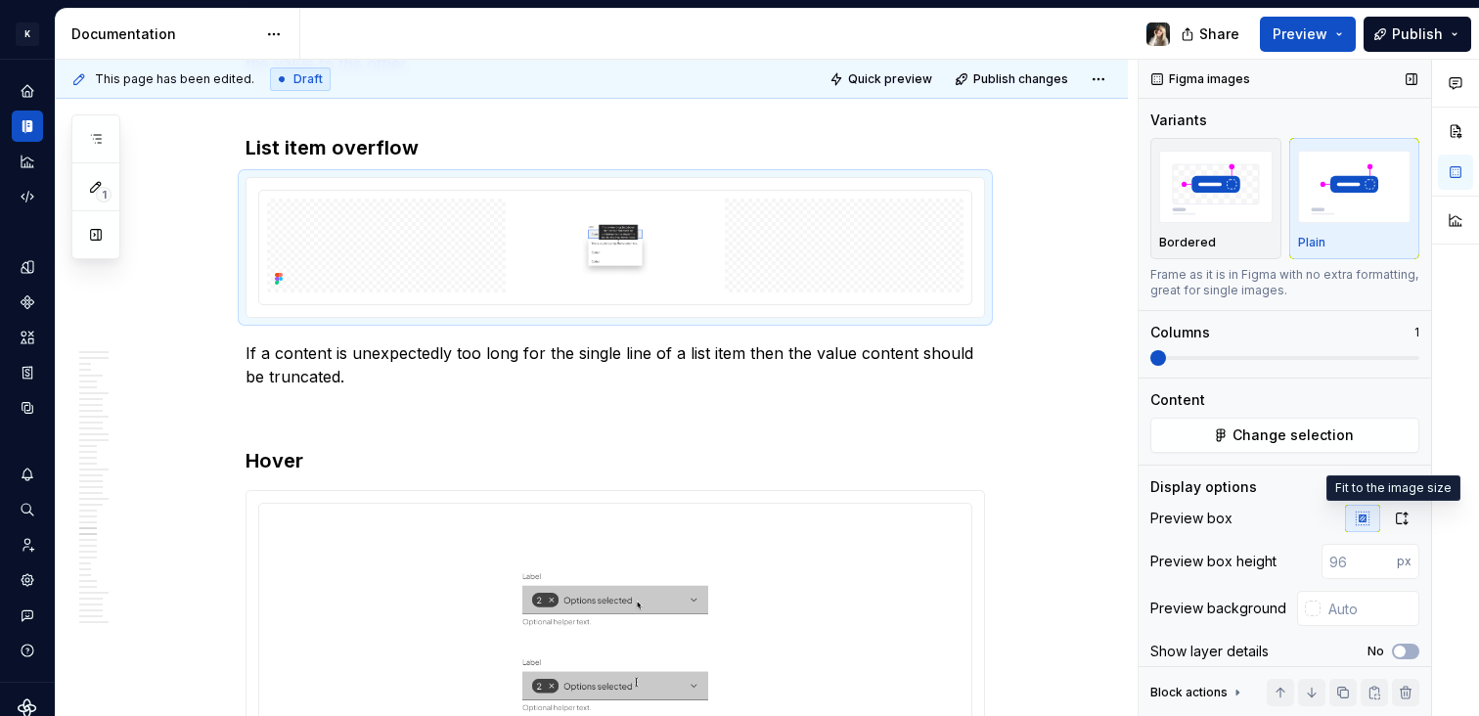
drag, startPoint x: 1399, startPoint y: 519, endPoint x: 1287, endPoint y: 487, distance: 116.8
click at [1399, 519] on button "button" at bounding box center [1402, 518] width 35 height 27
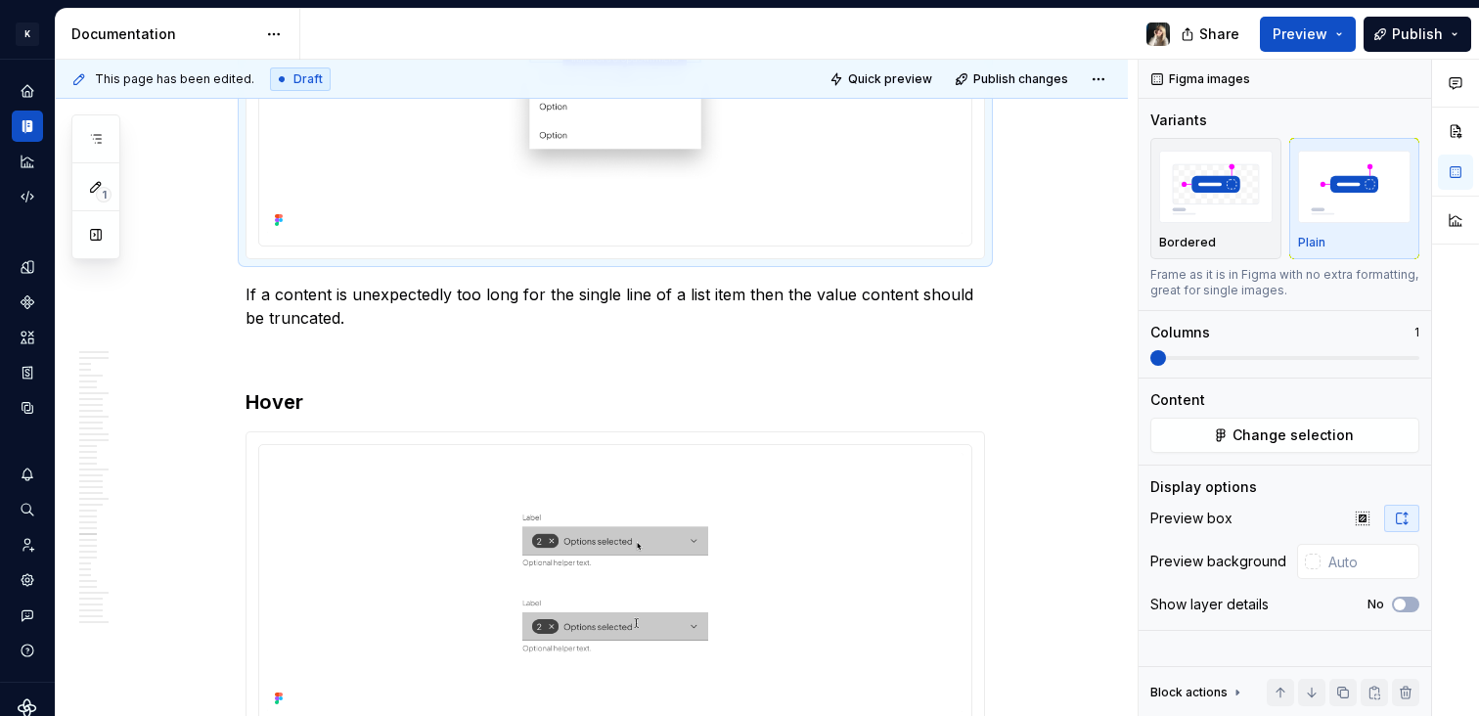
scroll to position [12774, 0]
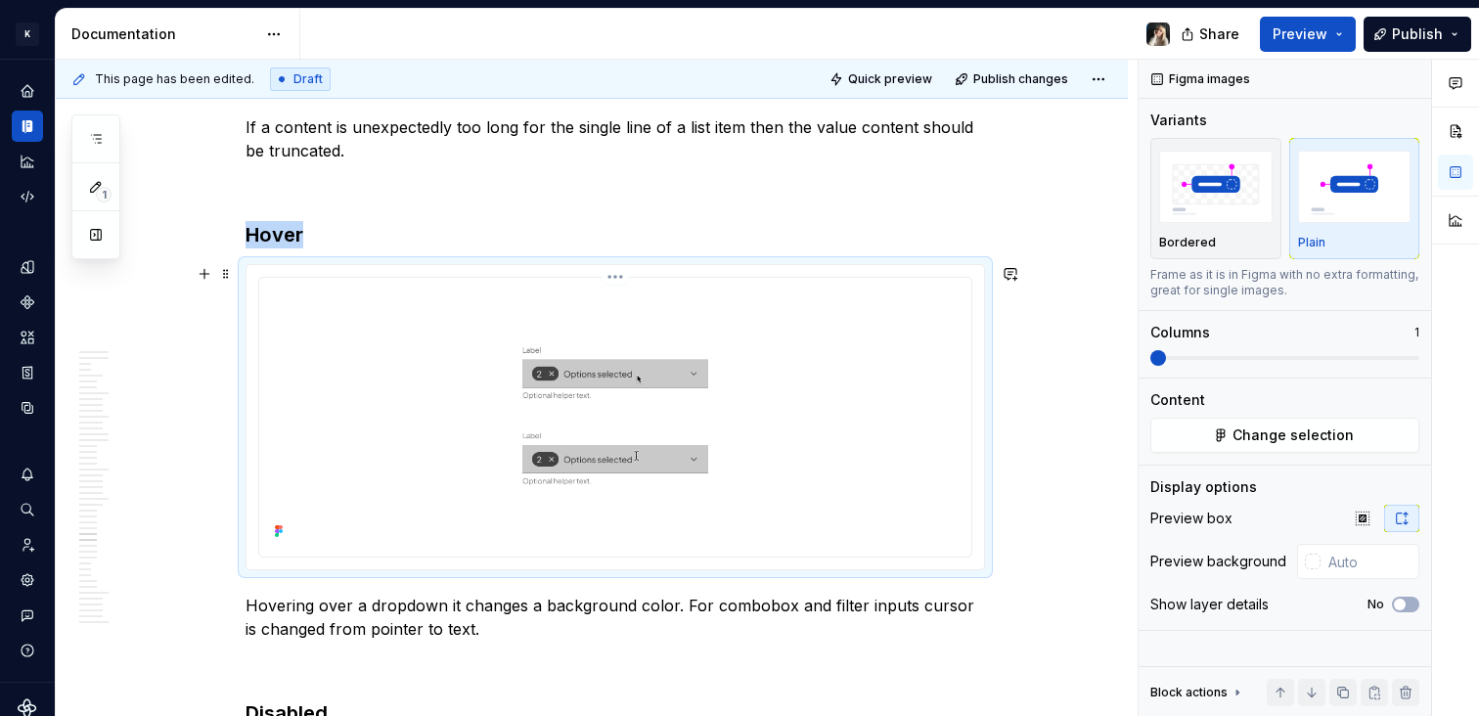
click at [790, 289] on img at bounding box center [615, 415] width 697 height 259
click at [1348, 448] on button "Change selection" at bounding box center [1285, 435] width 269 height 35
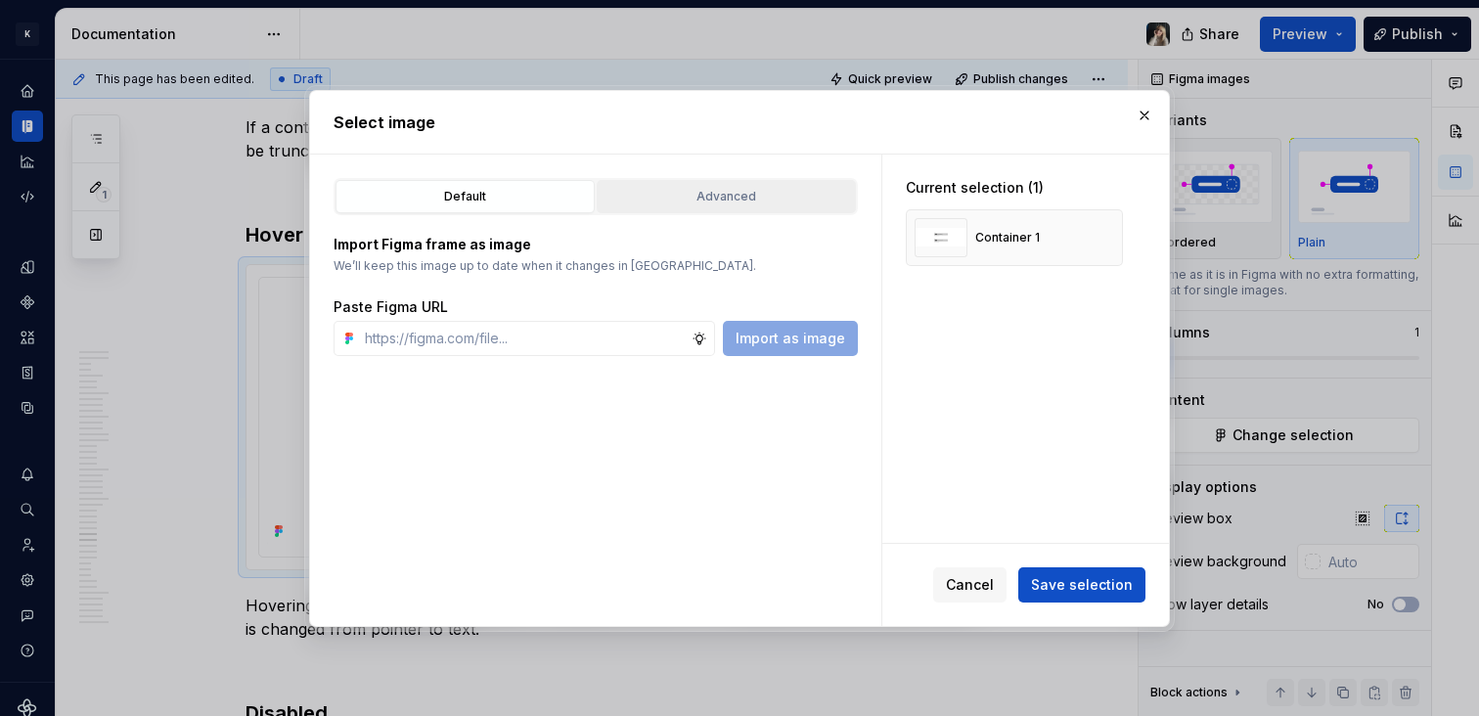
click at [767, 197] on div "Advanced" at bounding box center [727, 197] width 246 height 20
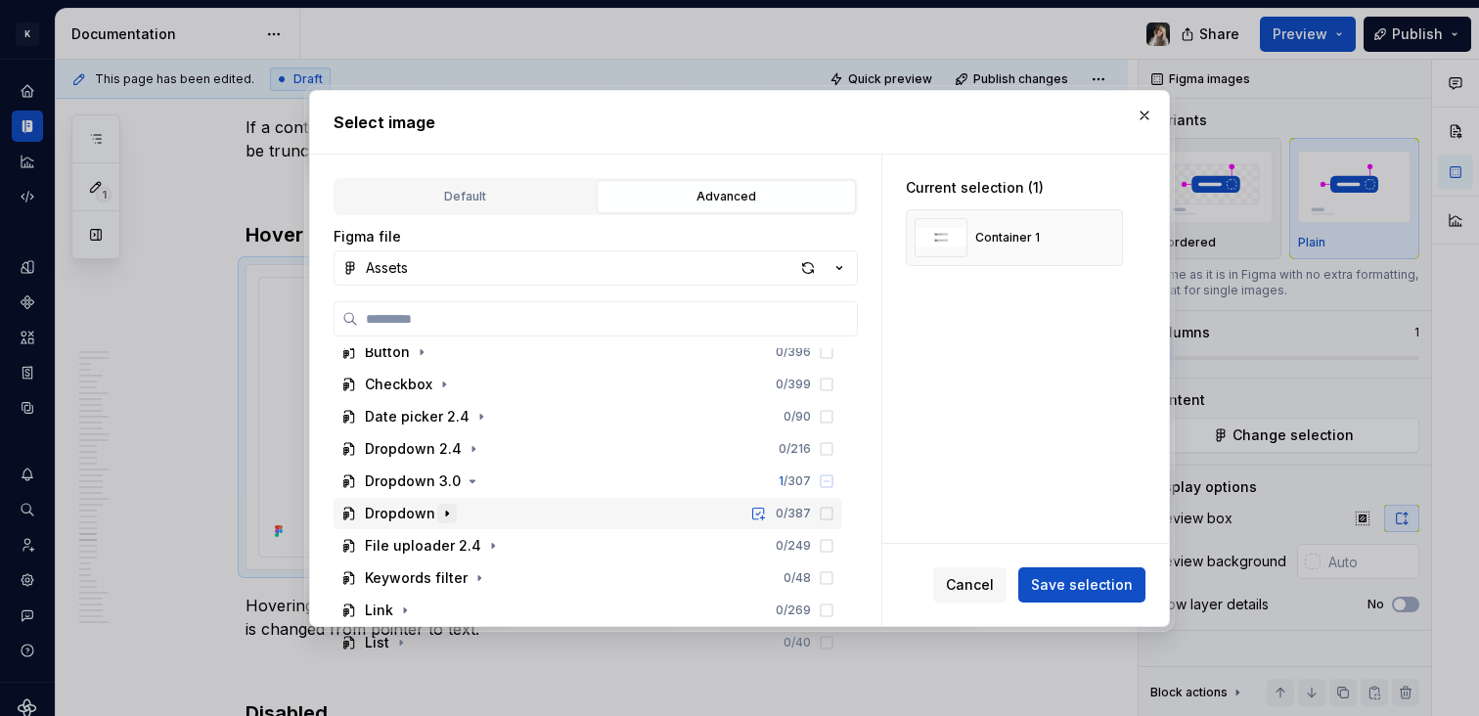
click at [451, 511] on icon "button" at bounding box center [447, 514] width 16 height 16
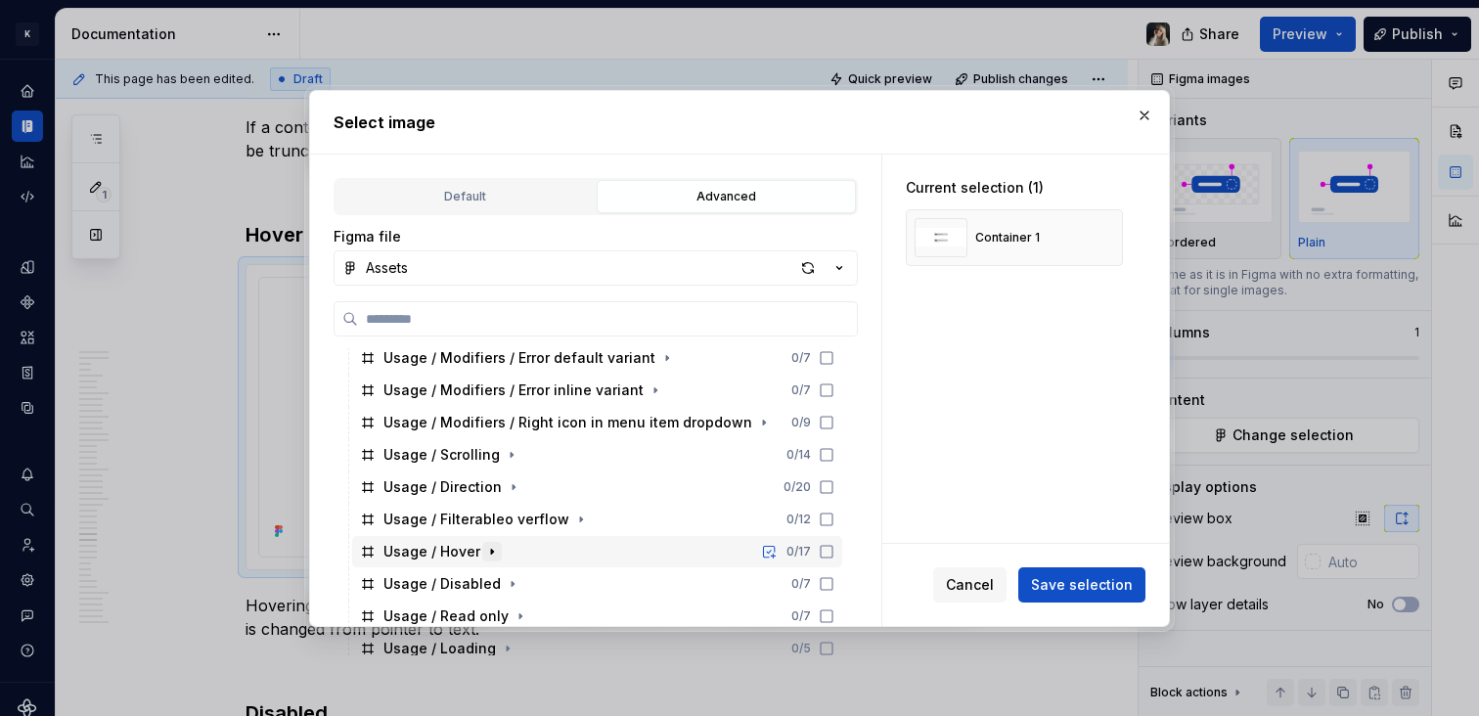
click at [484, 549] on icon "button" at bounding box center [492, 552] width 16 height 16
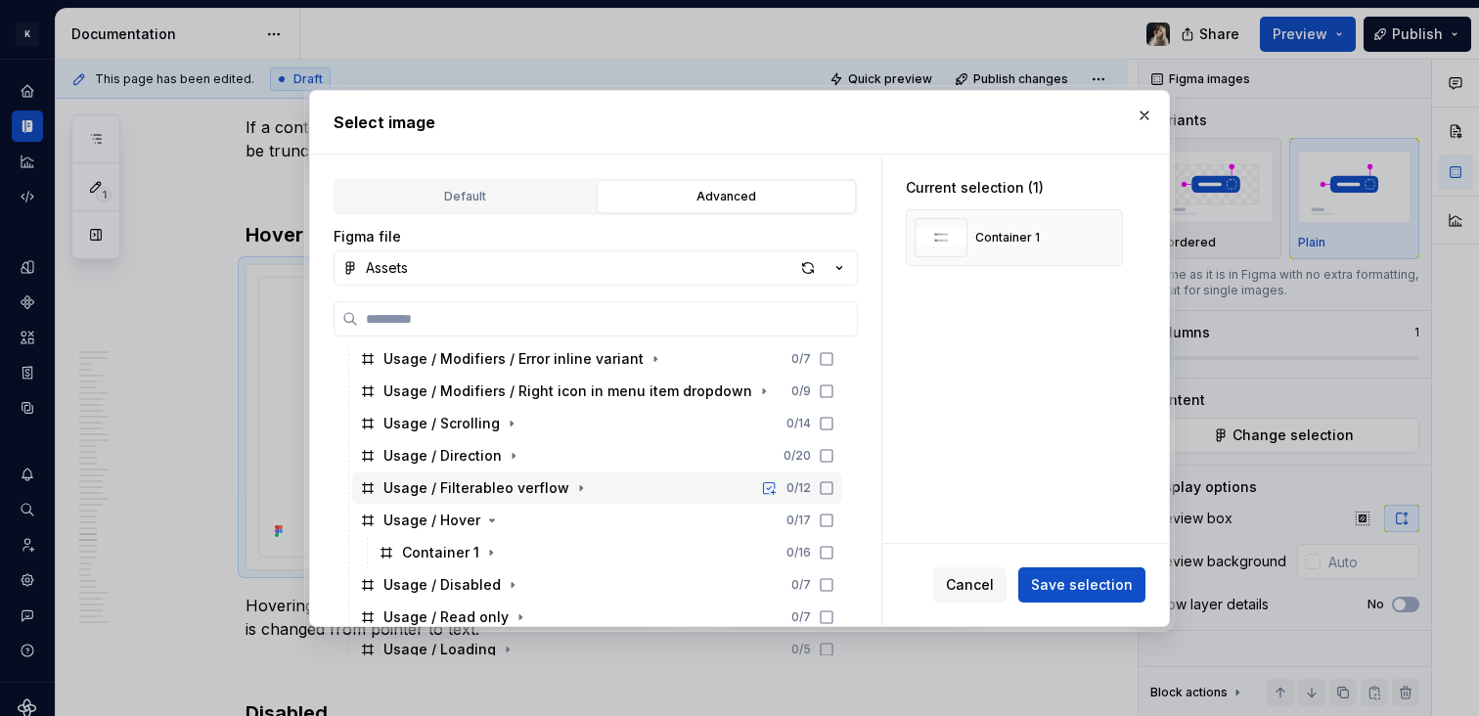
scroll to position [690, 0]
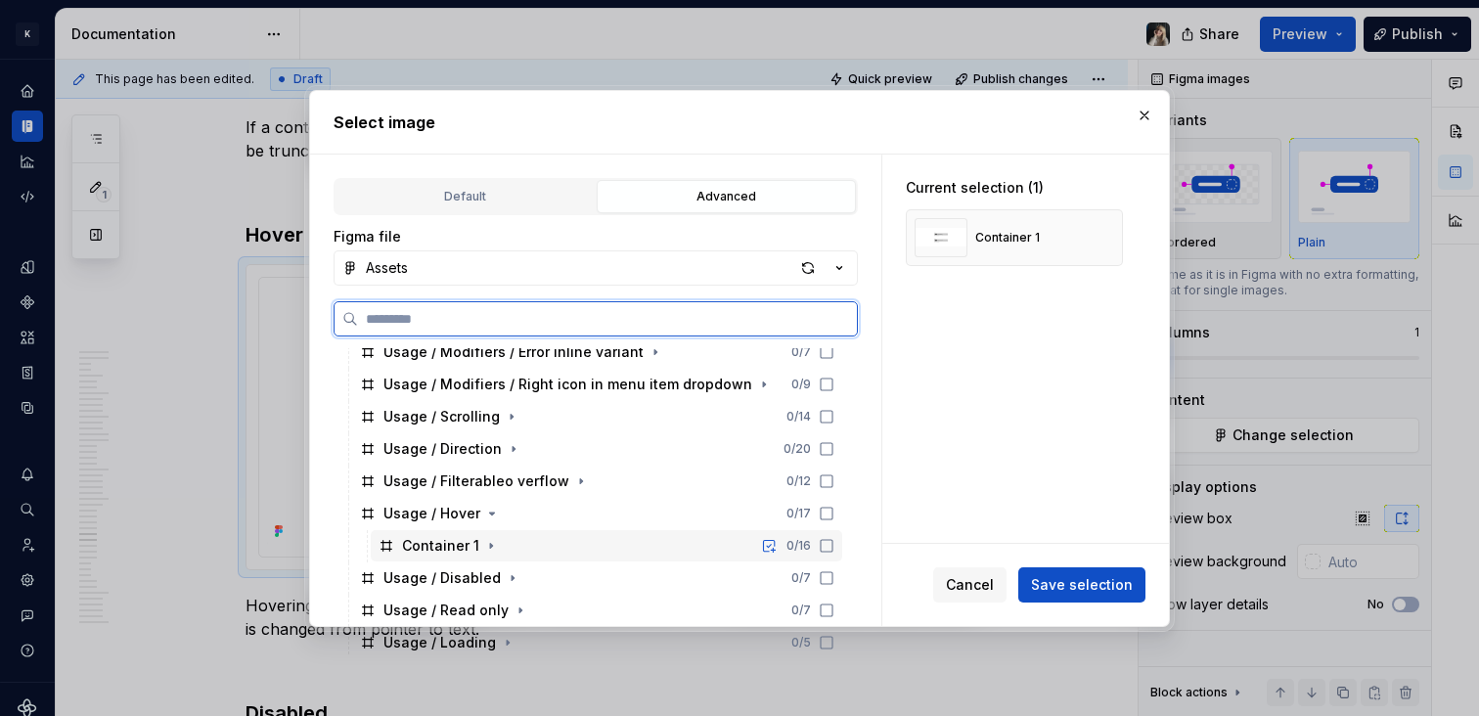
click at [433, 537] on div "Container 1" at bounding box center [440, 546] width 77 height 20
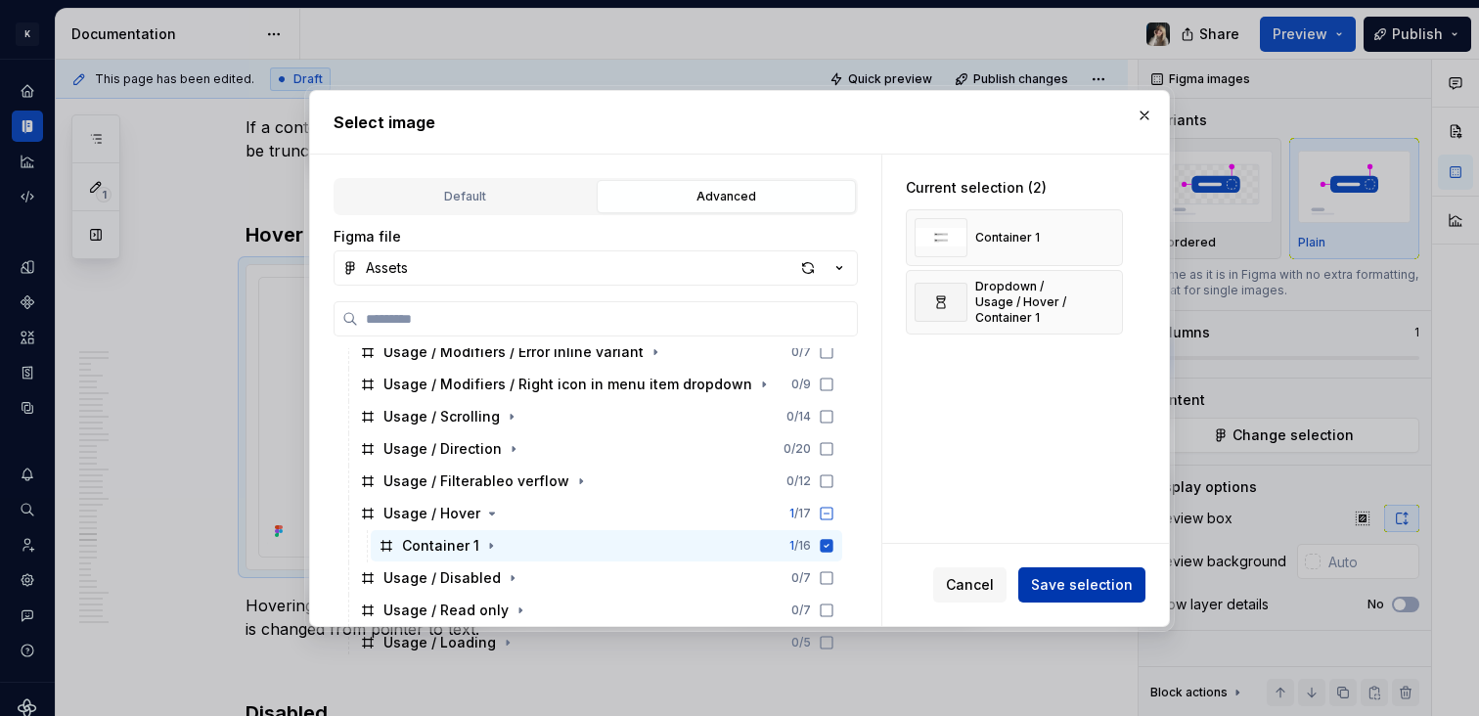
click at [1078, 592] on span "Save selection" at bounding box center [1082, 585] width 102 height 20
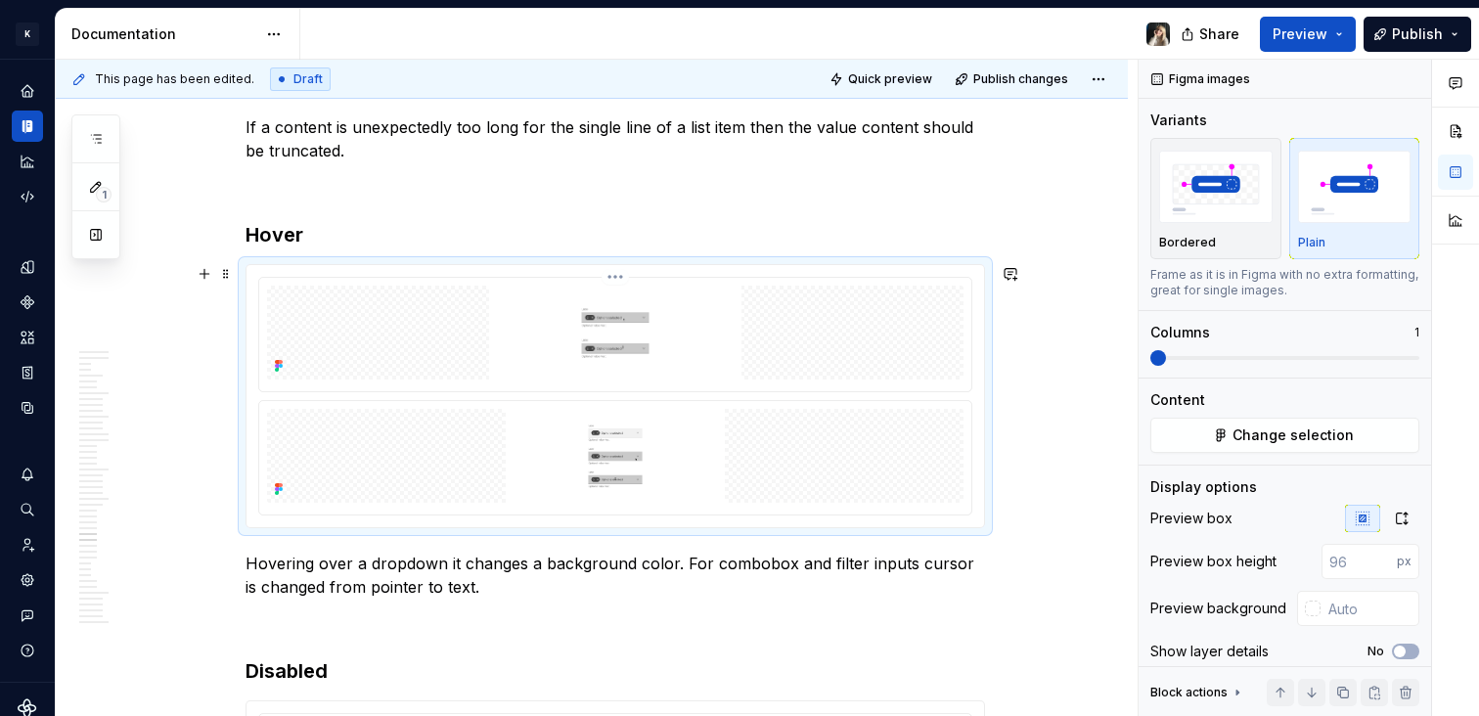
click at [617, 275] on html "K KES Design system data Documentation Share Preview Publish 1 Pages Add Access…" at bounding box center [739, 358] width 1479 height 716
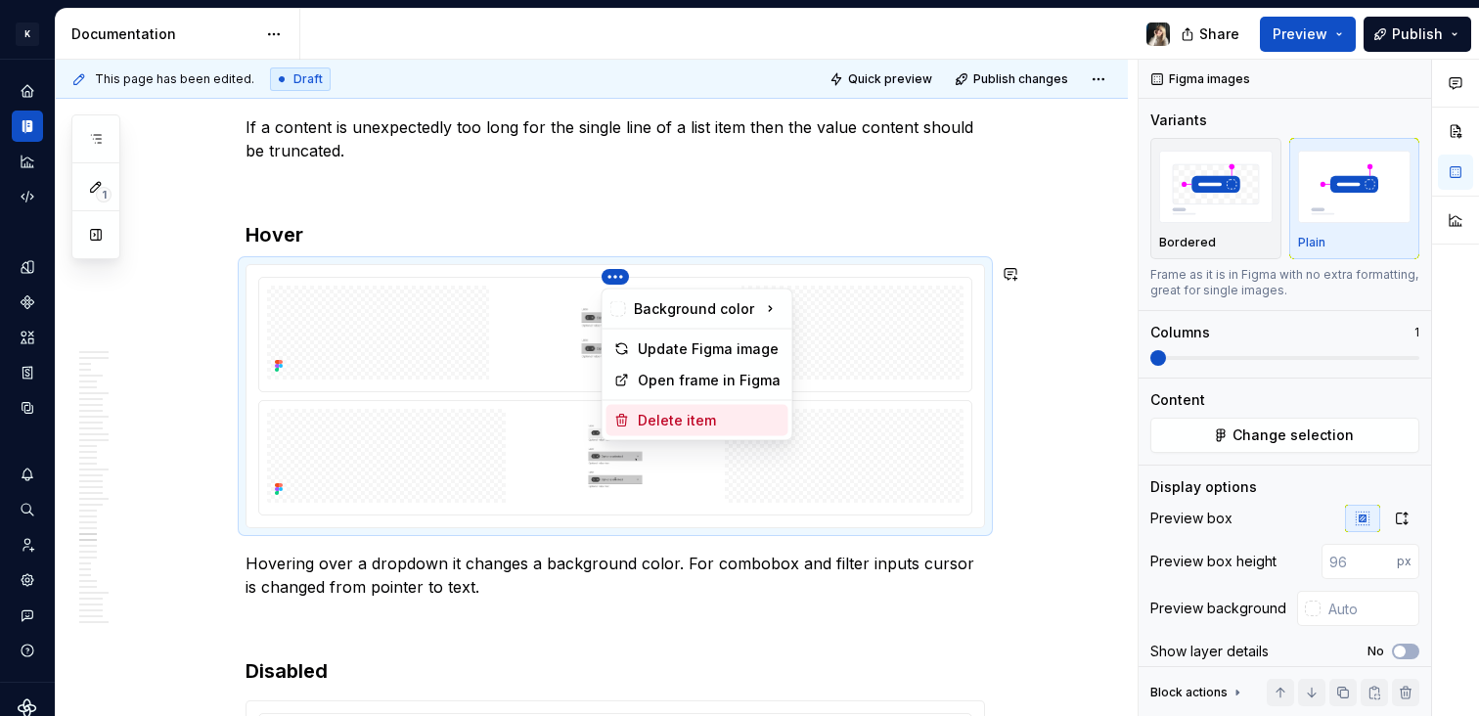
click at [659, 415] on div "Delete item" at bounding box center [709, 421] width 143 height 20
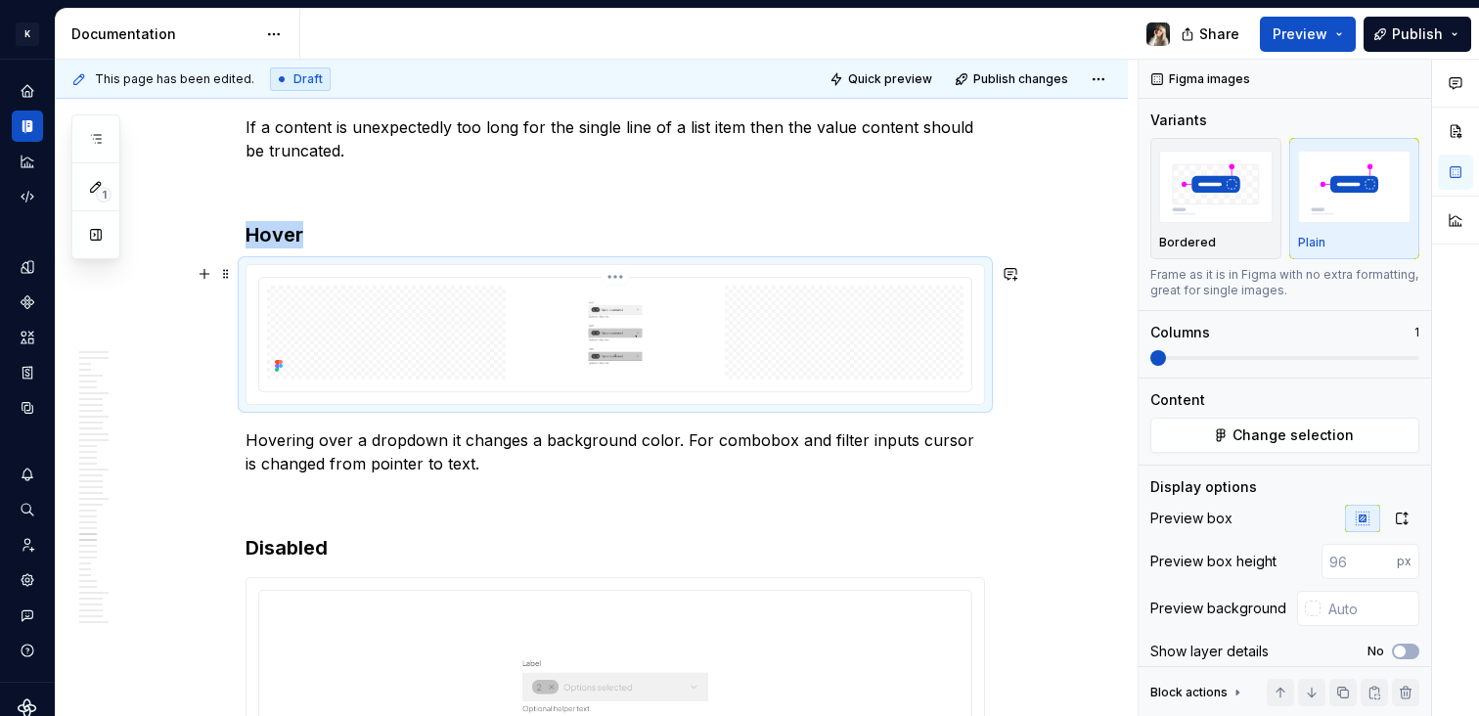
click at [870, 367] on img at bounding box center [615, 333] width 697 height 94
click at [1397, 513] on icon "button" at bounding box center [1402, 519] width 11 height 12
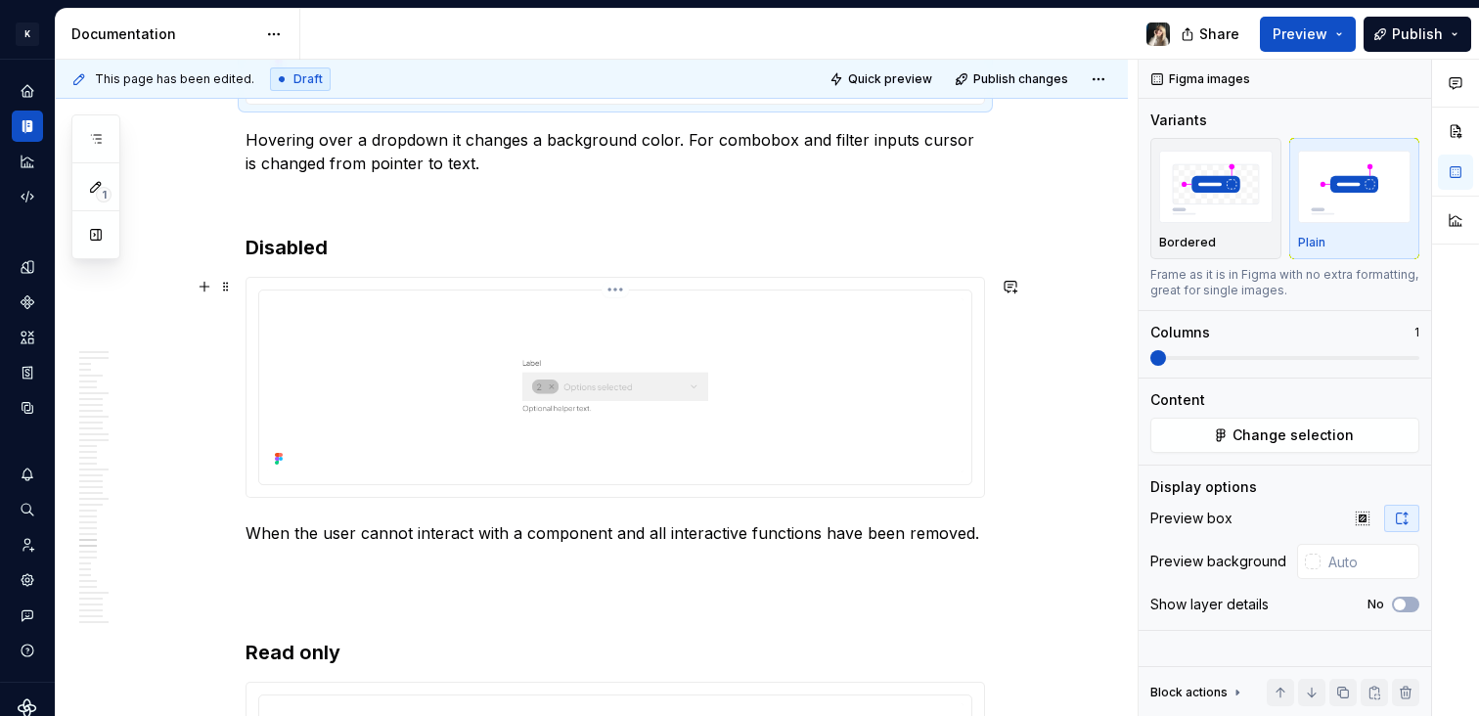
scroll to position [13281, 0]
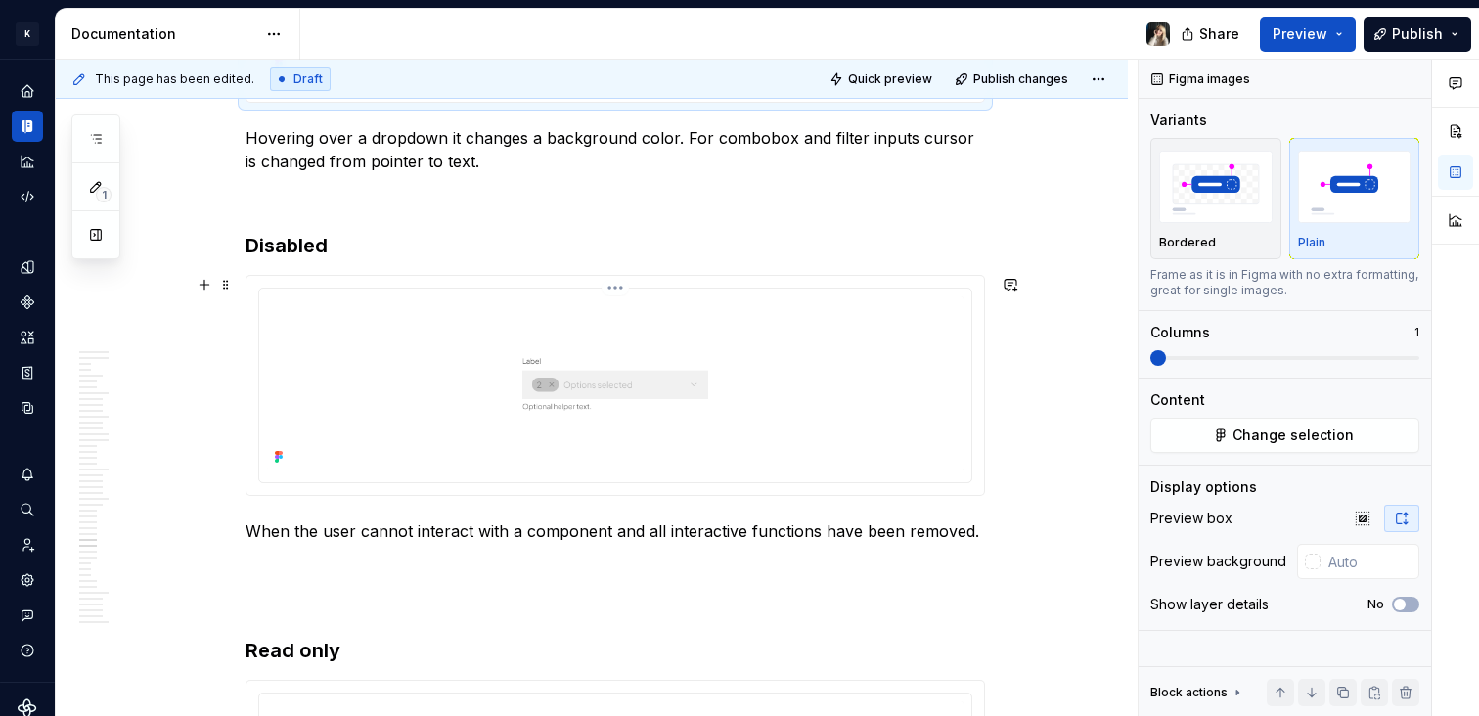
click at [776, 319] on img at bounding box center [615, 383] width 697 height 174
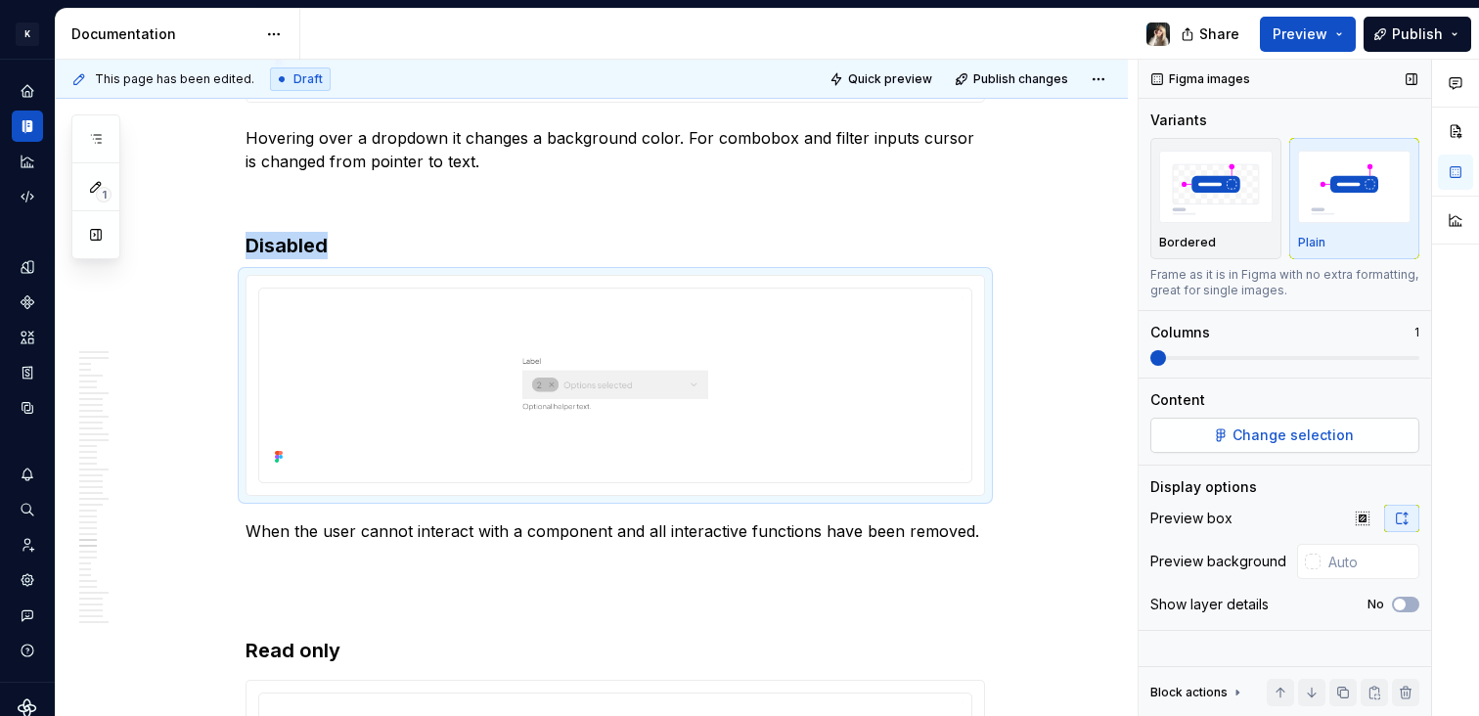
click at [1362, 438] on button "Change selection" at bounding box center [1285, 435] width 269 height 35
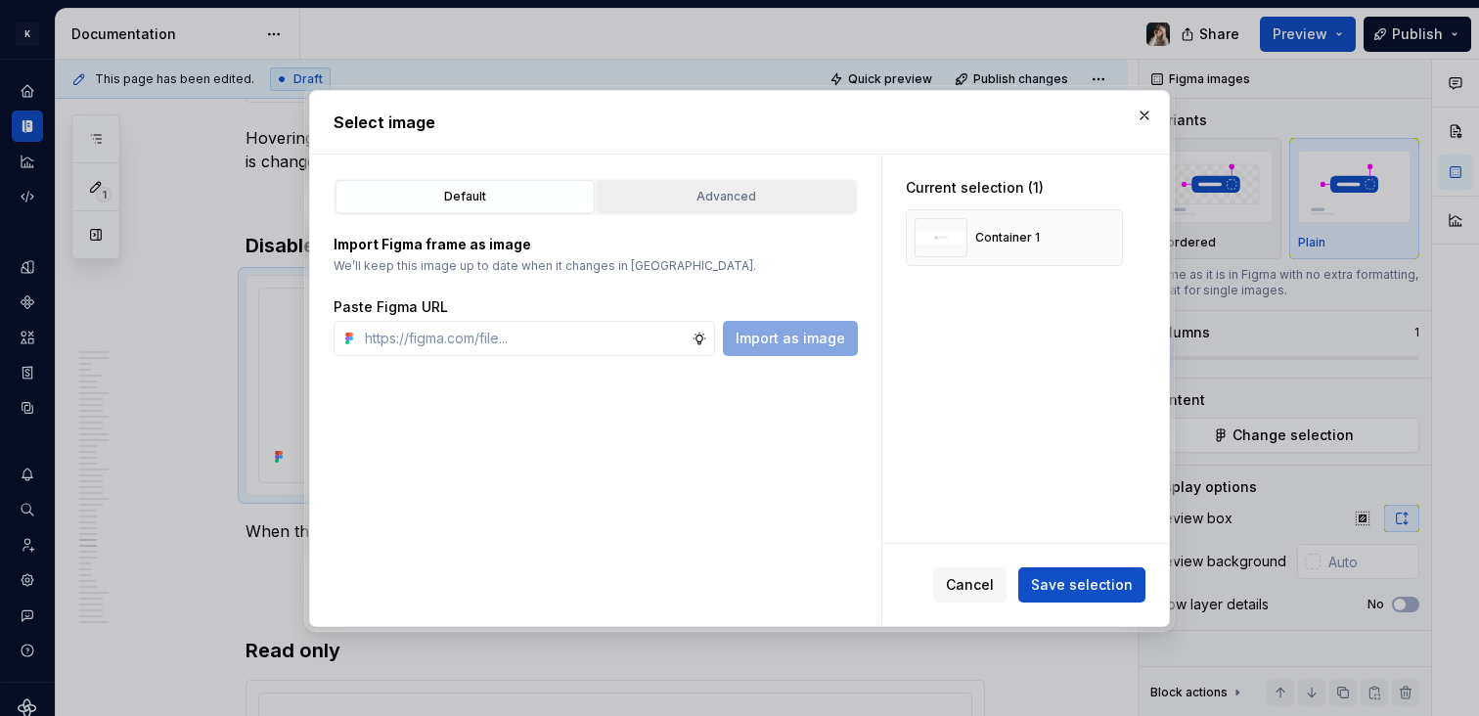
click at [718, 204] on div "Advanced" at bounding box center [727, 197] width 246 height 20
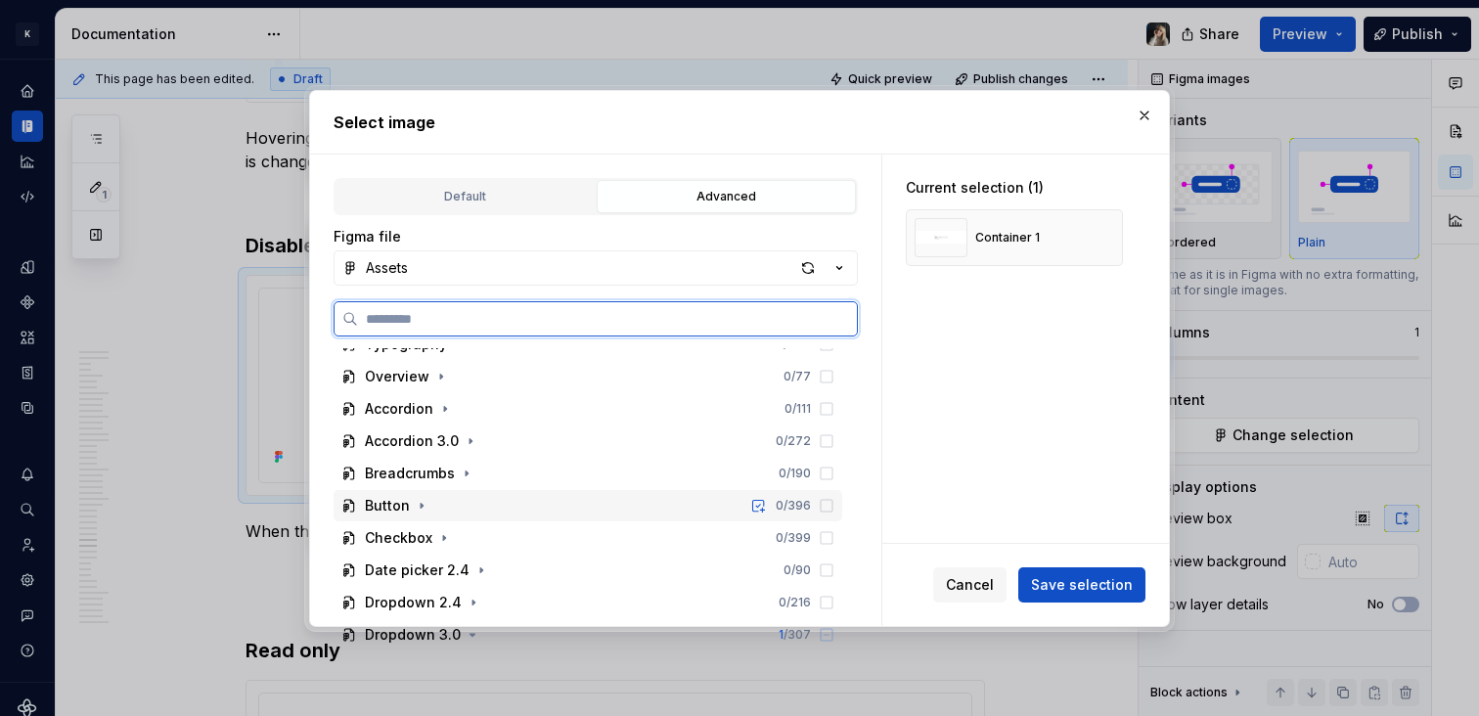
scroll to position [362, 0]
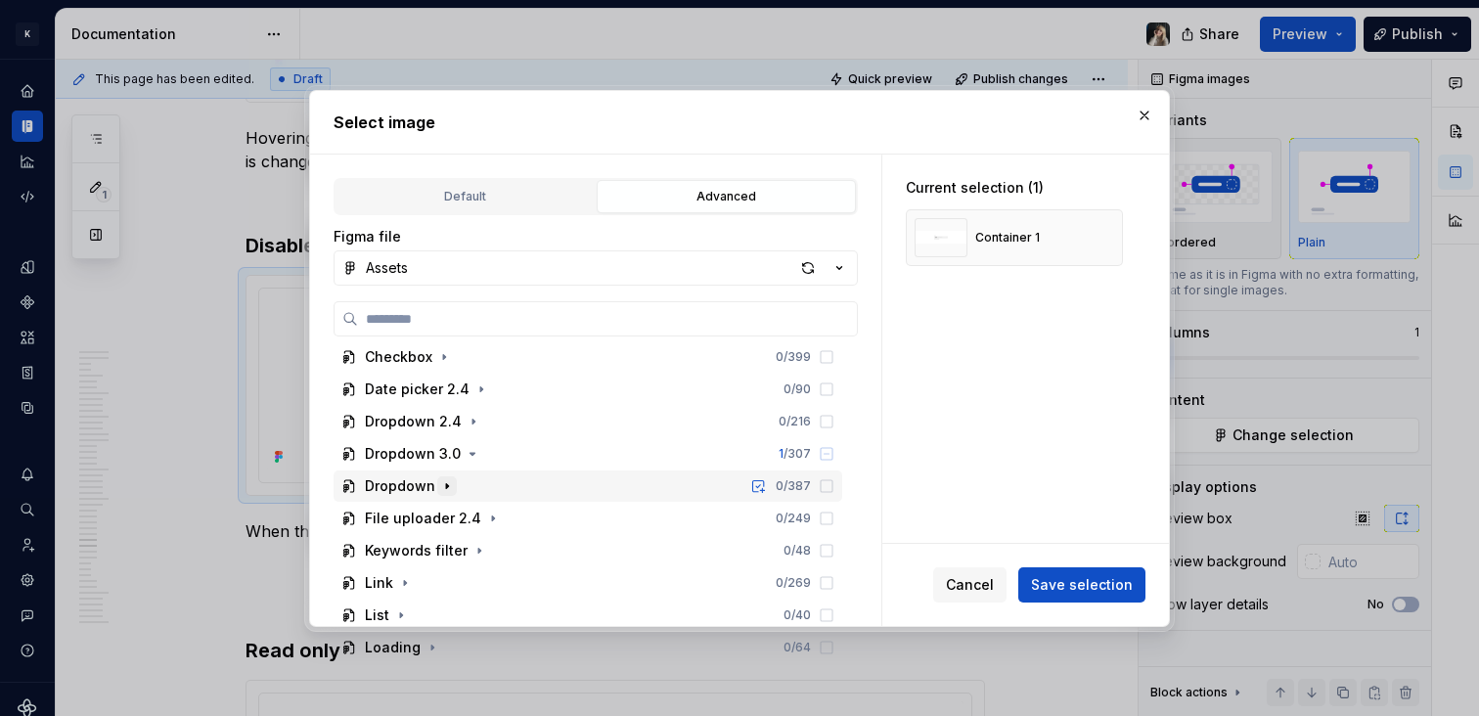
click at [443, 491] on icon "button" at bounding box center [447, 486] width 16 height 16
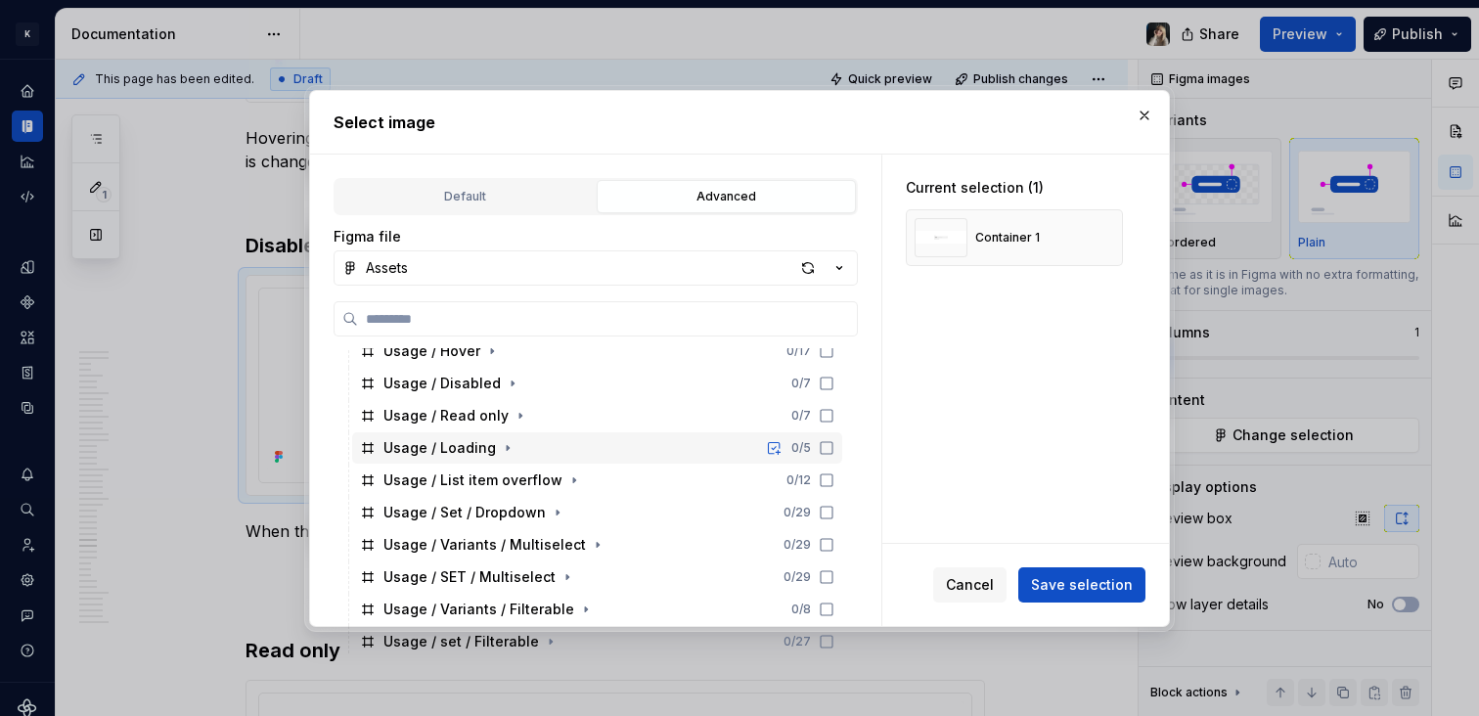
scroll to position [854, 0]
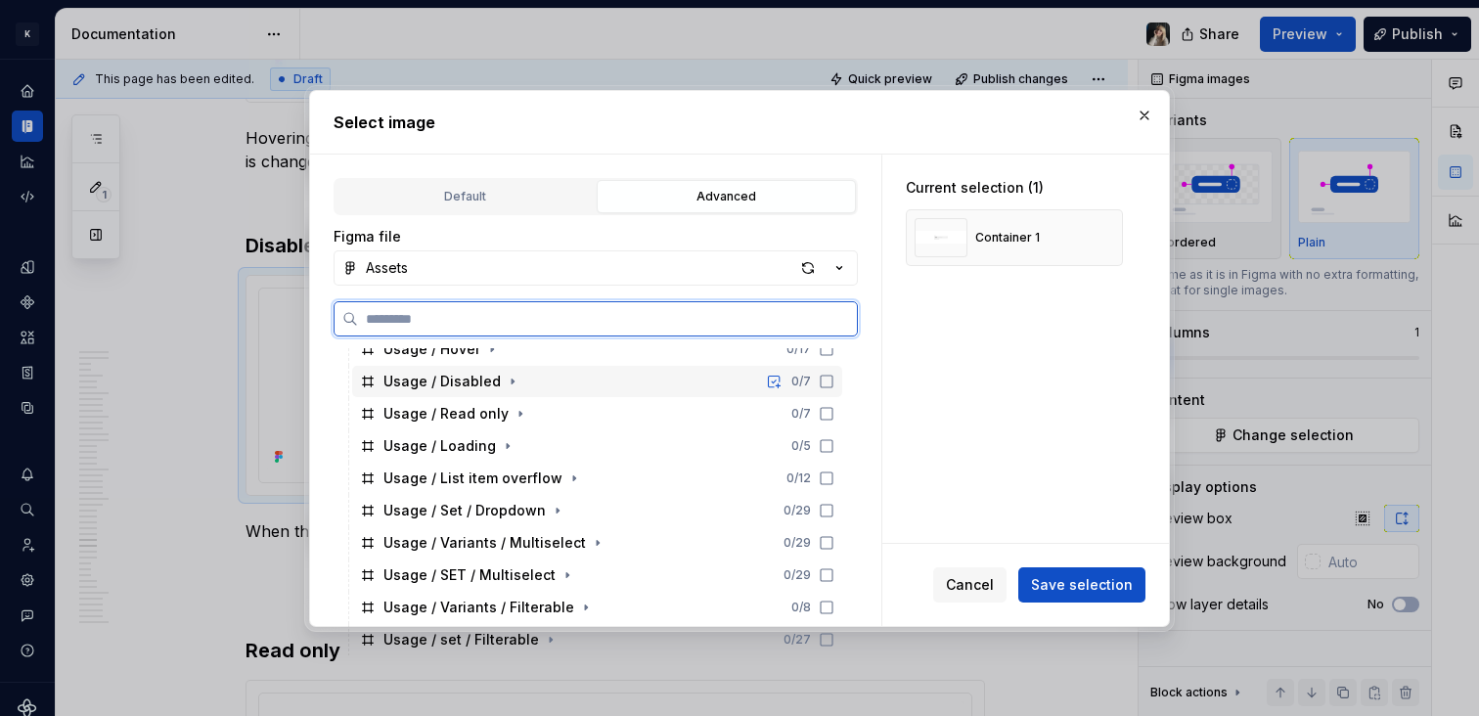
click at [470, 385] on div "Usage / Disabled" at bounding box center [442, 382] width 117 height 20
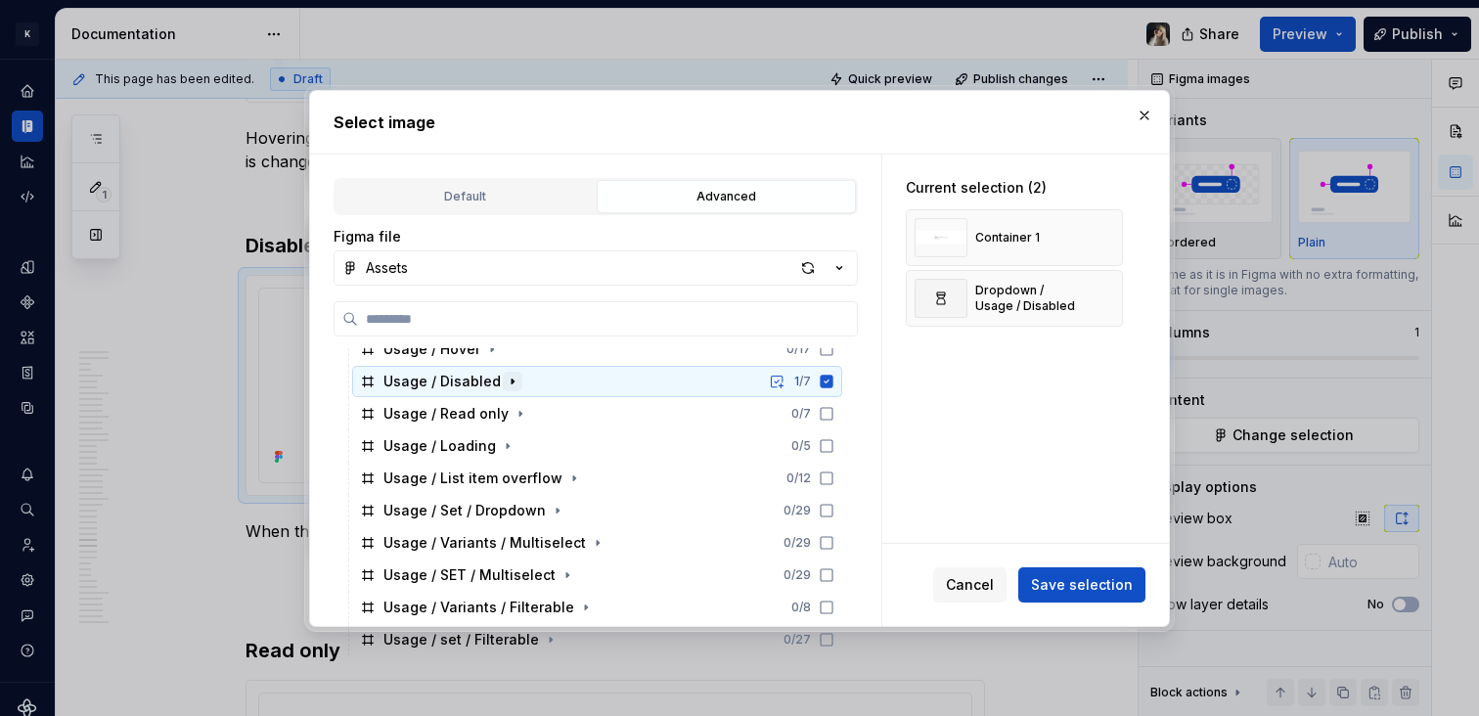
click at [509, 387] on icon "button" at bounding box center [513, 382] width 16 height 16
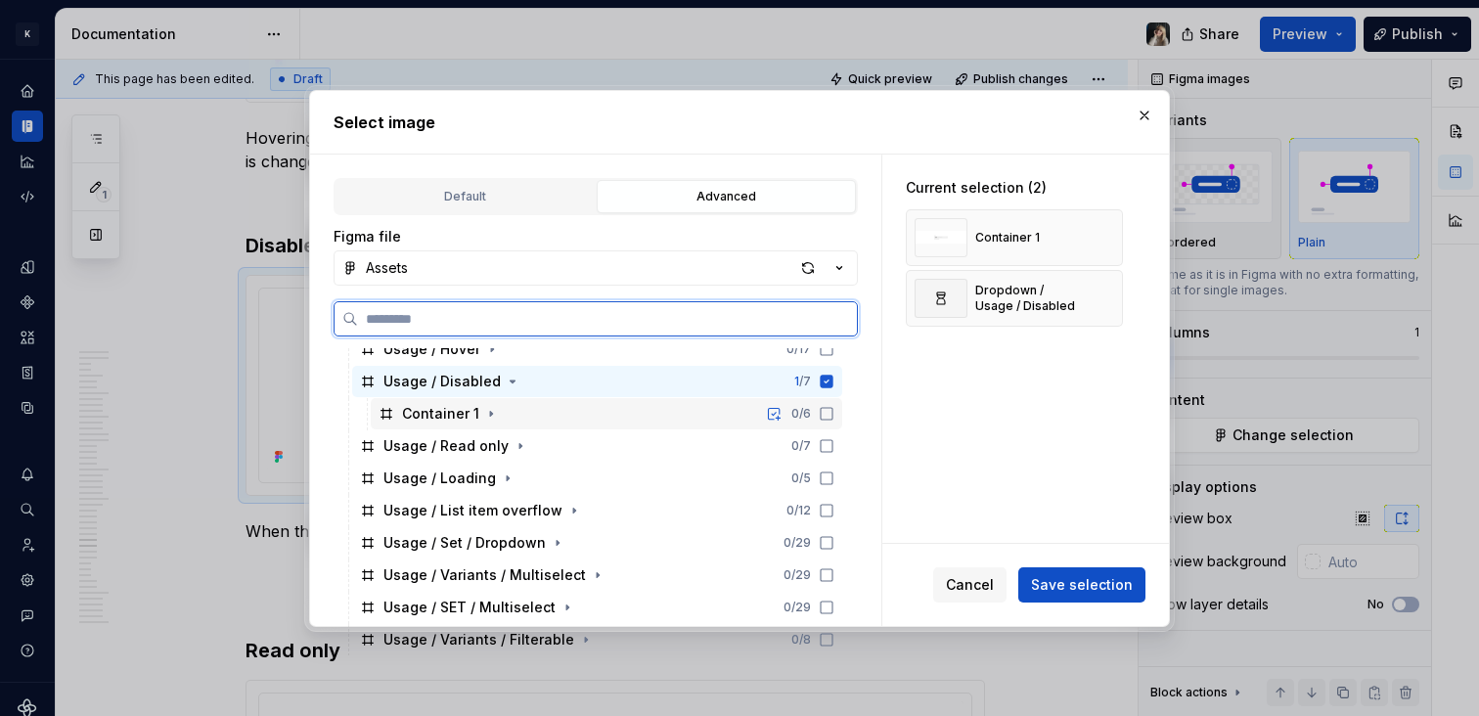
click at [444, 408] on div "Container 1" at bounding box center [440, 414] width 77 height 20
click at [819, 382] on icon at bounding box center [827, 382] width 16 height 16
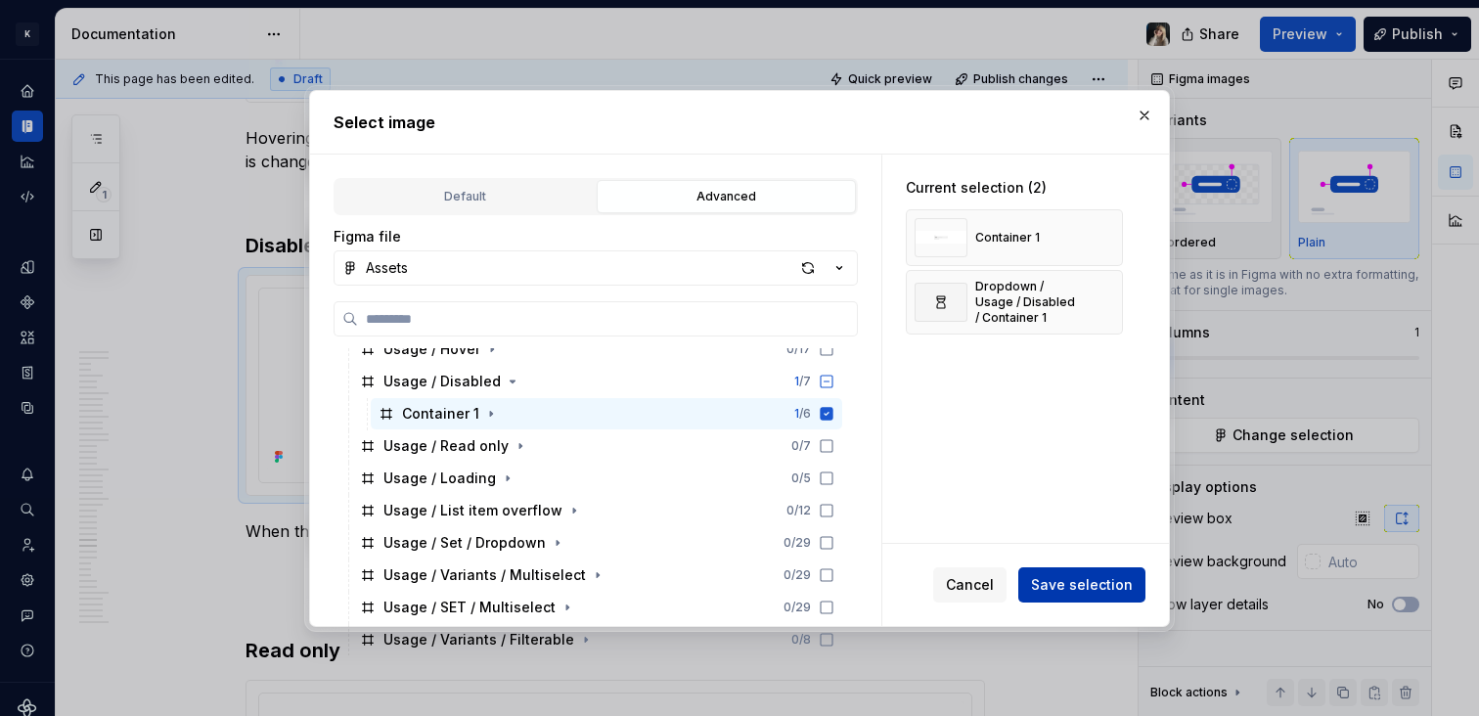
click at [1065, 581] on span "Save selection" at bounding box center [1082, 585] width 102 height 20
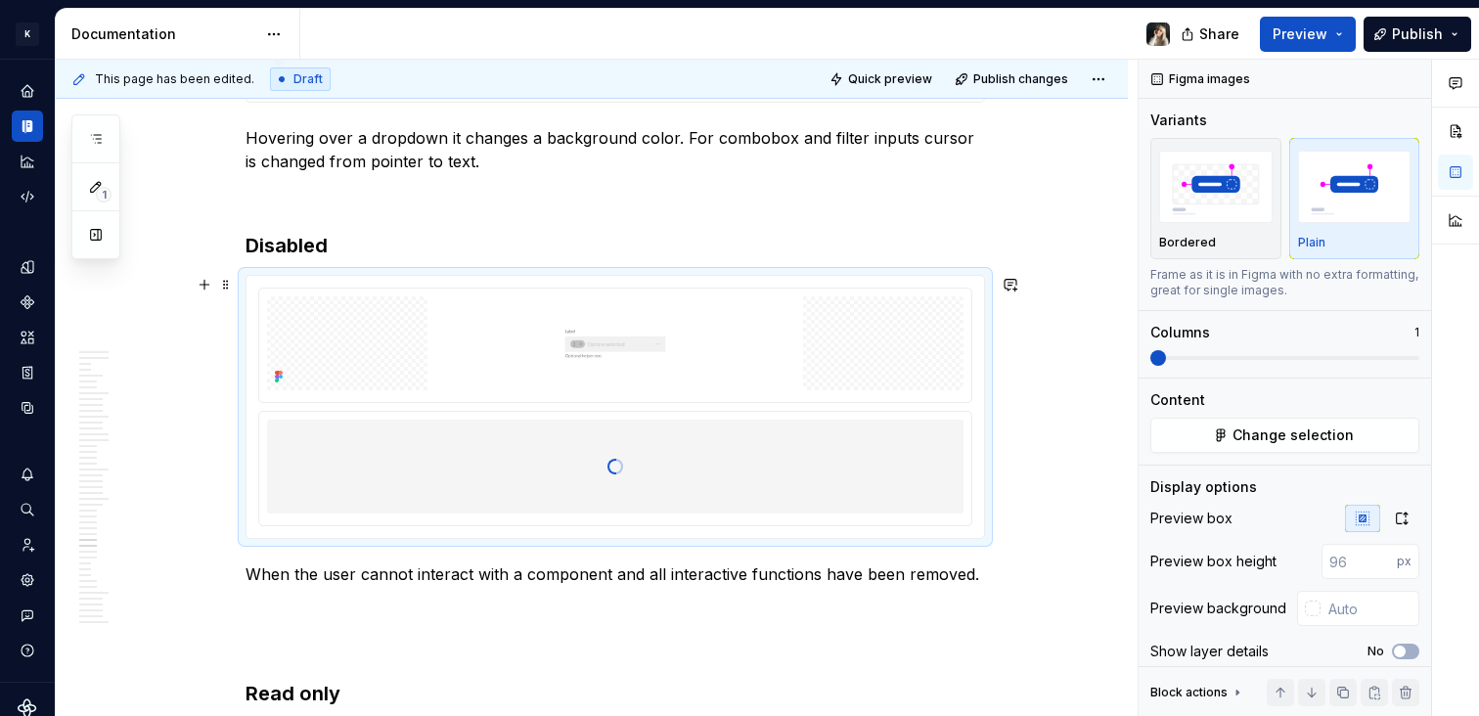
click at [618, 288] on html "K KES Design system data Documentation Share Preview Publish 1 Pages Add Access…" at bounding box center [739, 358] width 1479 height 716
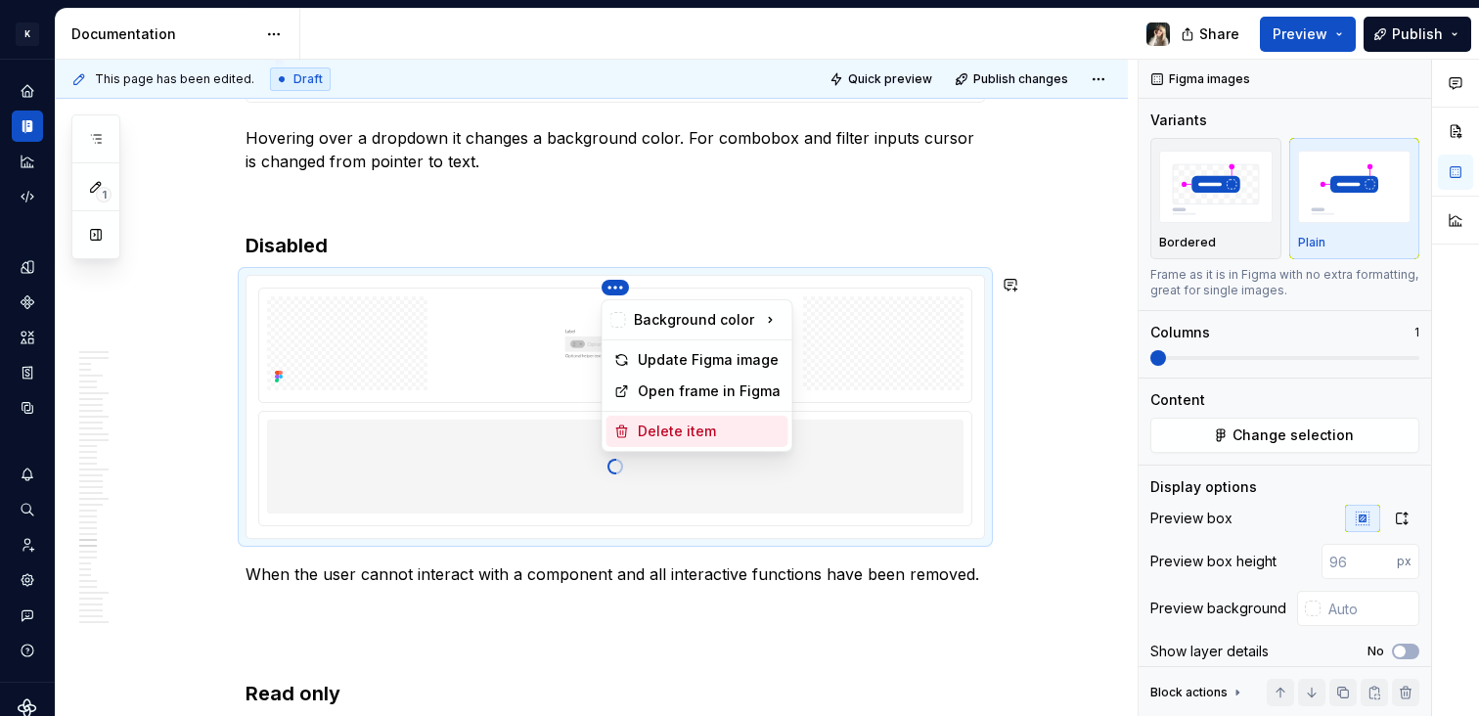
click at [711, 433] on div "Delete item" at bounding box center [709, 432] width 143 height 20
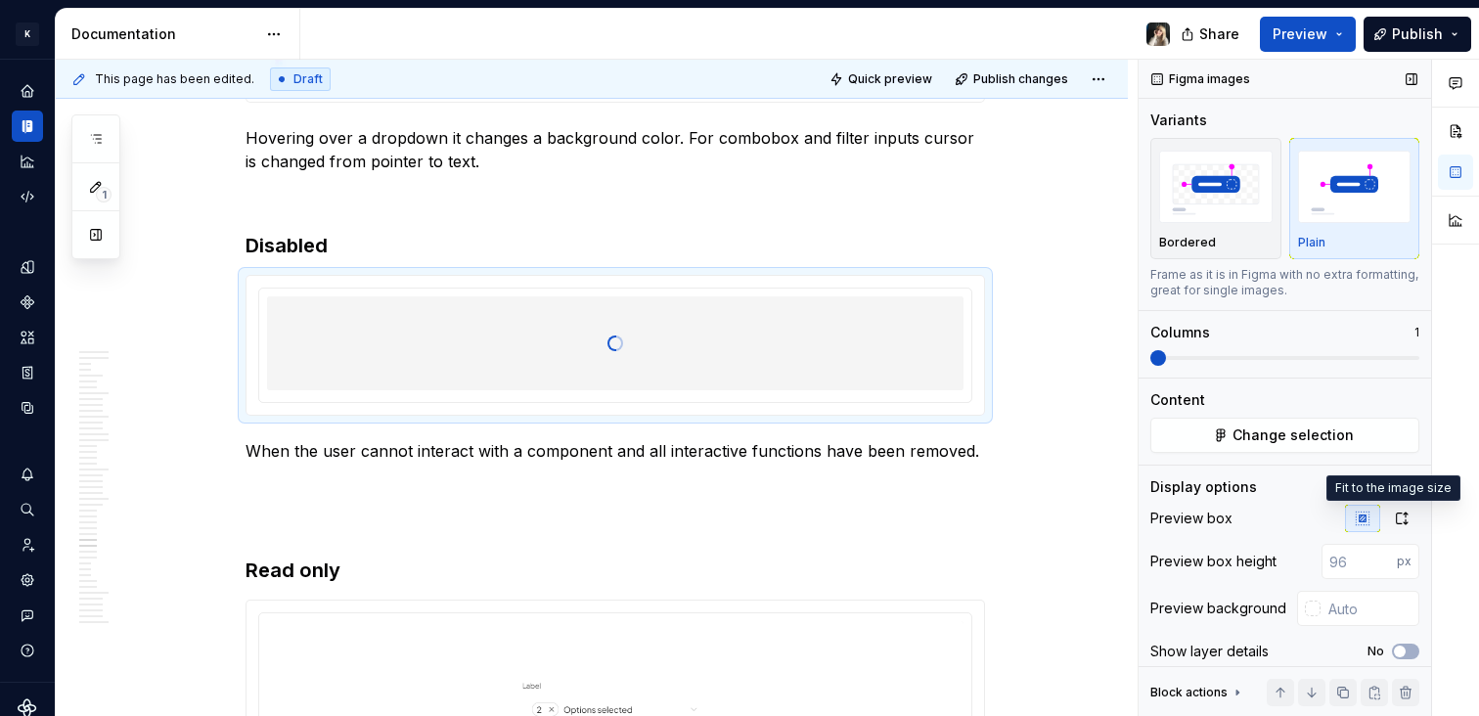
drag, startPoint x: 1395, startPoint y: 518, endPoint x: 1383, endPoint y: 511, distance: 14.4
click at [1396, 518] on icon "button" at bounding box center [1402, 519] width 16 height 16
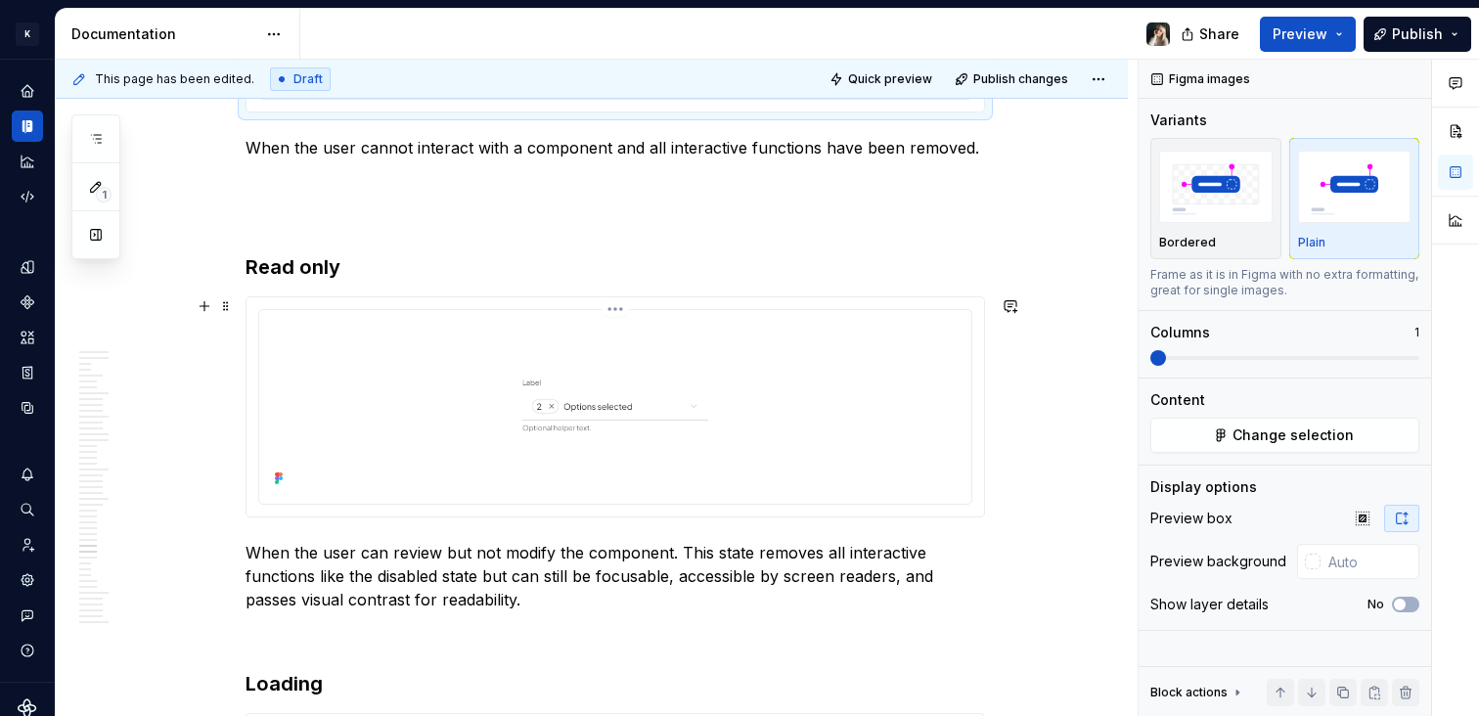
scroll to position [13688, 0]
click at [646, 381] on img at bounding box center [615, 403] width 697 height 174
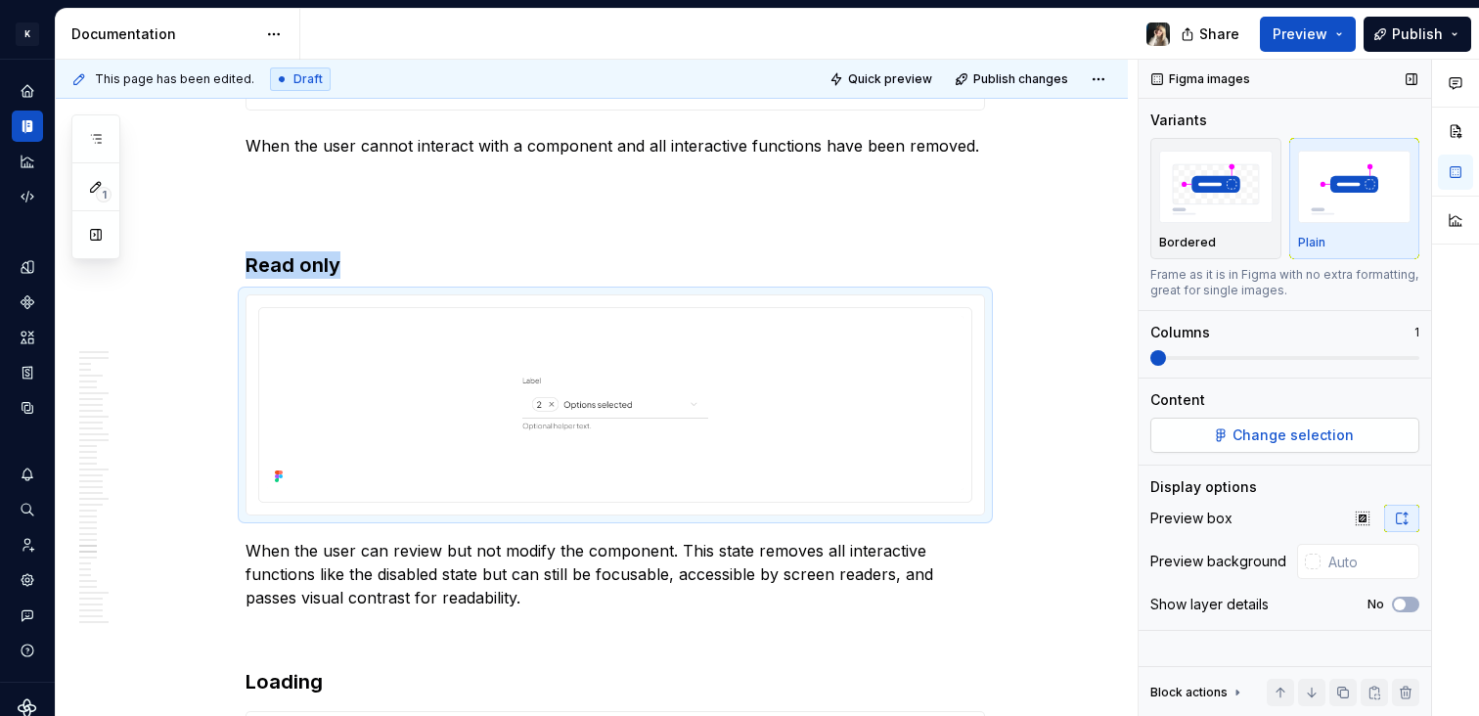
click at [1299, 438] on span "Change selection" at bounding box center [1293, 436] width 121 height 20
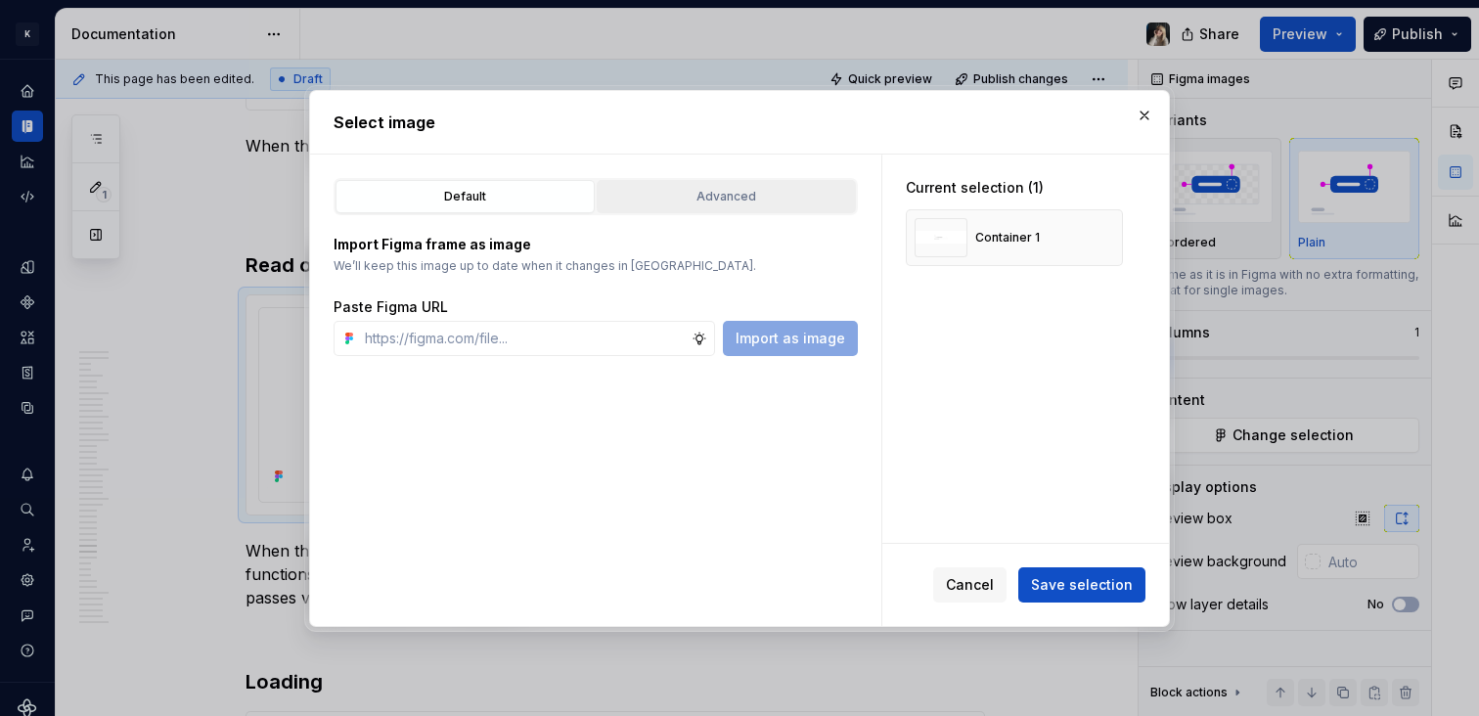
click at [743, 187] on div "Advanced" at bounding box center [727, 197] width 246 height 20
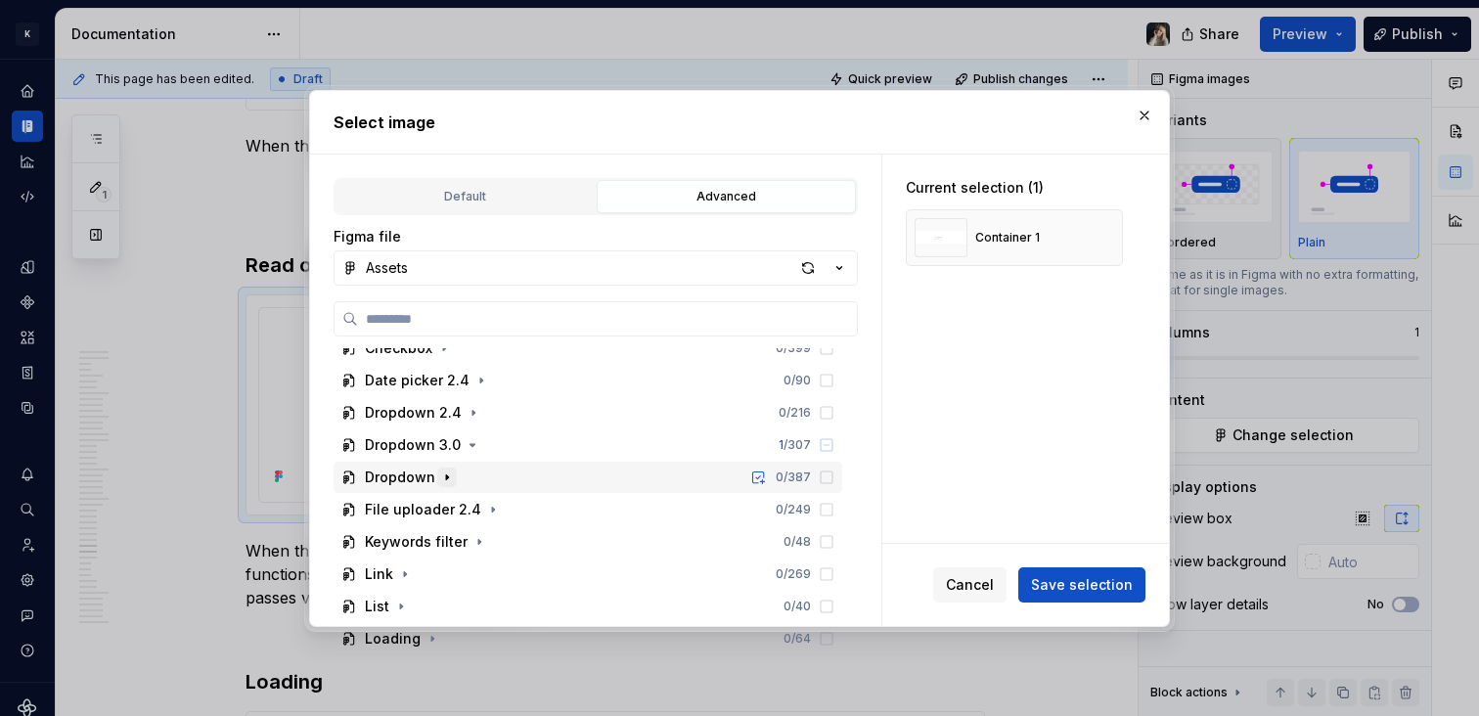
click at [439, 477] on icon "button" at bounding box center [447, 478] width 16 height 16
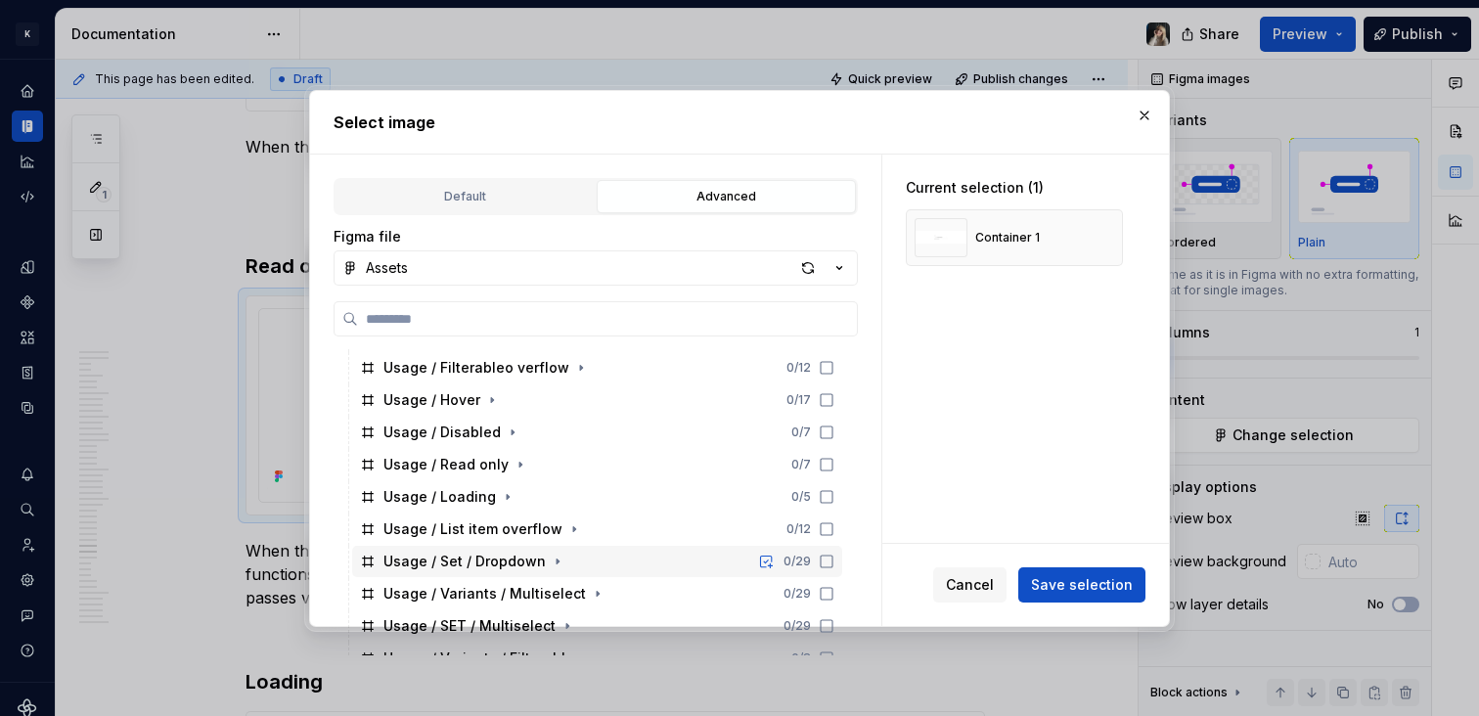
scroll to position [780, 0]
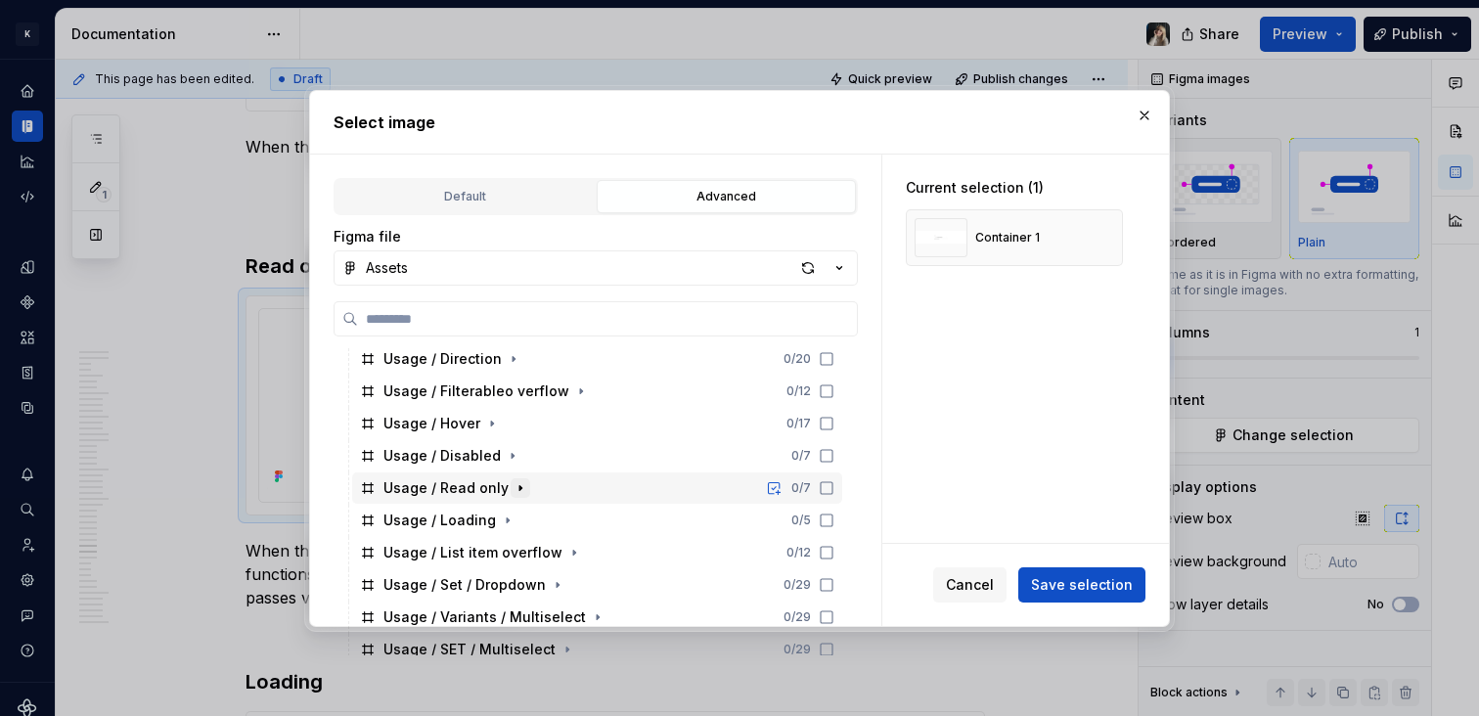
click at [513, 490] on icon "button" at bounding box center [521, 488] width 16 height 16
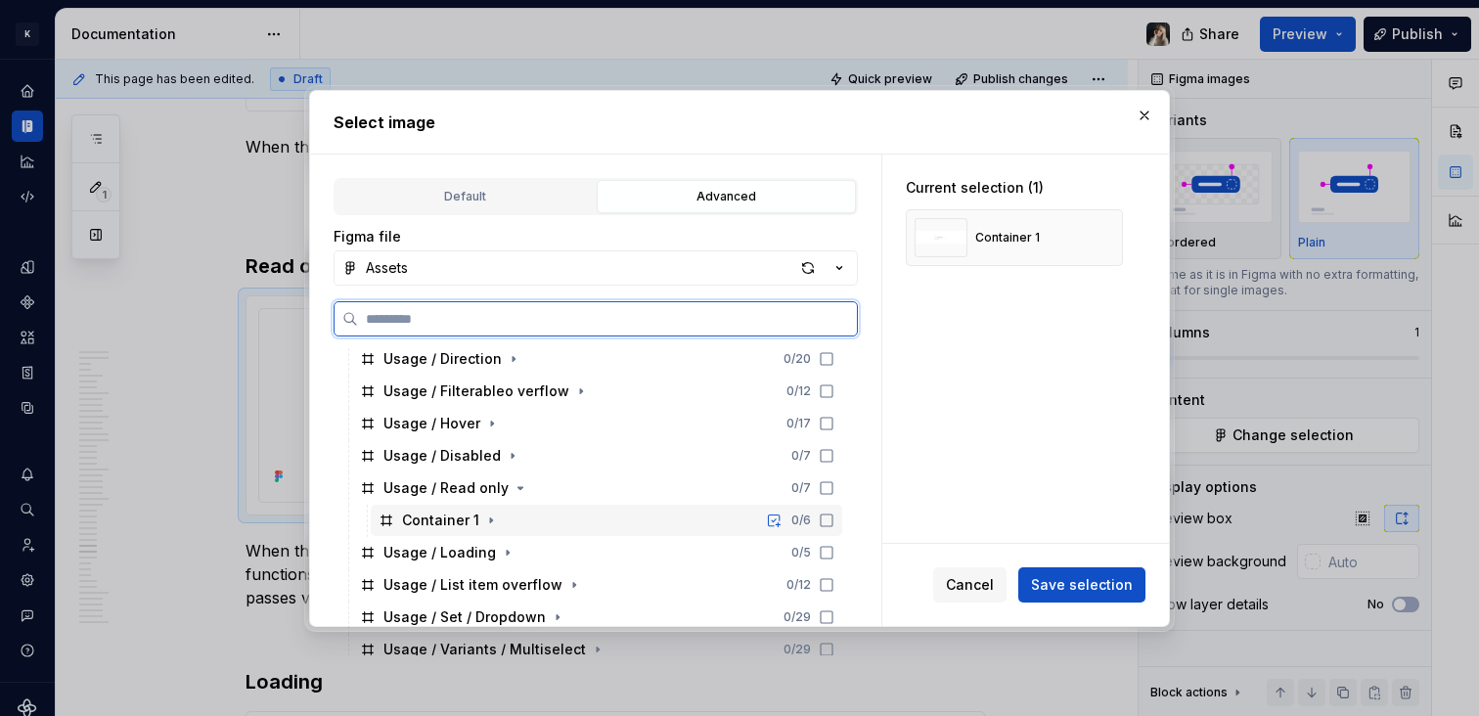
click at [454, 523] on div "Container 1" at bounding box center [440, 521] width 77 height 20
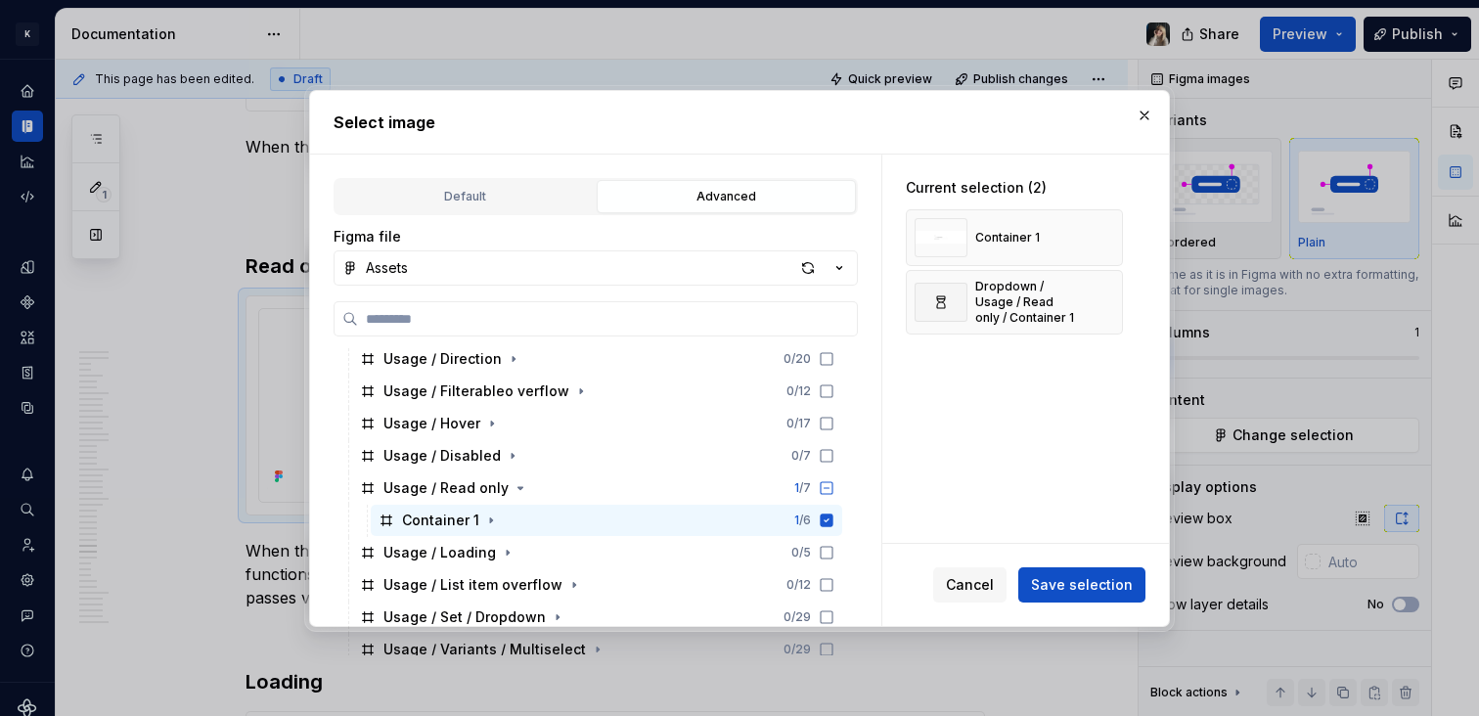
drag, startPoint x: 1102, startPoint y: 591, endPoint x: 1013, endPoint y: 566, distance: 92.6
click at [1102, 591] on span "Save selection" at bounding box center [1082, 585] width 102 height 20
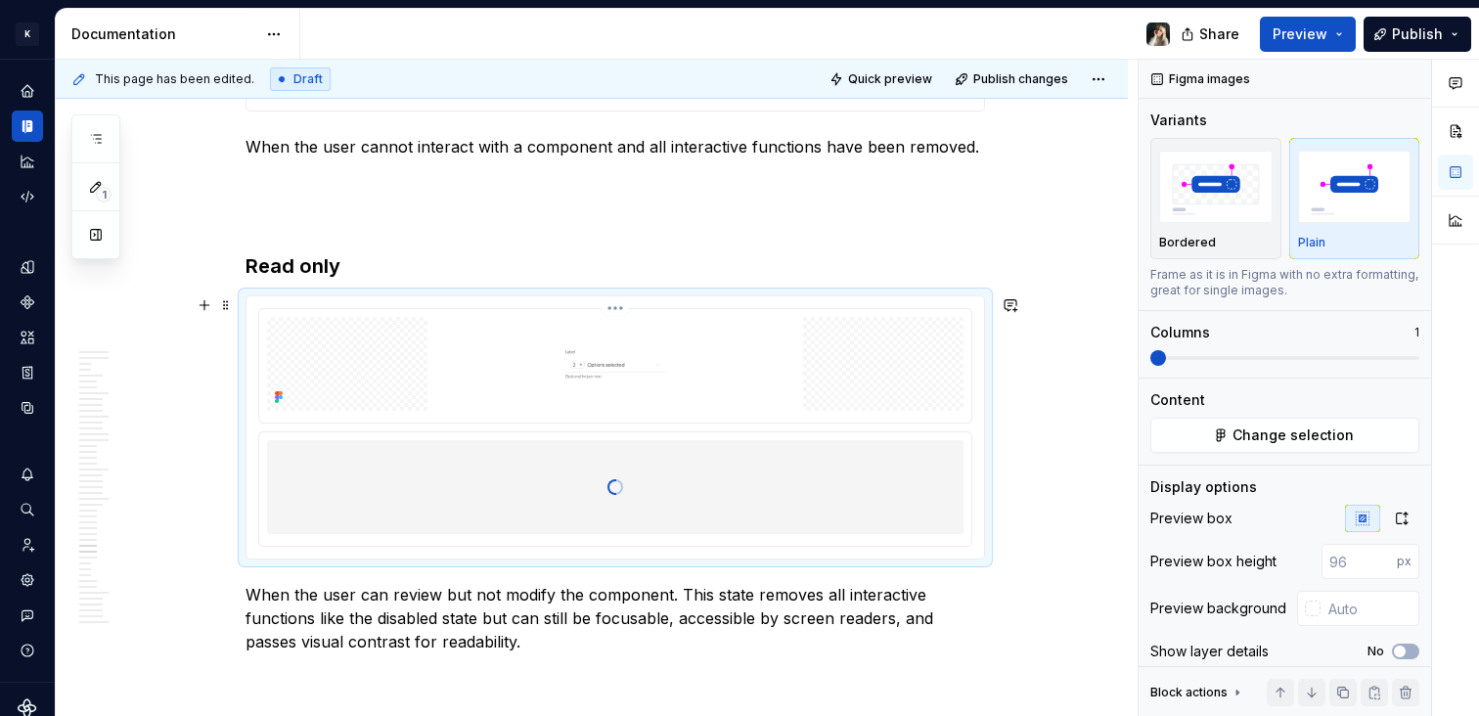
click at [616, 304] on html "K KES Design system data Documentation Share Preview Publish 1 Pages Add Access…" at bounding box center [739, 358] width 1479 height 716
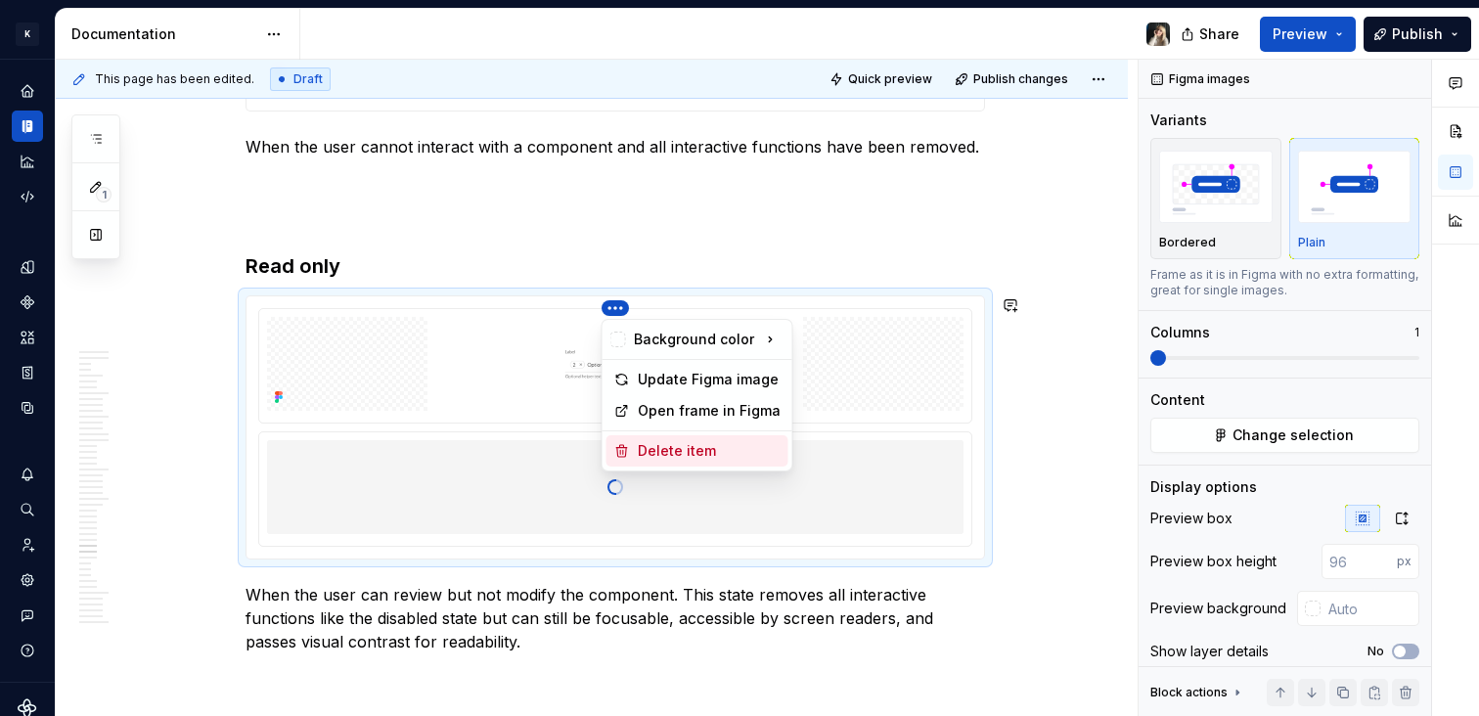
click at [705, 449] on div "Delete item" at bounding box center [709, 451] width 143 height 20
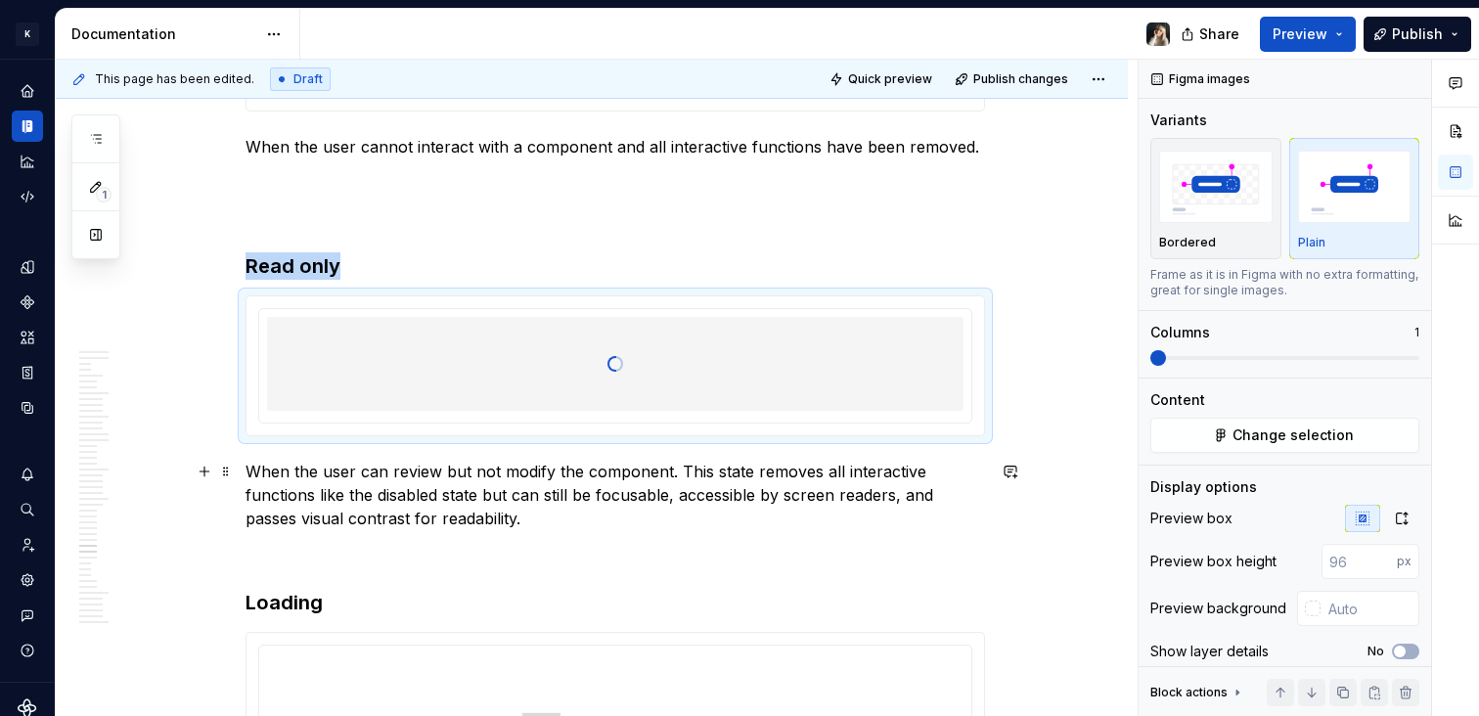
click at [799, 386] on div at bounding box center [615, 364] width 697 height 196
drag, startPoint x: 1393, startPoint y: 511, endPoint x: 1007, endPoint y: 452, distance: 390.9
click at [1394, 511] on icon "button" at bounding box center [1402, 519] width 16 height 16
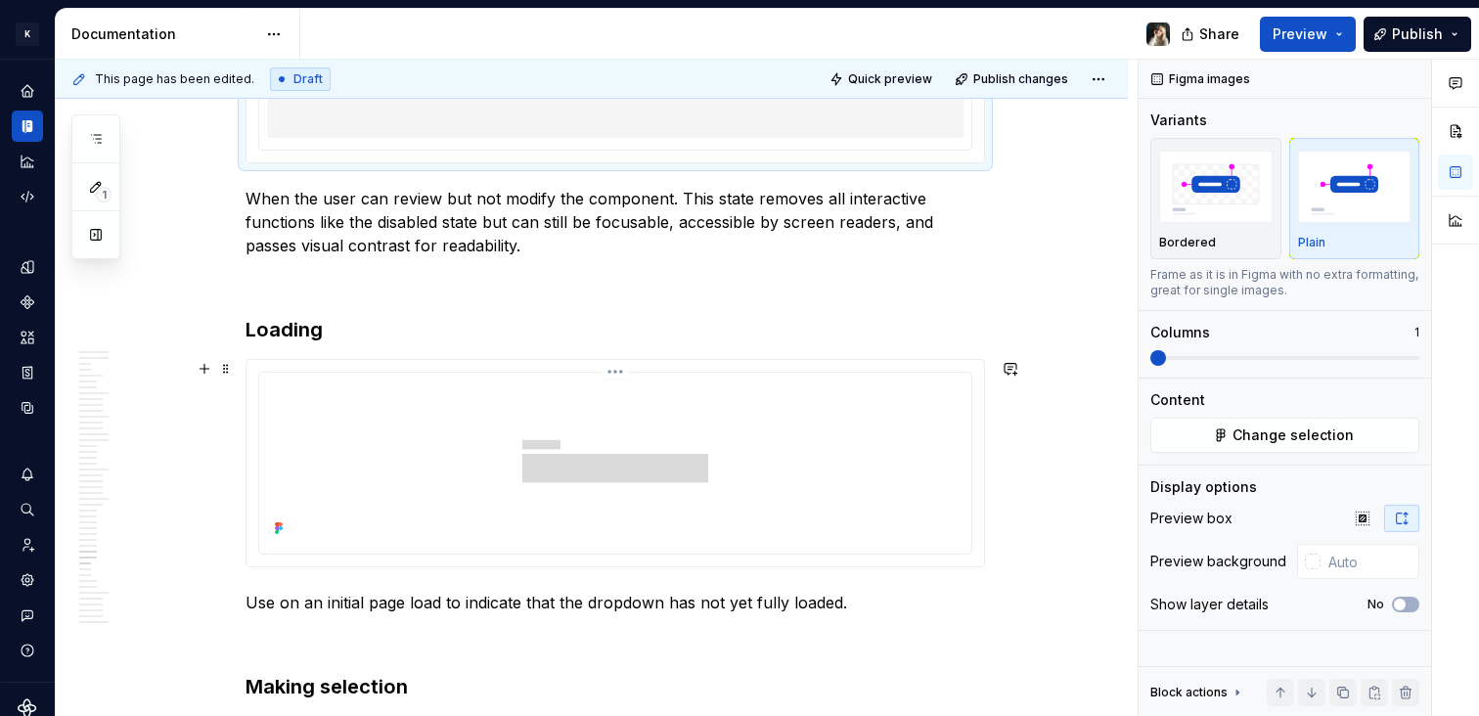
scroll to position [14132, 0]
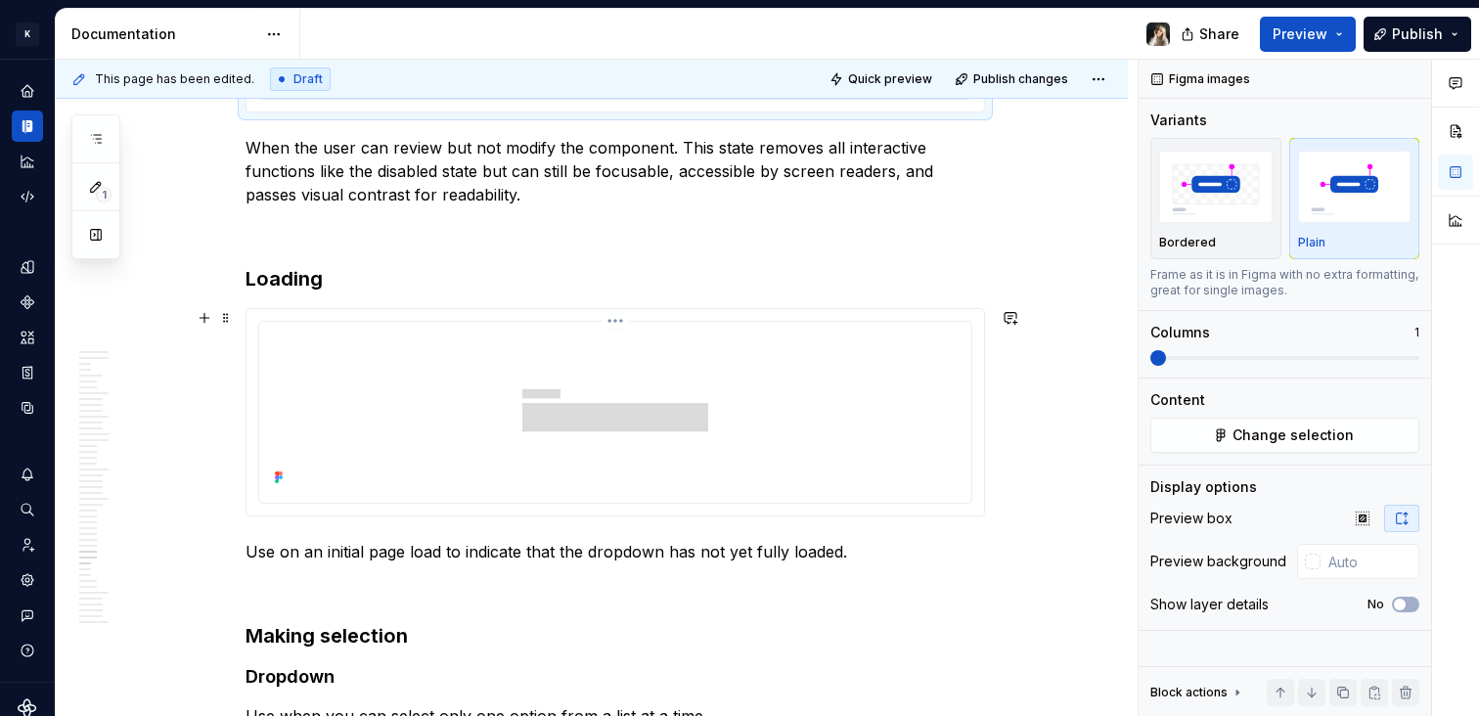
click at [719, 413] on img at bounding box center [615, 411] width 697 height 162
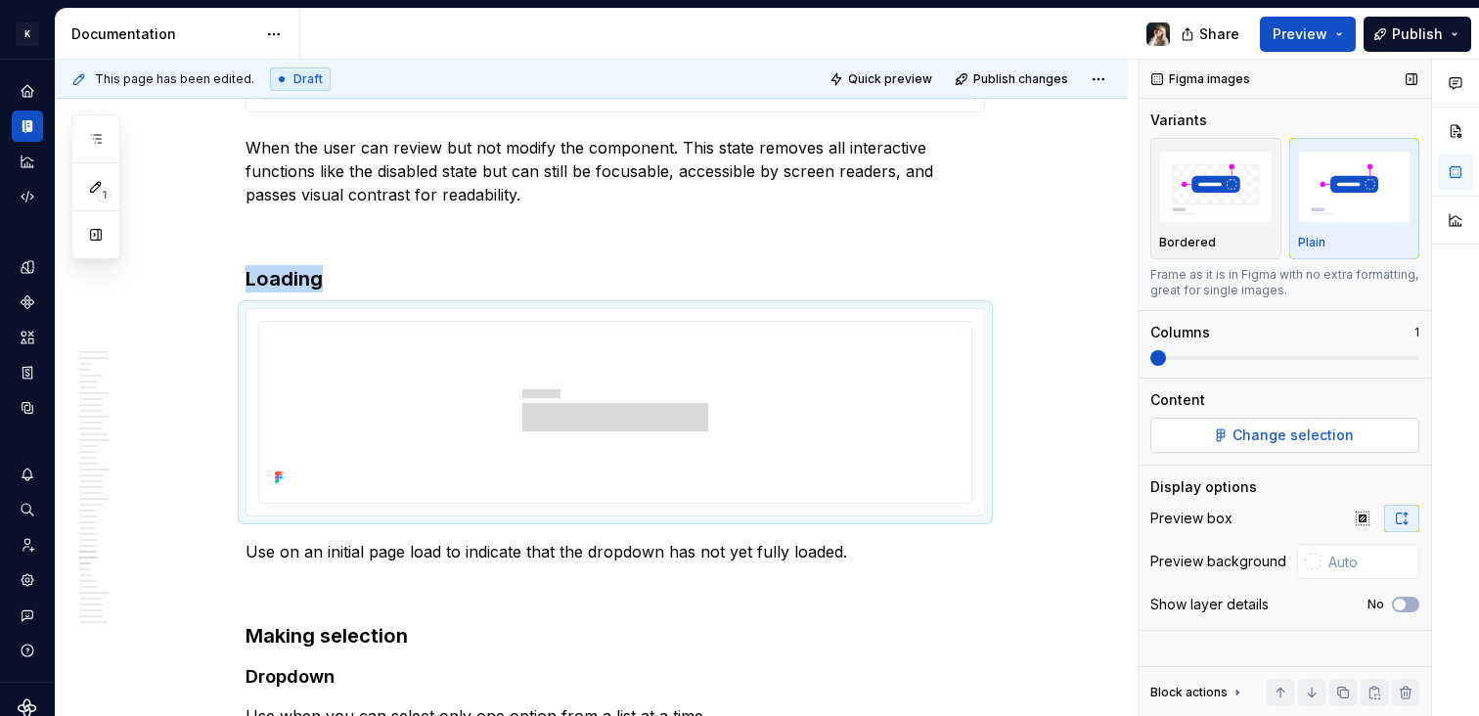
click at [1347, 442] on span "Change selection" at bounding box center [1293, 436] width 121 height 20
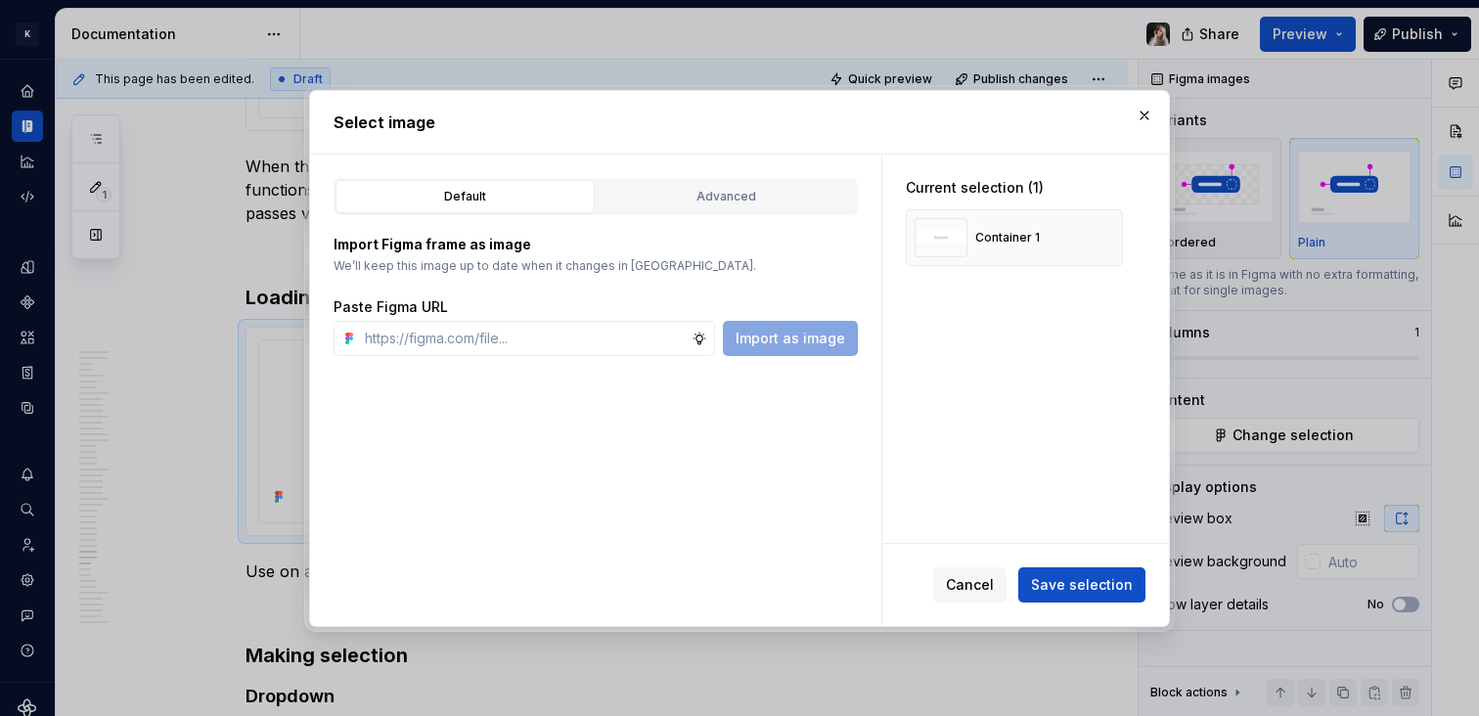
scroll to position [14151, 0]
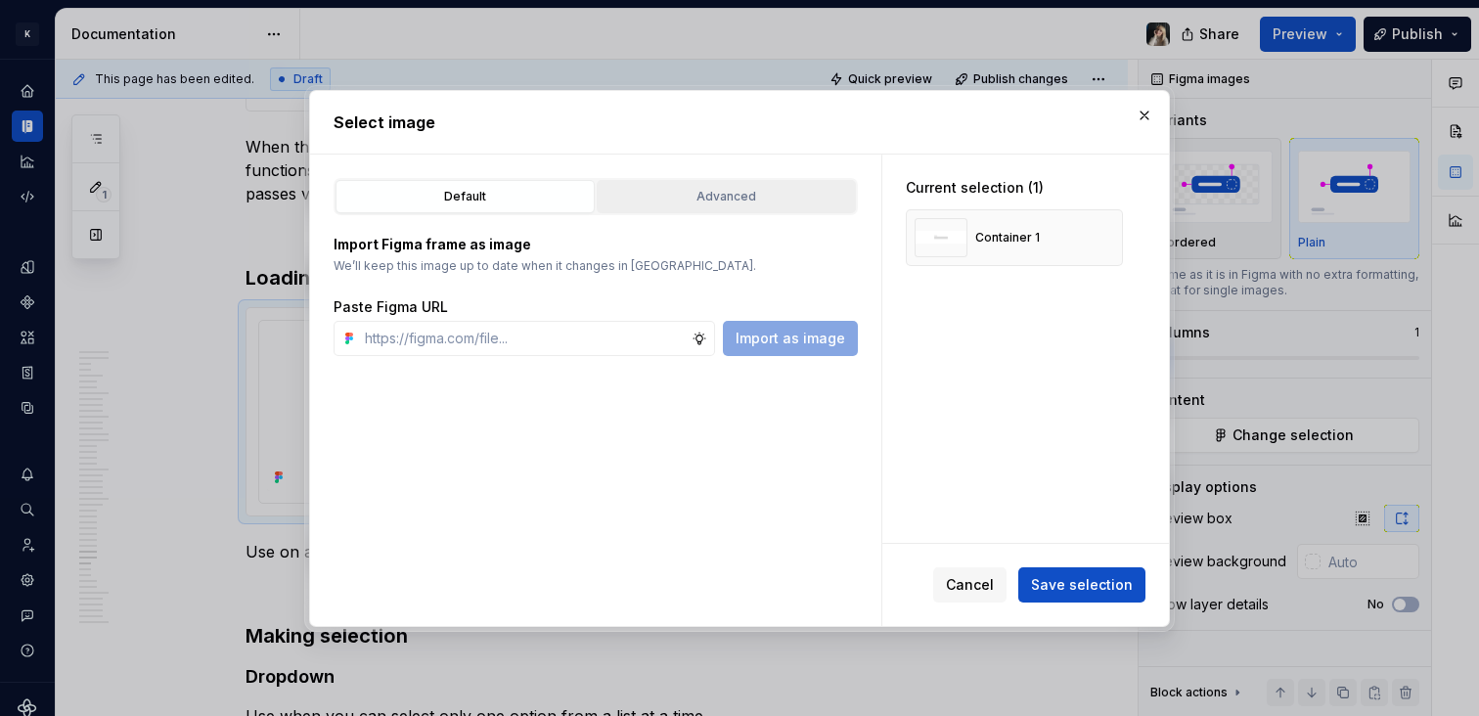
click at [758, 198] on div "Advanced" at bounding box center [727, 197] width 246 height 20
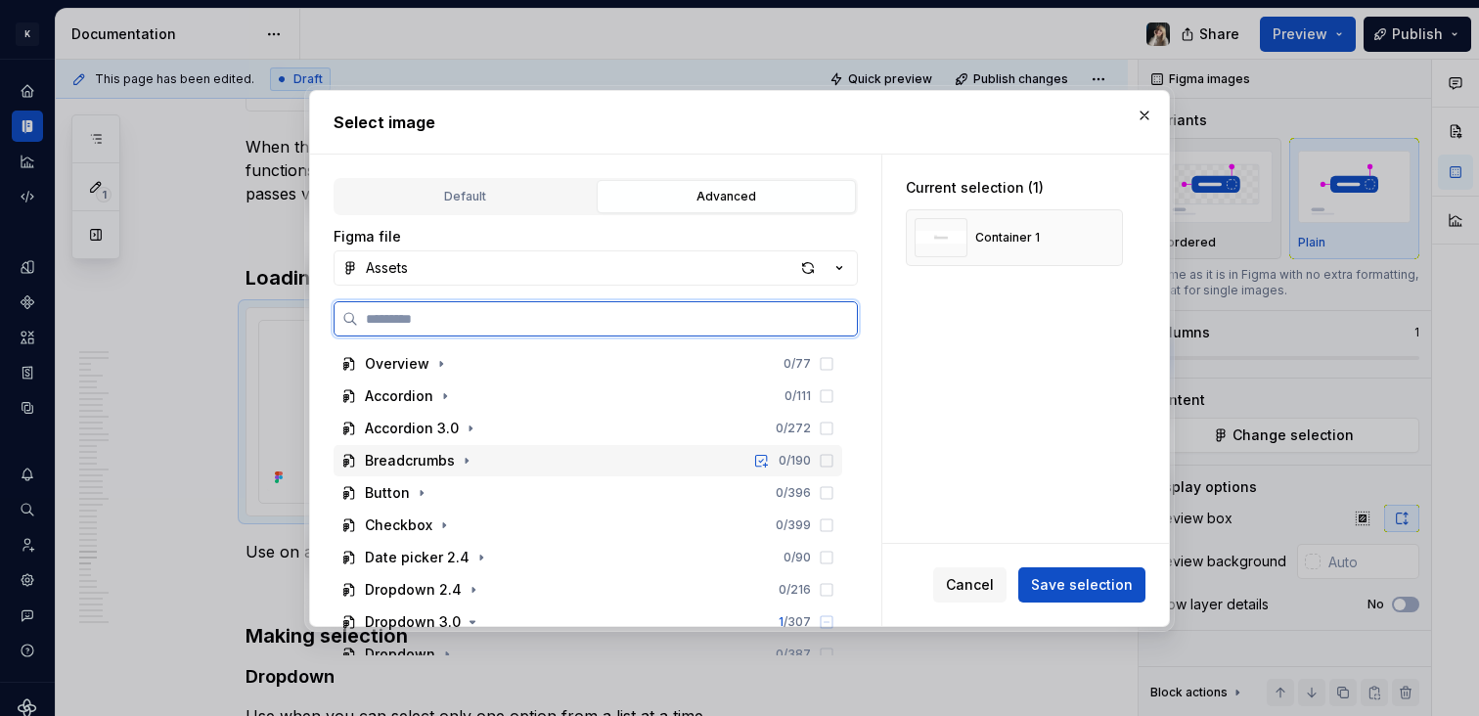
scroll to position [302, 0]
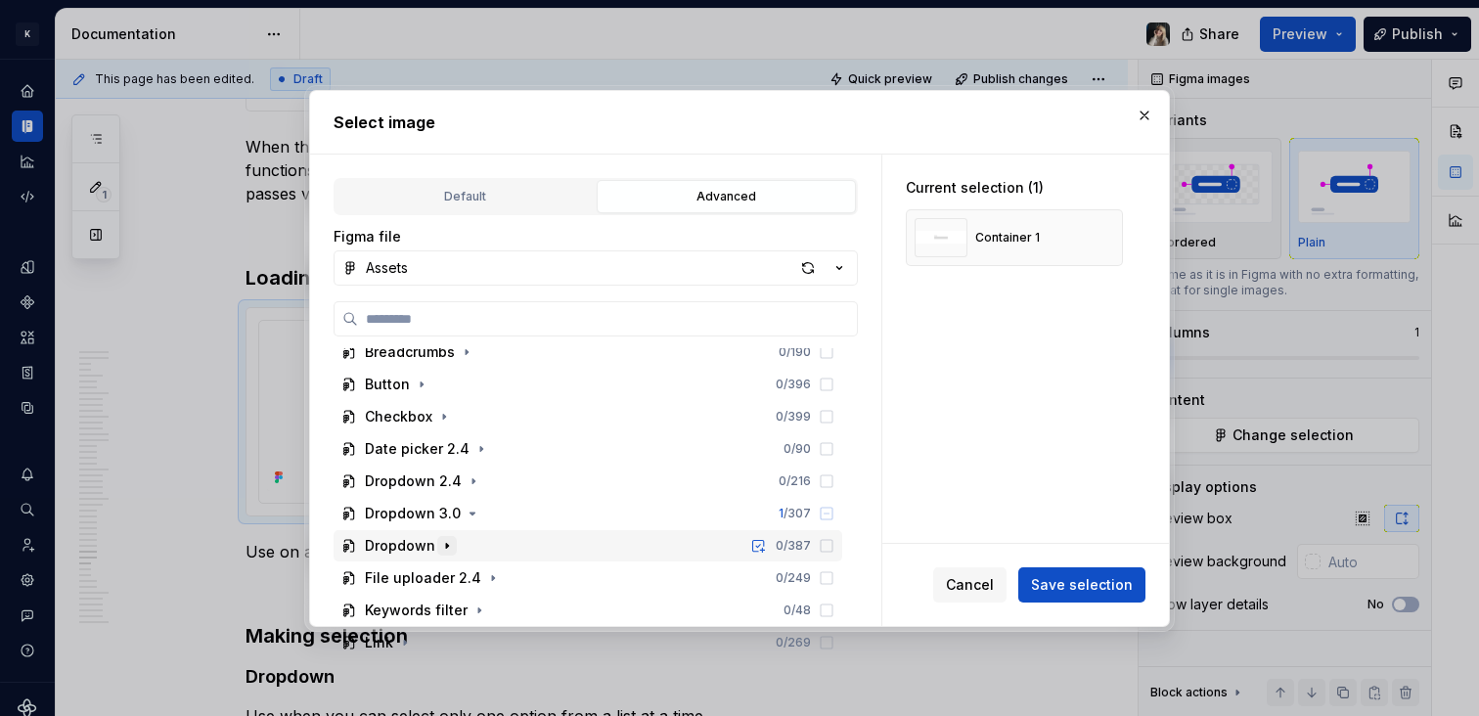
click at [448, 548] on icon "button" at bounding box center [447, 546] width 16 height 16
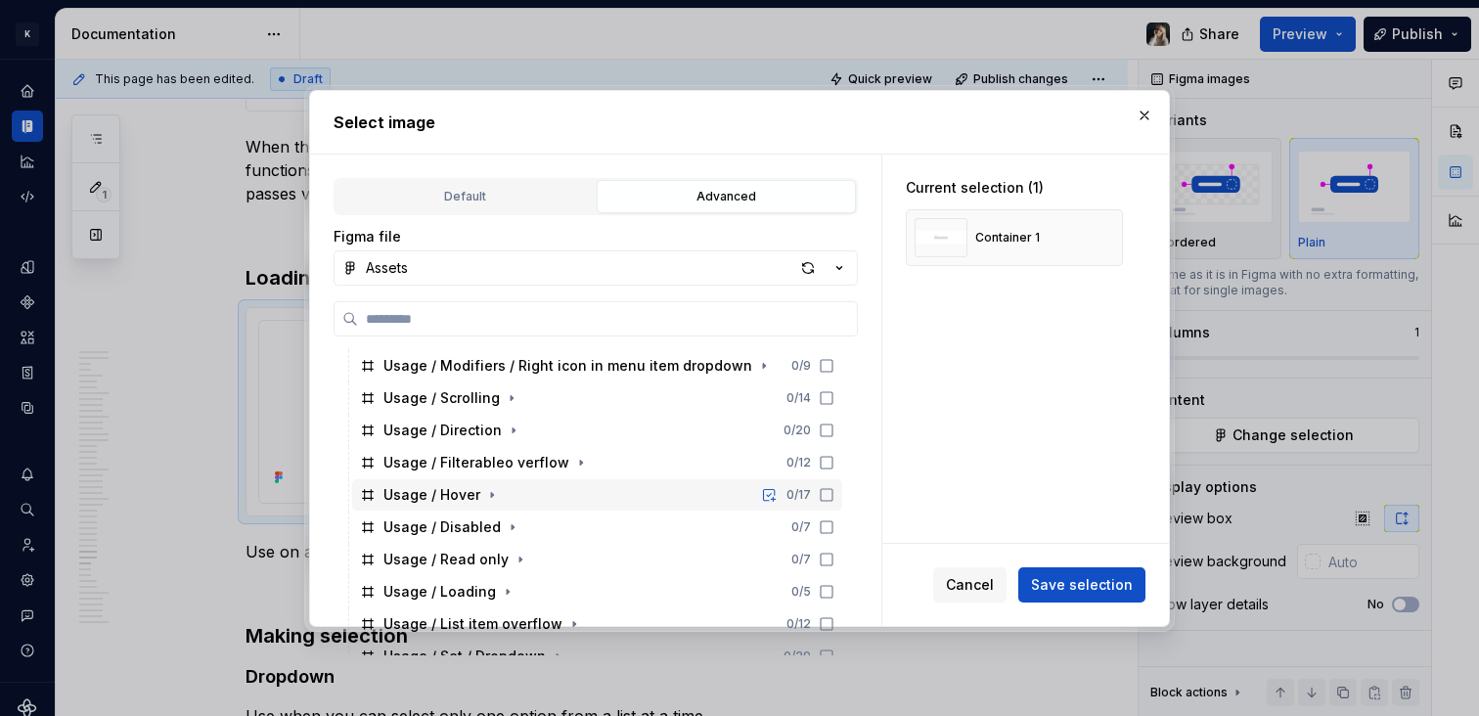
scroll to position [750, 0]
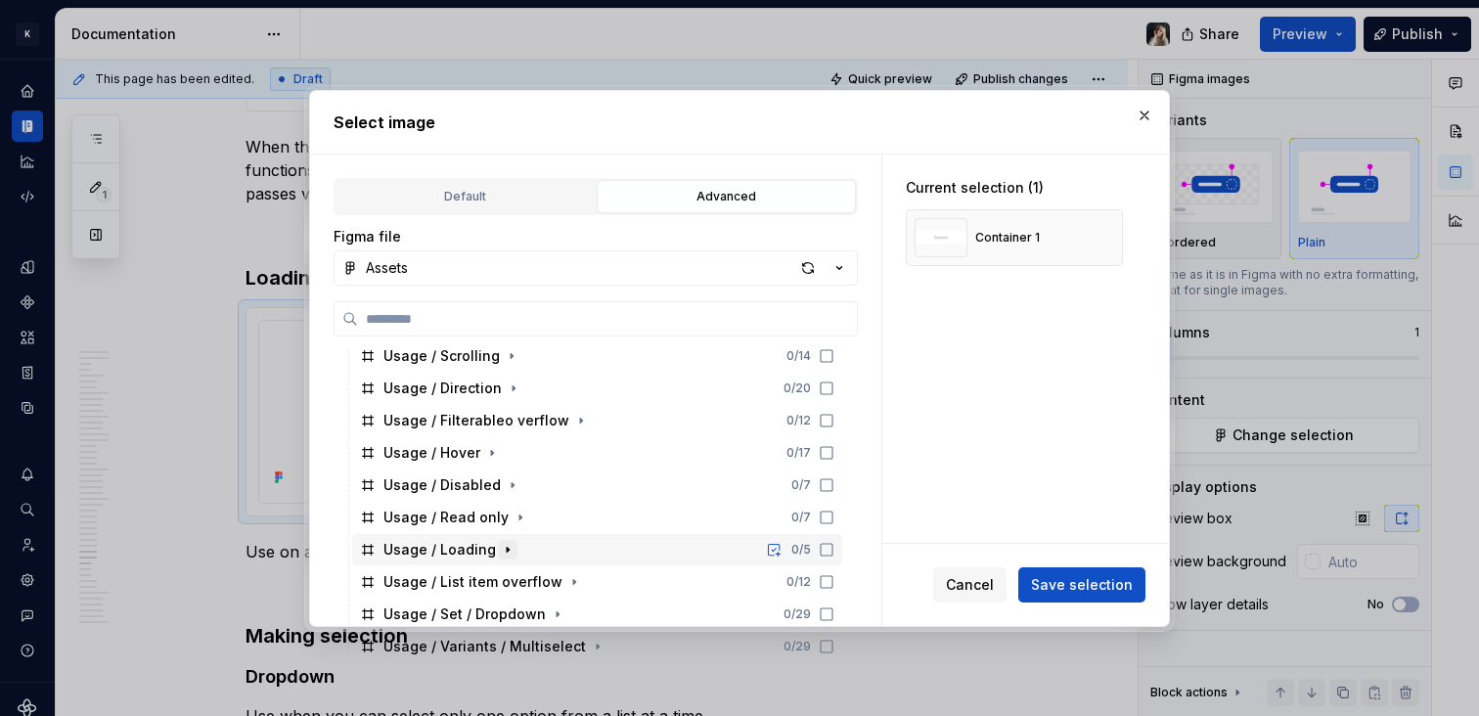
click at [500, 552] on icon "button" at bounding box center [508, 550] width 16 height 16
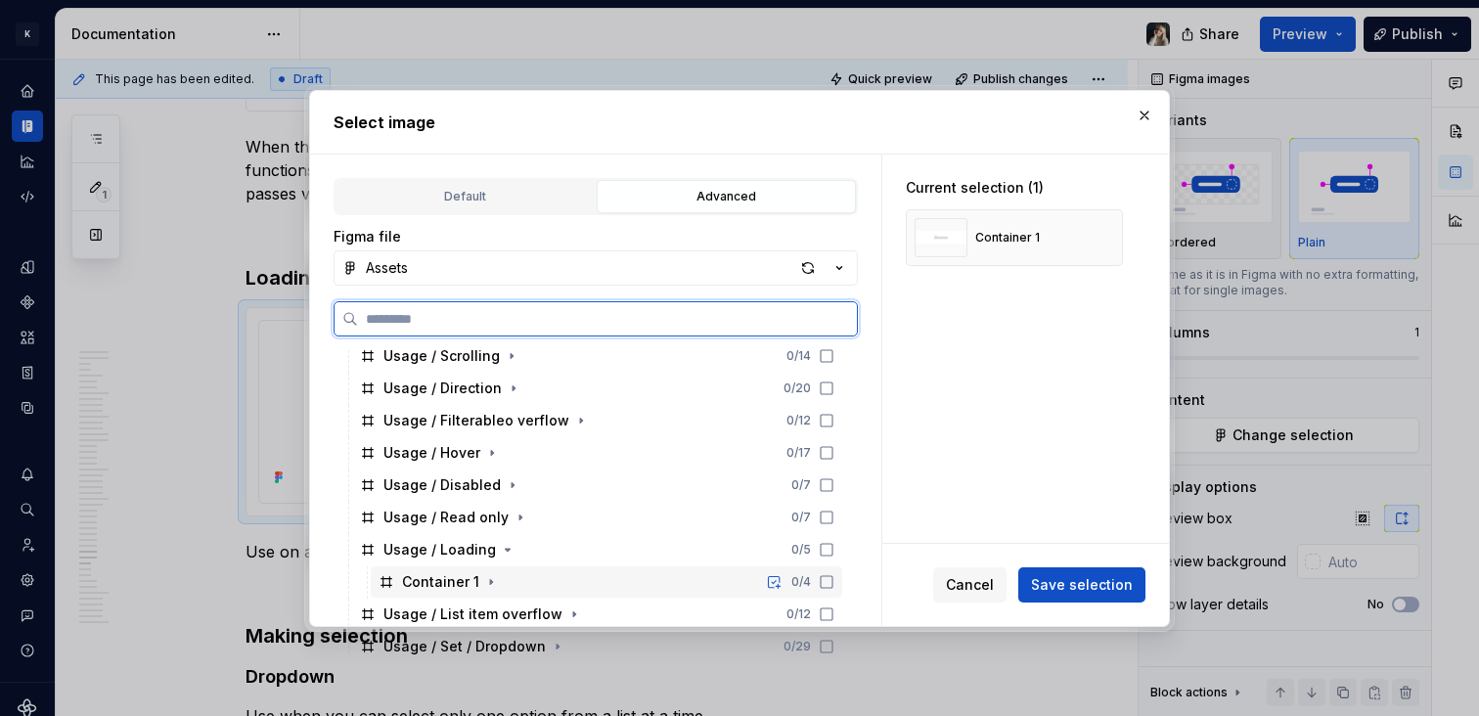
click at [426, 581] on div "Container 1" at bounding box center [440, 582] width 77 height 20
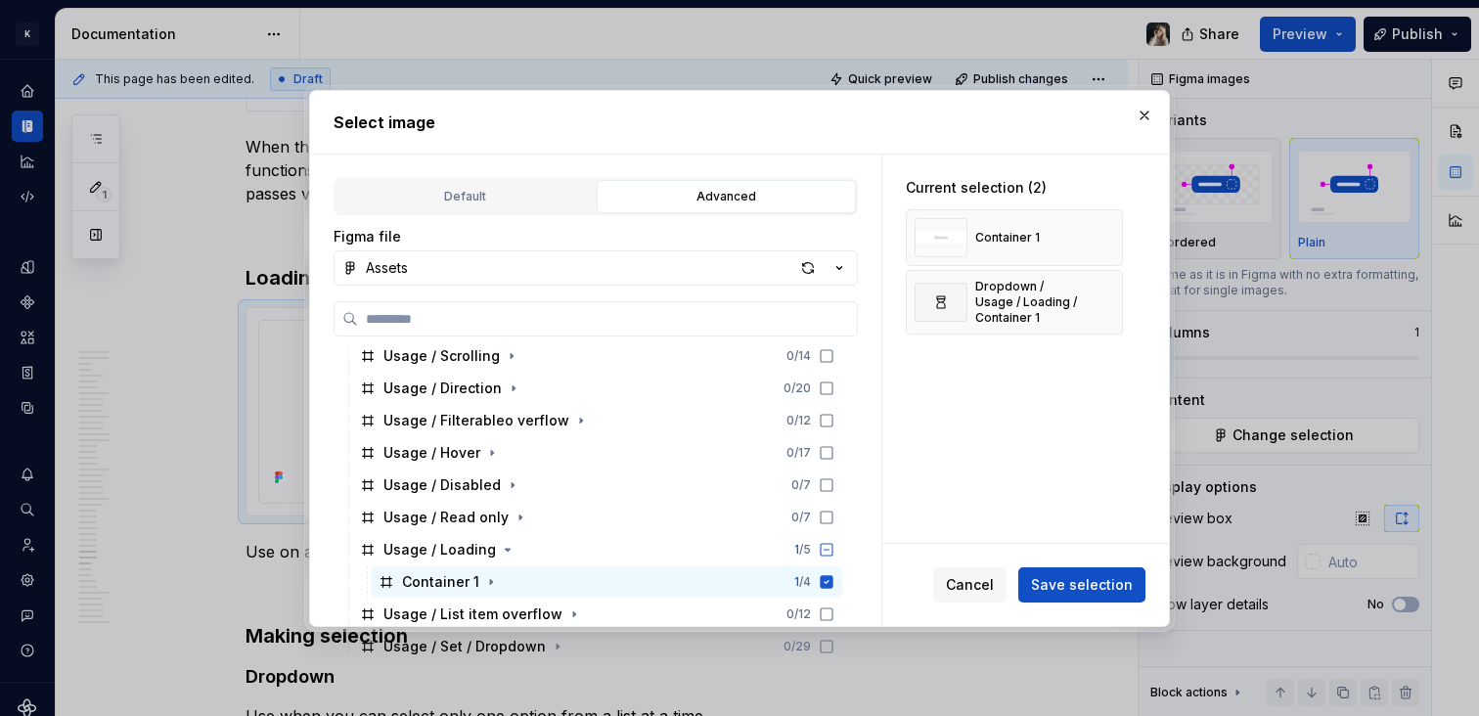
click at [1115, 570] on button "Save selection" at bounding box center [1082, 585] width 127 height 35
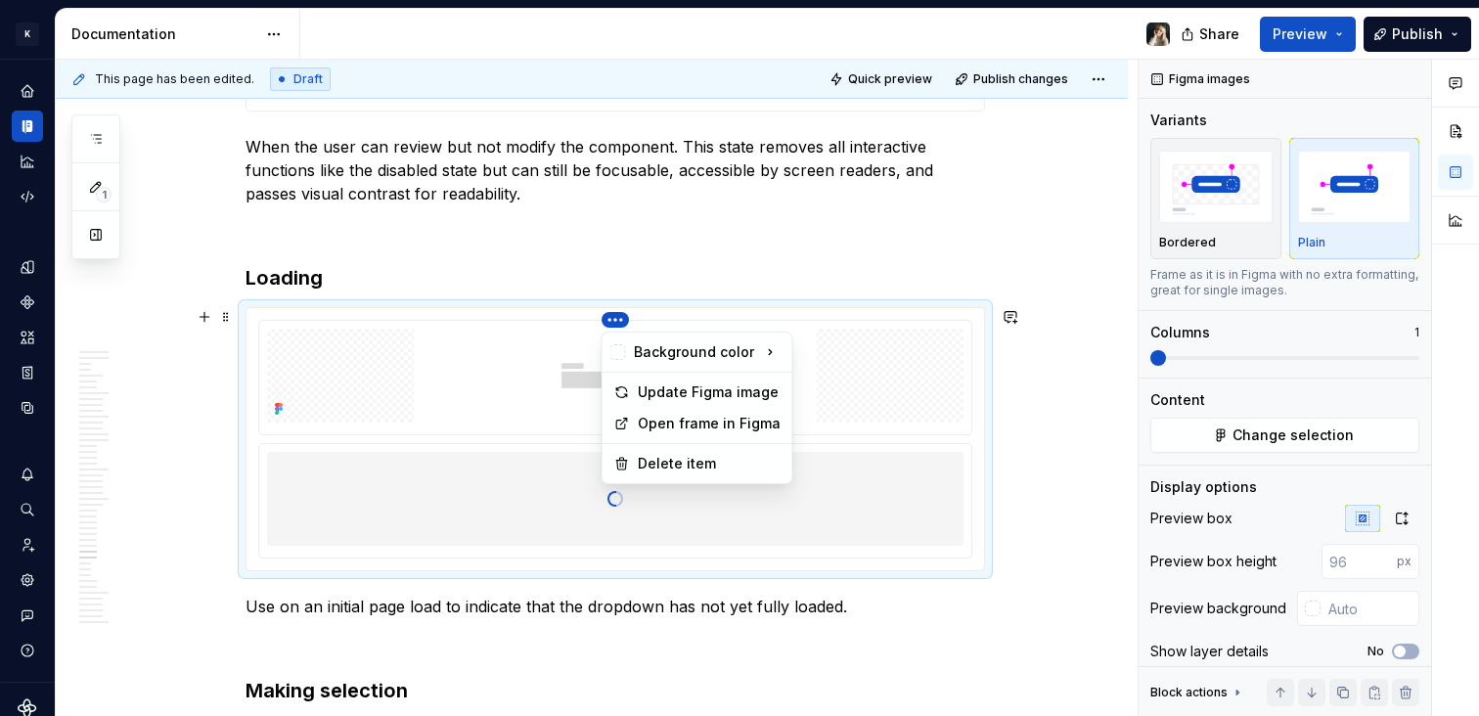
click at [610, 318] on html "K KES Design system data Documentation Share Preview Publish 1 Pages Add Access…" at bounding box center [739, 358] width 1479 height 716
click at [703, 465] on div "Delete item" at bounding box center [709, 464] width 143 height 20
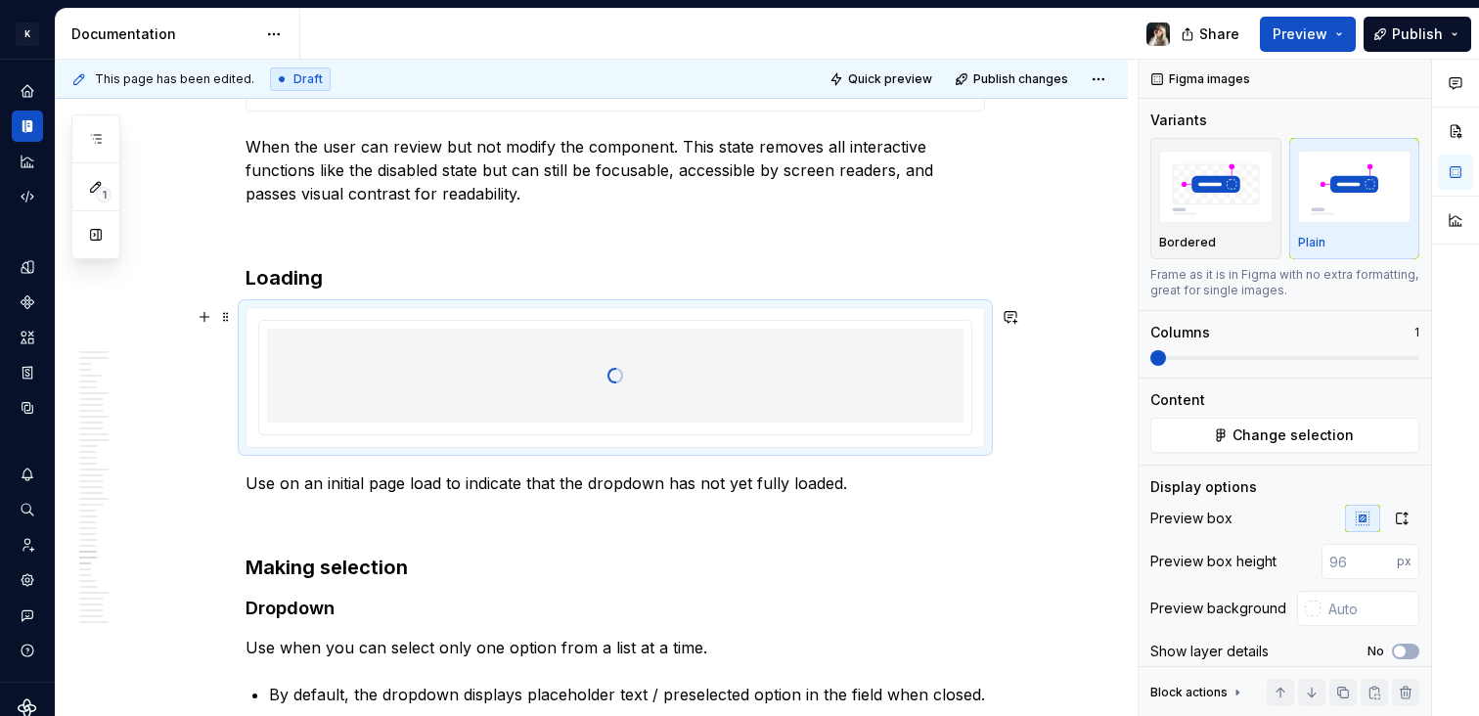
click at [782, 380] on div at bounding box center [615, 376] width 697 height 196
click at [1394, 522] on icon "button" at bounding box center [1402, 519] width 16 height 16
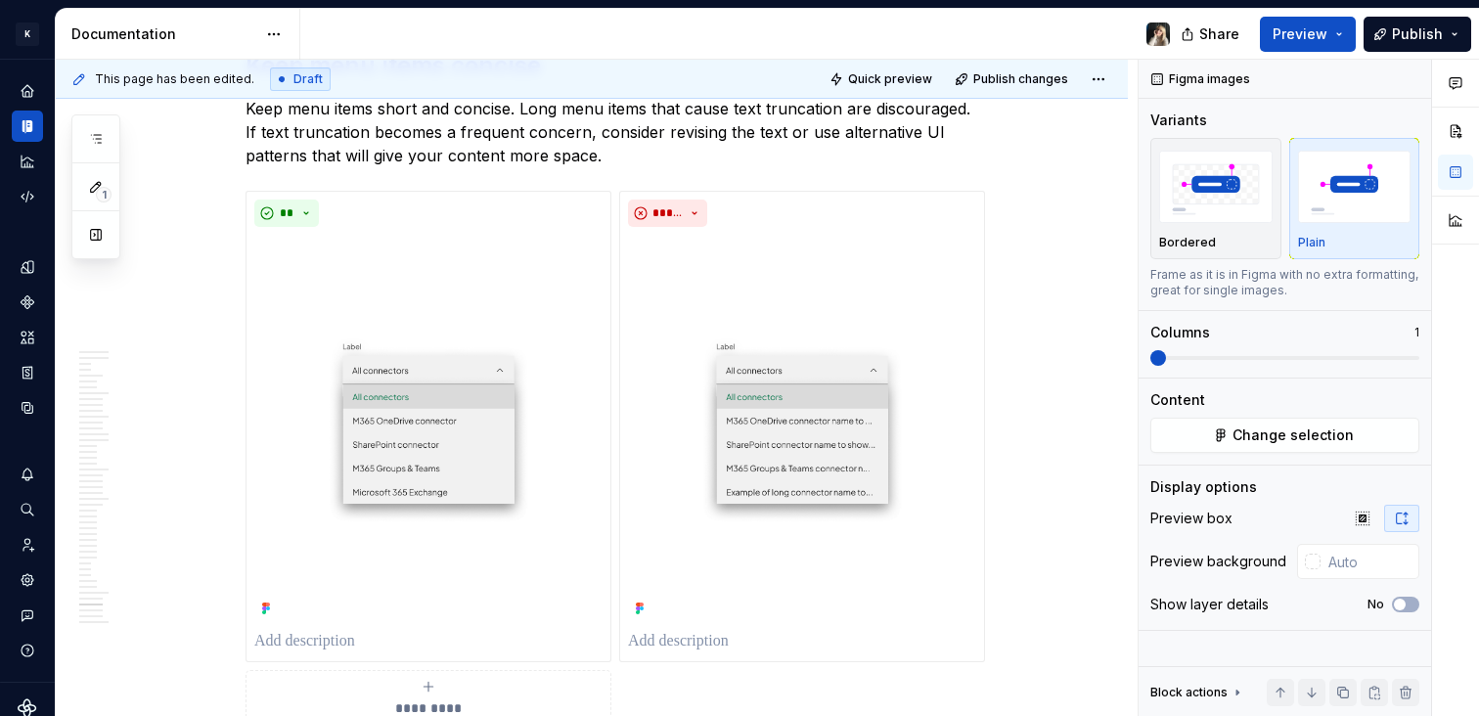
scroll to position [21442, 0]
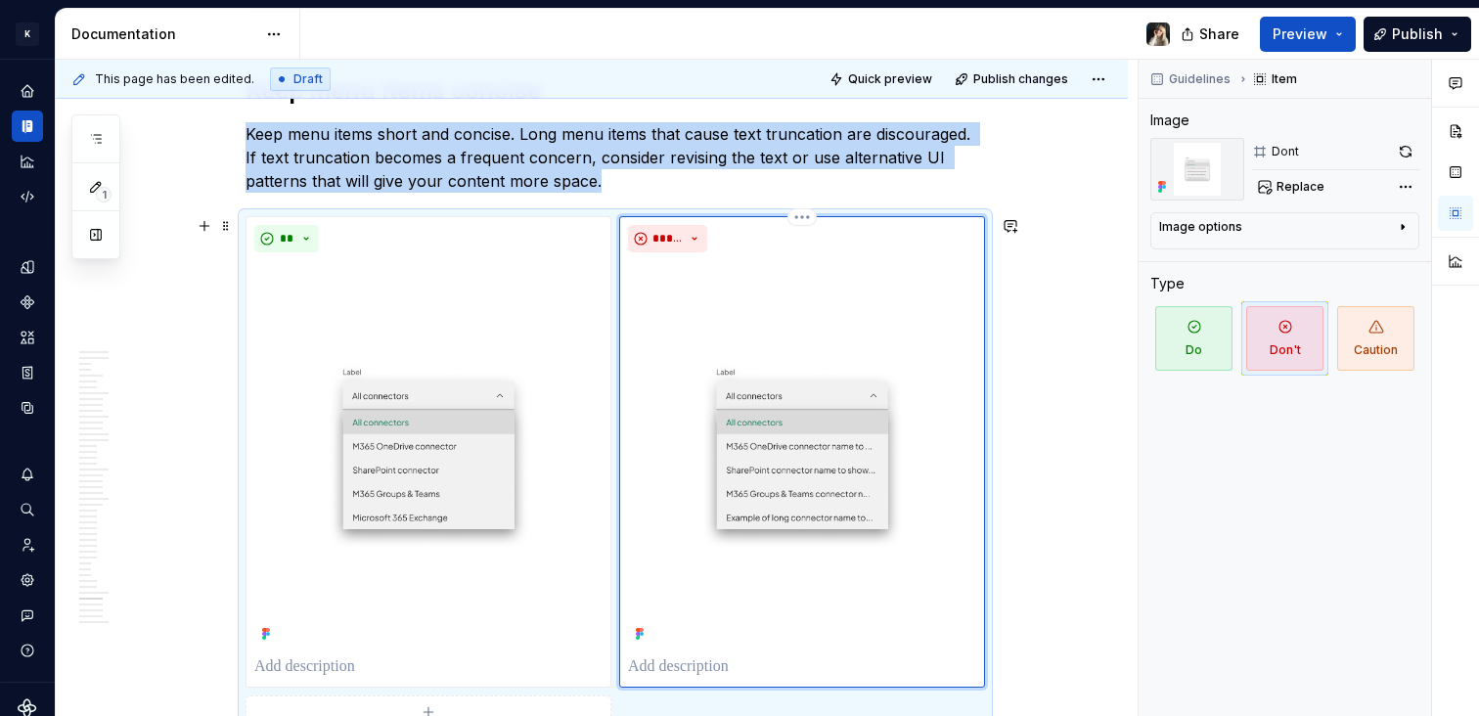
click at [871, 447] on img at bounding box center [802, 453] width 348 height 387
click at [464, 463] on img at bounding box center [428, 453] width 348 height 387
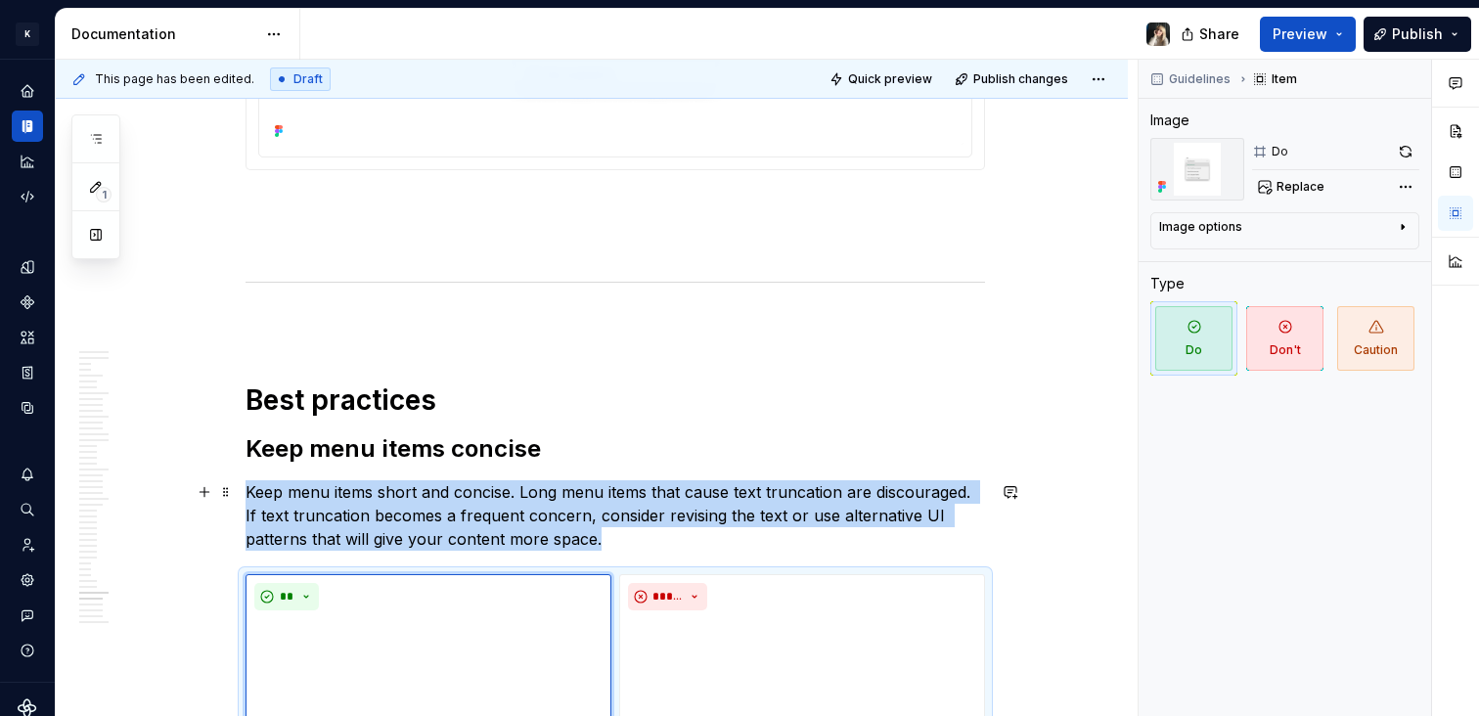
scroll to position [21322, 0]
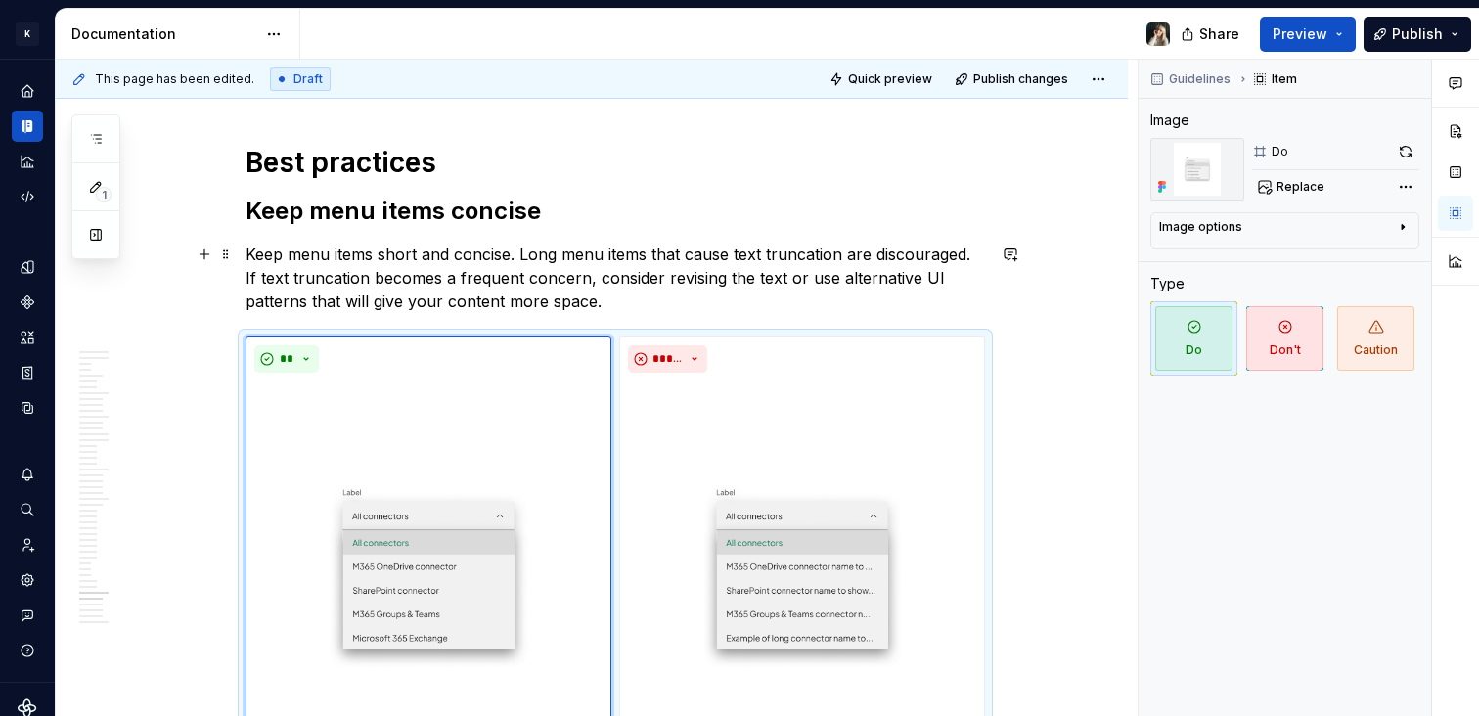
click at [541, 259] on p "Keep menu items short and concise. Long menu items that cause text truncation a…" at bounding box center [616, 278] width 740 height 70
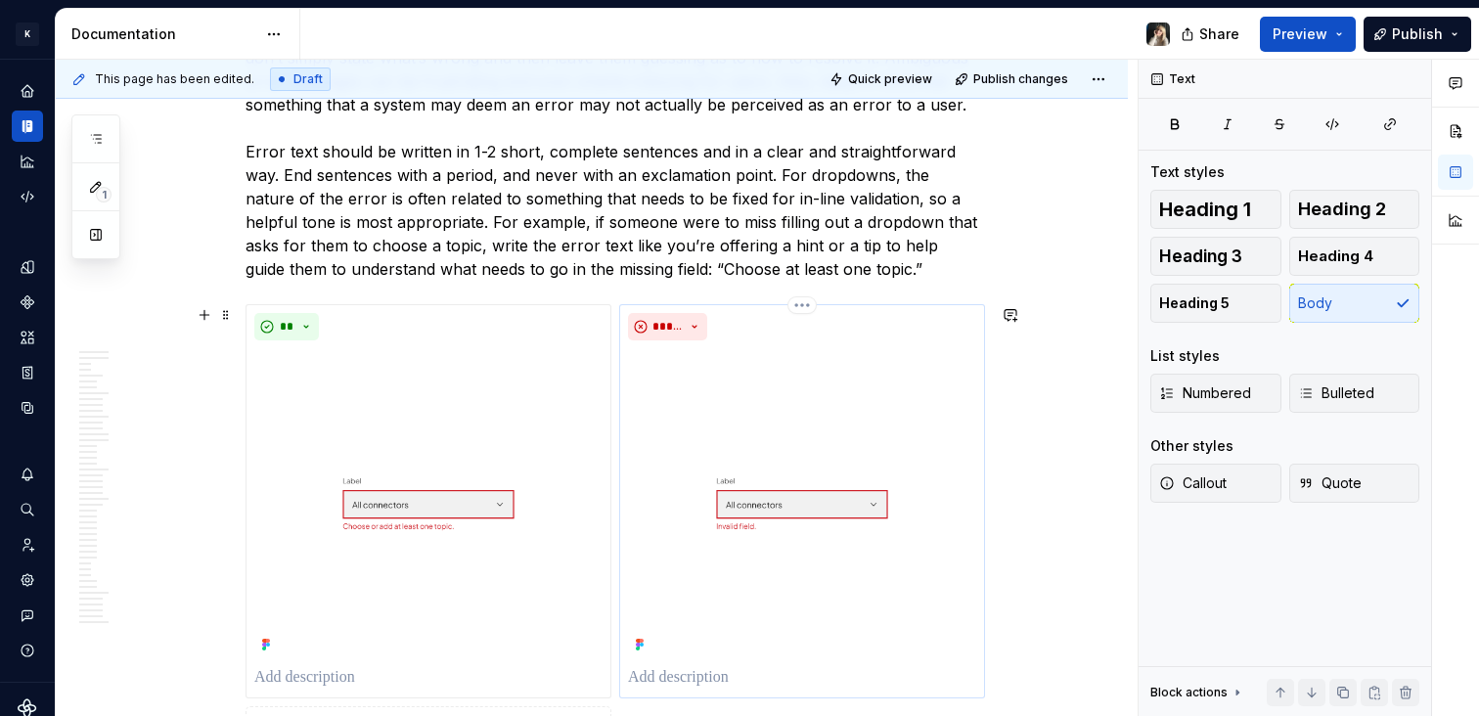
scroll to position [23111, 0]
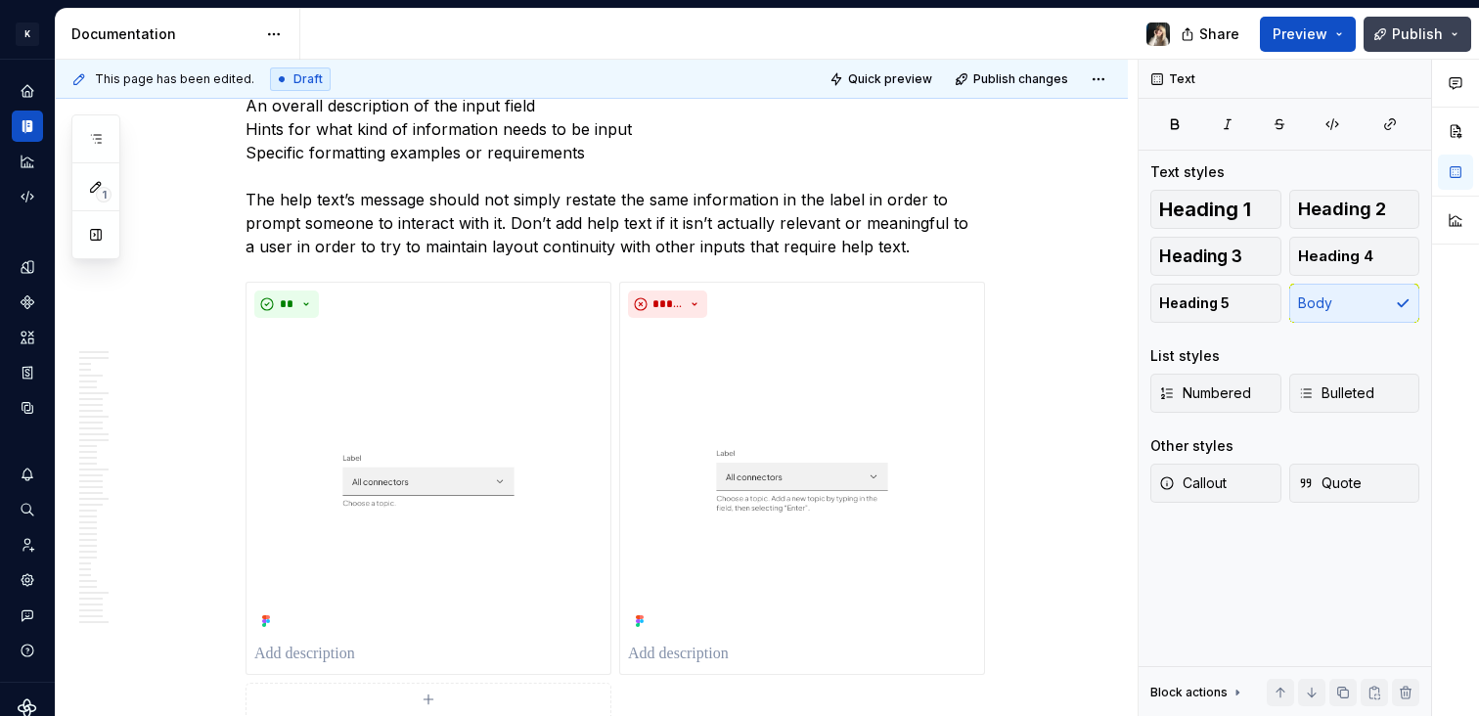
type textarea "*"
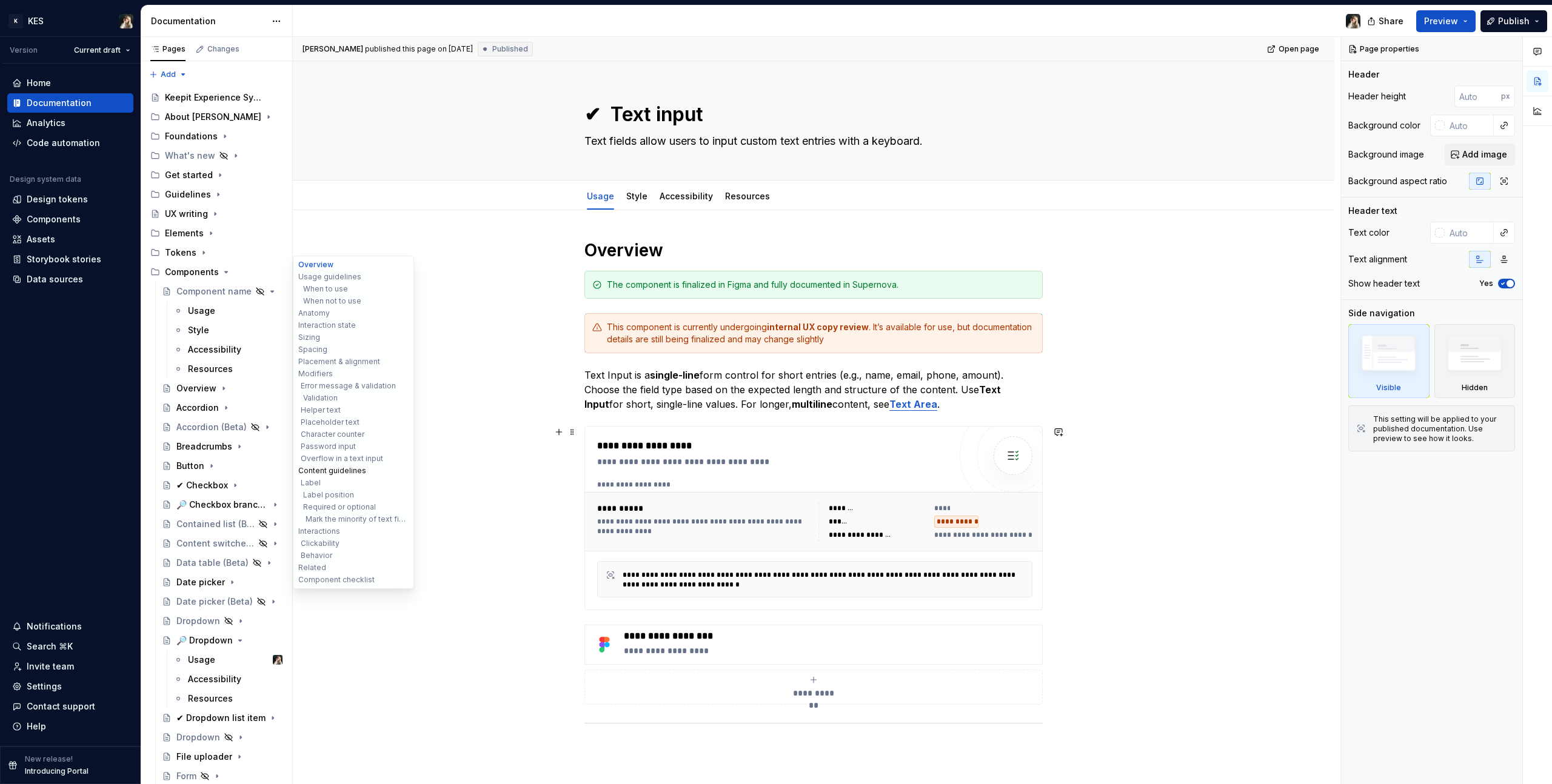
click at [334, 474] on button "Content guidelines" at bounding box center [353, 471] width 115 height 12
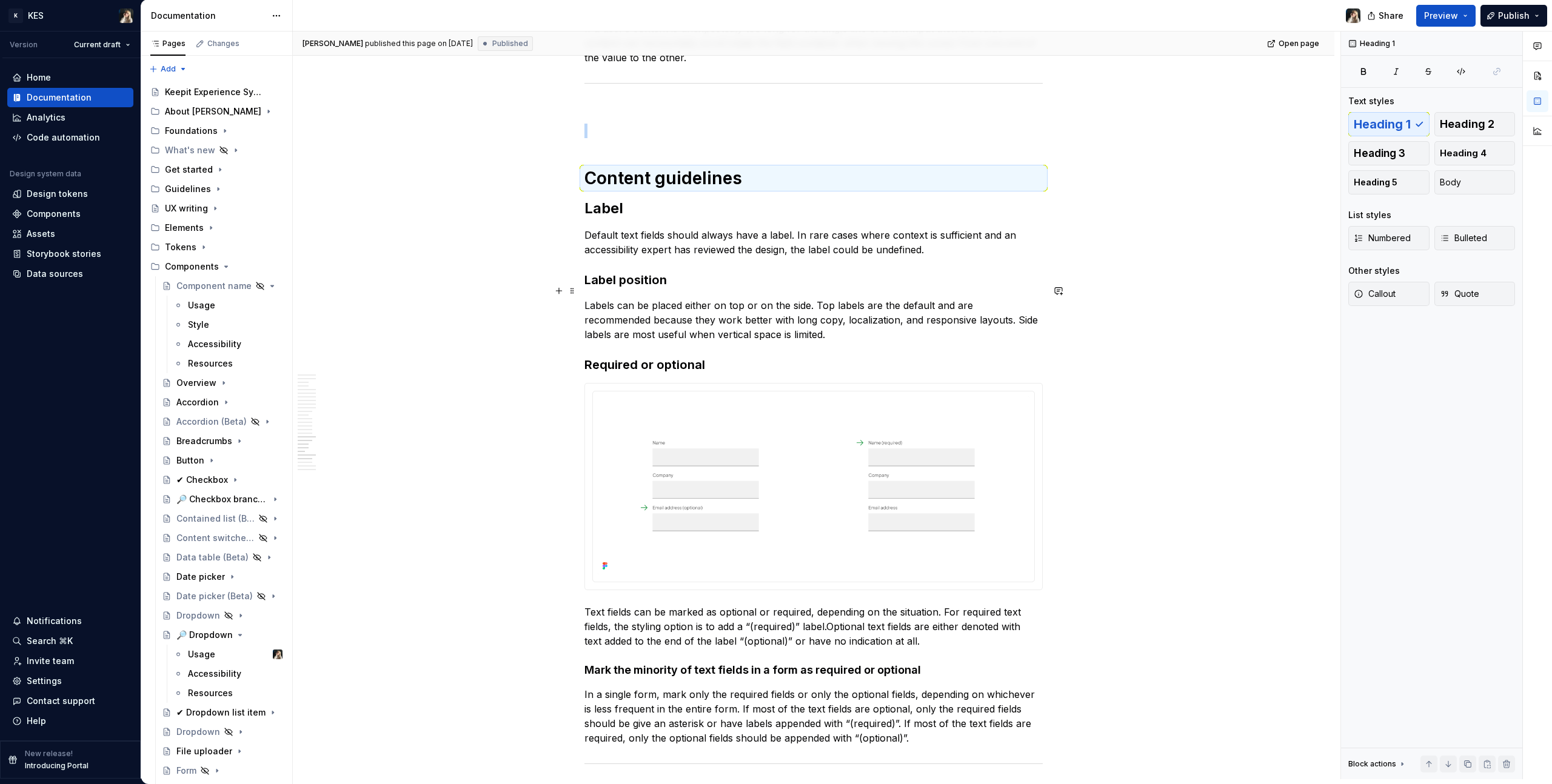
scroll to position [5771, 0]
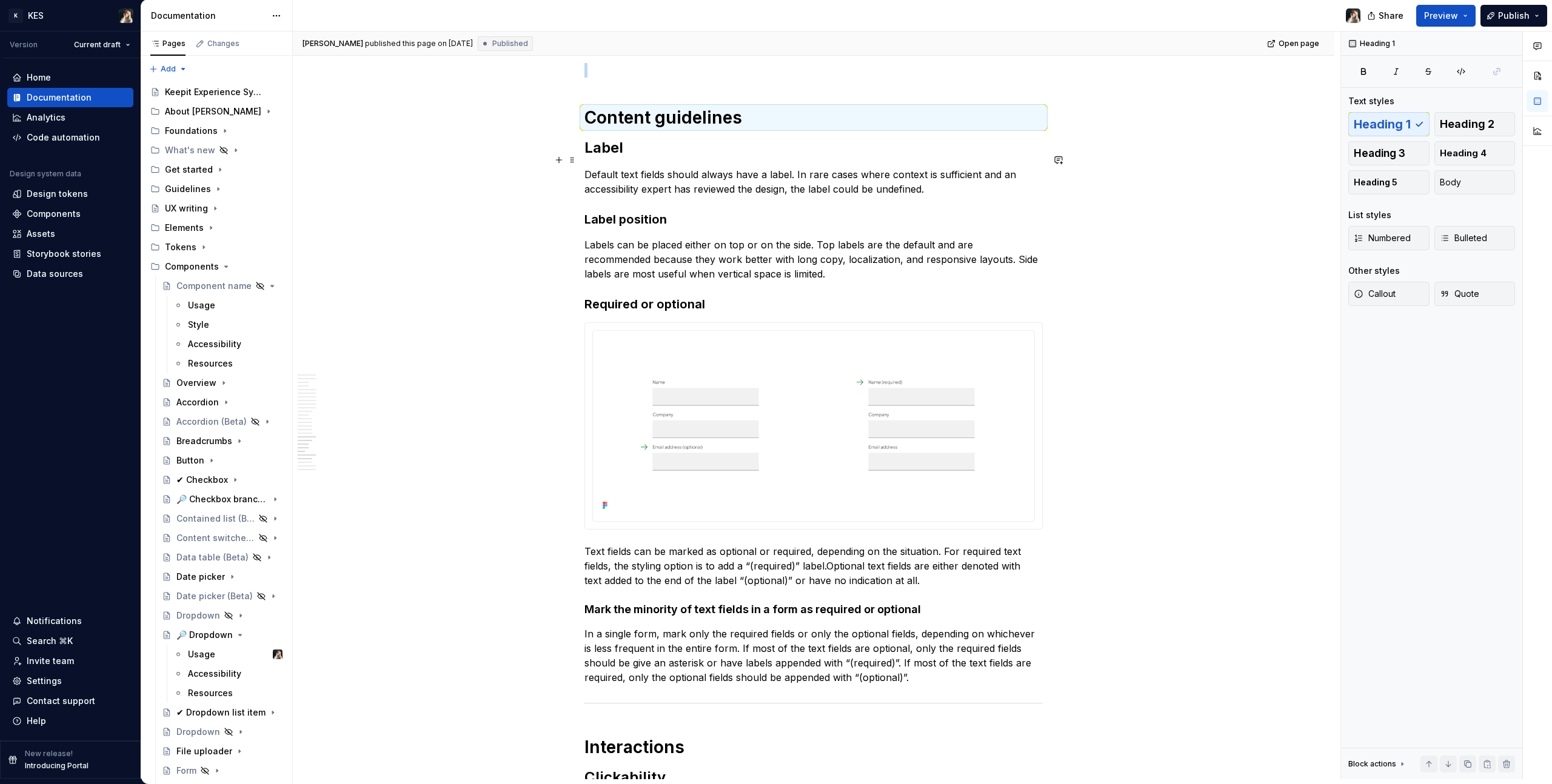
click at [677, 174] on p "Default text fields should always have a label. In rare cases where context is …" at bounding box center [813, 181] width 458 height 29
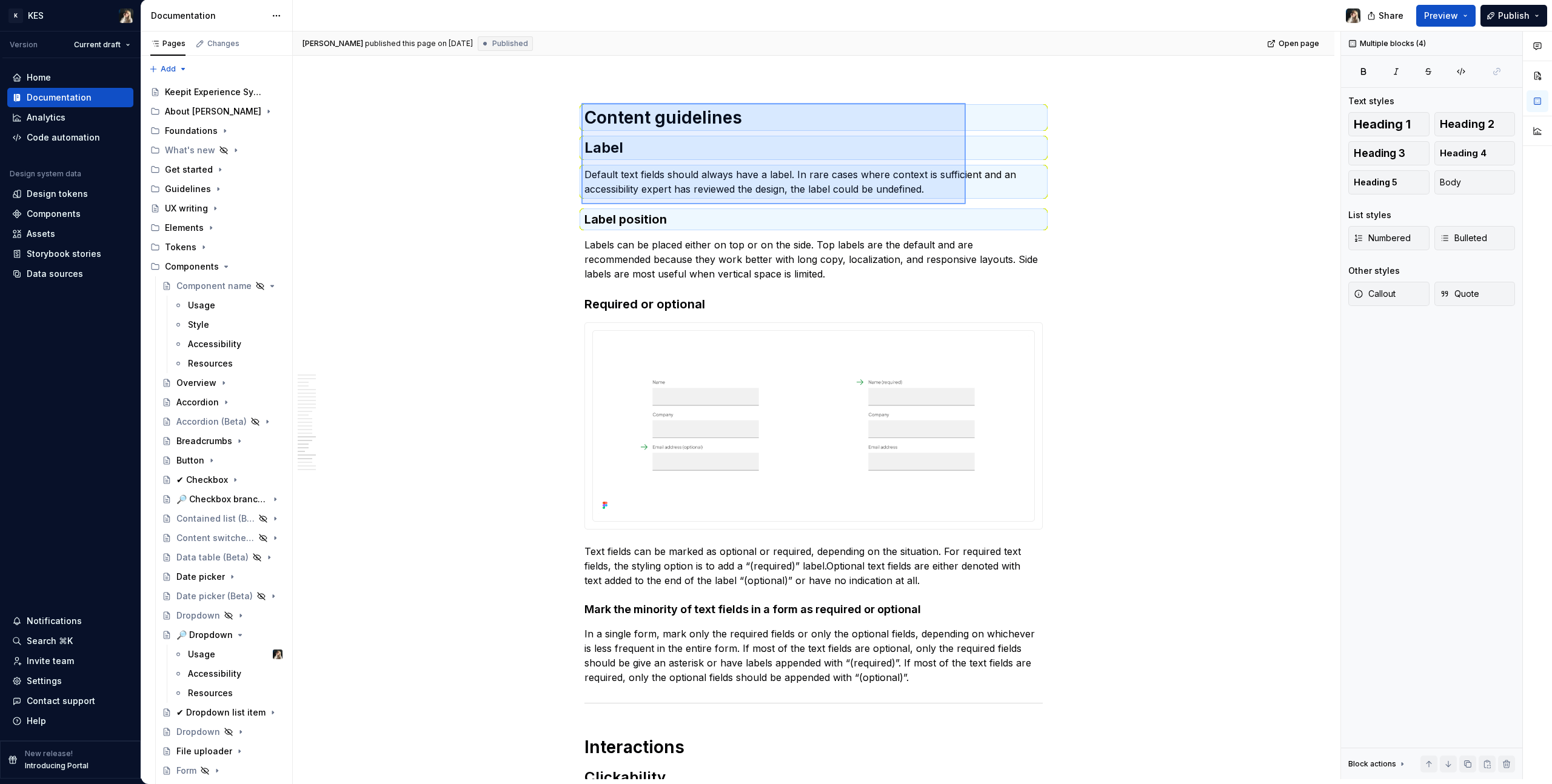
drag, startPoint x: 582, startPoint y: 103, endPoint x: 966, endPoint y: 204, distance: 397.1
click at [966, 204] on div "Katarzyna Tomżyńska published this page on September 9, 2025 Published Open pag…" at bounding box center [817, 405] width 1048 height 747
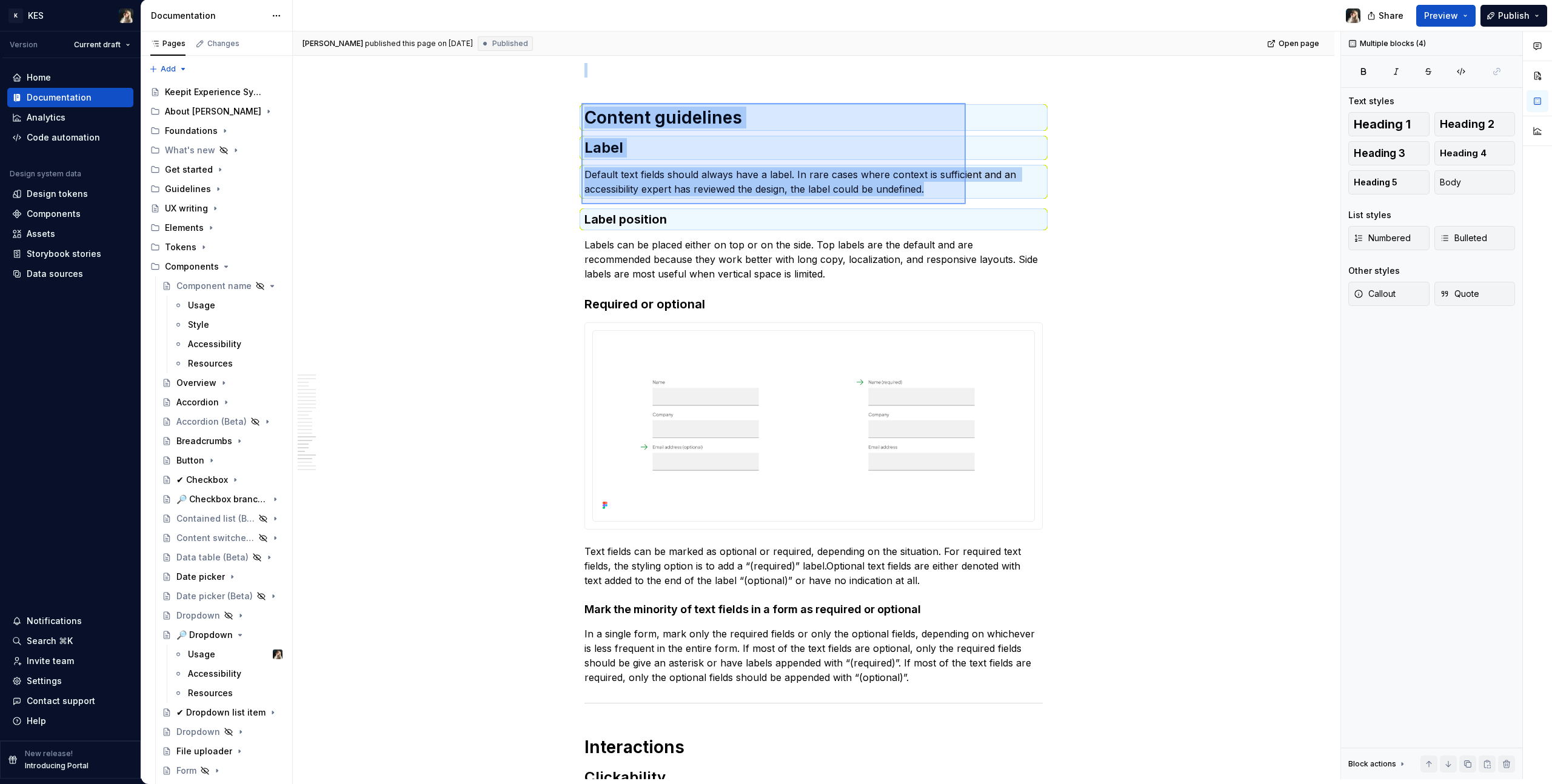
click at [967, 211] on h3 "Label position" at bounding box center [813, 219] width 458 height 17
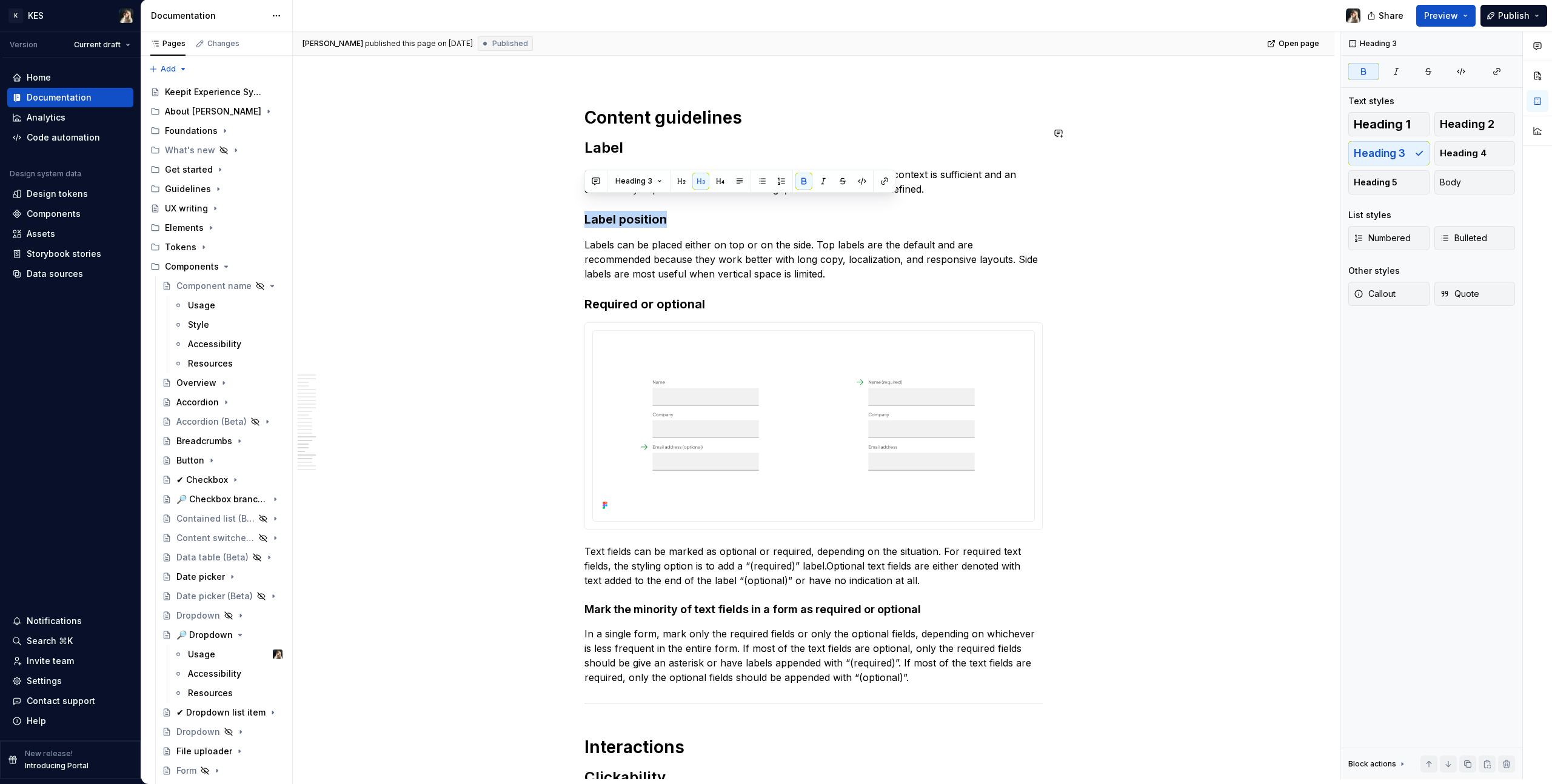
click at [598, 139] on strong "Label" at bounding box center [603, 147] width 39 height 17
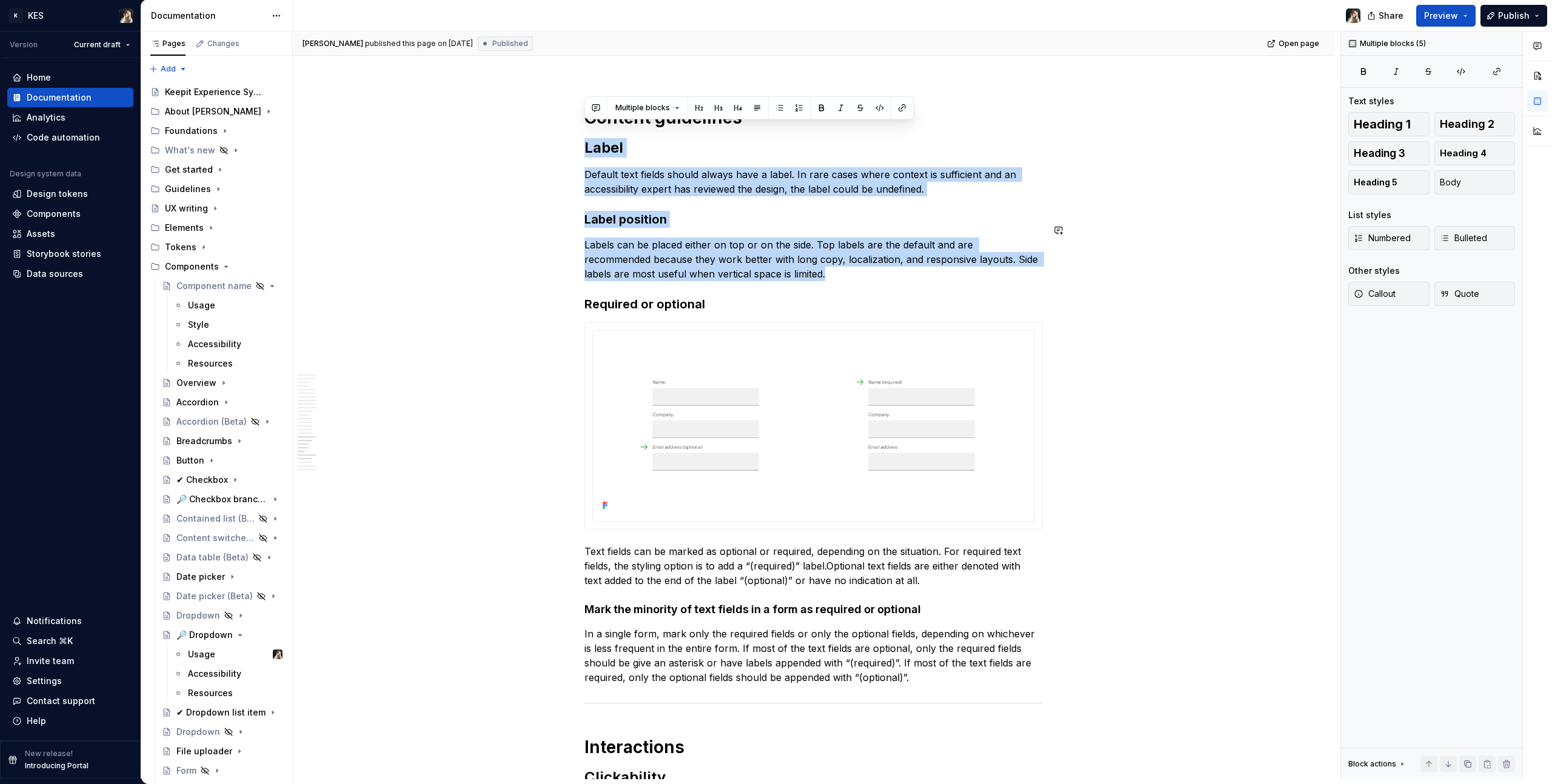
drag, startPoint x: 586, startPoint y: 131, endPoint x: 793, endPoint y: 270, distance: 249.3
click at [618, 241] on p "Labels can be placed either on top or on the side. Top labels are the default a…" at bounding box center [813, 259] width 458 height 43
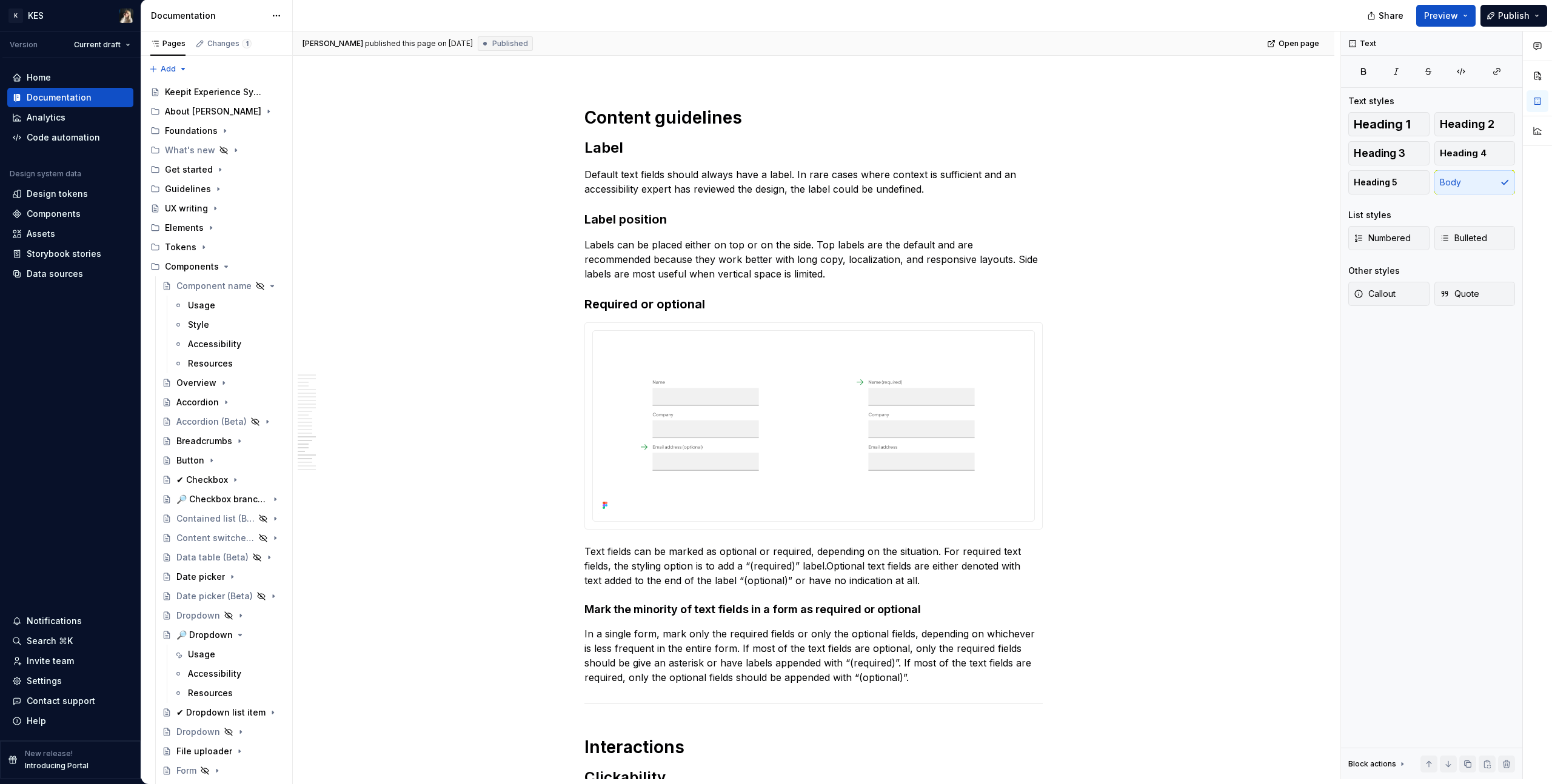
type textarea "*"
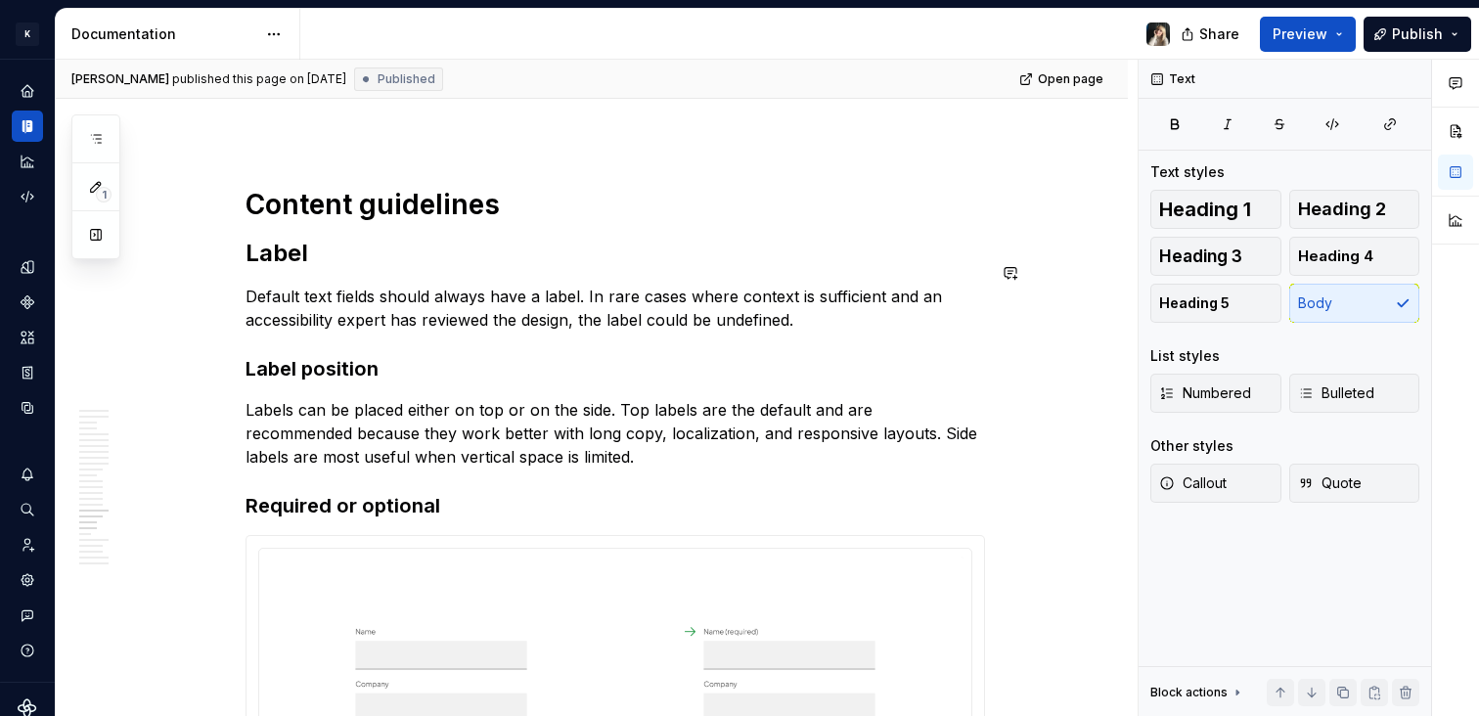
type textarea "*"
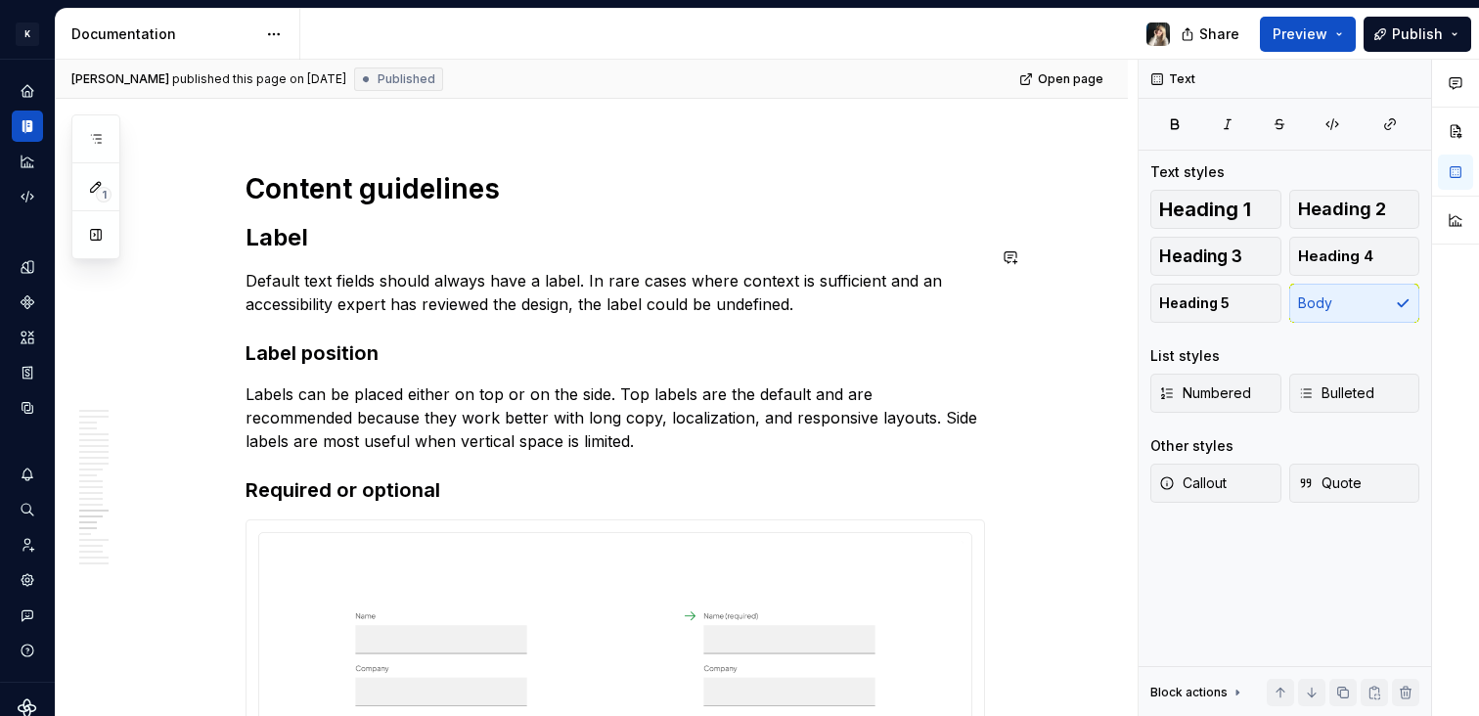
scroll to position [9319, 0]
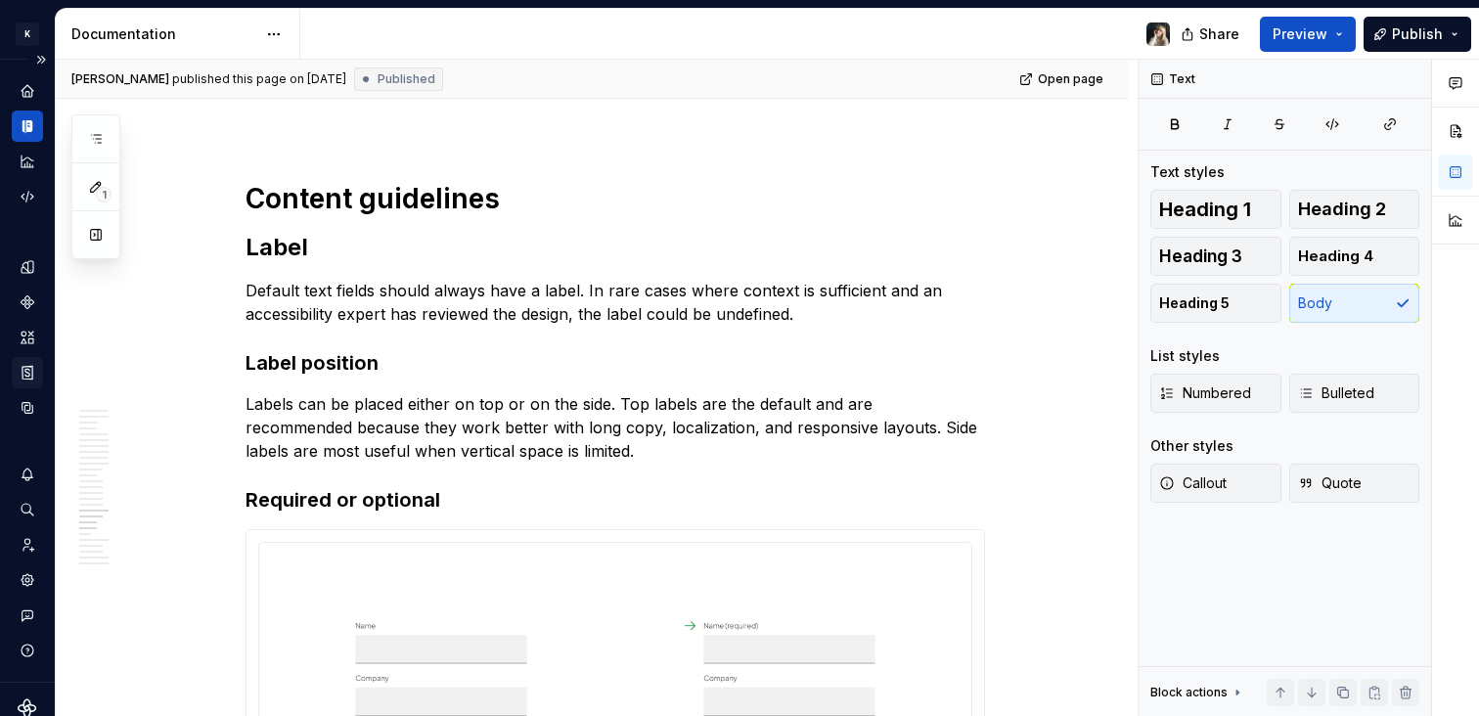
click at [24, 372] on icon "Storybook stories" at bounding box center [28, 373] width 18 height 18
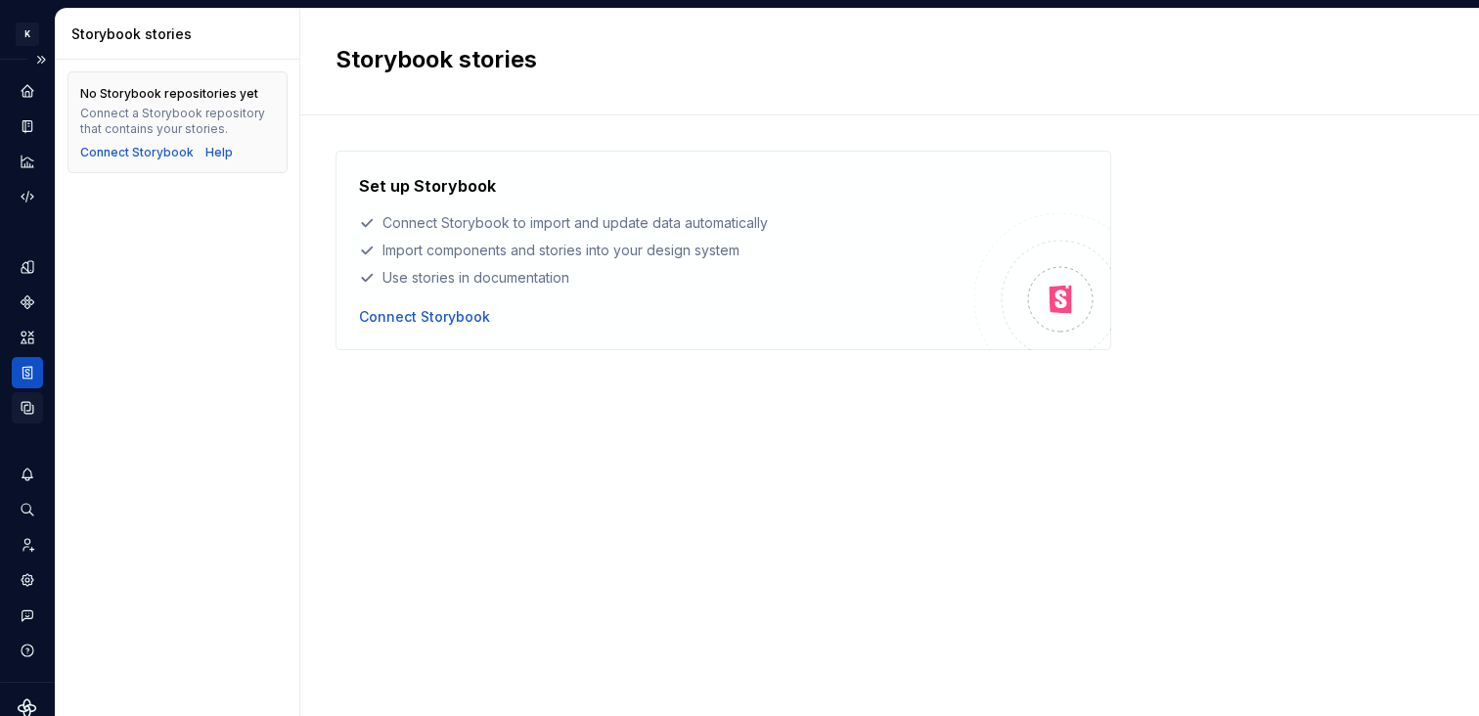
click at [29, 415] on icon "Data sources" at bounding box center [28, 408] width 18 height 18
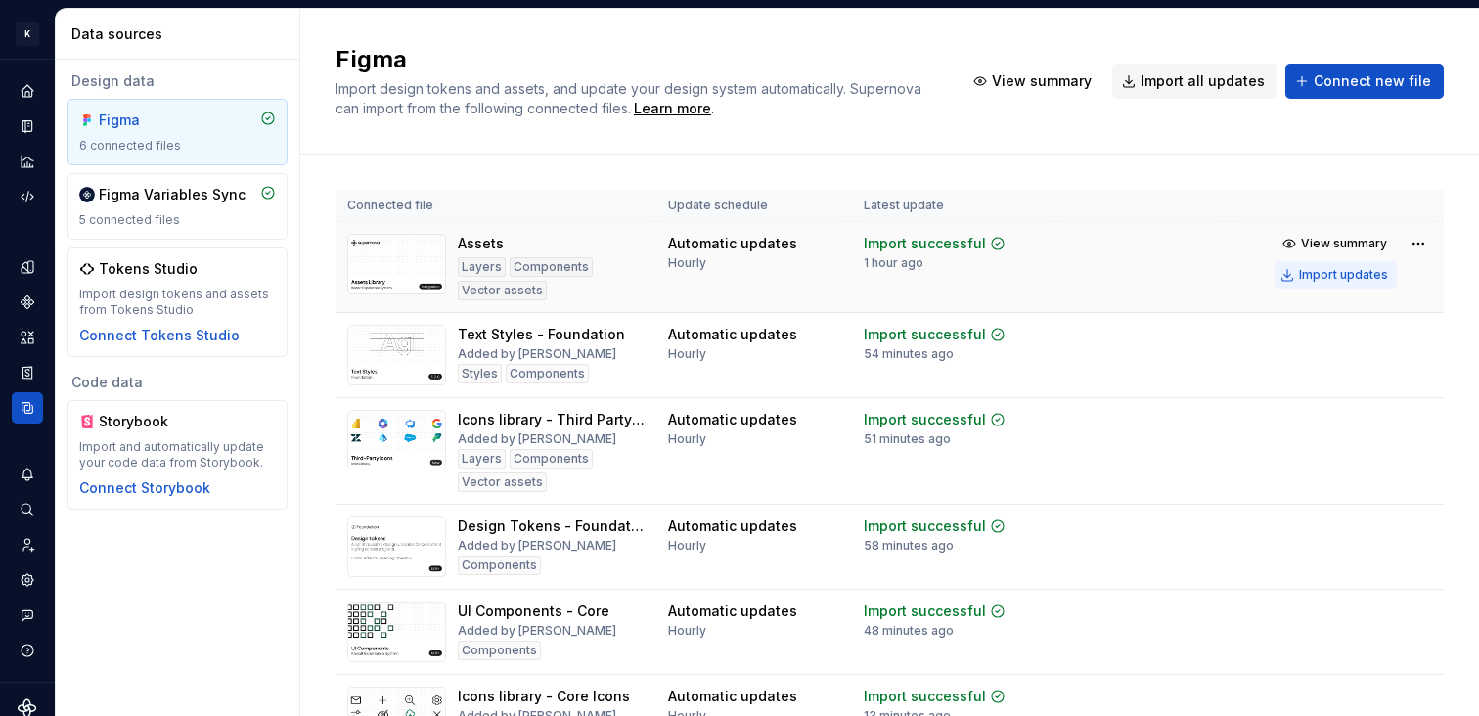
click at [1347, 273] on div "Import updates" at bounding box center [1343, 275] width 89 height 16
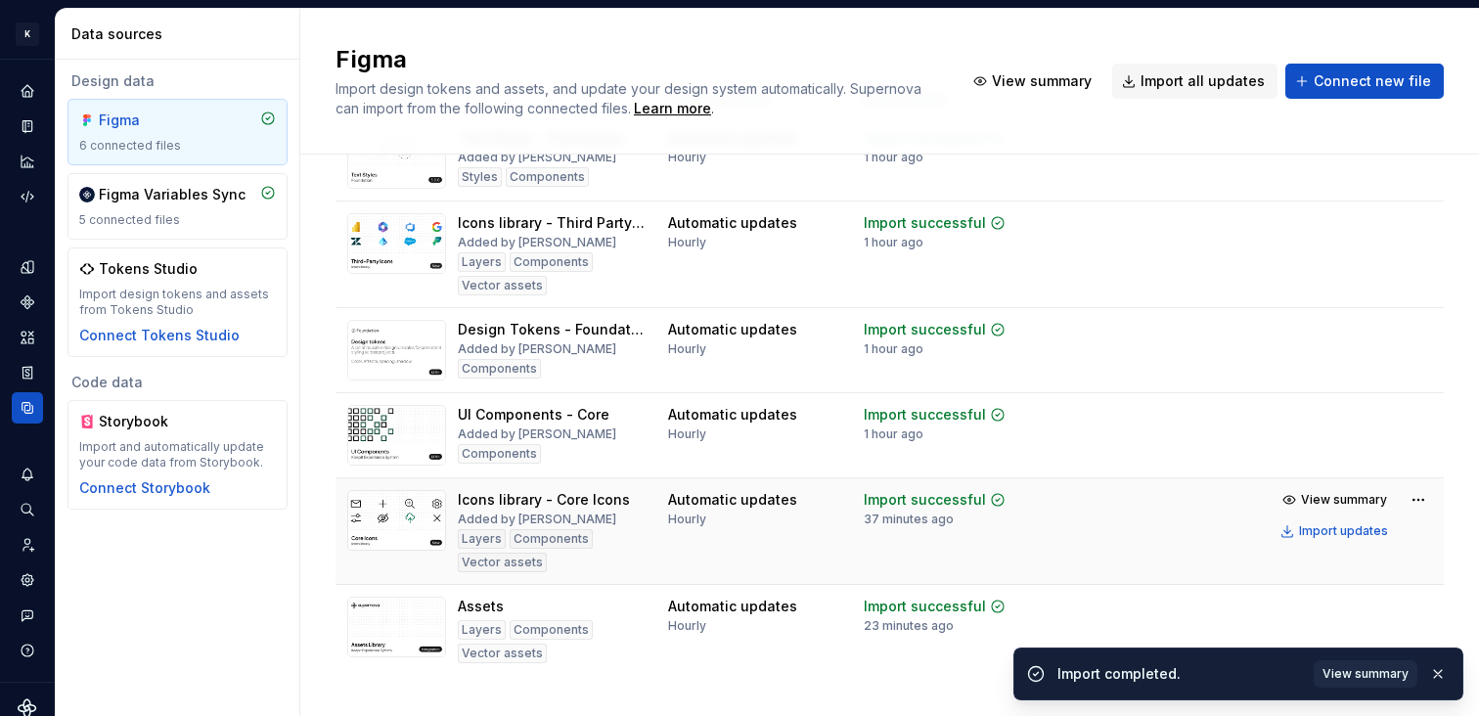
scroll to position [139, 0]
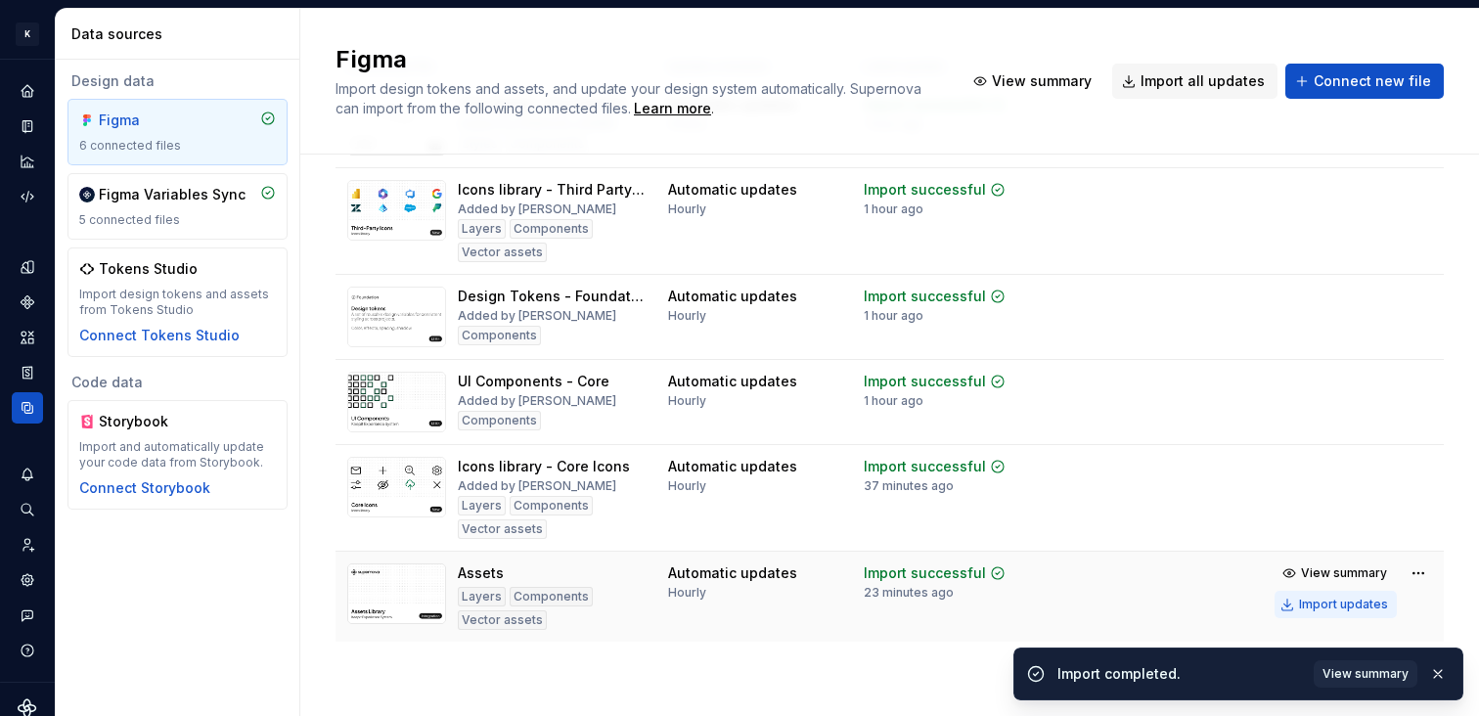
click at [1317, 596] on button "Import updates" at bounding box center [1336, 604] width 122 height 27
